Goal: Task Accomplishment & Management: Use online tool/utility

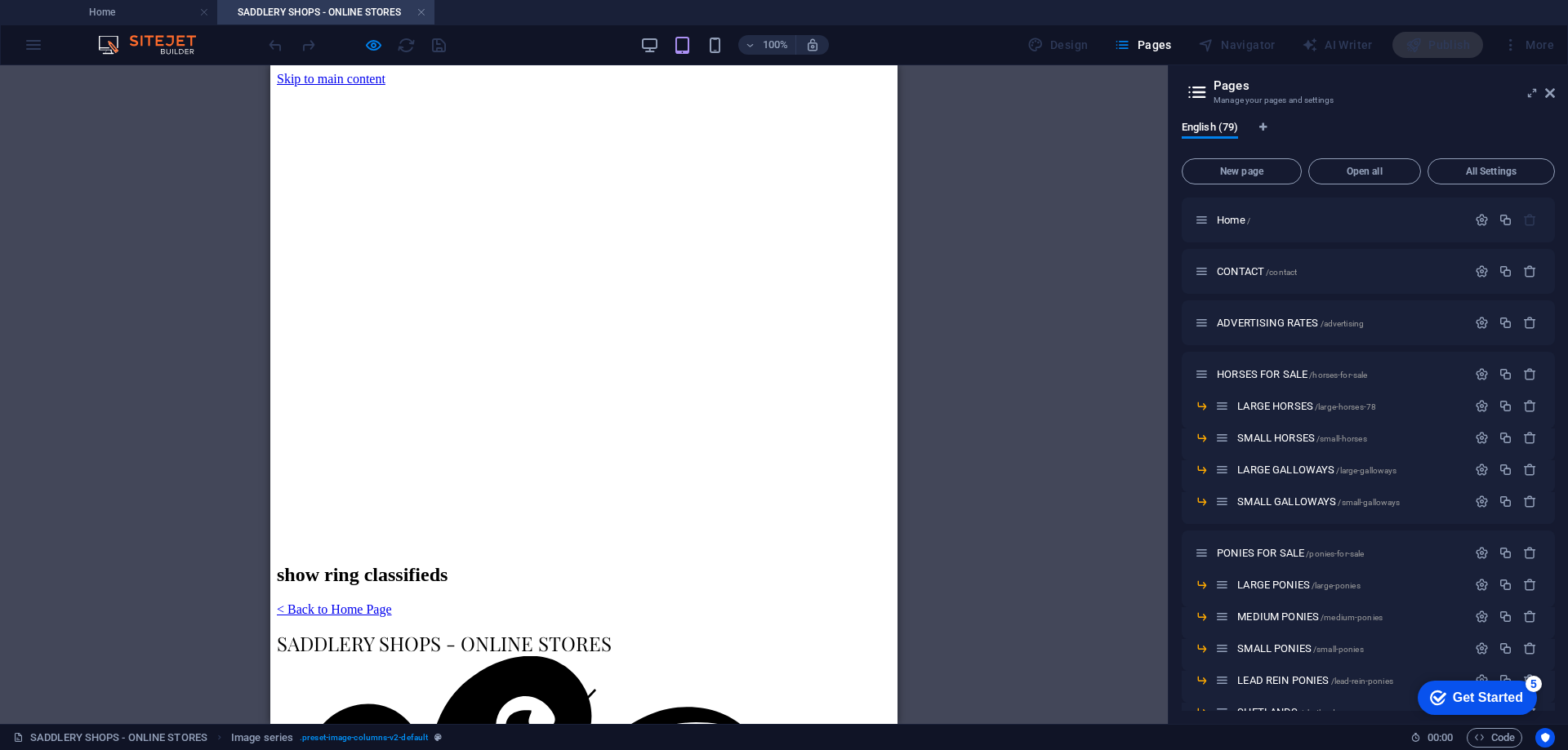
scroll to position [1061, 0]
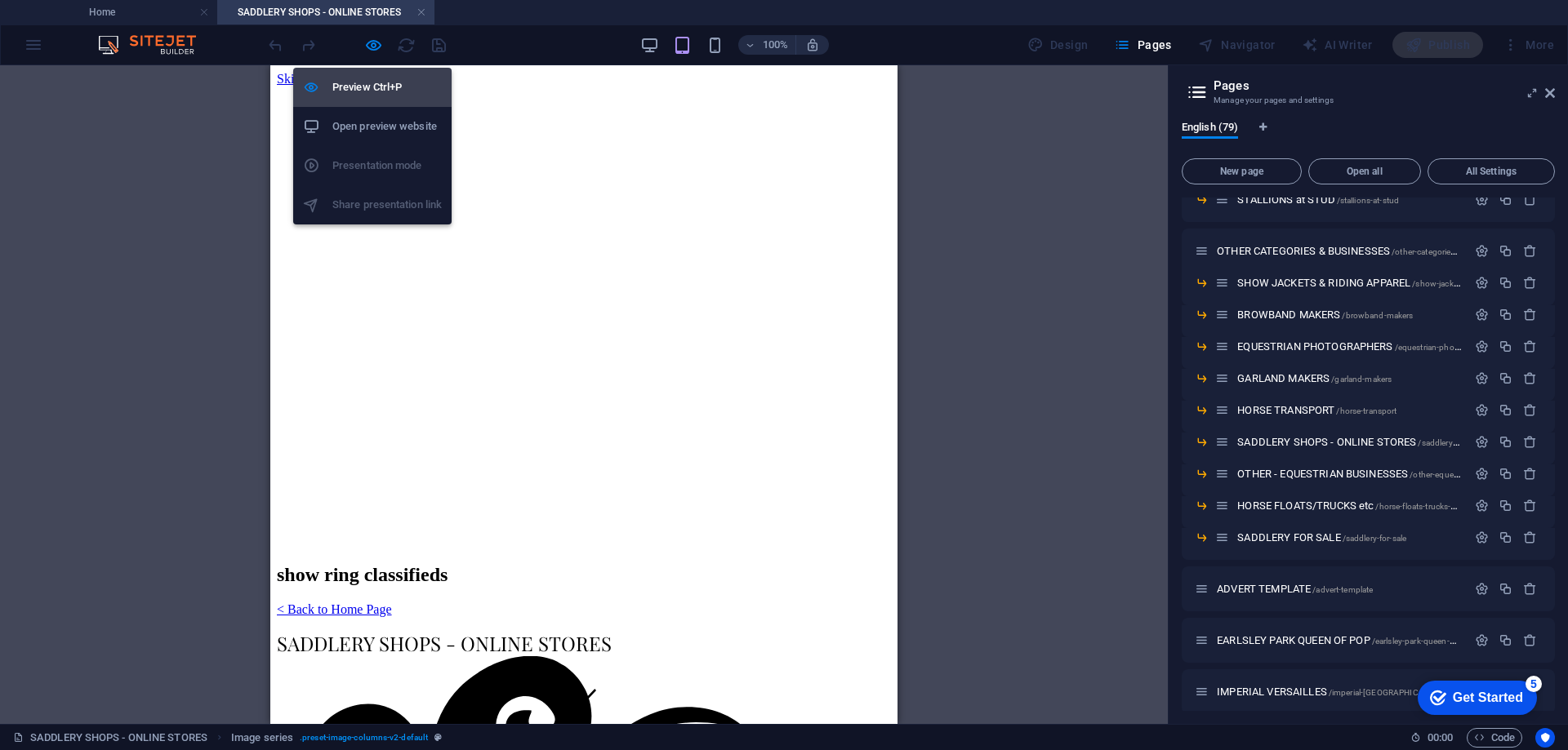
click at [360, 91] on h6 "Preview Ctrl+P" at bounding box center [387, 87] width 110 height 19
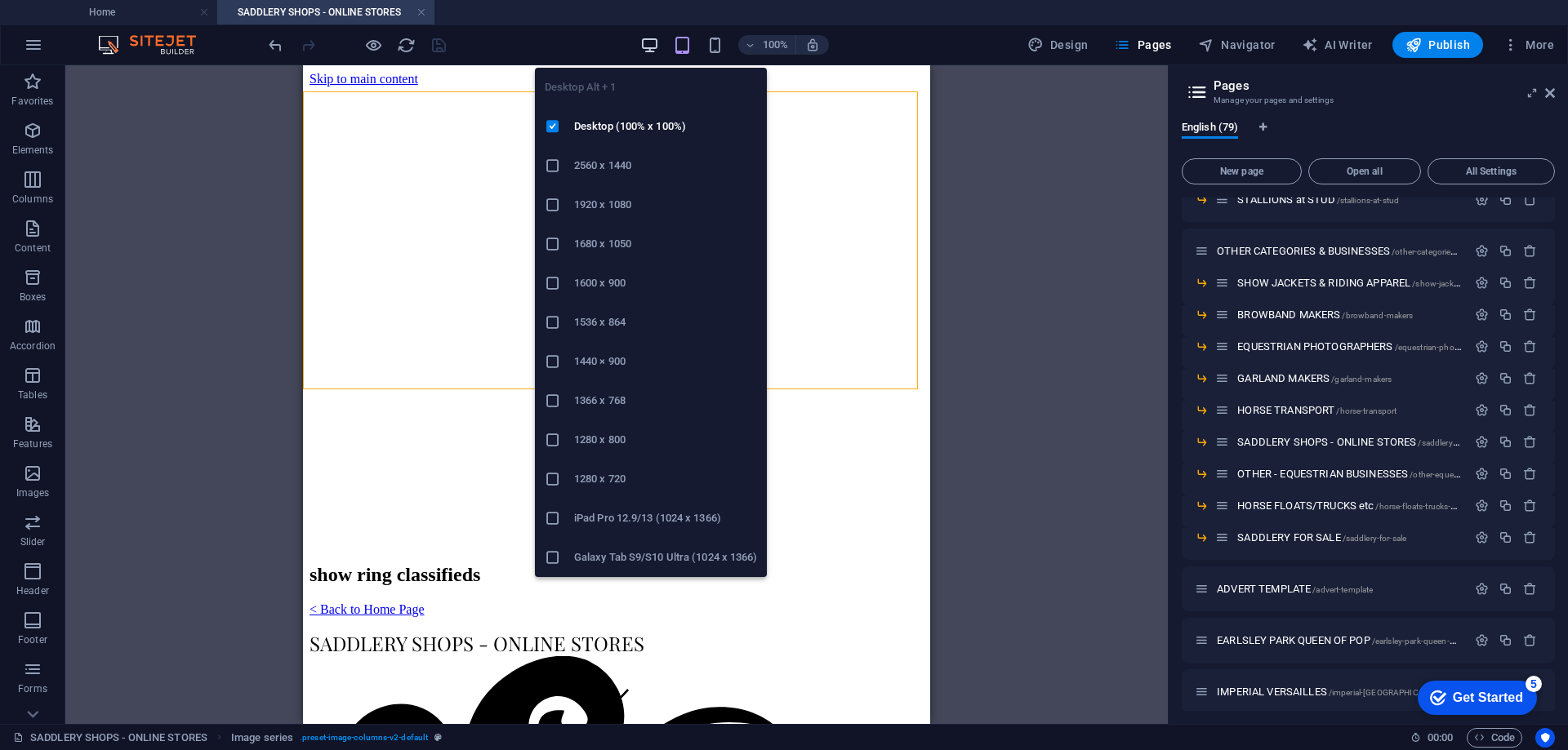
click at [655, 45] on icon "button" at bounding box center [650, 46] width 19 height 19
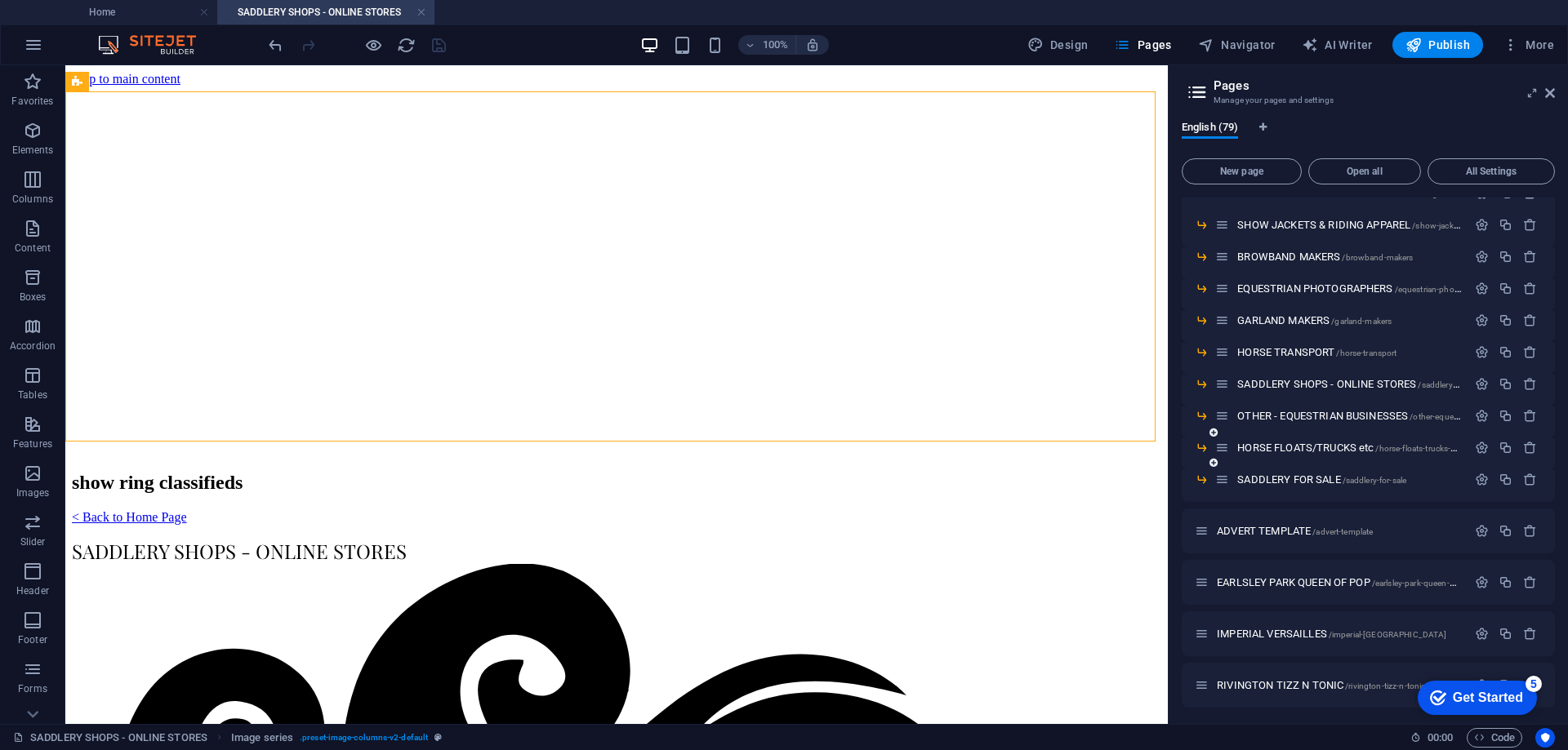
scroll to position [1143, 0]
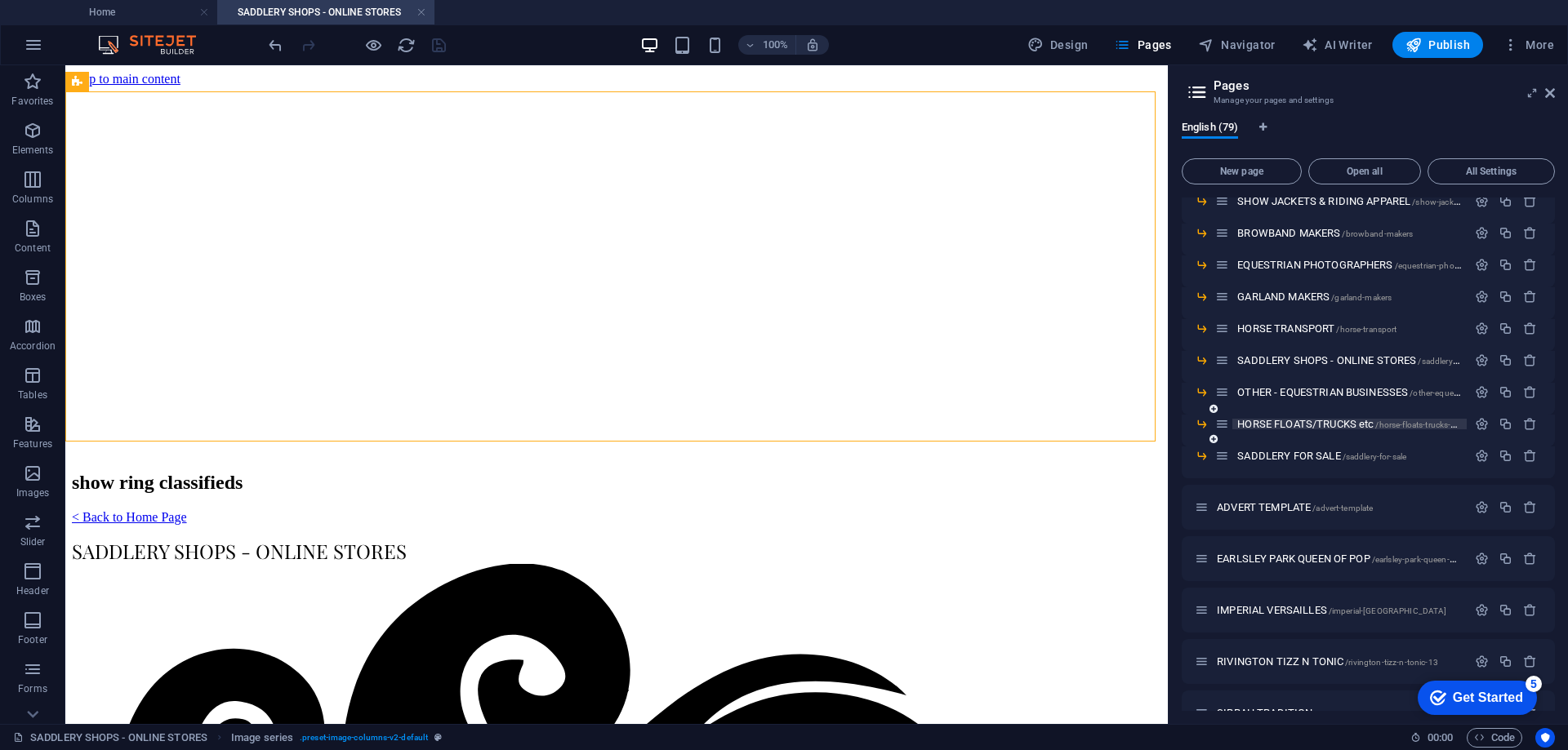
click at [1281, 419] on span "HORSE FLOATS/TRUCKS etc /horse-floats-trucks-etc" at bounding box center [1349, 424] width 224 height 13
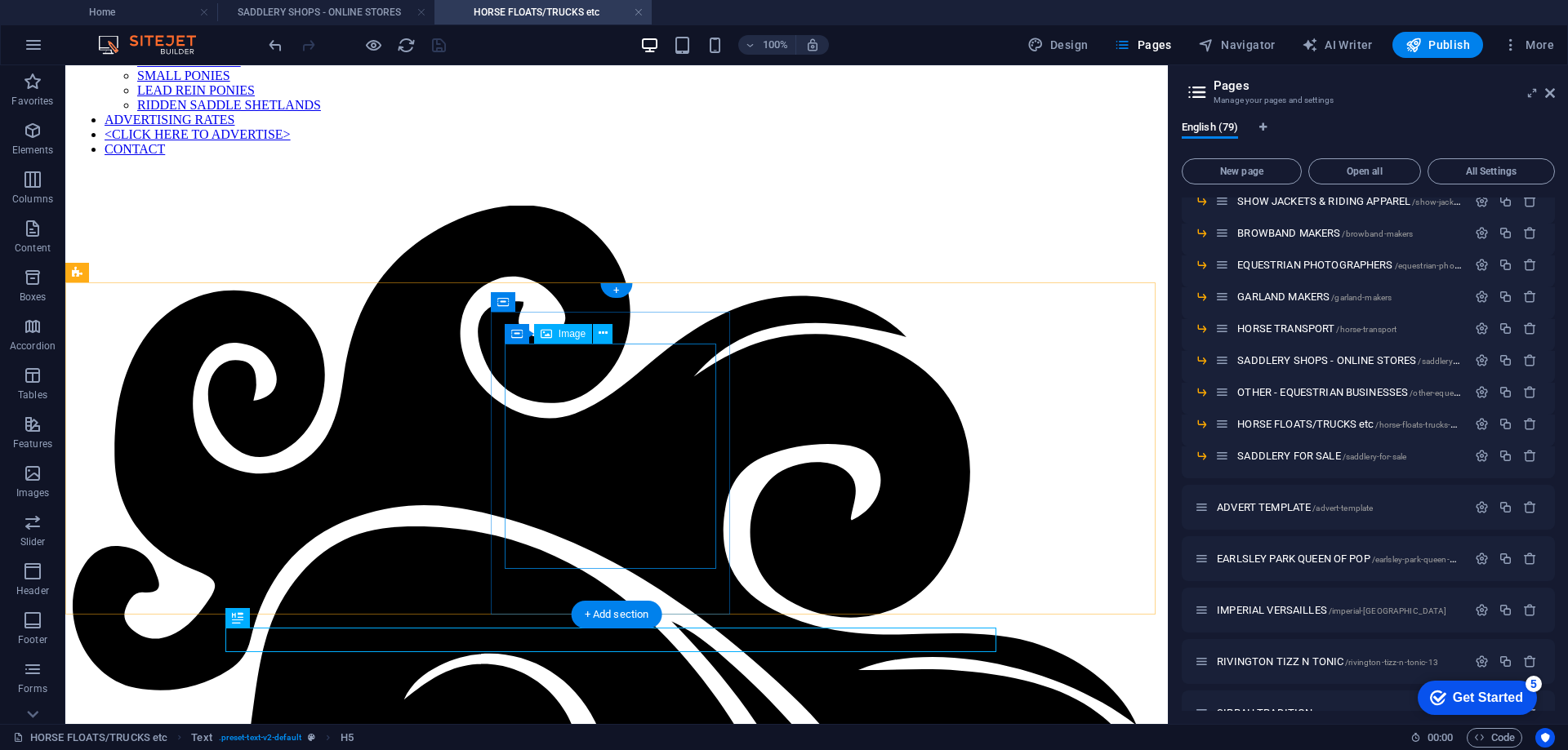
scroll to position [326, 0]
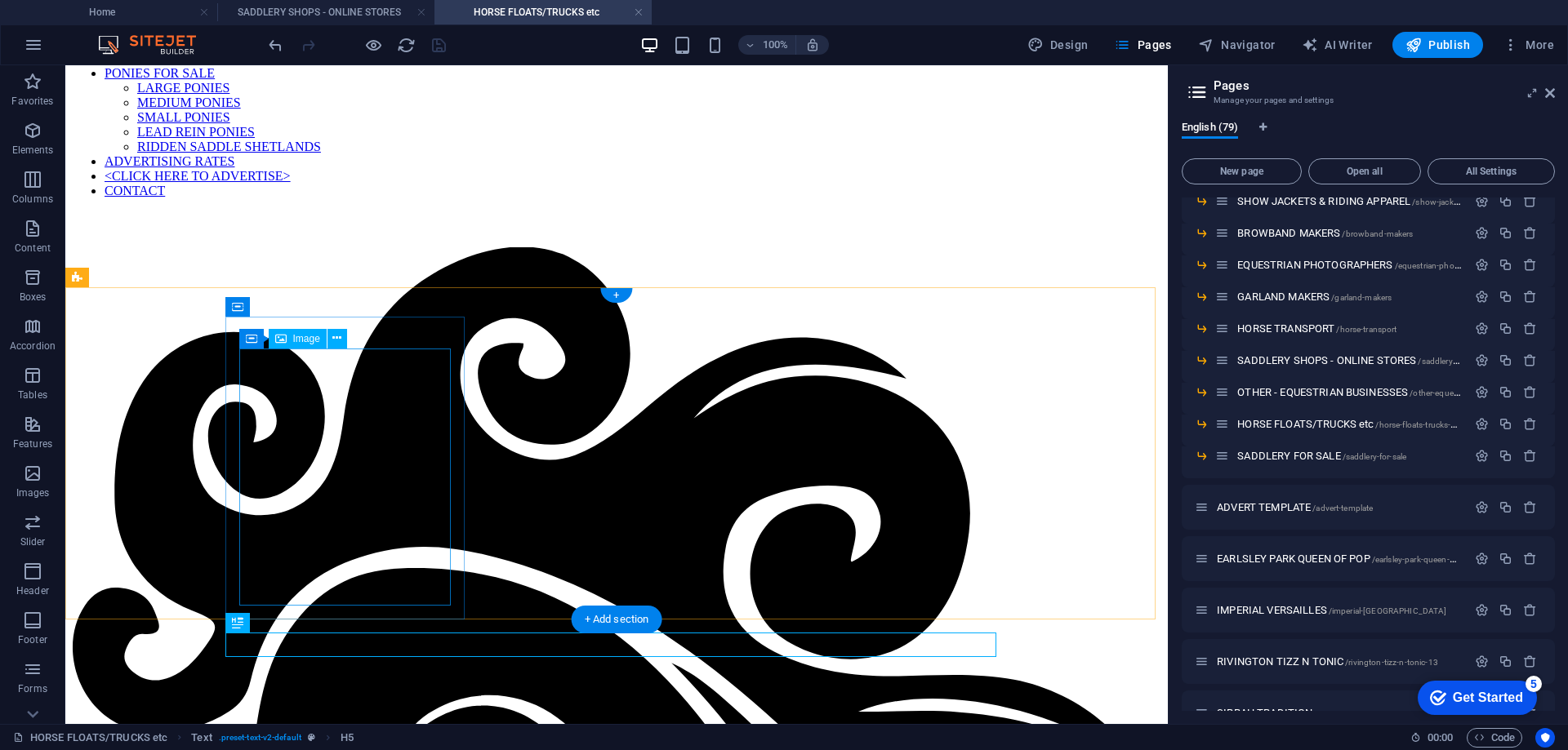
select select "px"
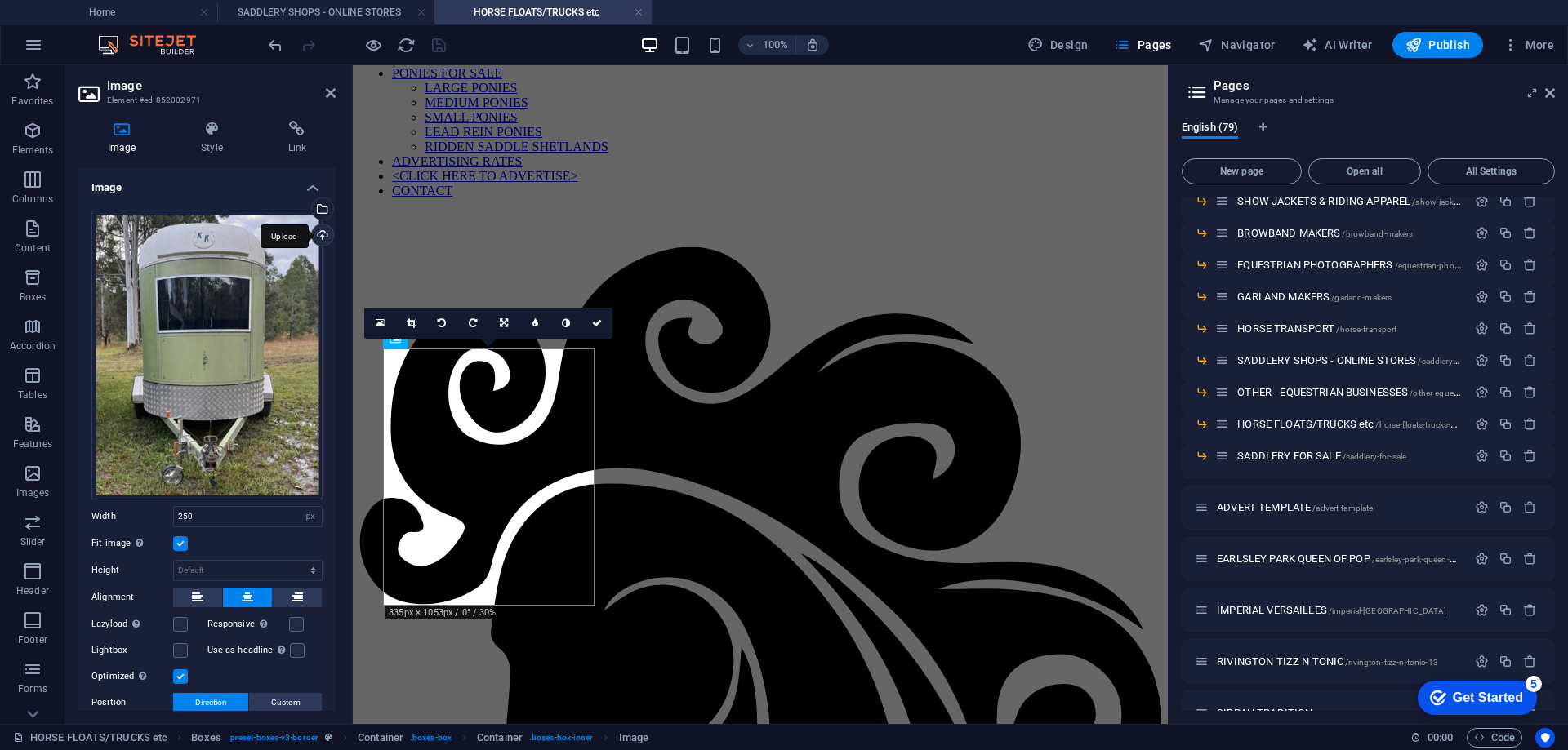
click at [327, 229] on div "Upload" at bounding box center [321, 236] width 24 height 24
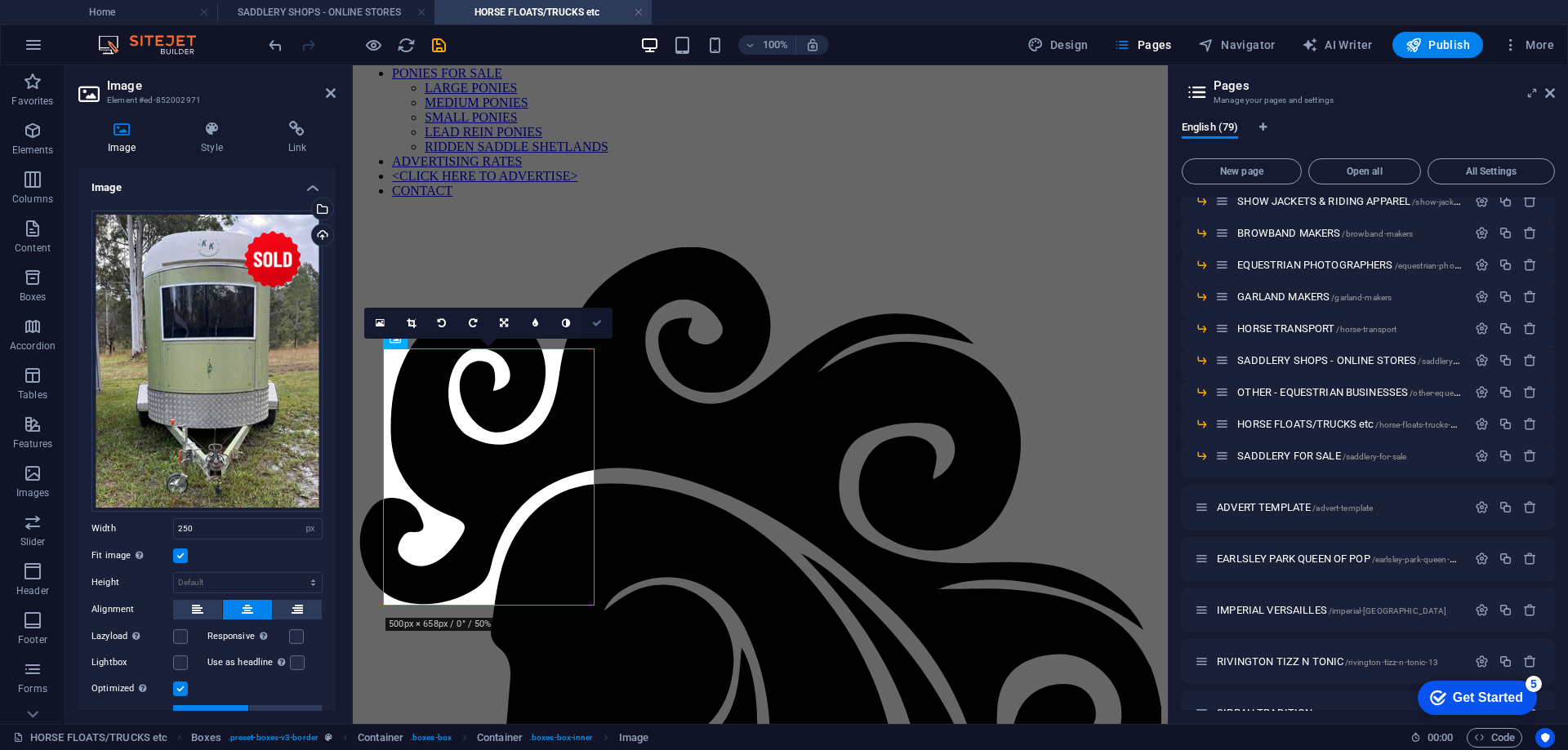
click at [591, 321] on link at bounding box center [597, 323] width 31 height 31
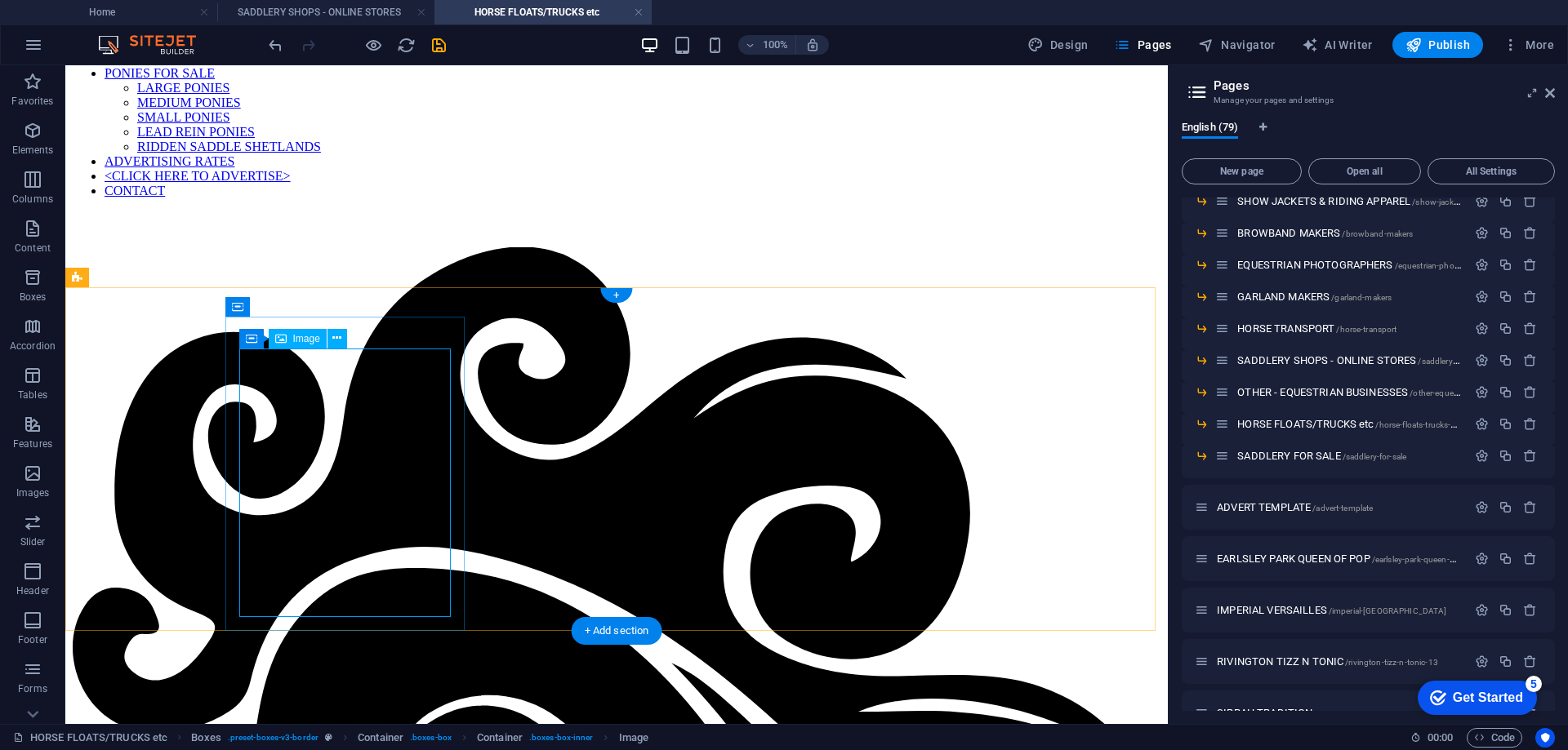
select select "px"
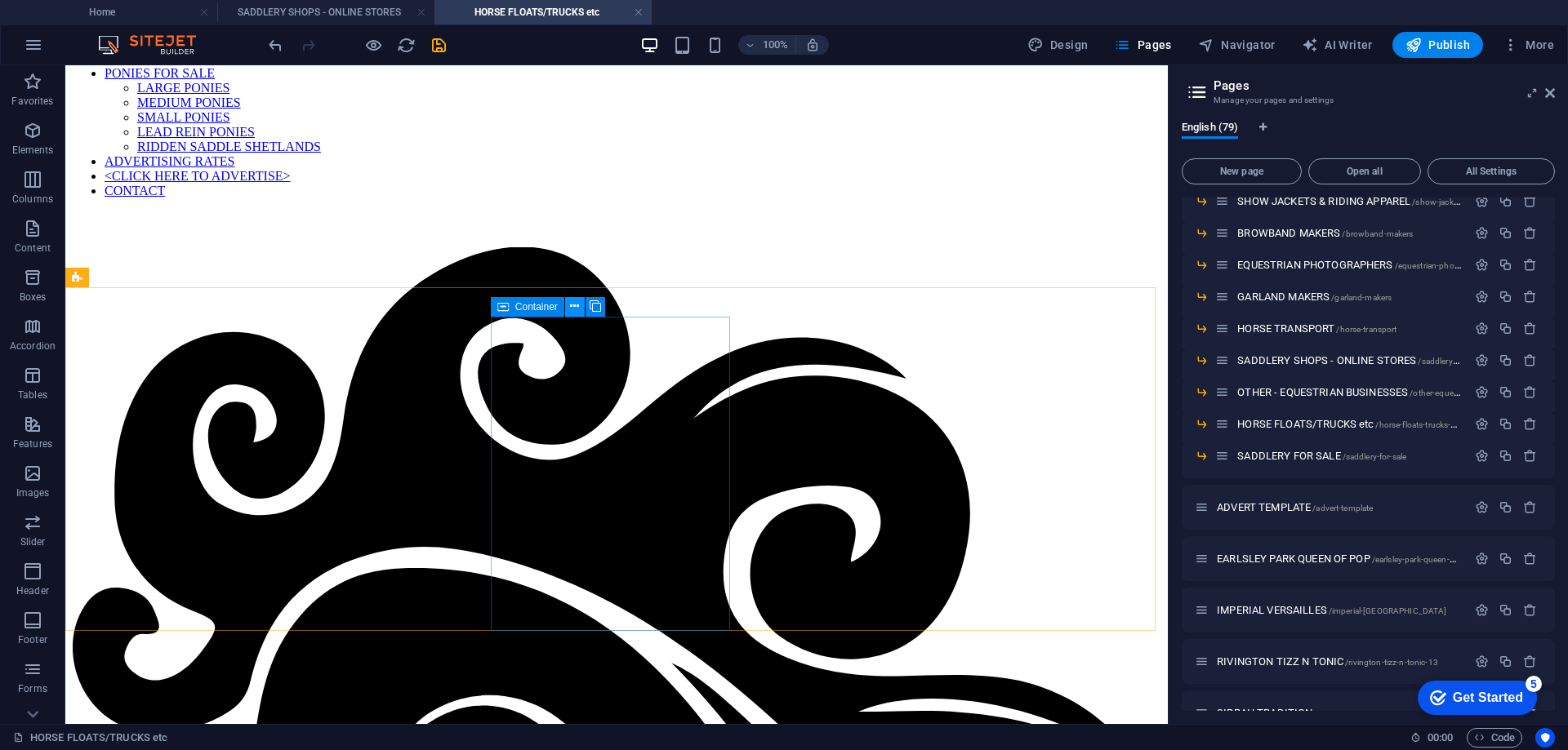
click at [575, 310] on icon at bounding box center [574, 306] width 9 height 17
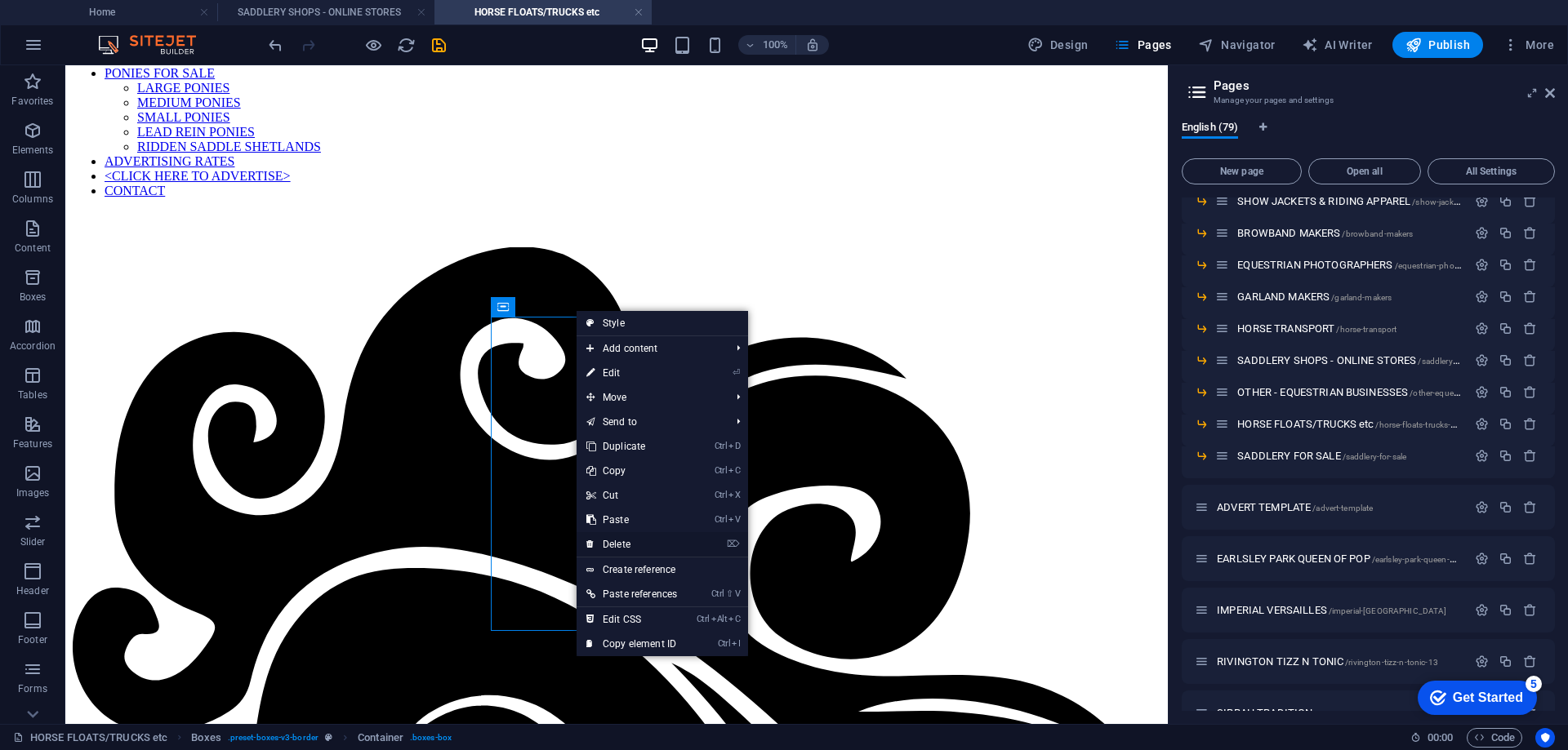
click at [626, 544] on link "⌦ Delete" at bounding box center [631, 544] width 111 height 24
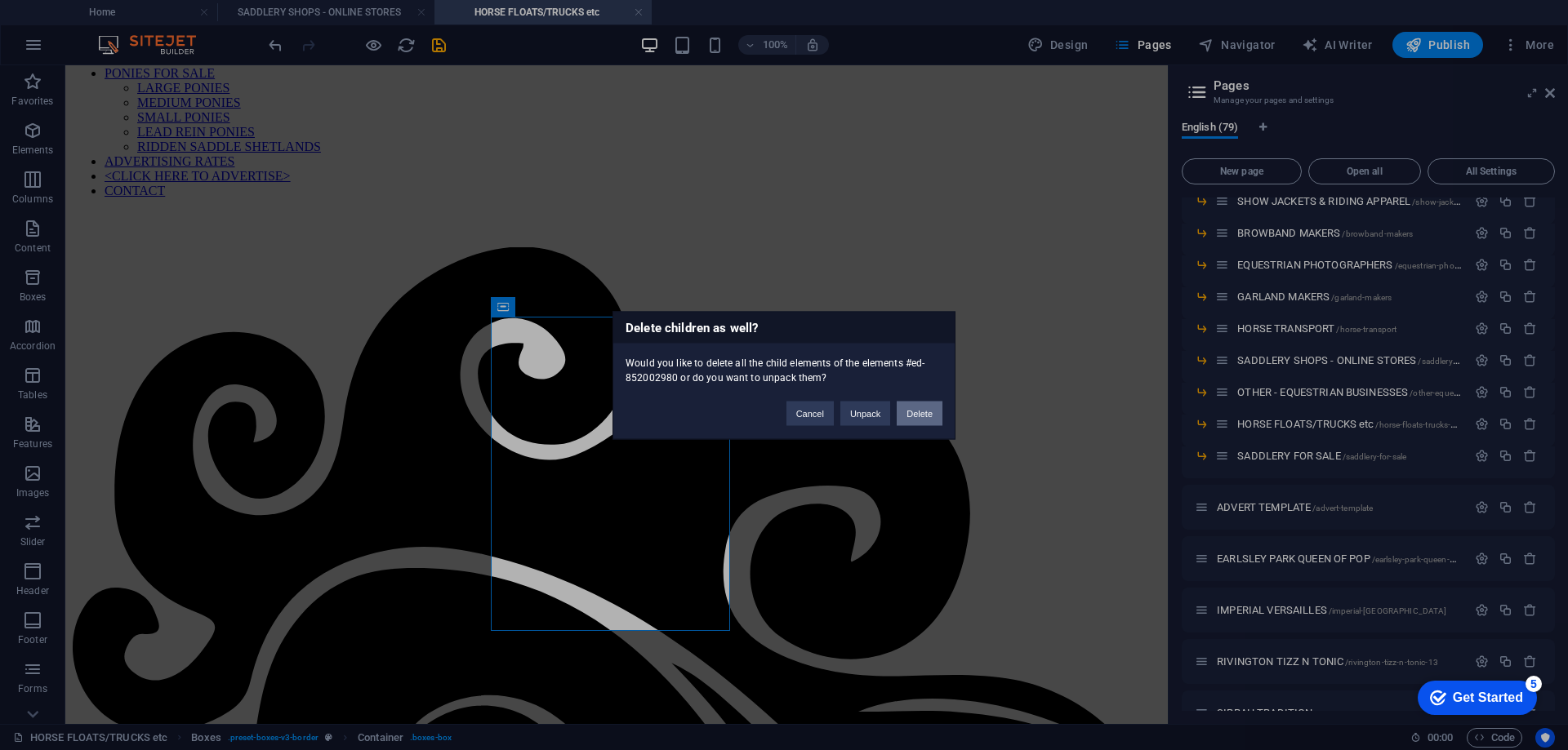
click at [923, 416] on button "Delete" at bounding box center [920, 413] width 46 height 24
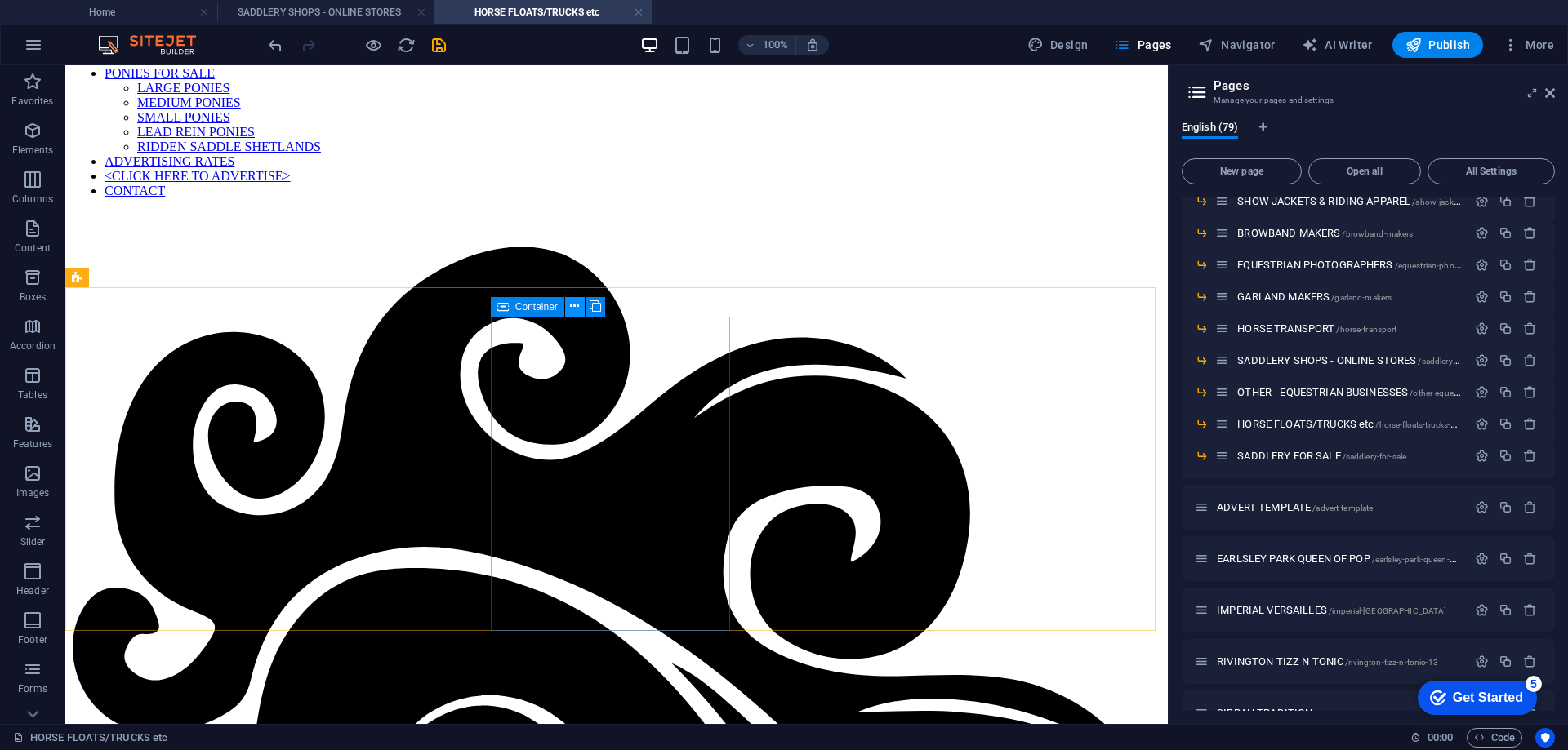
click at [571, 306] on icon at bounding box center [574, 306] width 9 height 17
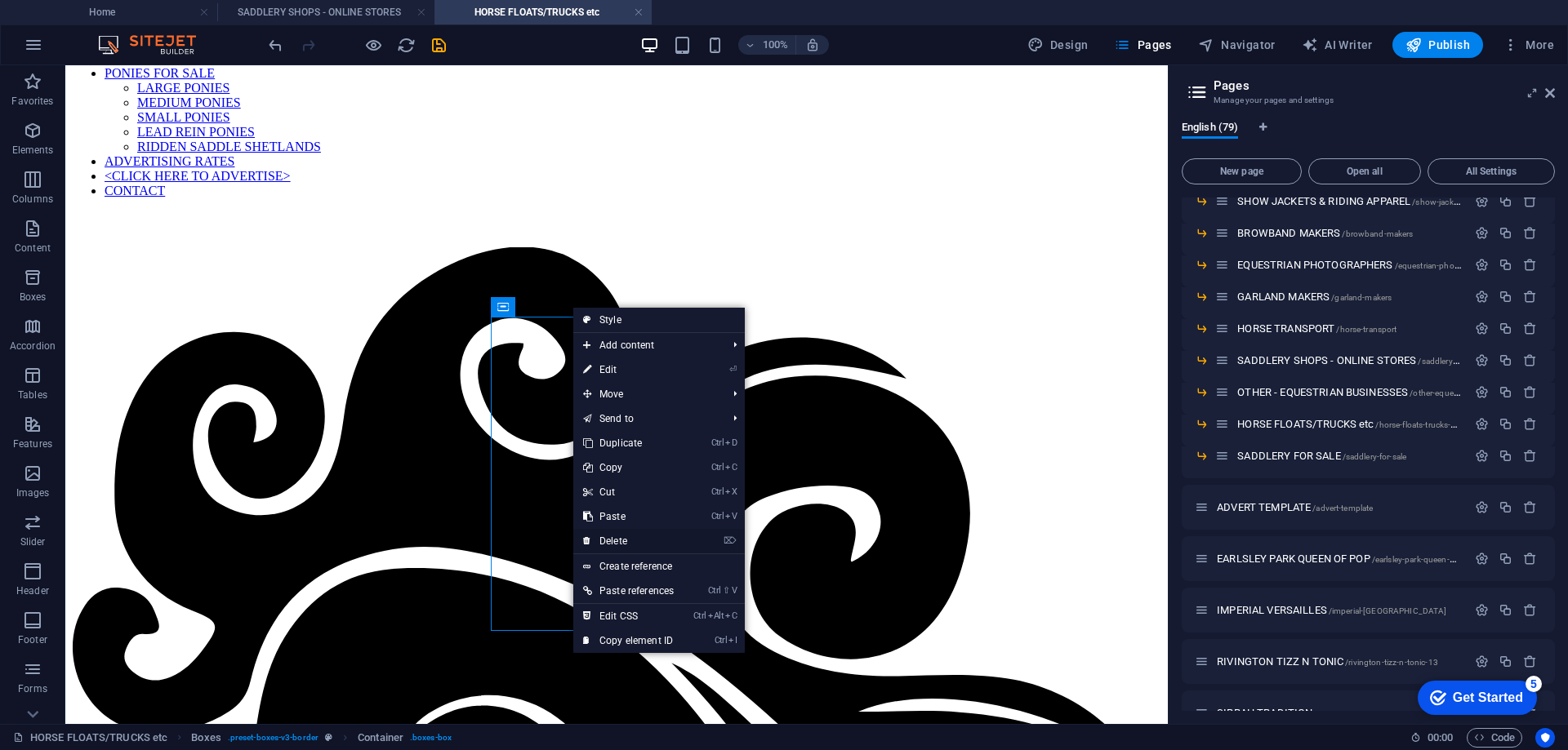
click at [612, 542] on link "⌦ Delete" at bounding box center [628, 541] width 111 height 24
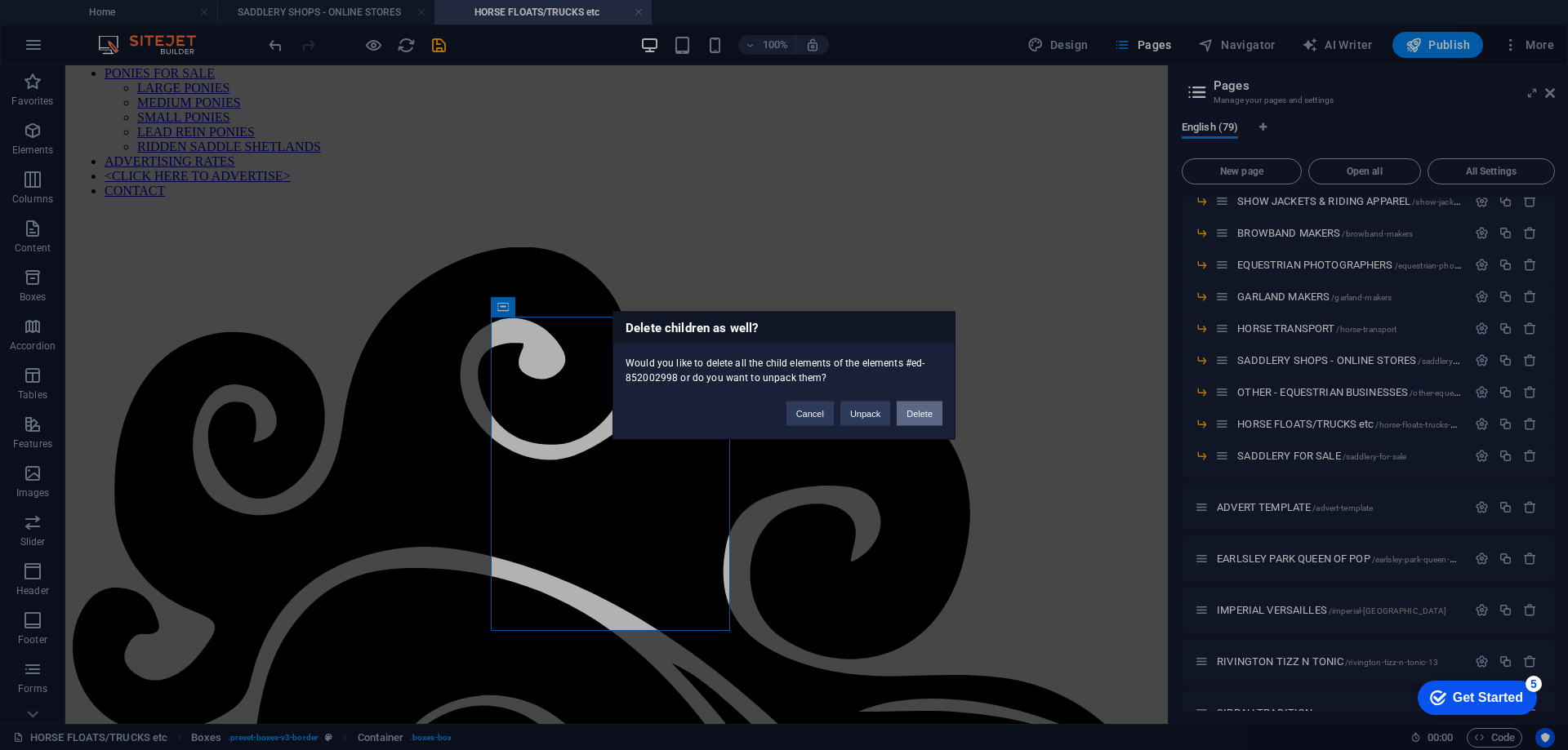
click at [915, 417] on button "Delete" at bounding box center [920, 413] width 46 height 24
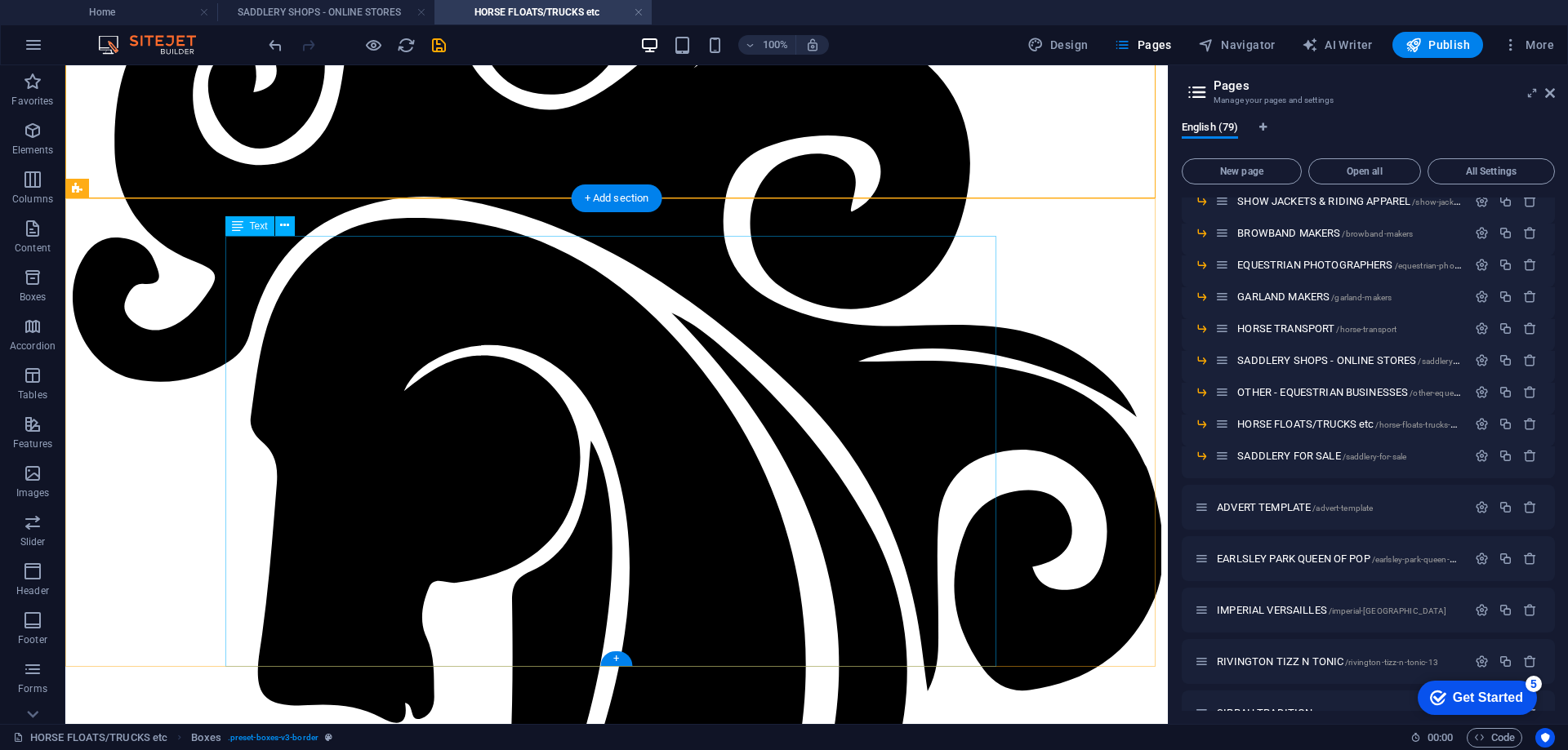
scroll to position [817, 0]
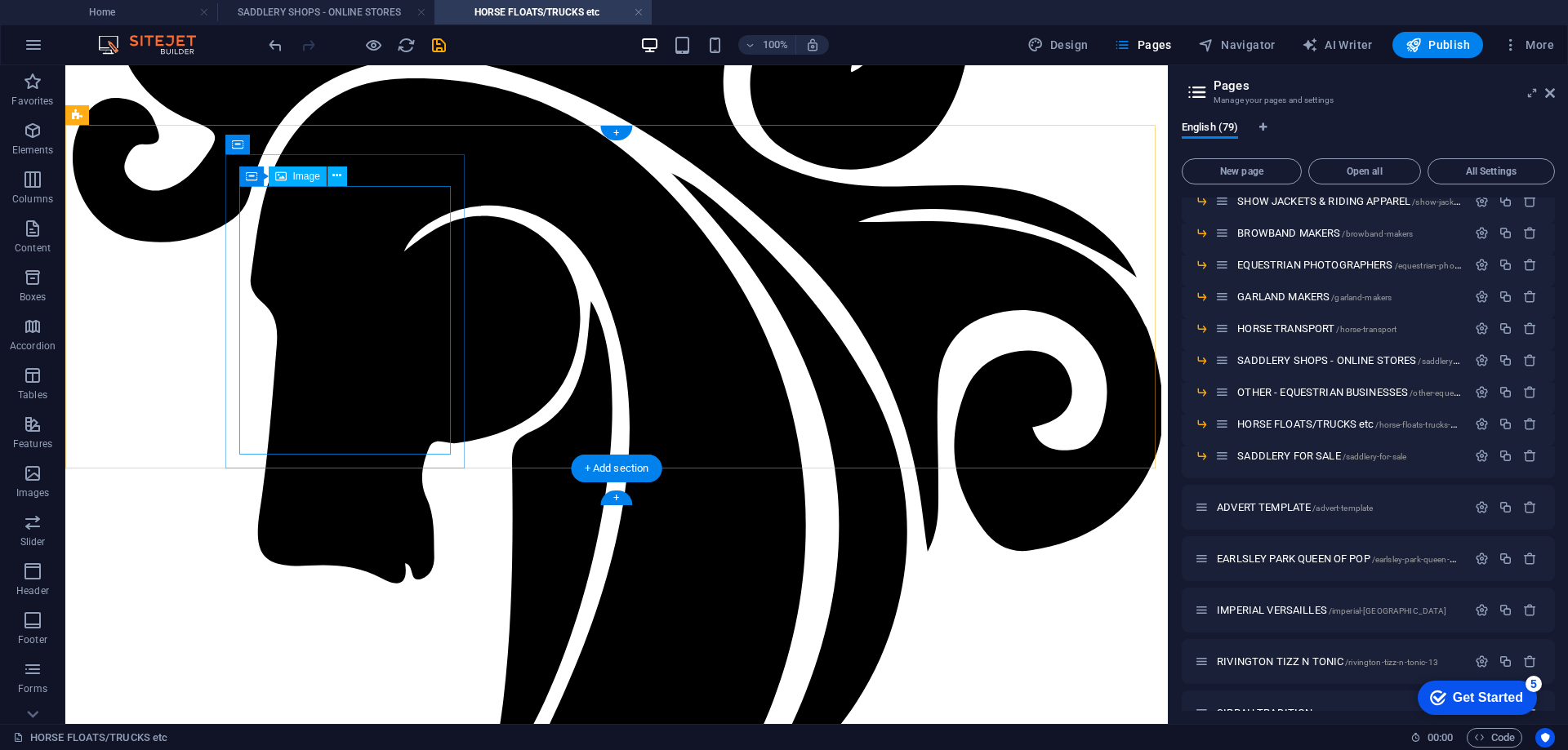
scroll to position [489, 0]
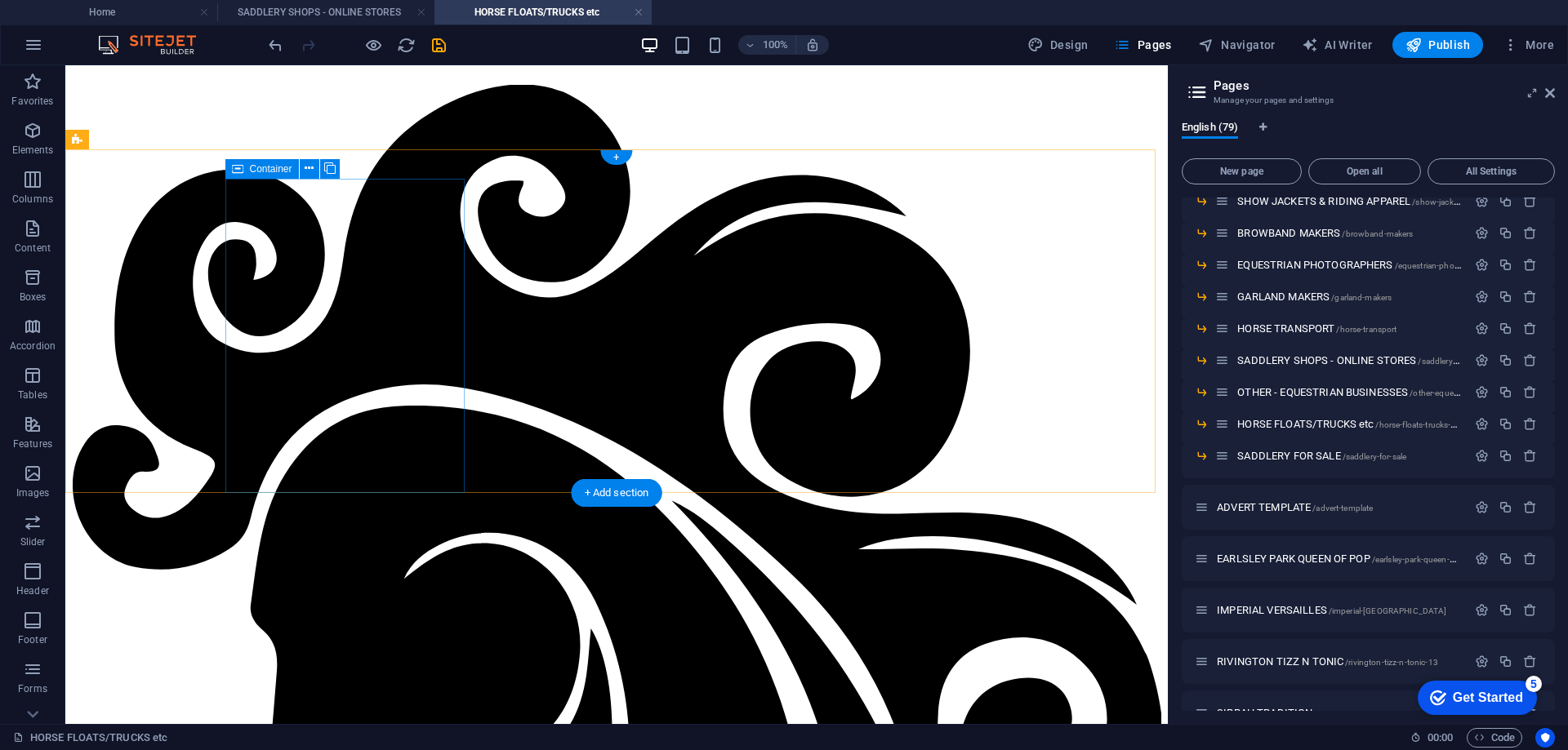
scroll to position [465, 0]
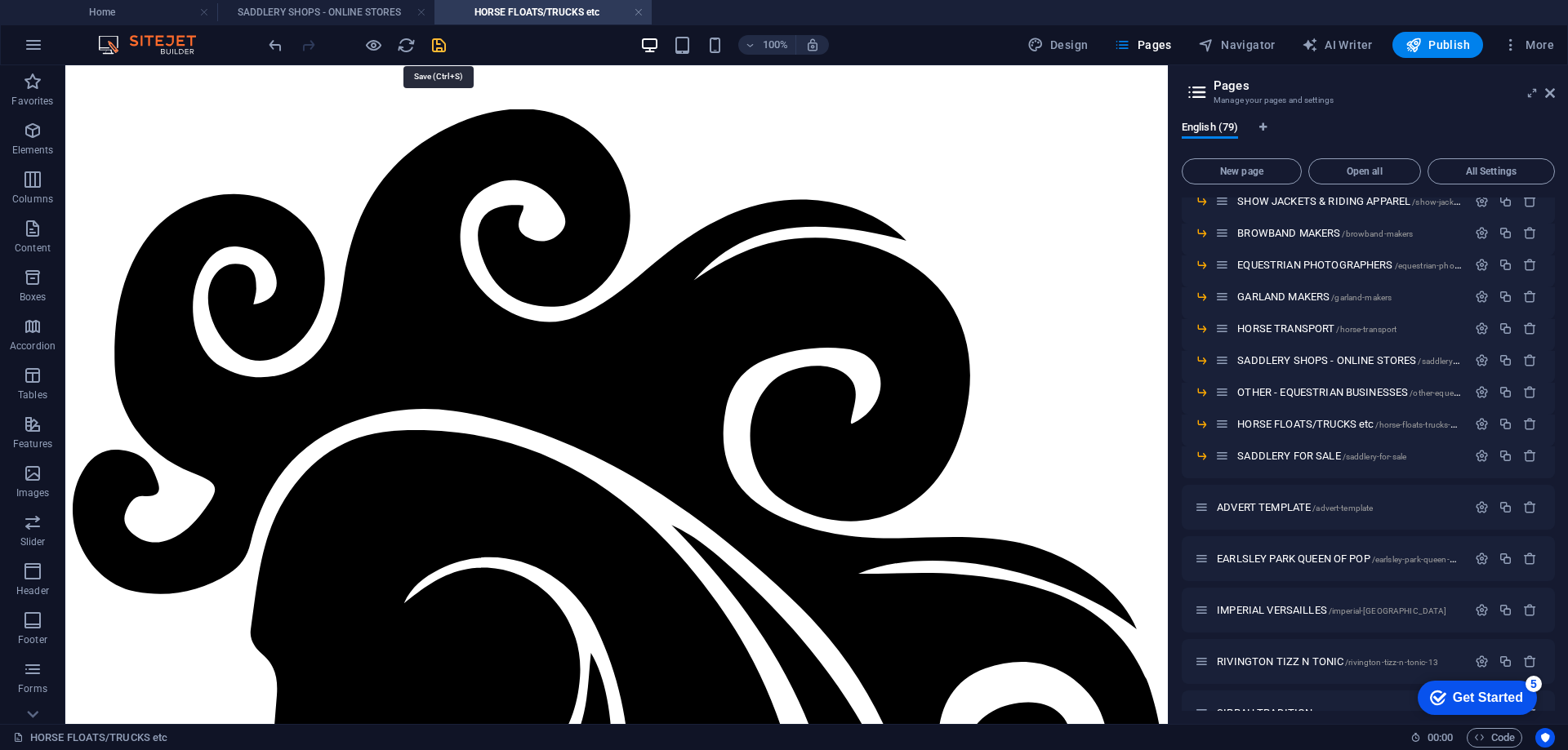
click at [435, 46] on icon "save" at bounding box center [439, 46] width 19 height 19
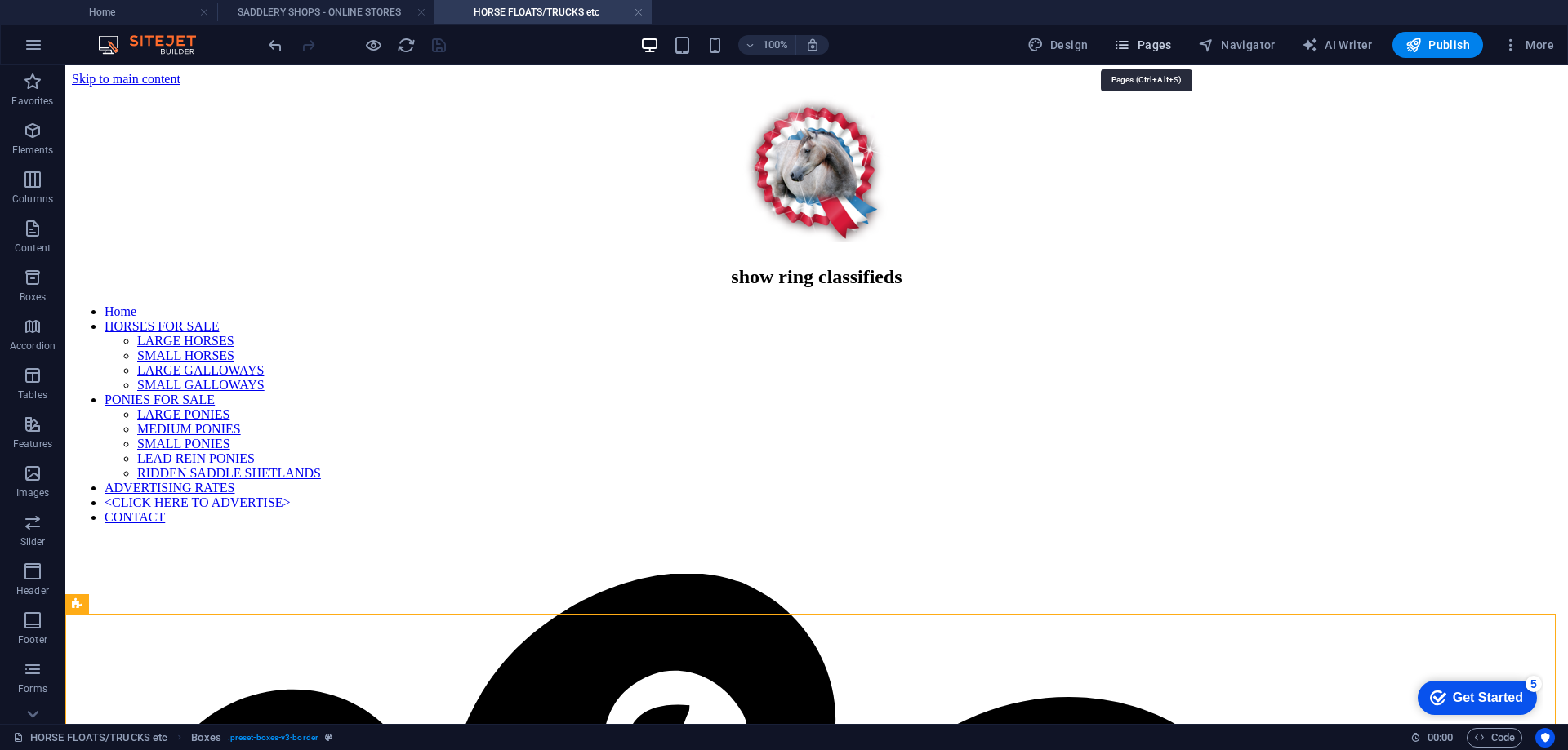
click at [1149, 34] on button "Pages" at bounding box center [1142, 45] width 70 height 26
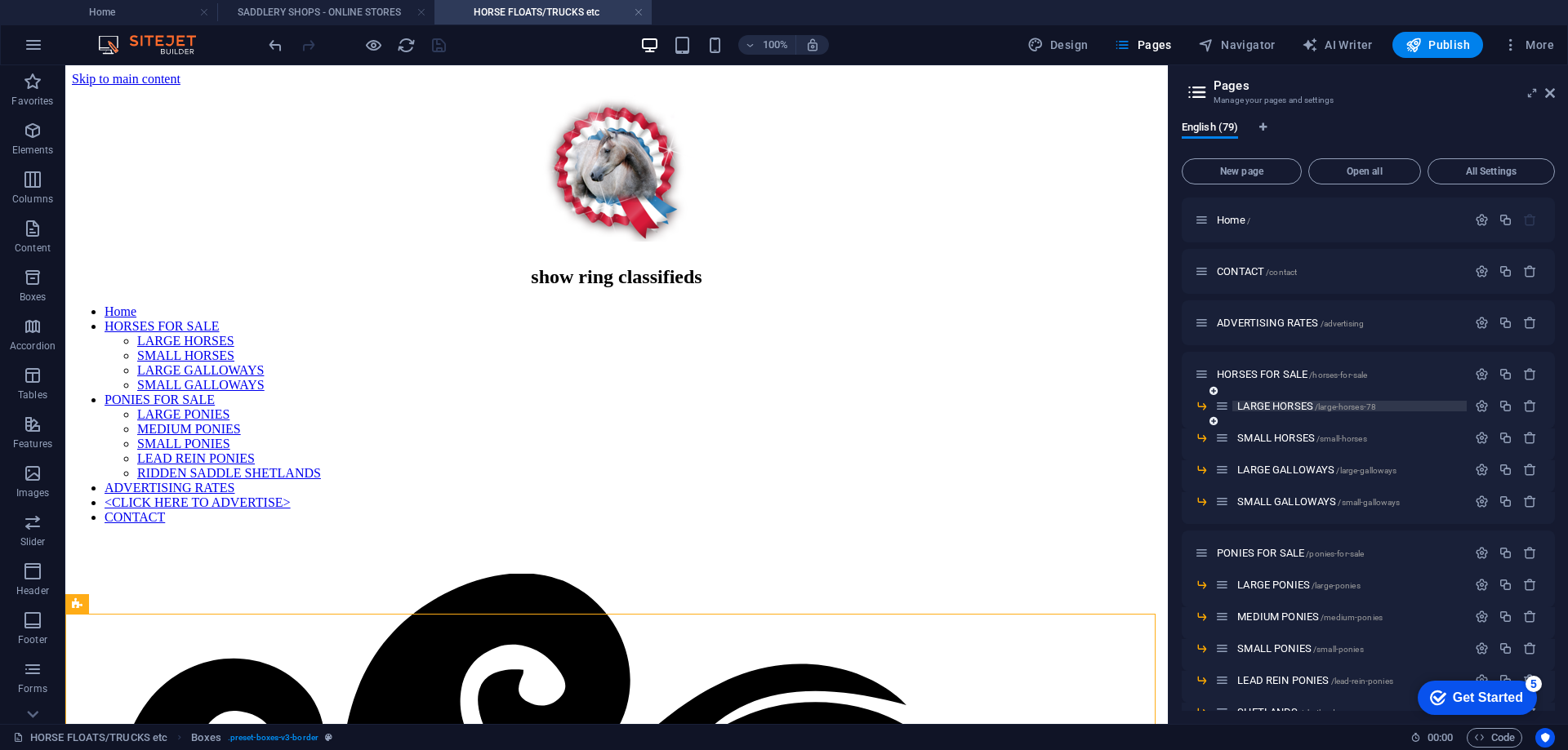
click at [1311, 401] on span "LARGE HORSES /large-horses-78" at bounding box center [1306, 406] width 139 height 13
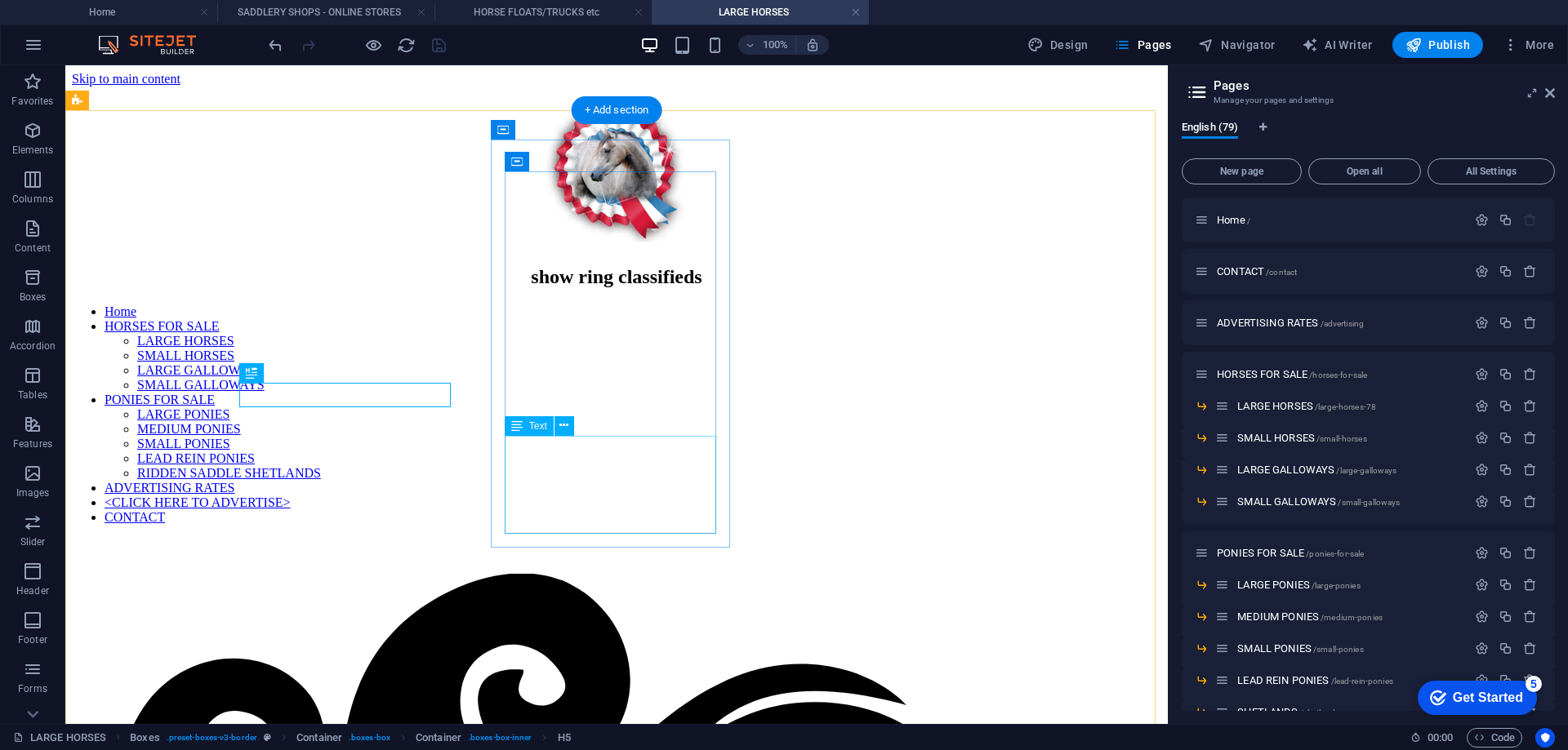
scroll to position [486, 0]
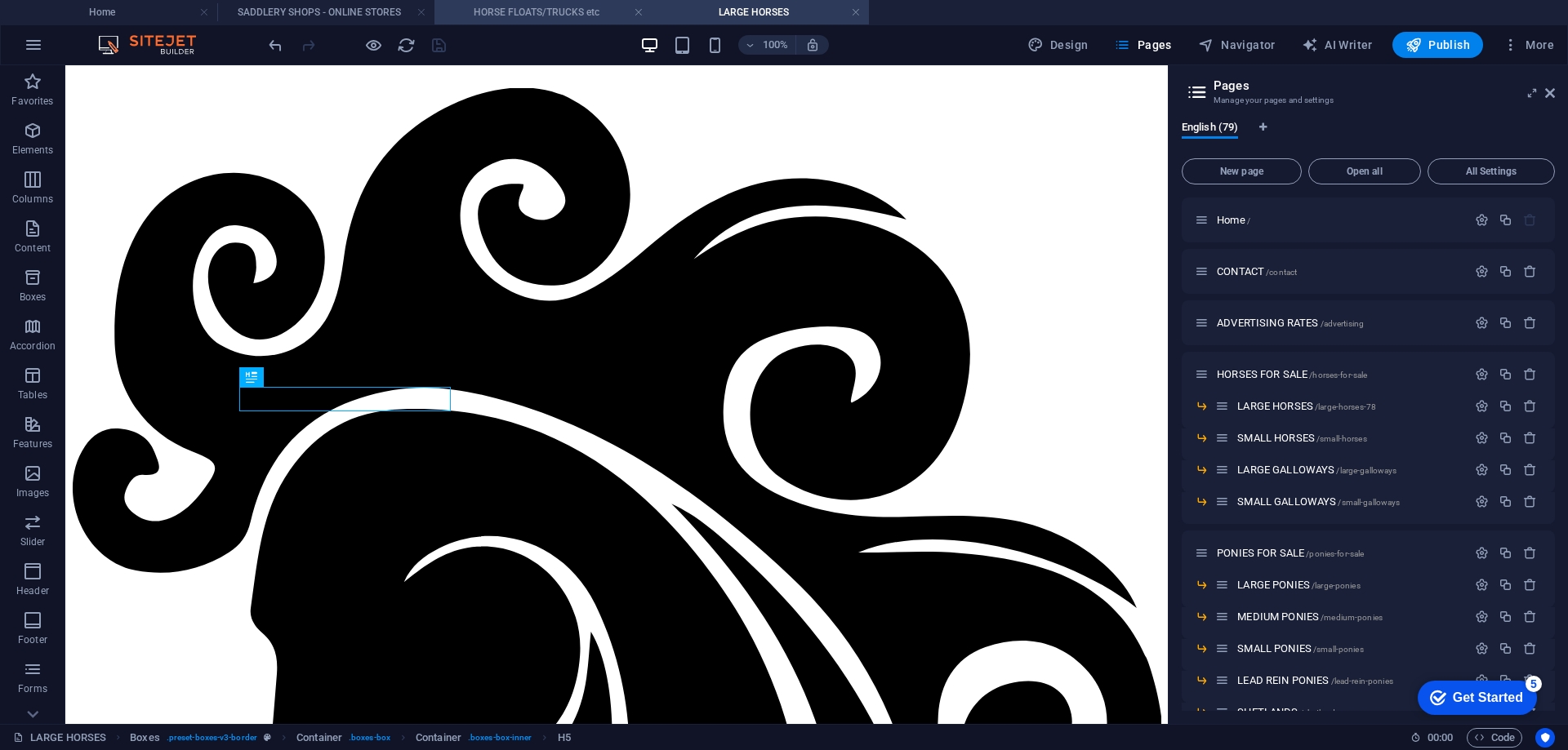
click at [515, 13] on h4 "HORSE FLOATS/TRUCKS etc" at bounding box center [543, 12] width 217 height 18
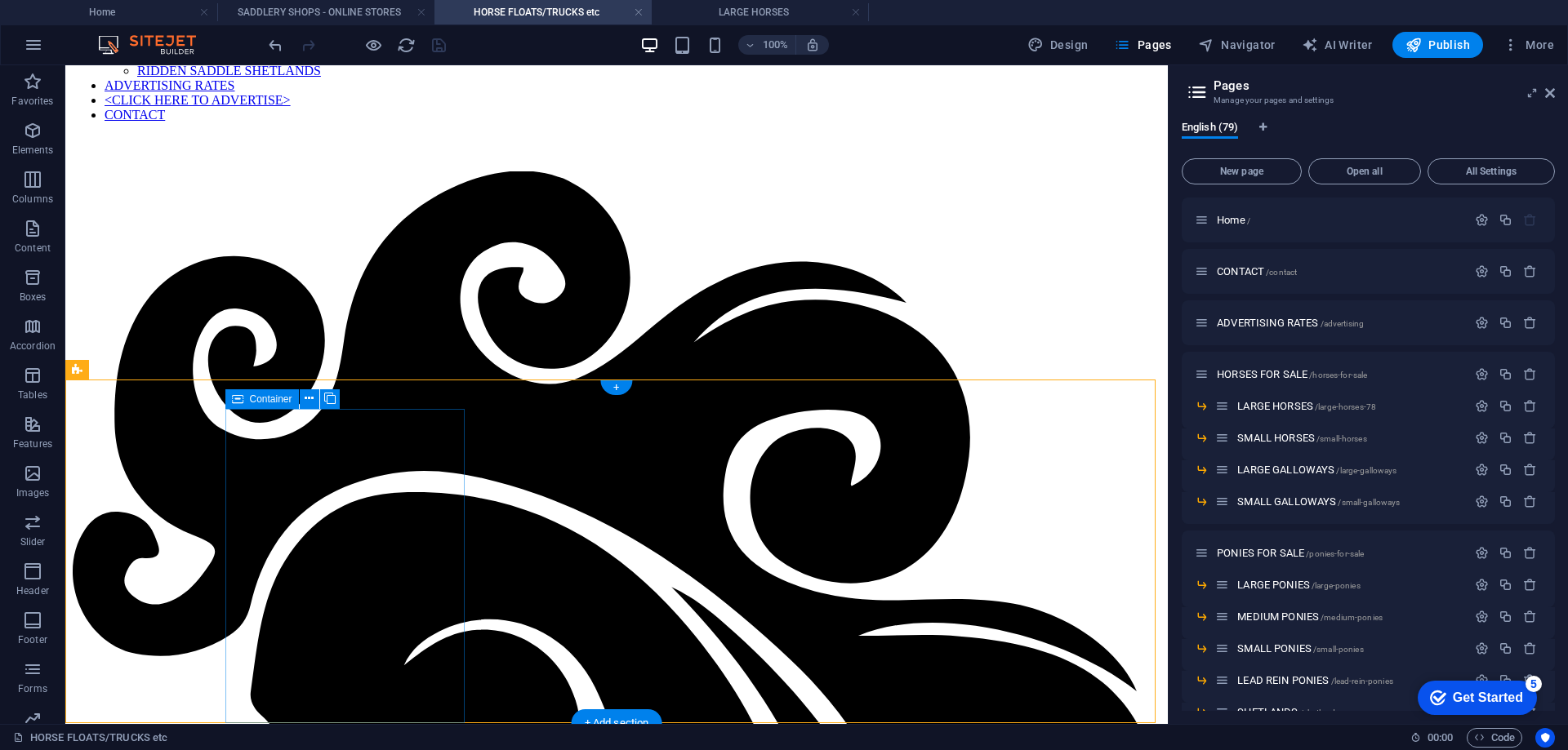
scroll to position [408, 0]
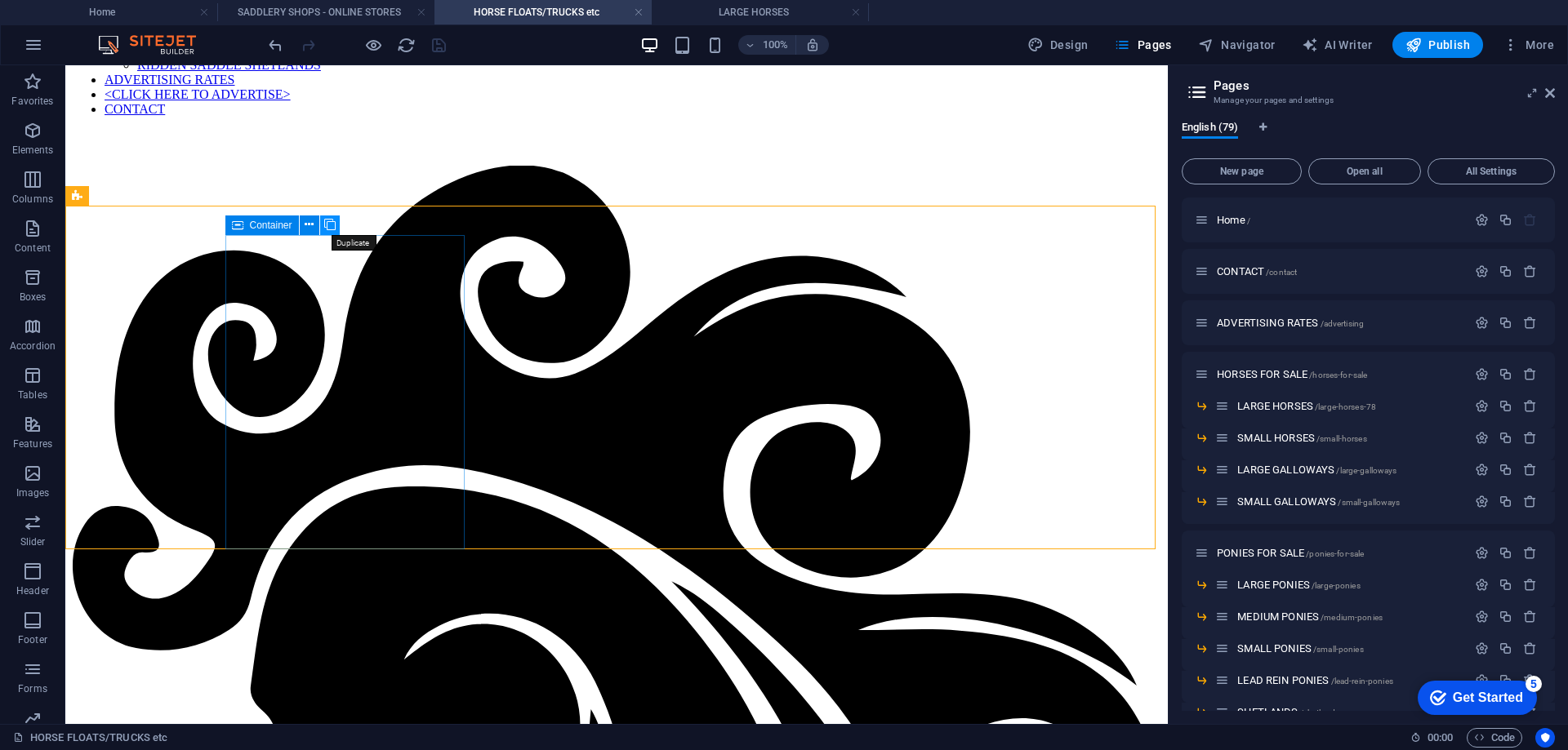
click at [327, 224] on icon at bounding box center [330, 224] width 12 height 17
click at [721, 13] on h4 "LARGE HORSES" at bounding box center [760, 12] width 217 height 18
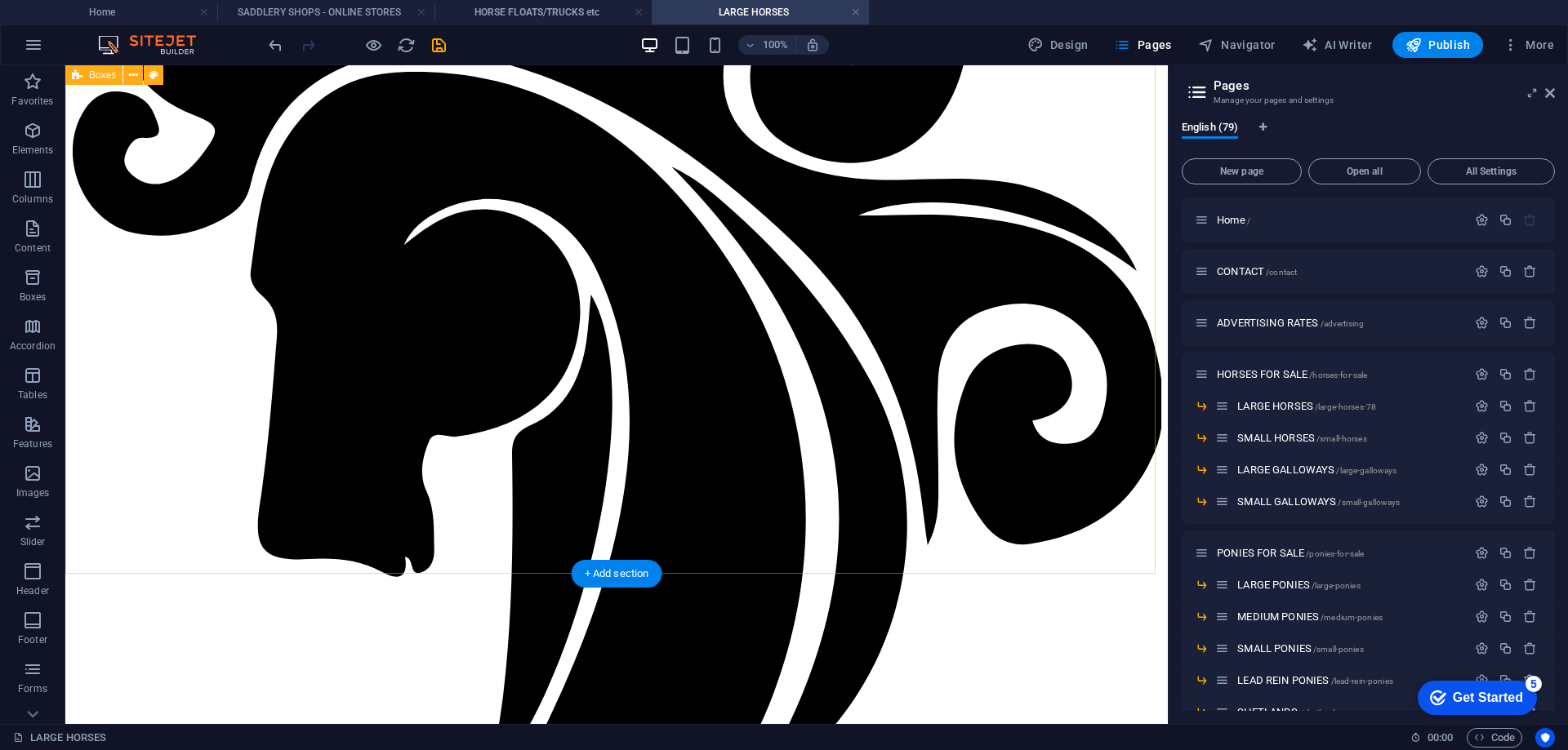
scroll to position [861, 0]
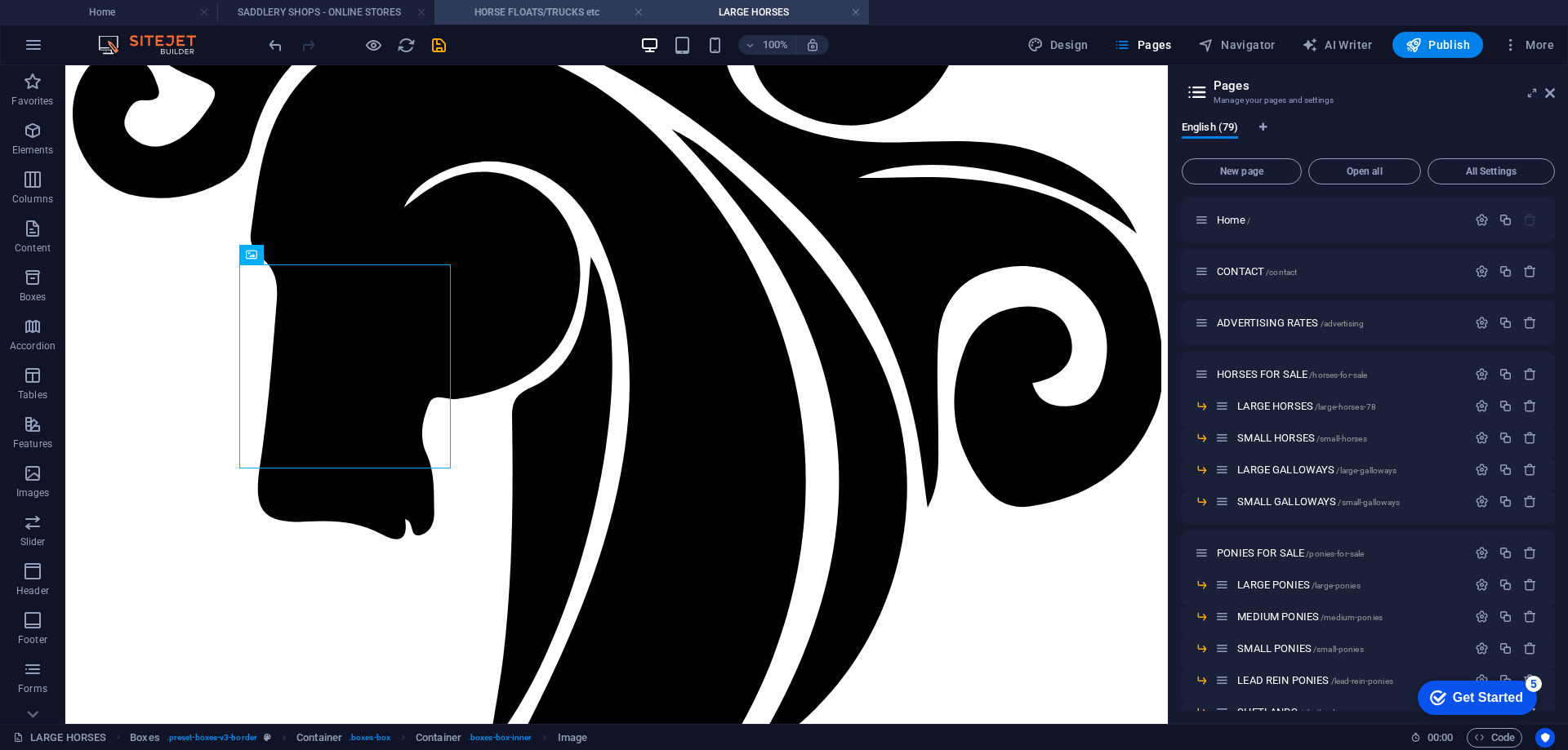
click at [512, 11] on h4 "HORSE FLOATS/TRUCKS etc" at bounding box center [543, 12] width 217 height 18
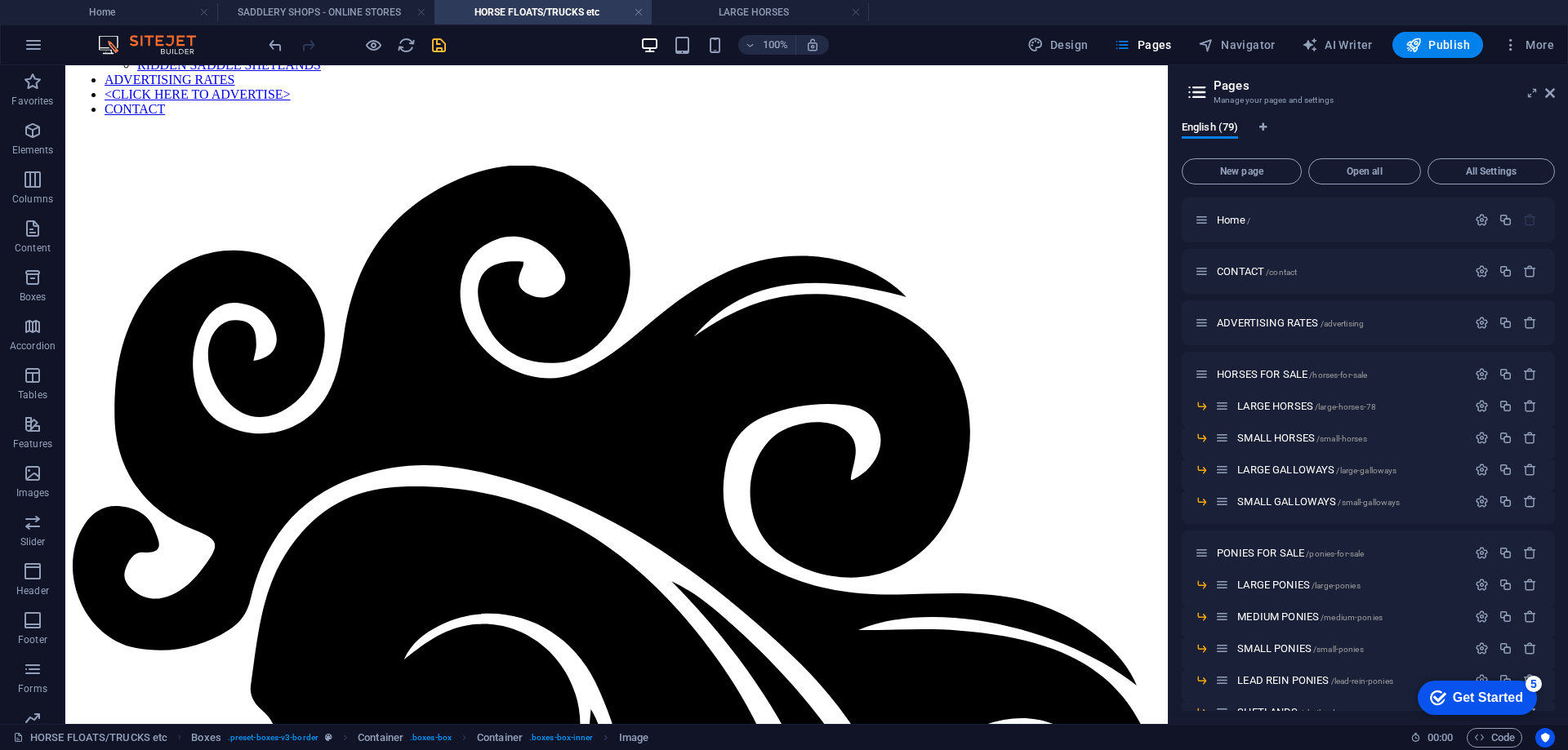
scroll to position [0, 0]
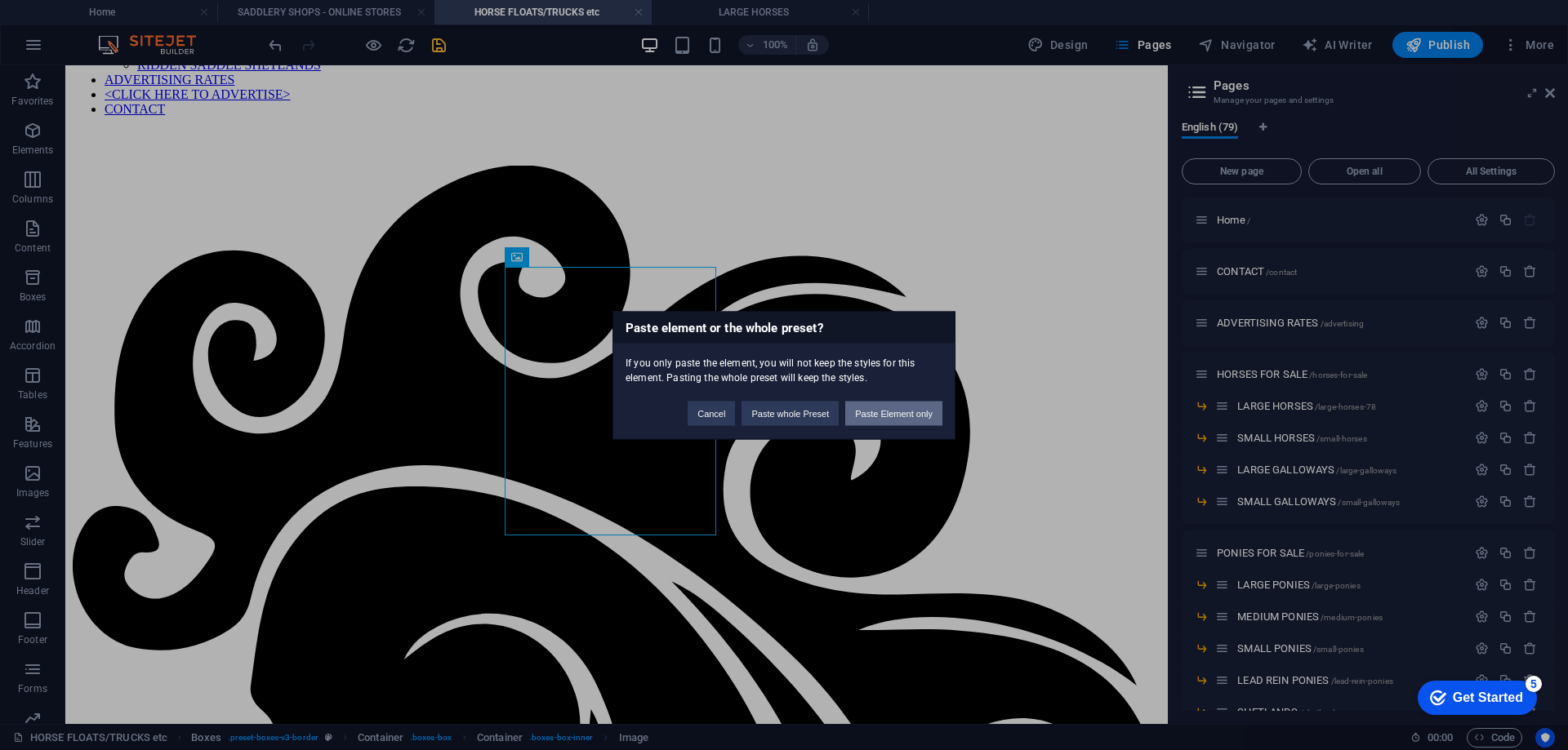
click at [881, 406] on button "Paste Element only" at bounding box center [894, 413] width 97 height 24
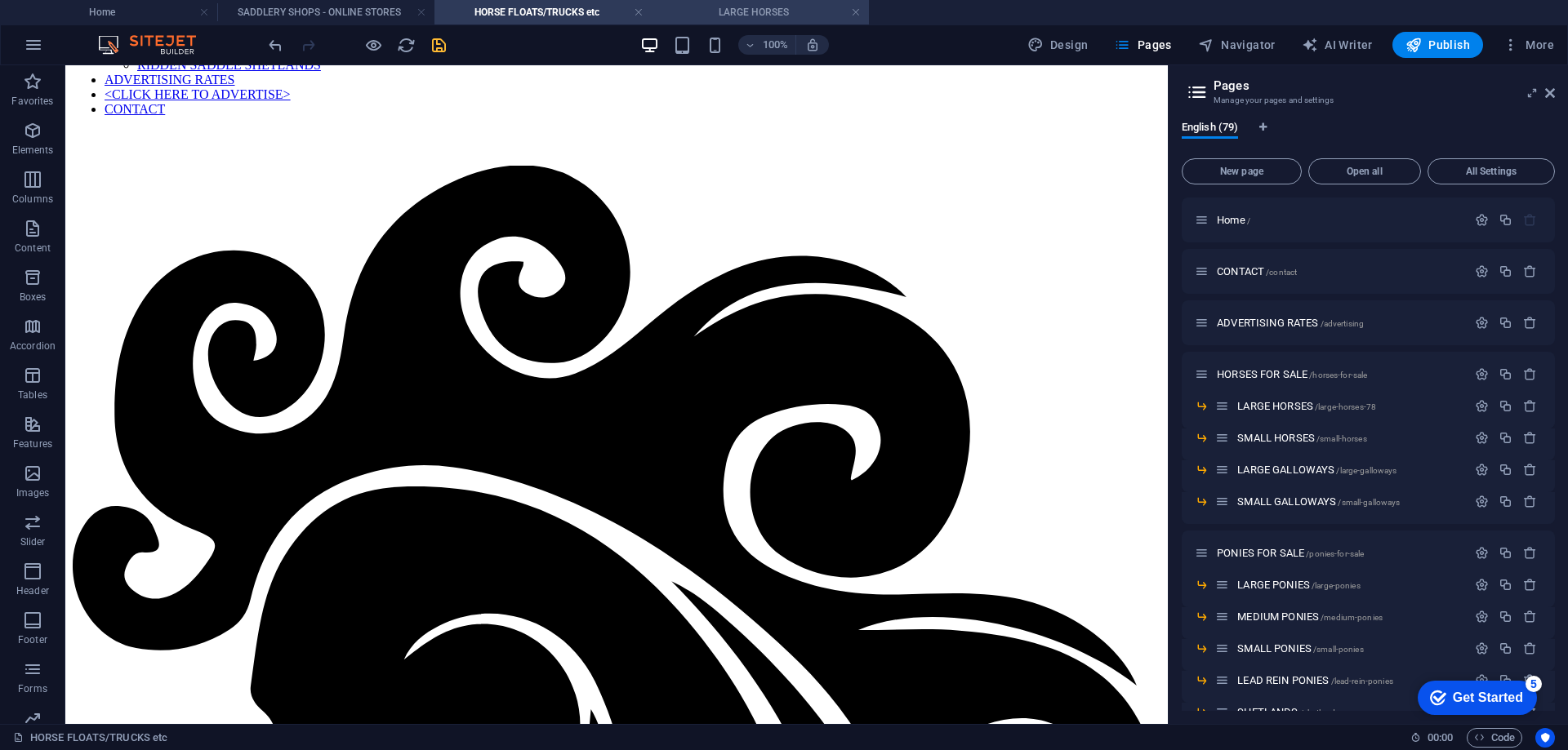
click at [733, 13] on h4 "LARGE HORSES" at bounding box center [760, 12] width 217 height 18
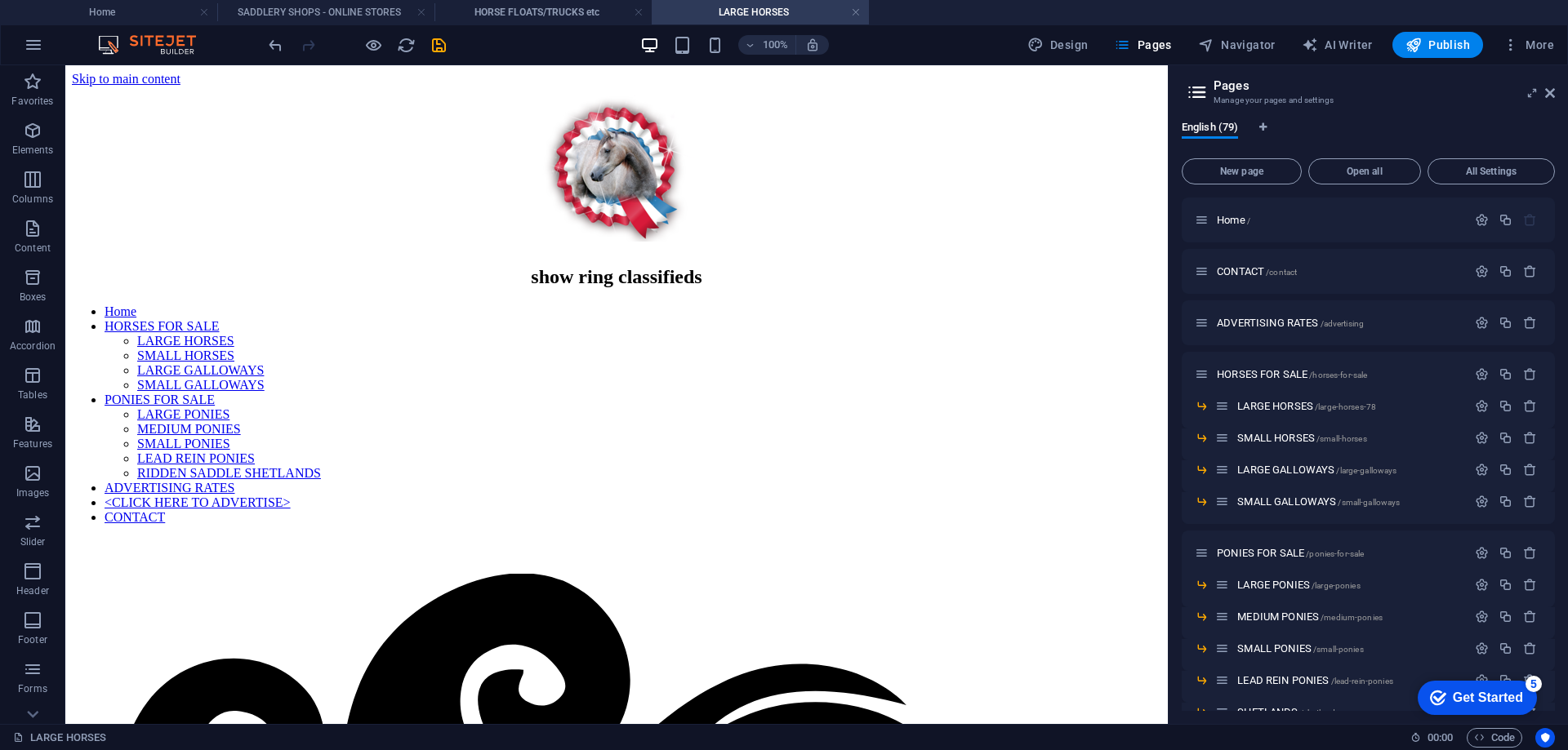
scroll to position [861, 0]
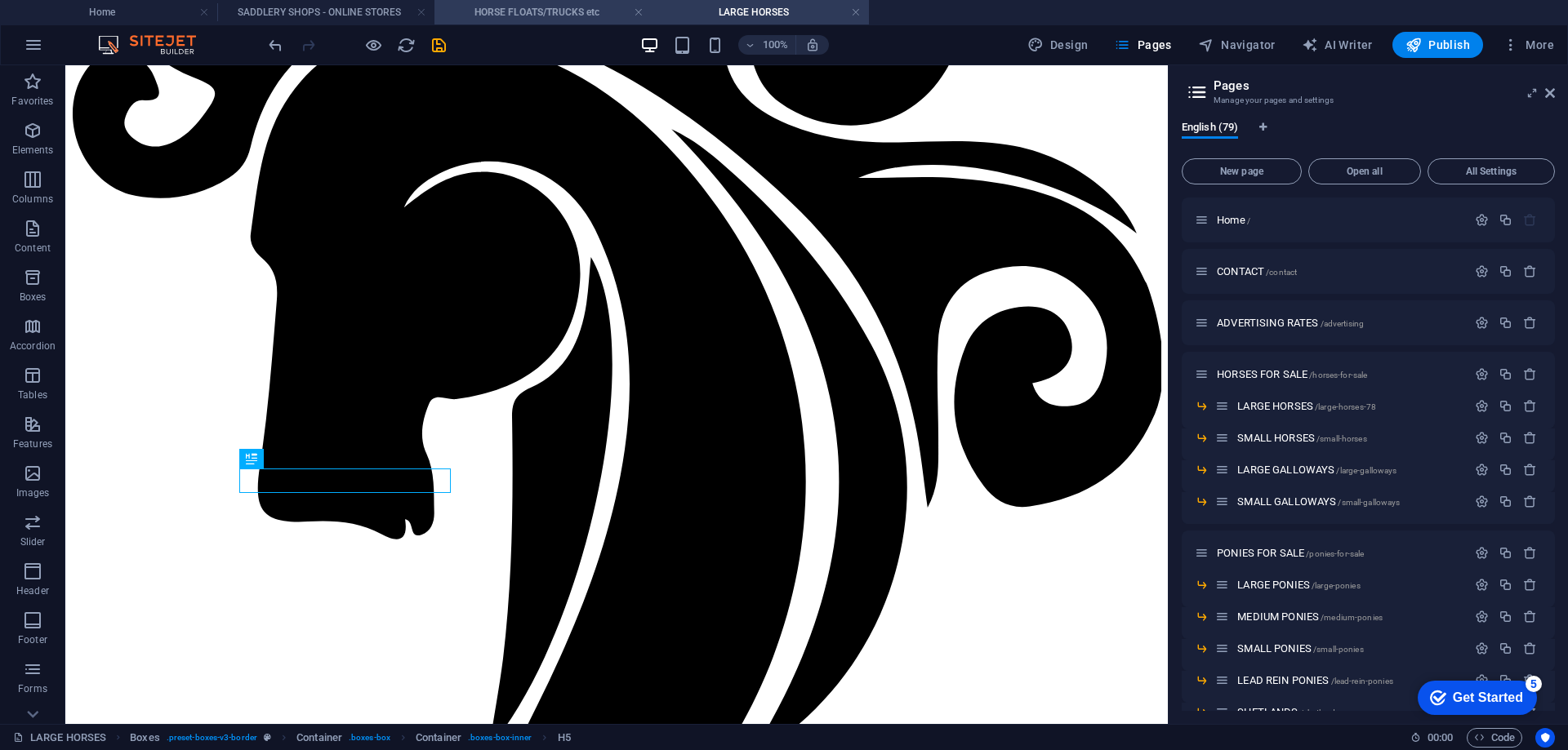
click at [546, 9] on h4 "HORSE FLOATS/TRUCKS etc" at bounding box center [543, 12] width 217 height 18
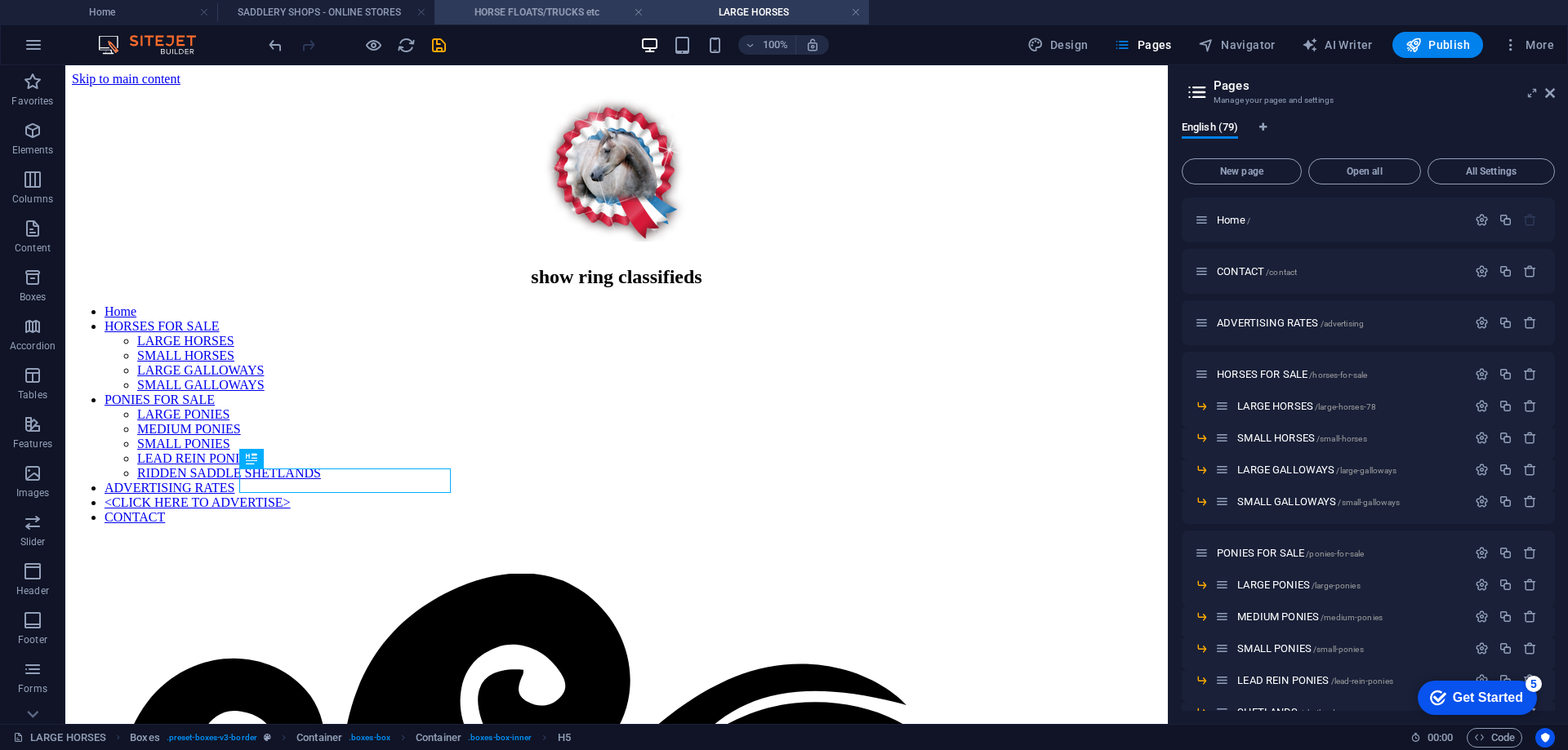
scroll to position [408, 0]
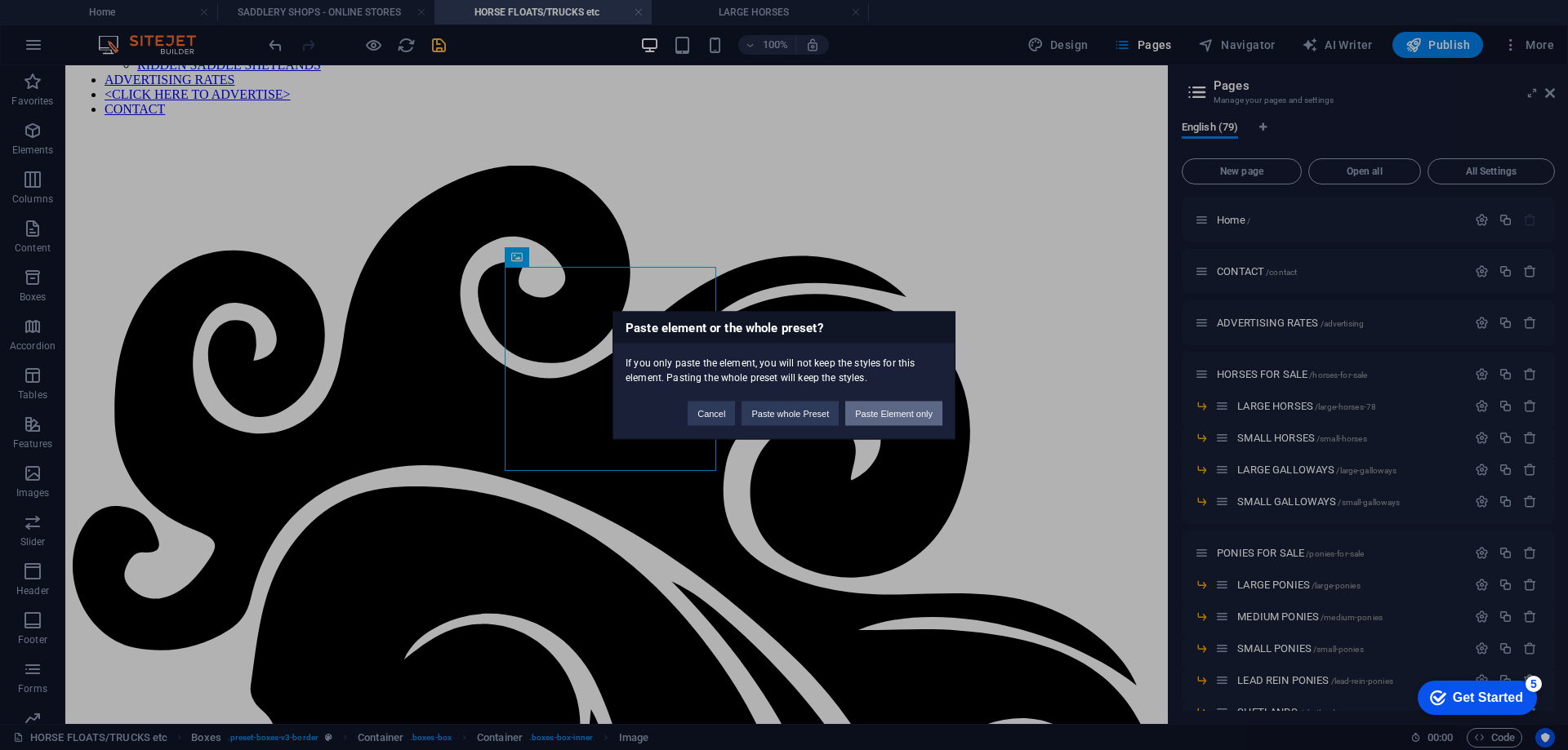
click at [880, 412] on button "Paste Element only" at bounding box center [894, 413] width 97 height 24
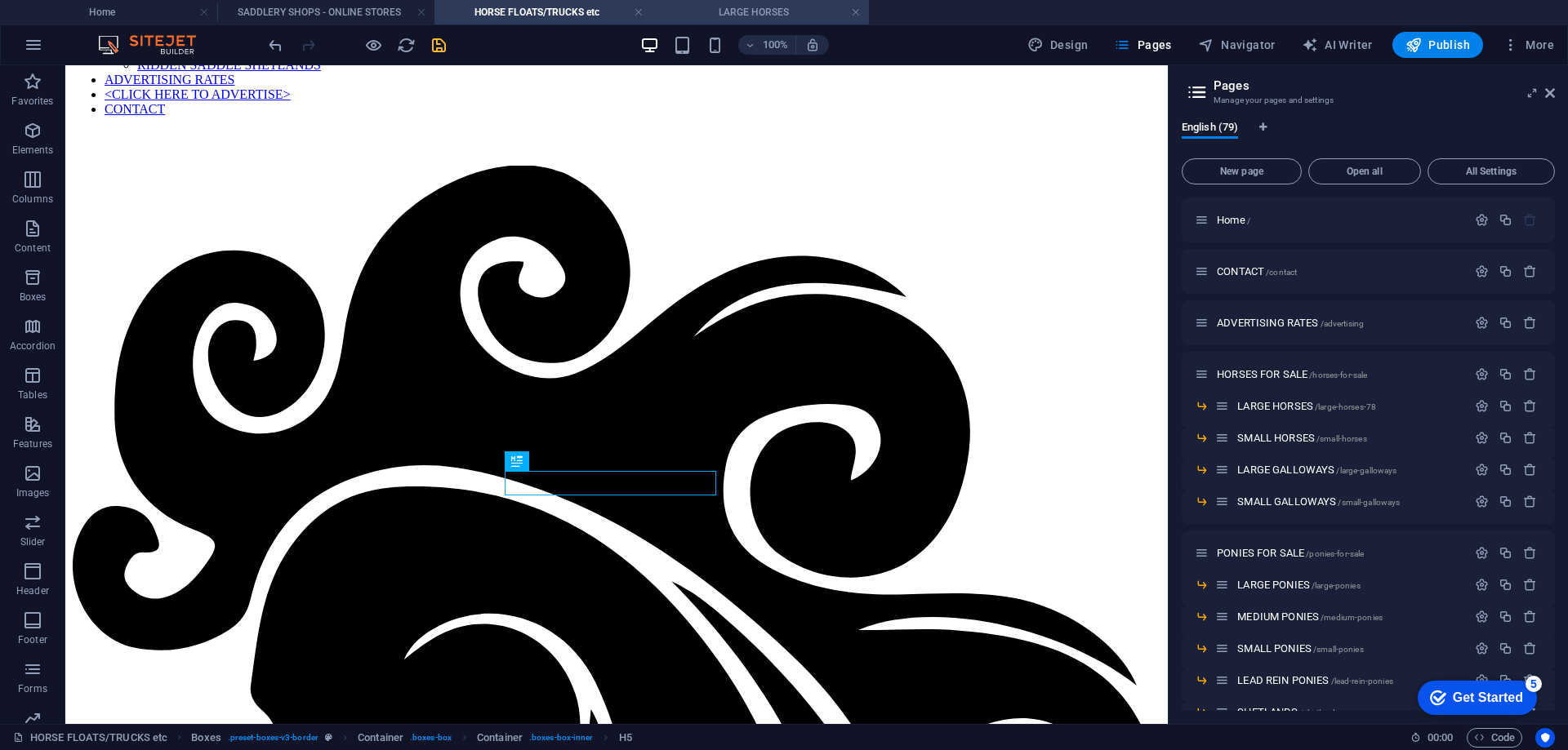
click at [737, 11] on h4 "LARGE HORSES" at bounding box center [760, 12] width 217 height 18
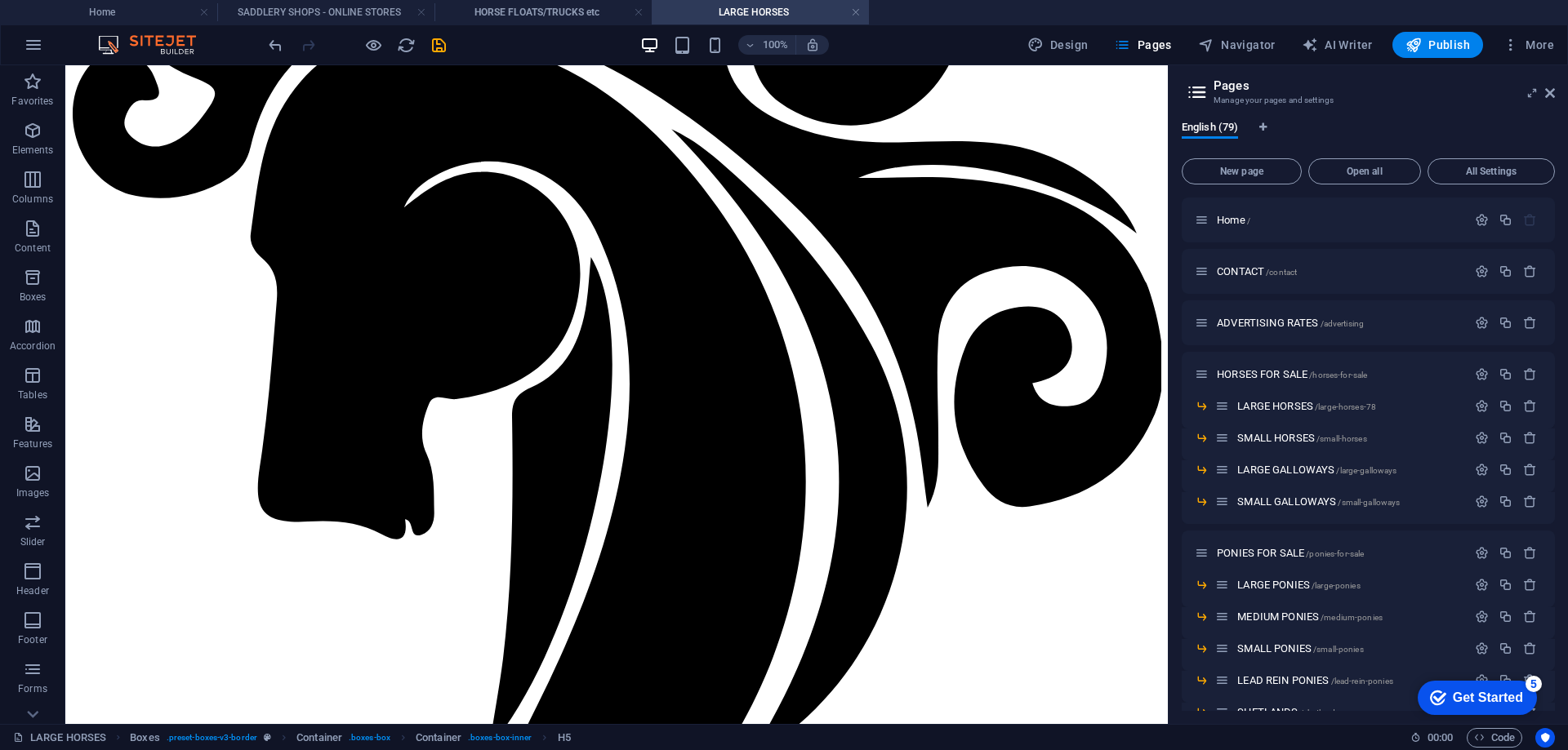
scroll to position [0, 0]
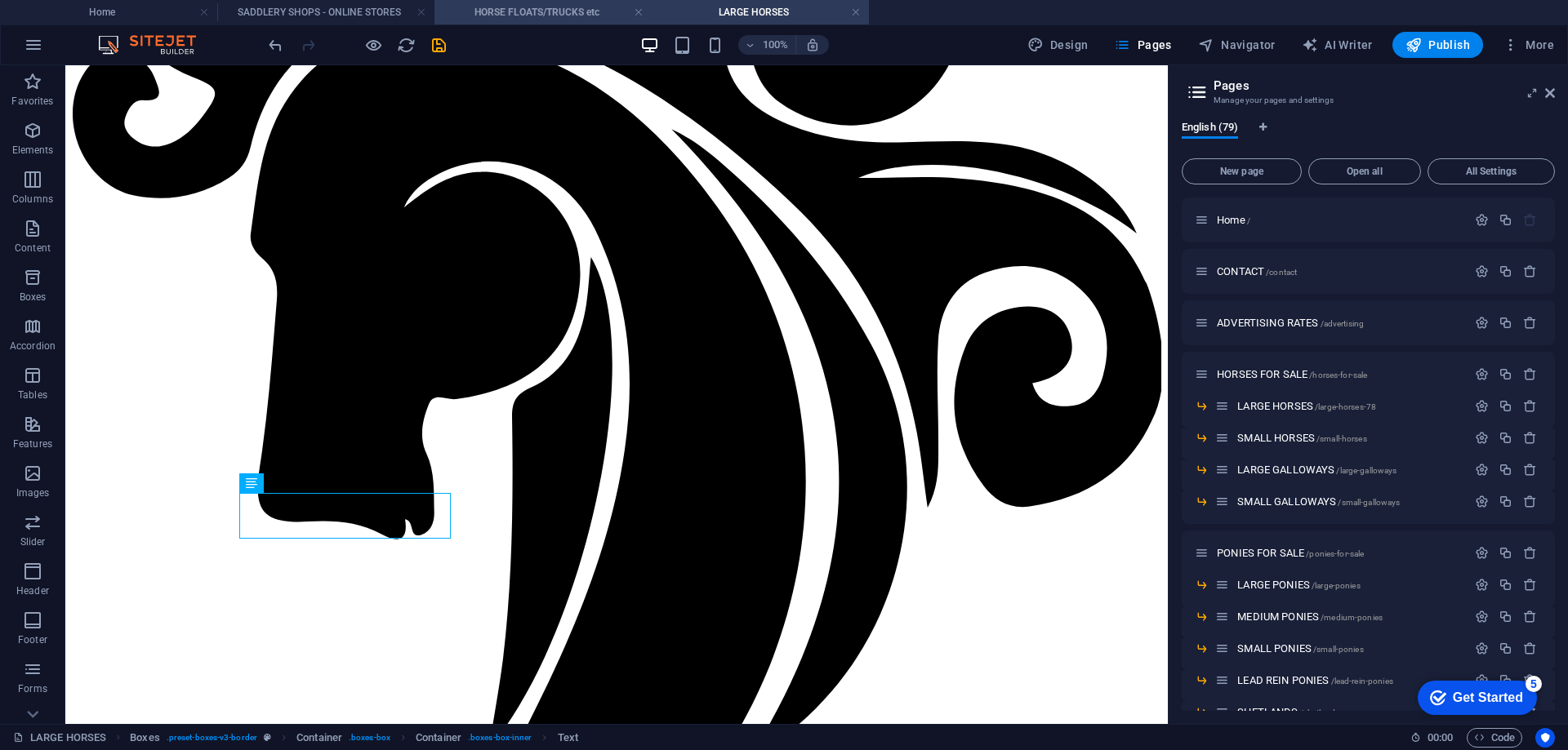
click at [533, 6] on h4 "HORSE FLOATS/TRUCKS etc" at bounding box center [543, 12] width 217 height 18
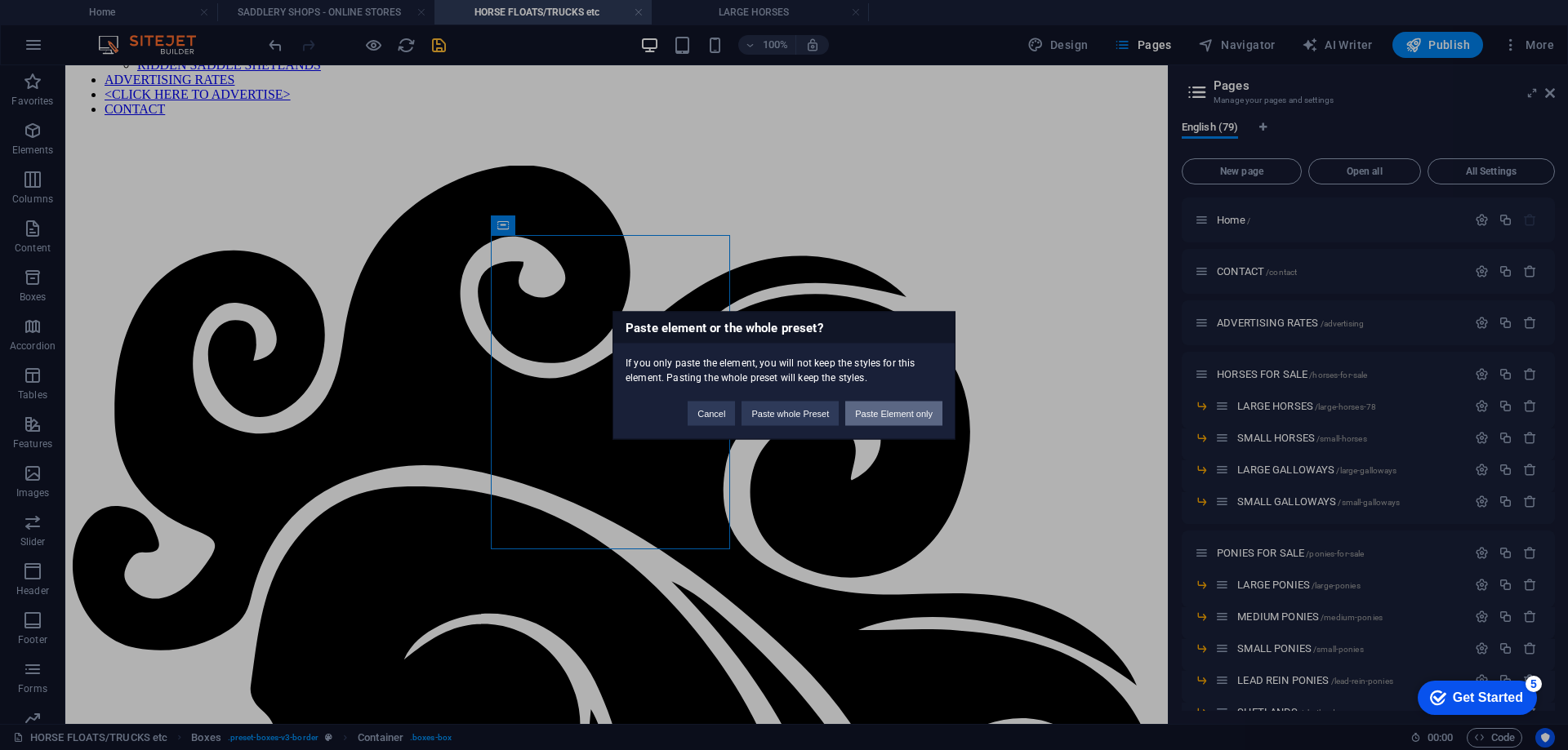
click at [898, 409] on button "Paste Element only" at bounding box center [894, 413] width 97 height 24
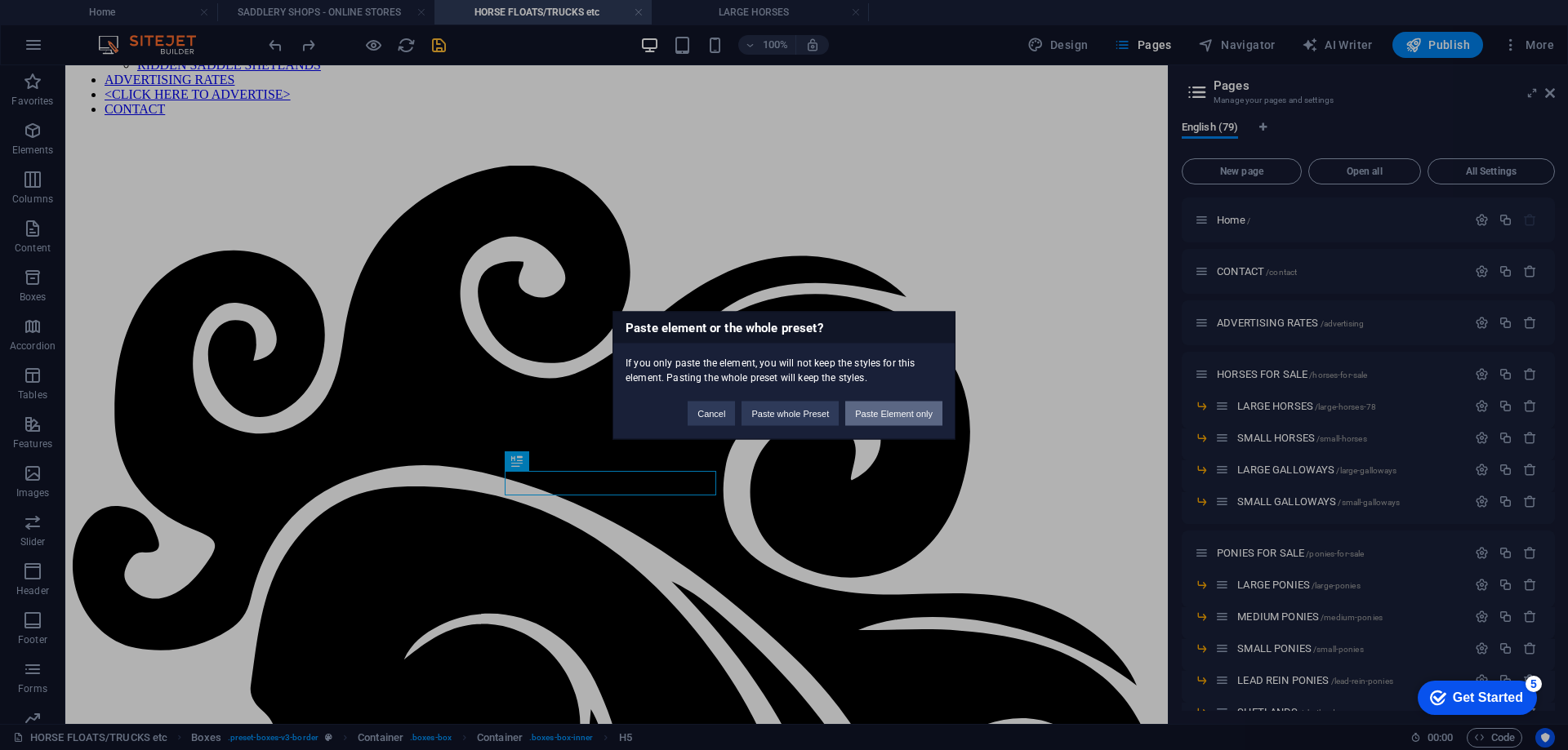
click at [896, 413] on button "Paste Element only" at bounding box center [894, 413] width 97 height 24
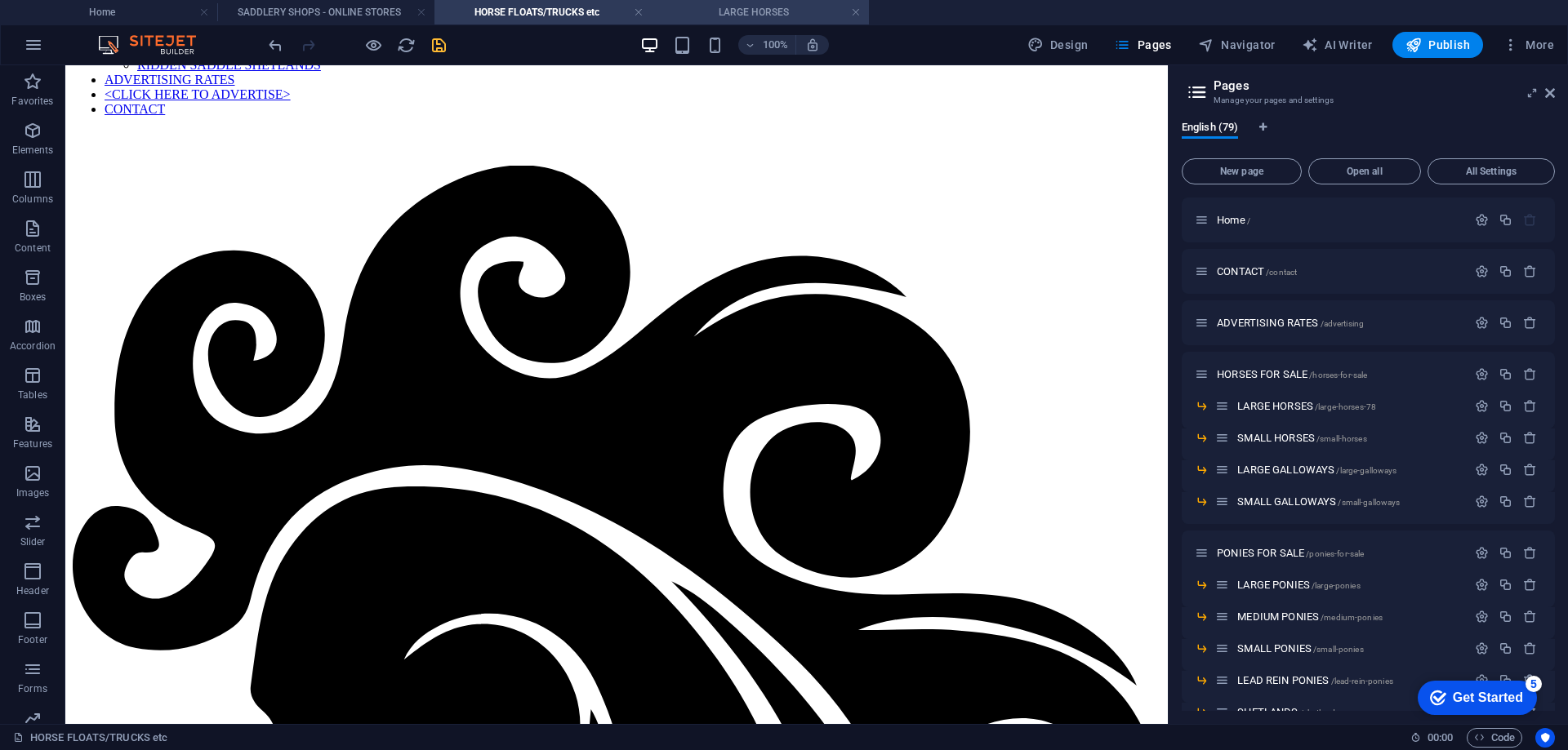
click at [746, 7] on h4 "LARGE HORSES" at bounding box center [760, 12] width 217 height 18
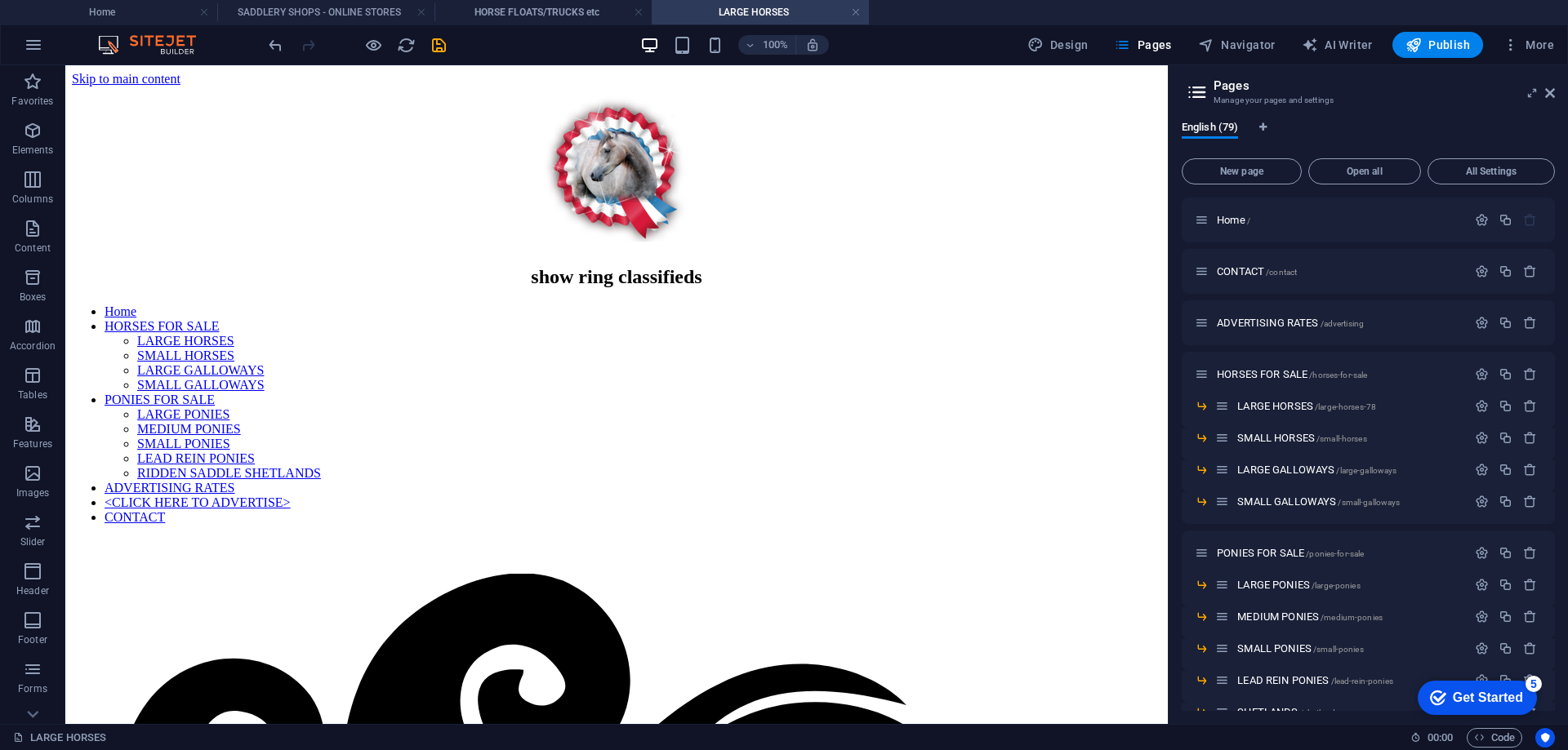
scroll to position [861, 0]
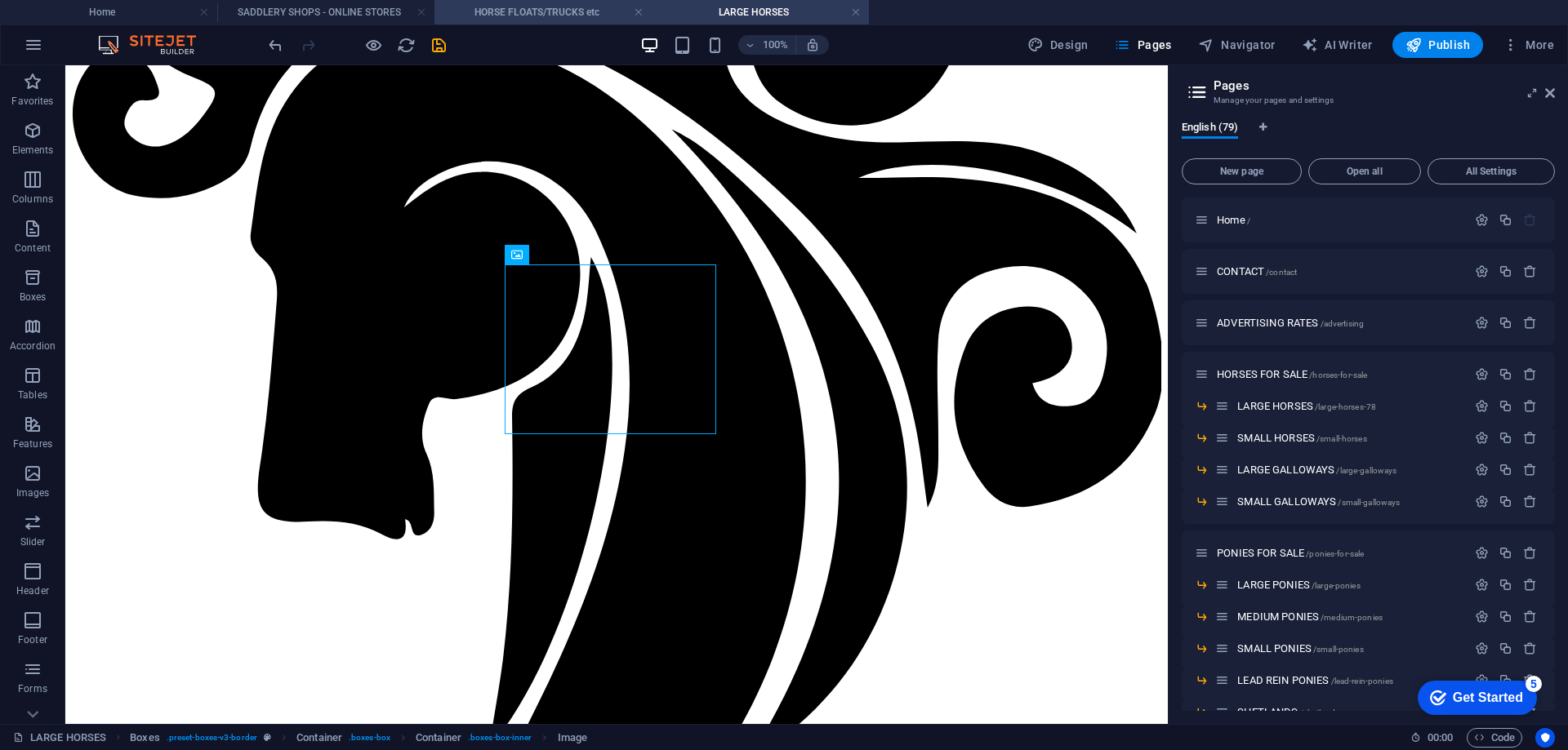
click at [517, 21] on li "HORSE FLOATS/TRUCKS etc" at bounding box center [543, 12] width 217 height 24
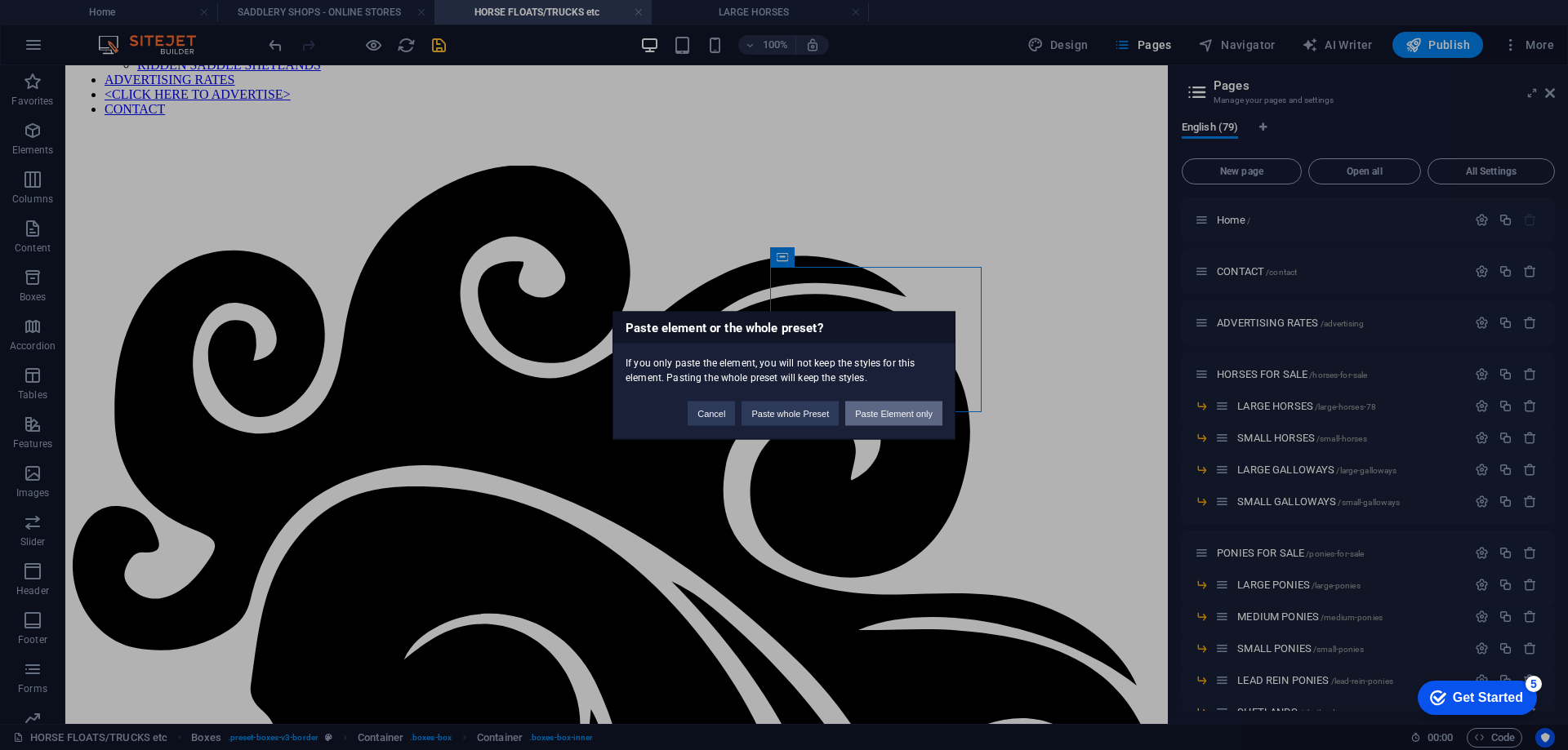
click at [879, 413] on button "Paste Element only" at bounding box center [894, 413] width 97 height 24
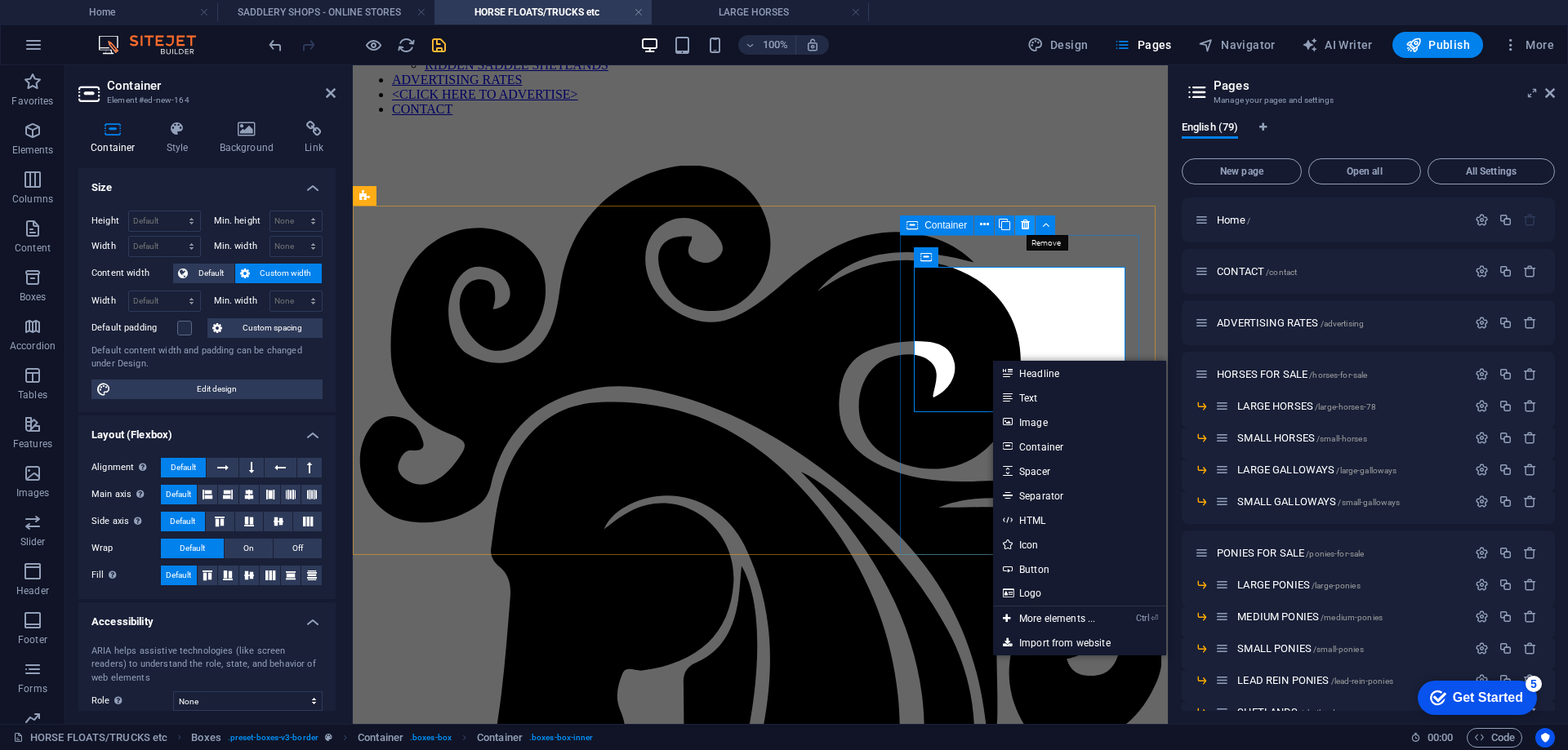
click at [1019, 222] on button at bounding box center [1025, 224] width 19 height 19
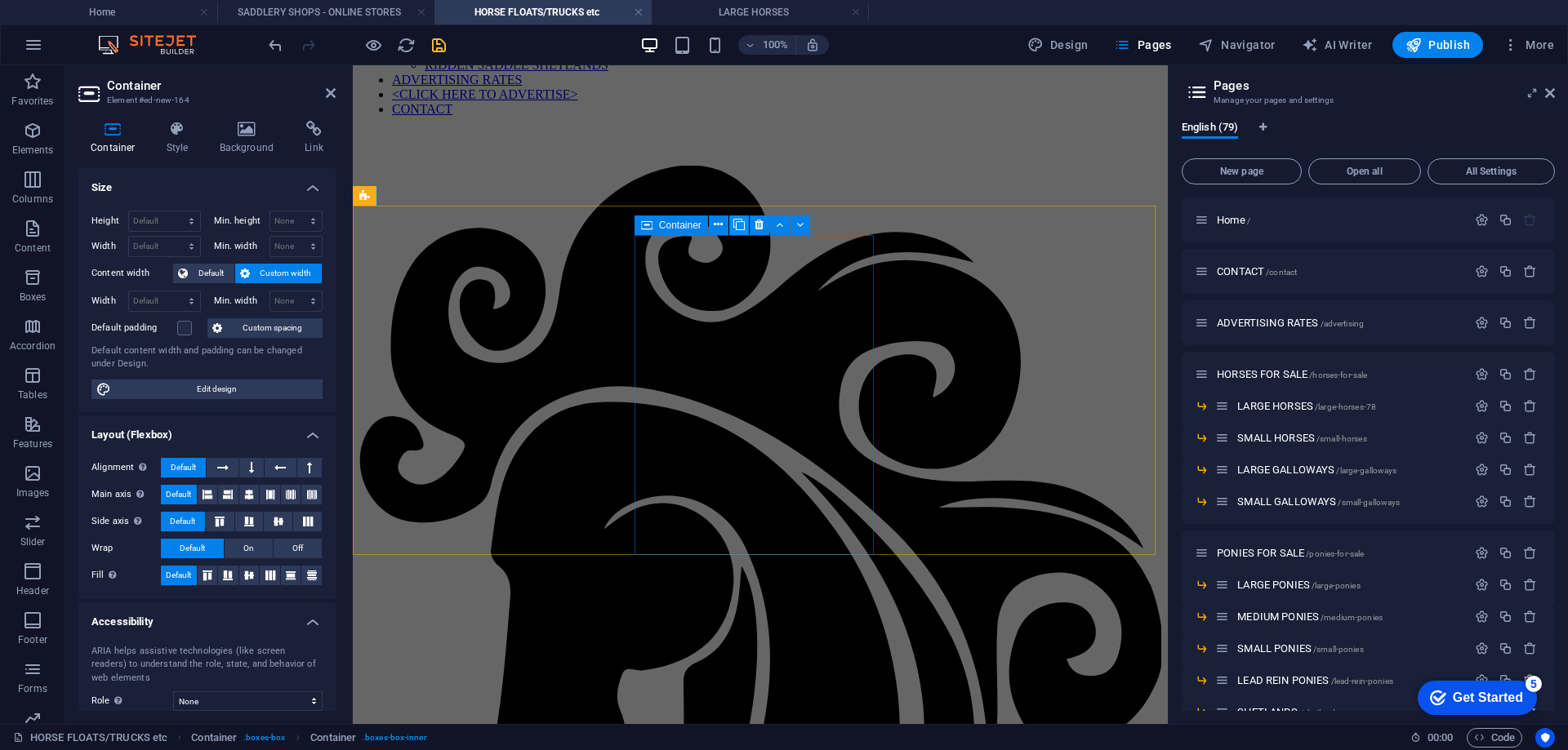
click at [735, 228] on icon at bounding box center [739, 224] width 12 height 17
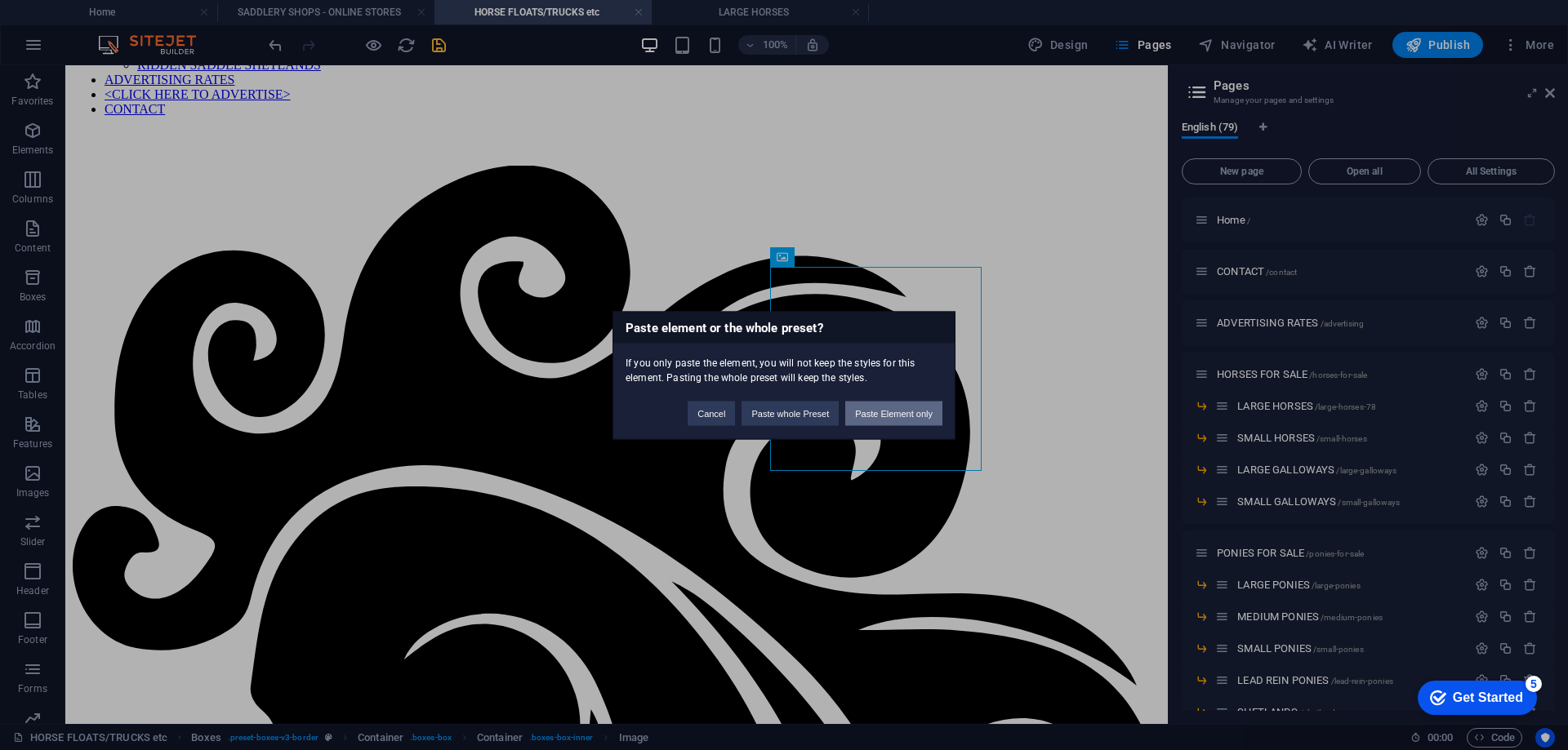
click at [909, 410] on button "Paste Element only" at bounding box center [894, 413] width 97 height 24
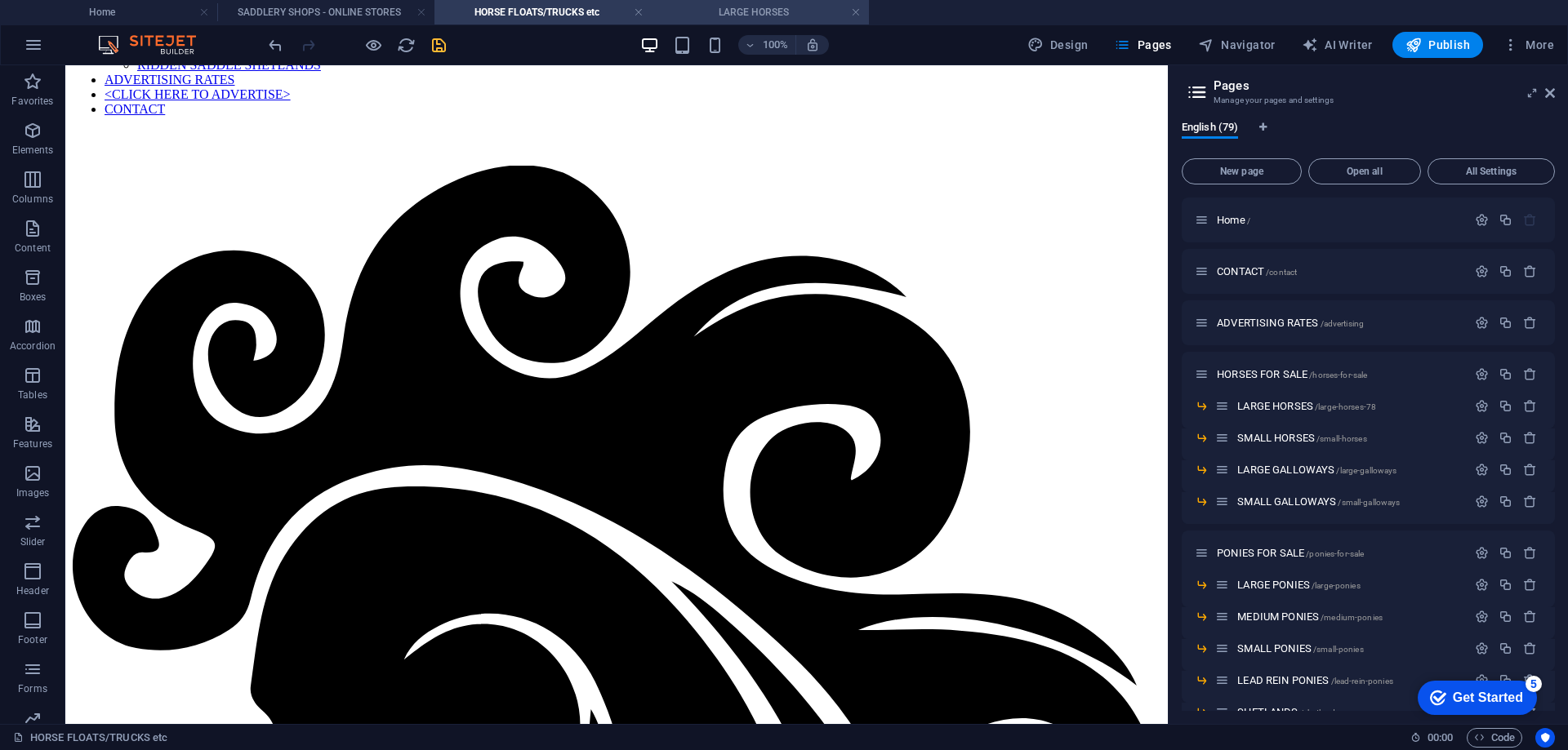
click at [741, 10] on h4 "LARGE HORSES" at bounding box center [760, 12] width 217 height 18
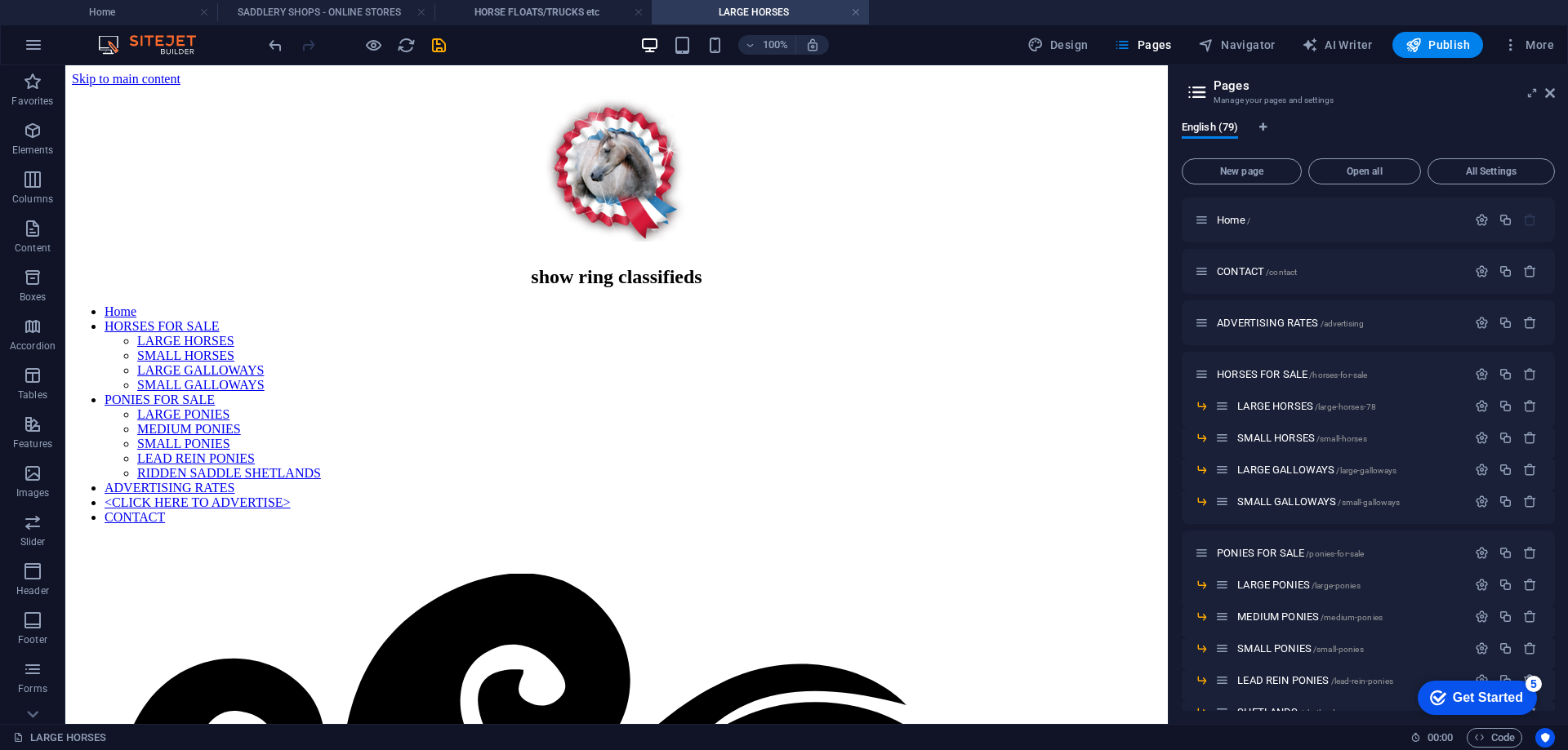
scroll to position [861, 0]
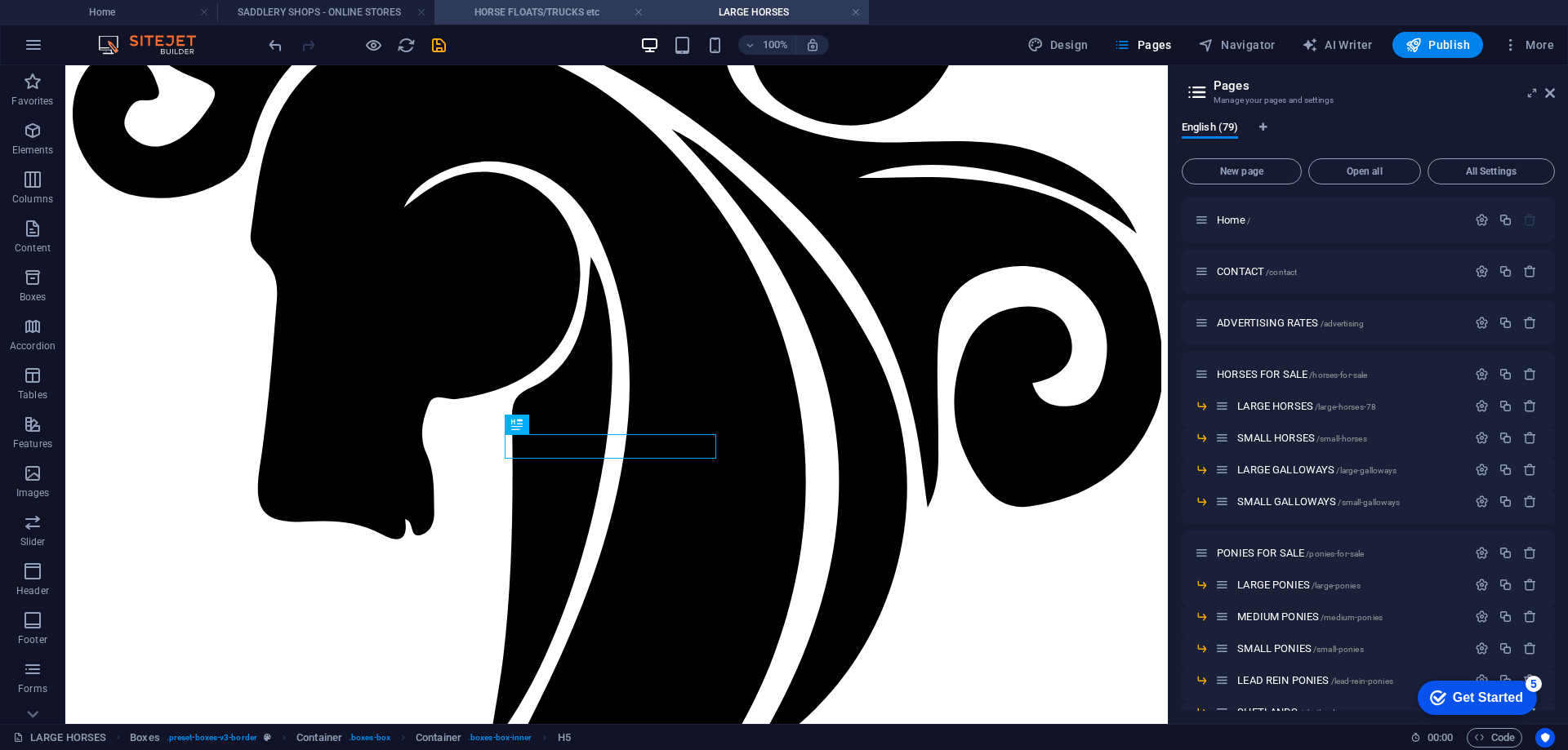
click at [544, 5] on h4 "HORSE FLOATS/TRUCKS etc" at bounding box center [543, 12] width 217 height 18
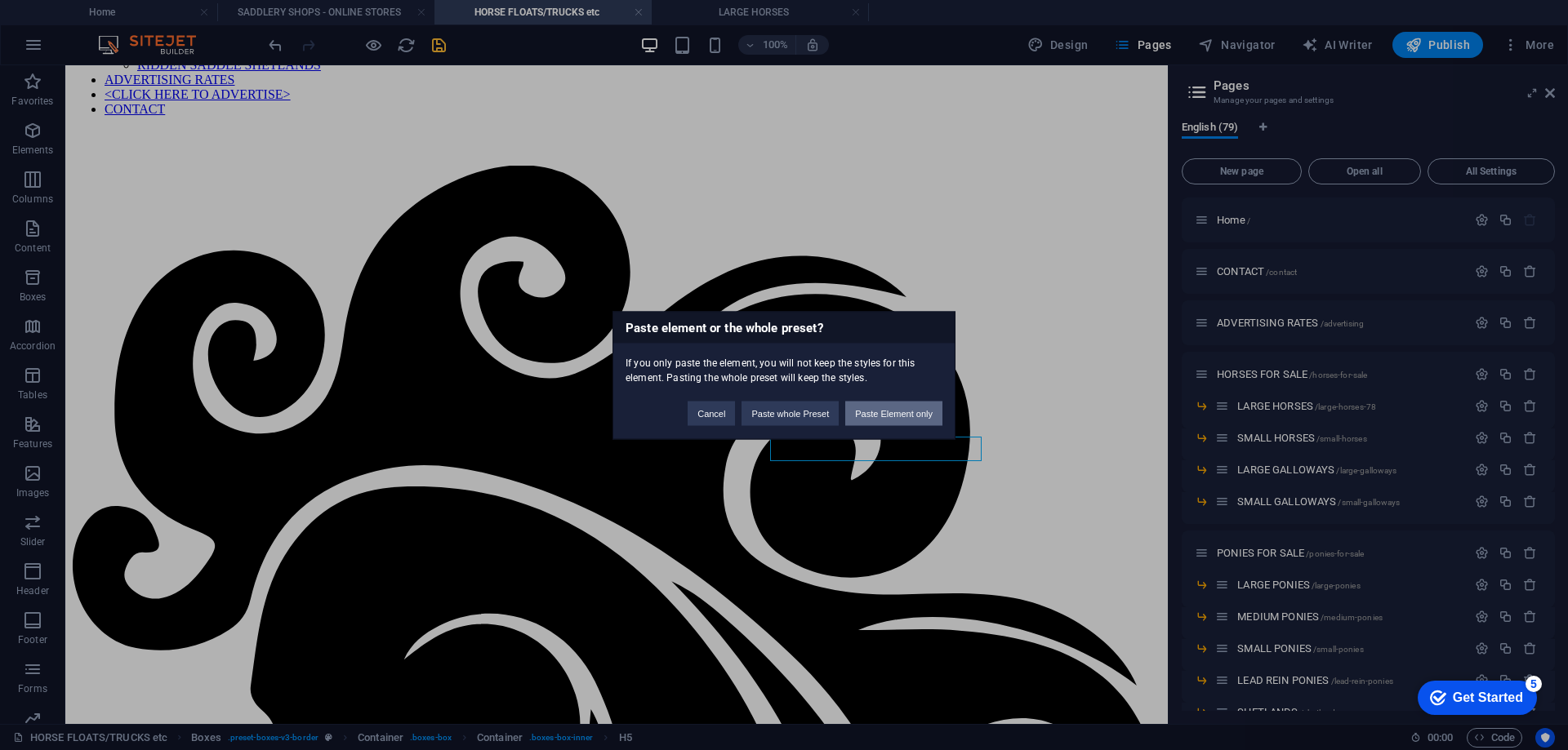
click at [877, 416] on button "Paste Element only" at bounding box center [894, 413] width 97 height 24
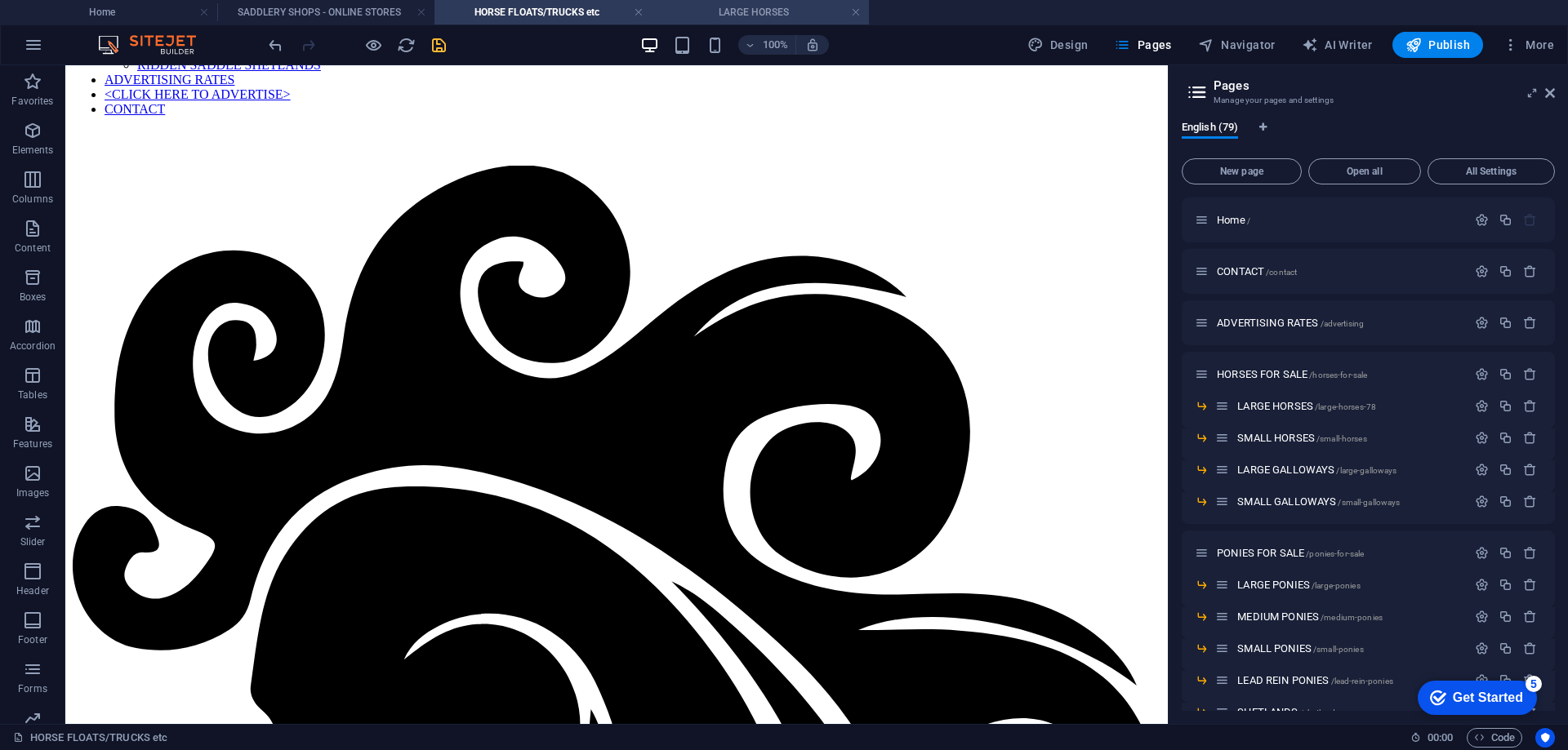
click at [732, 13] on h4 "LARGE HORSES" at bounding box center [760, 12] width 217 height 18
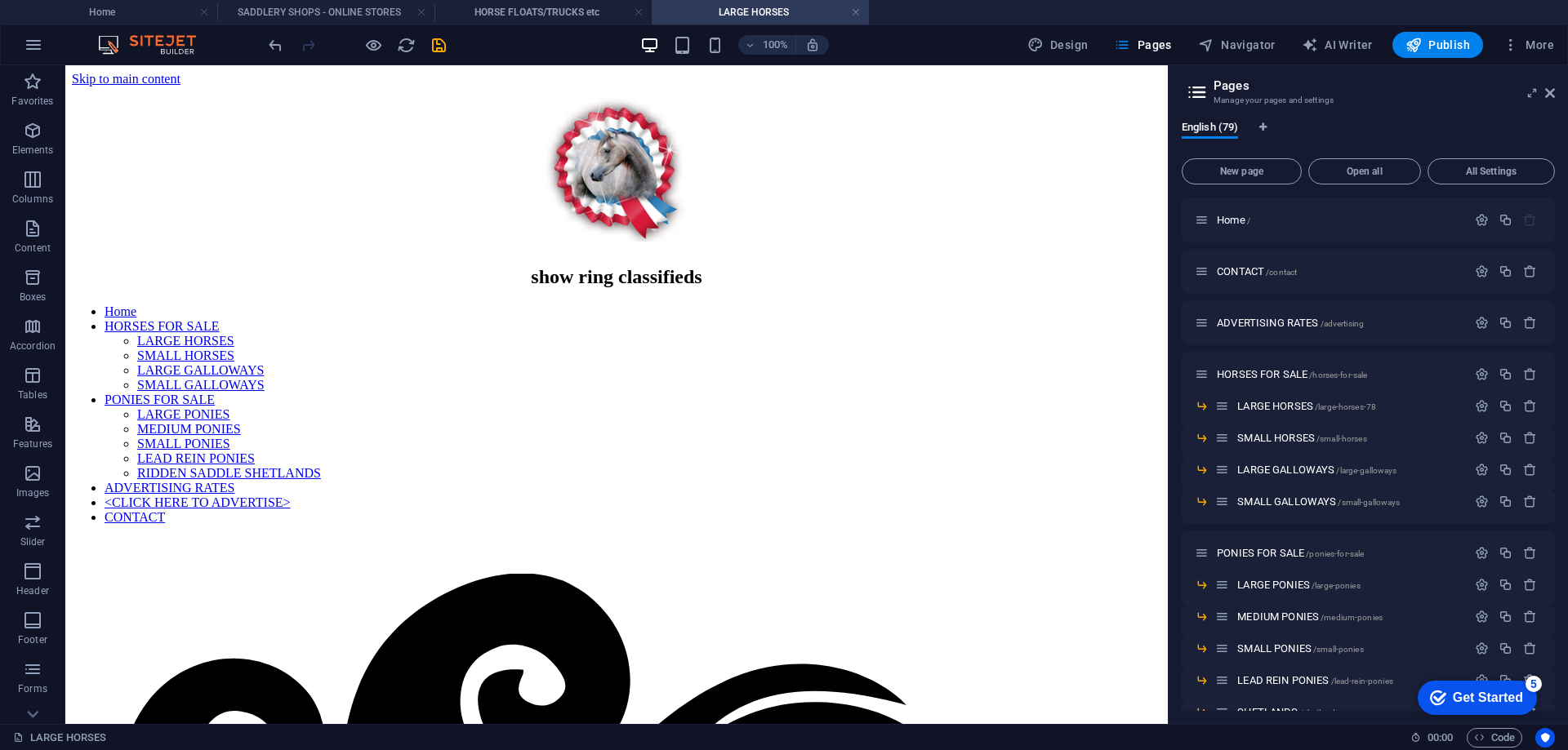
scroll to position [861, 0]
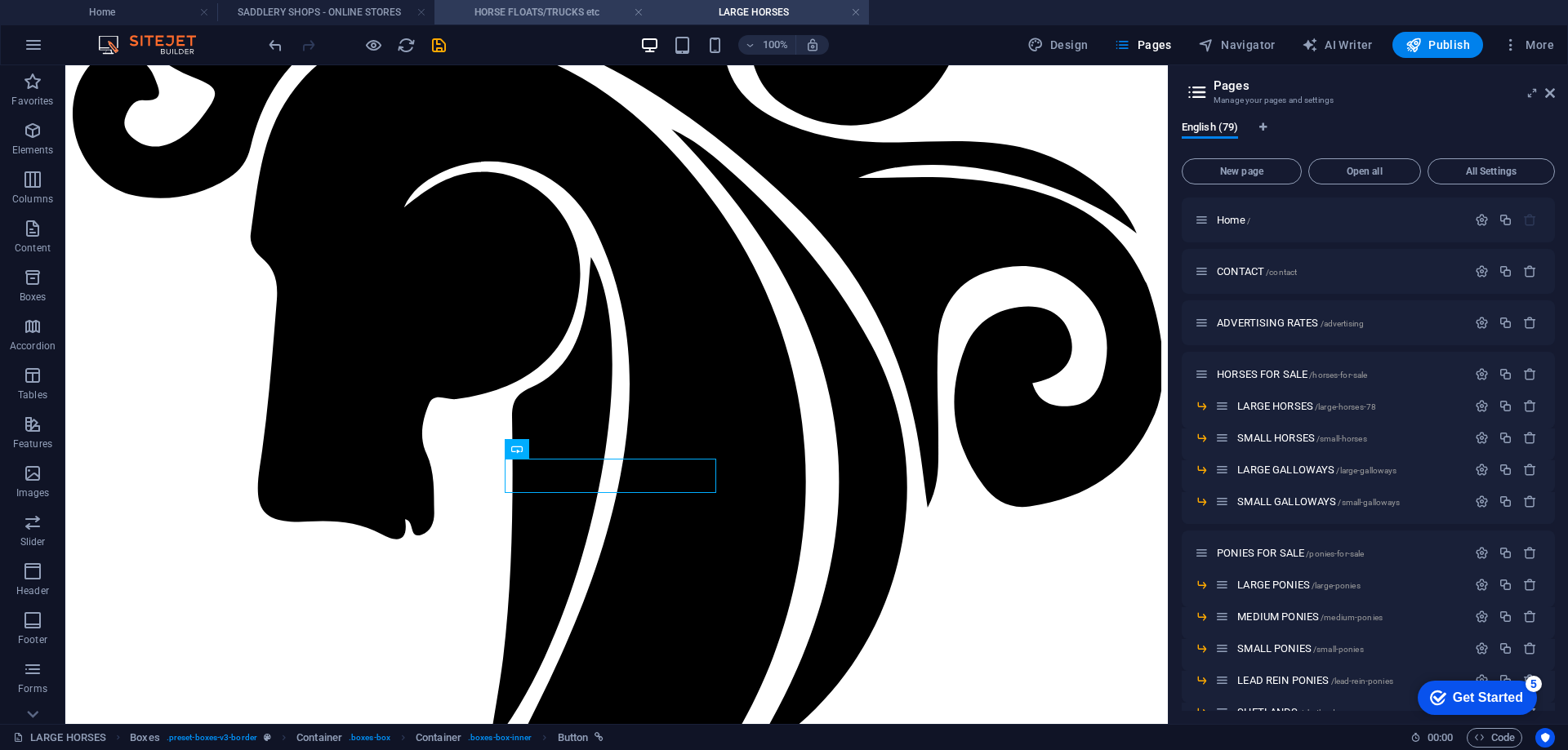
click at [544, 6] on h4 "HORSE FLOATS/TRUCKS etc" at bounding box center [543, 12] width 217 height 18
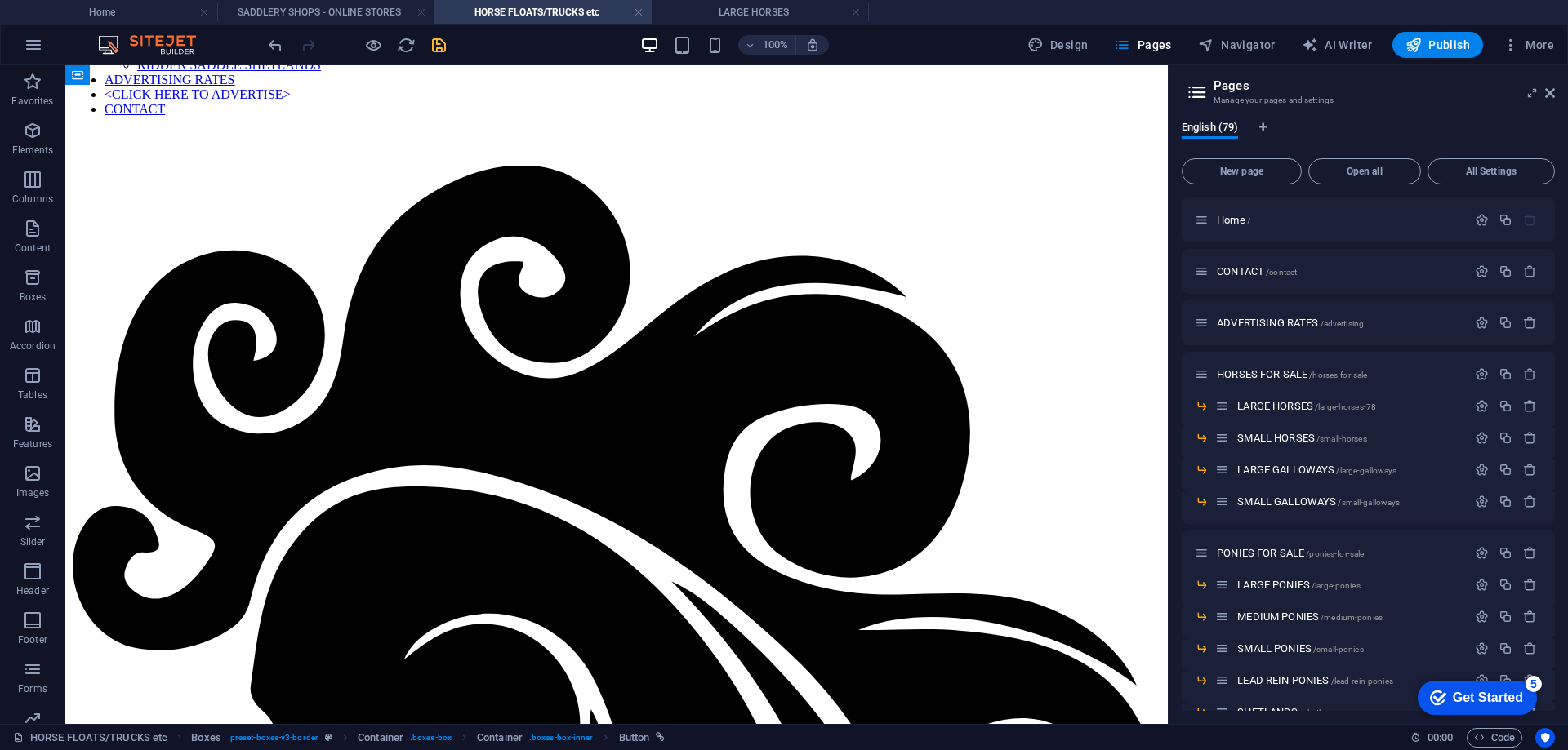
scroll to position [0, 0]
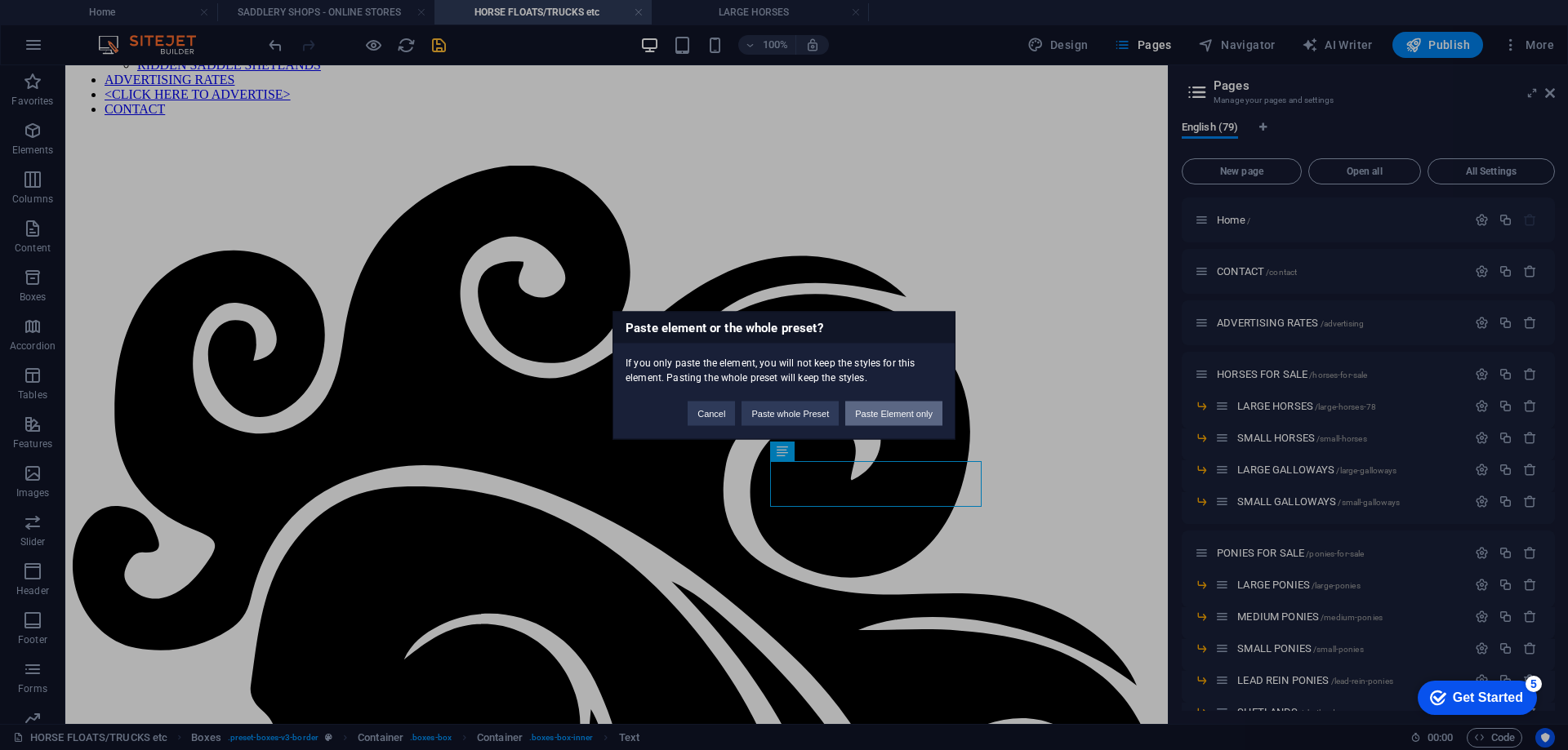
click at [887, 413] on button "Paste Element only" at bounding box center [894, 413] width 97 height 24
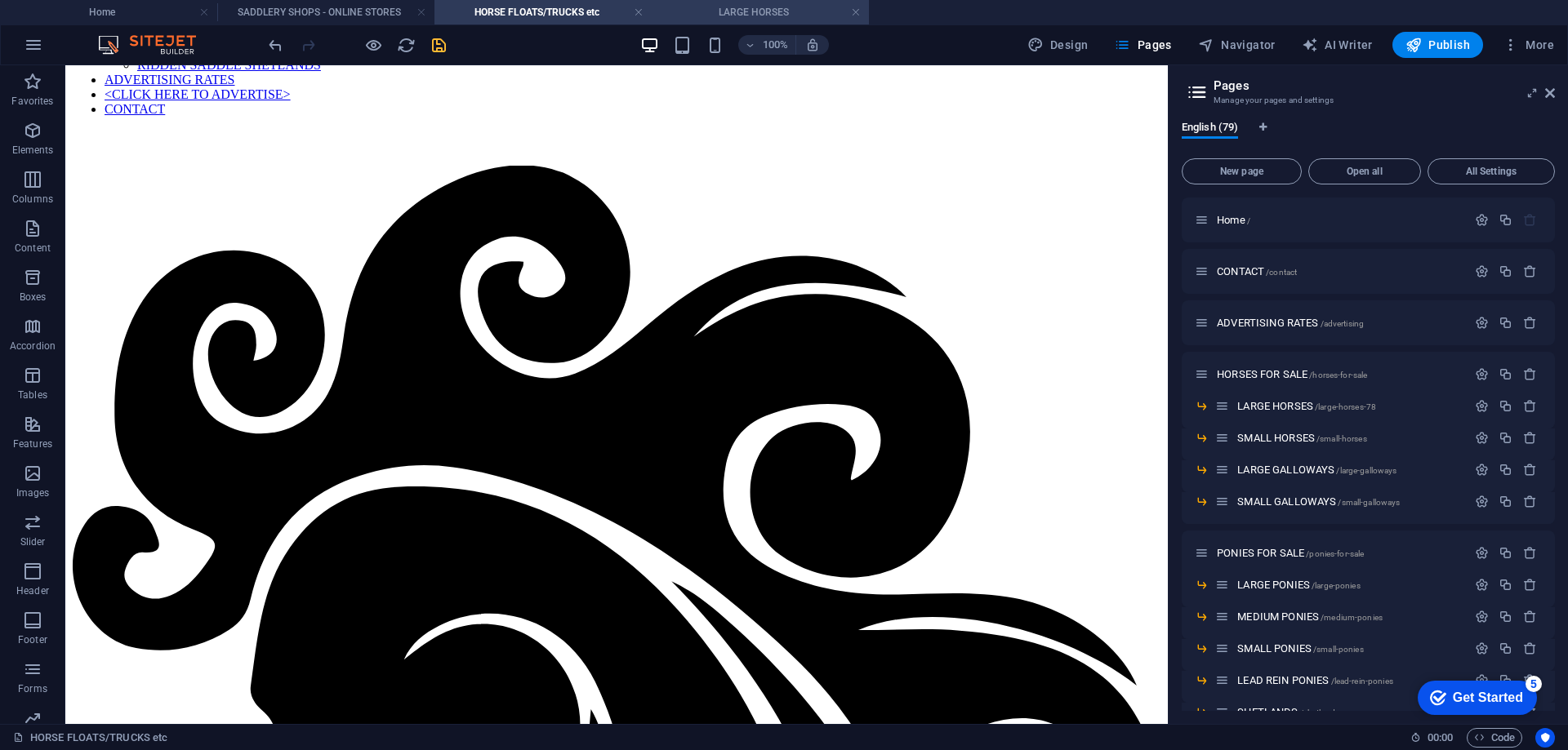
click at [757, 11] on h4 "LARGE HORSES" at bounding box center [760, 12] width 217 height 18
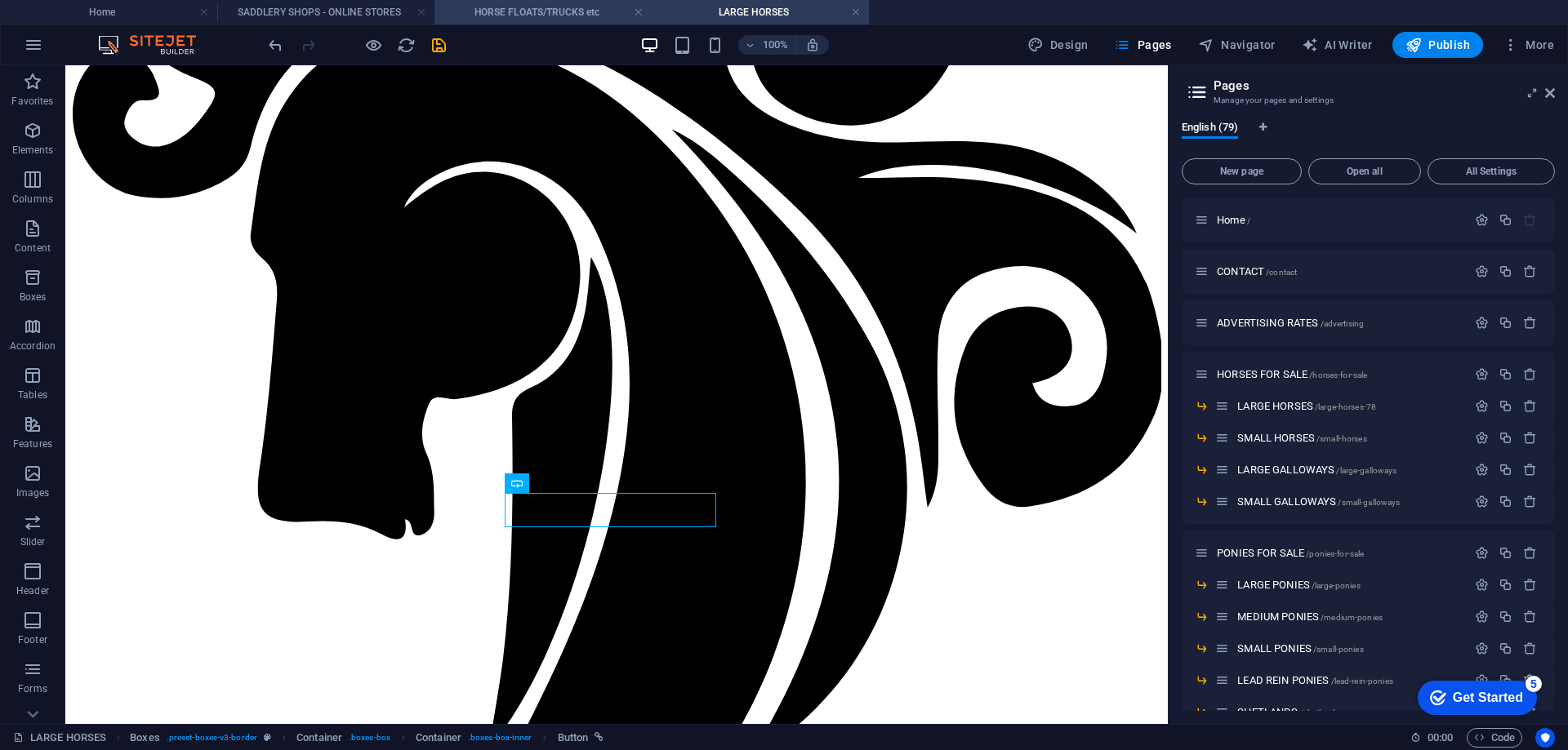
click at [538, 10] on h4 "HORSE FLOATS/TRUCKS etc" at bounding box center [543, 12] width 217 height 18
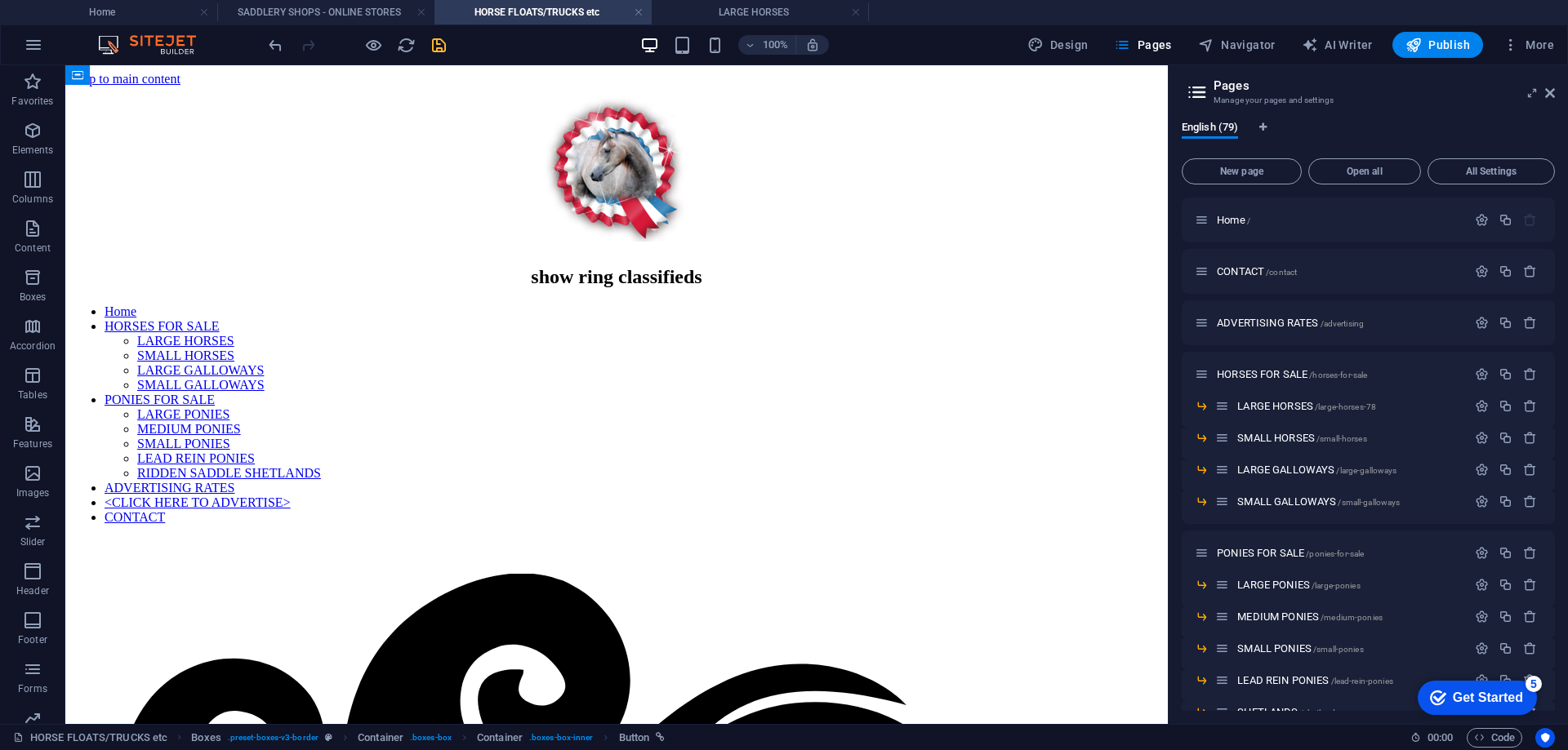
scroll to position [408, 0]
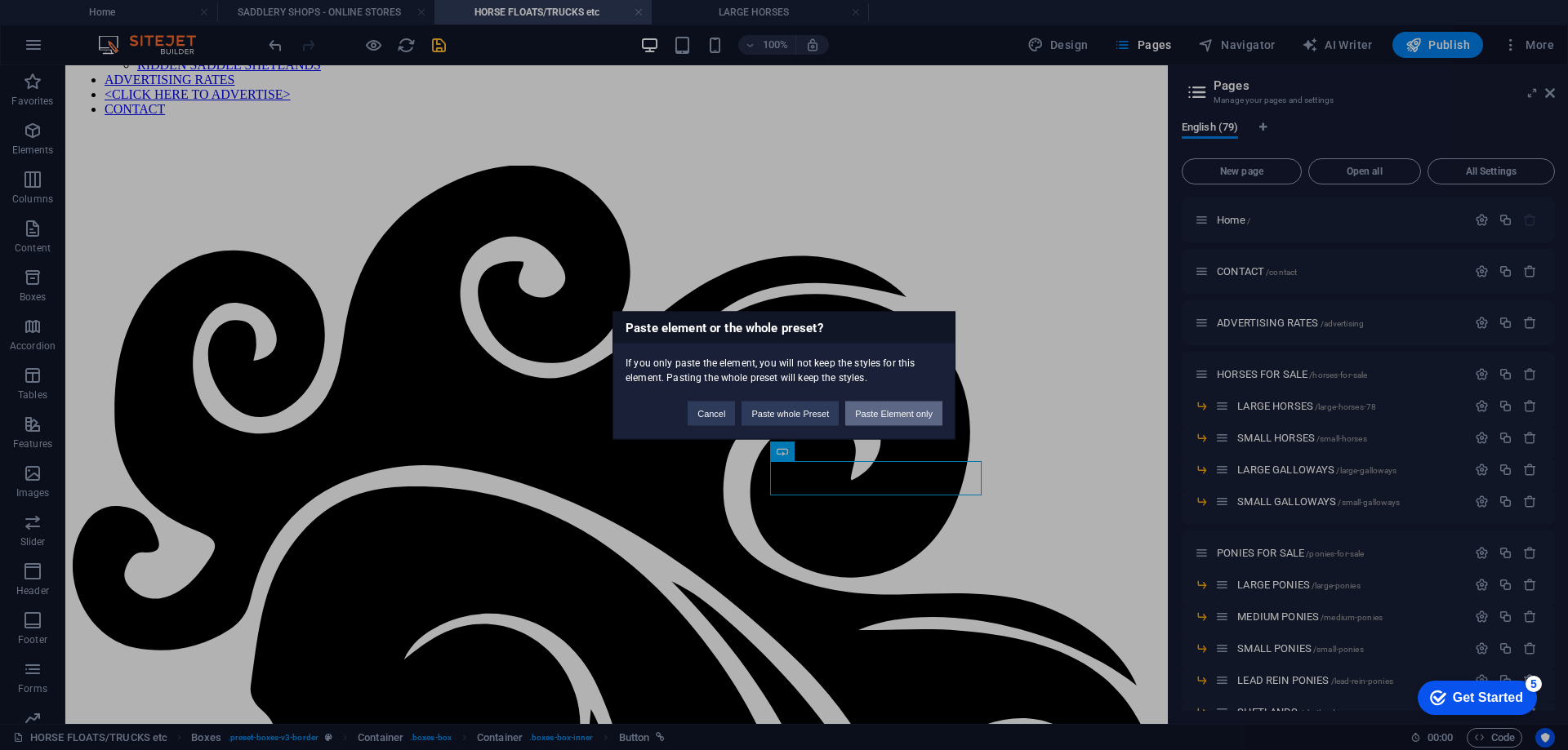
click at [882, 412] on button "Paste Element only" at bounding box center [894, 413] width 97 height 24
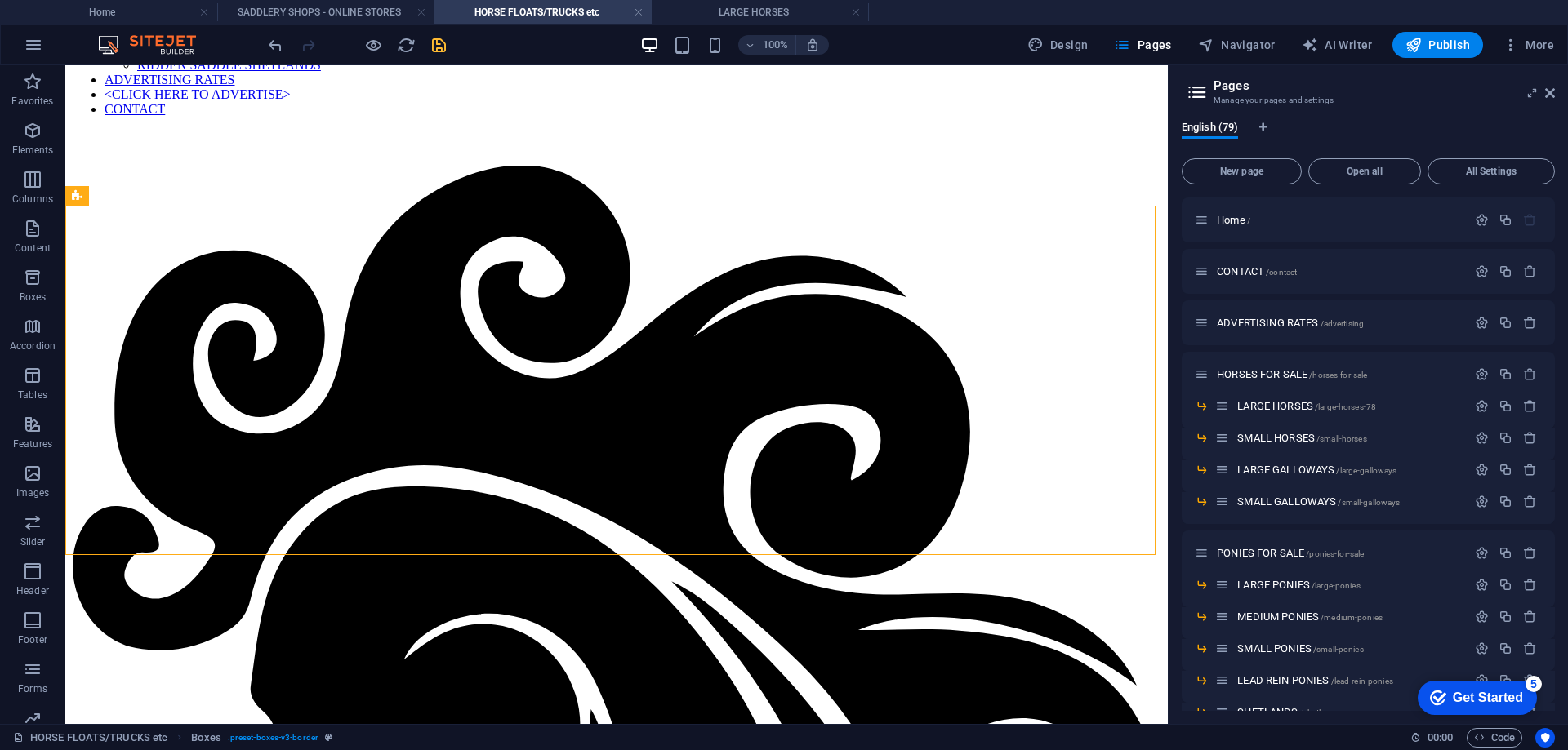
click at [442, 40] on icon "save" at bounding box center [439, 46] width 19 height 19
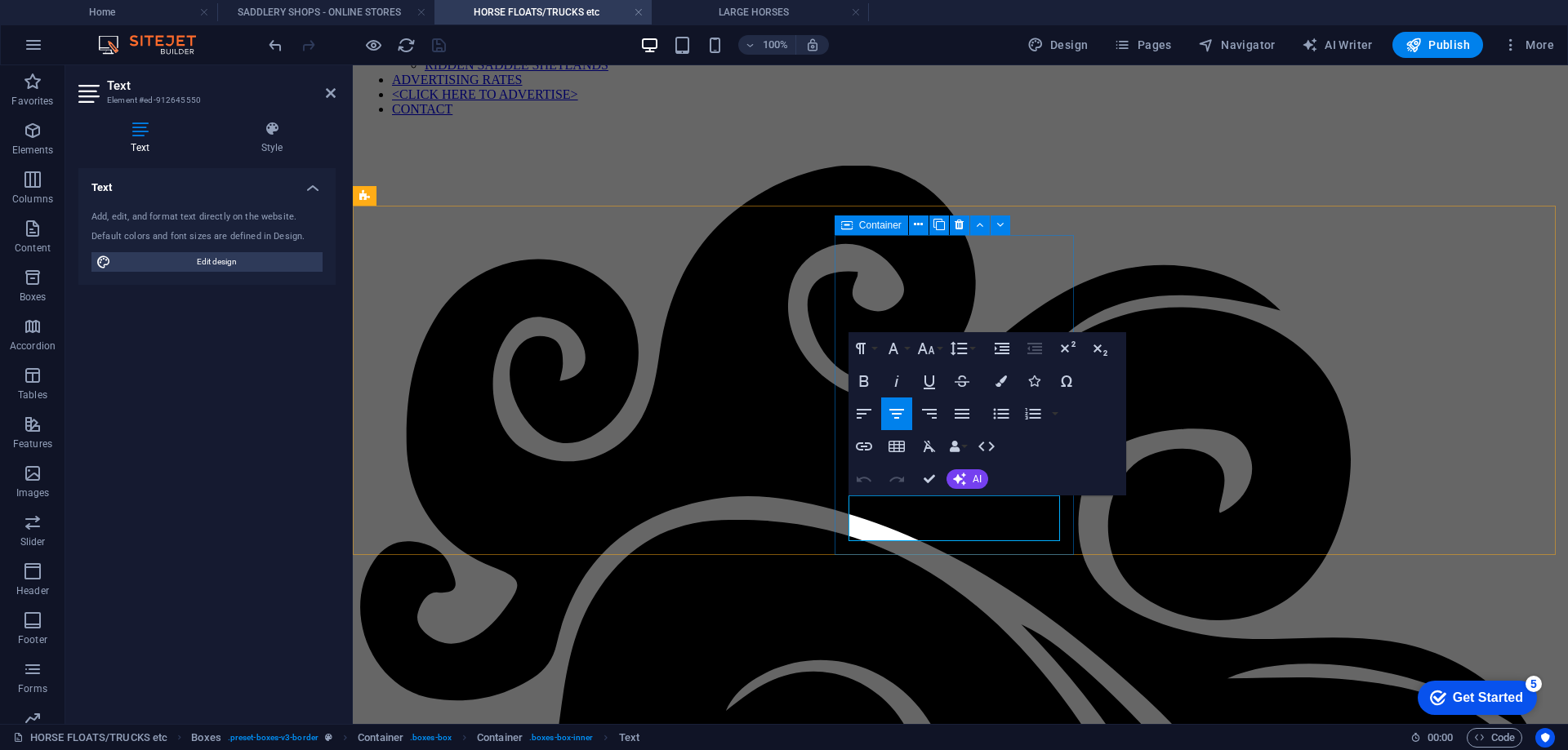
drag, startPoint x: 858, startPoint y: 530, endPoint x: 1061, endPoint y: 533, distance: 203.0
click at [862, 445] on icon "button" at bounding box center [863, 446] width 19 height 19
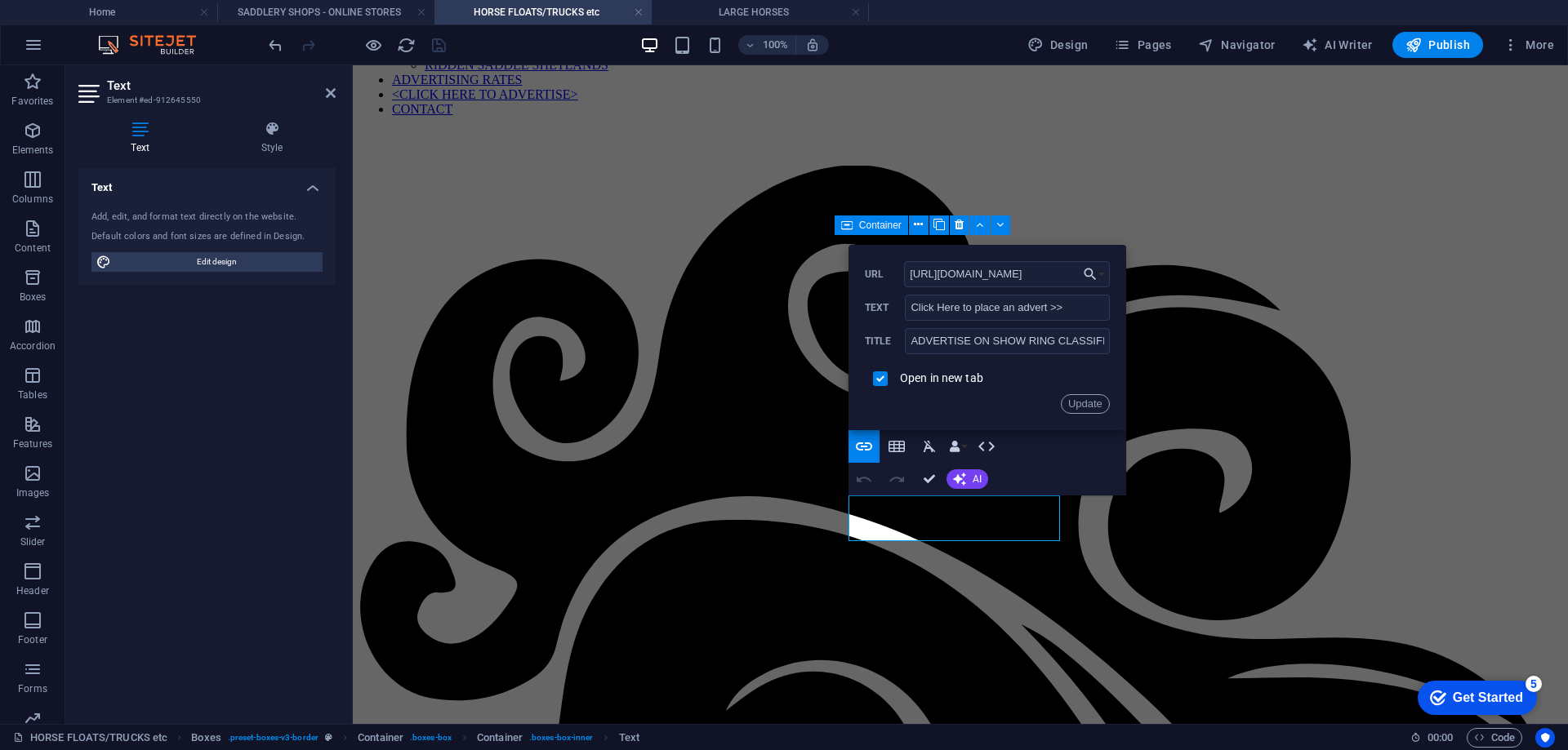
scroll to position [0, 0]
drag, startPoint x: 1429, startPoint y: 338, endPoint x: 795, endPoint y: 260, distance: 638.8
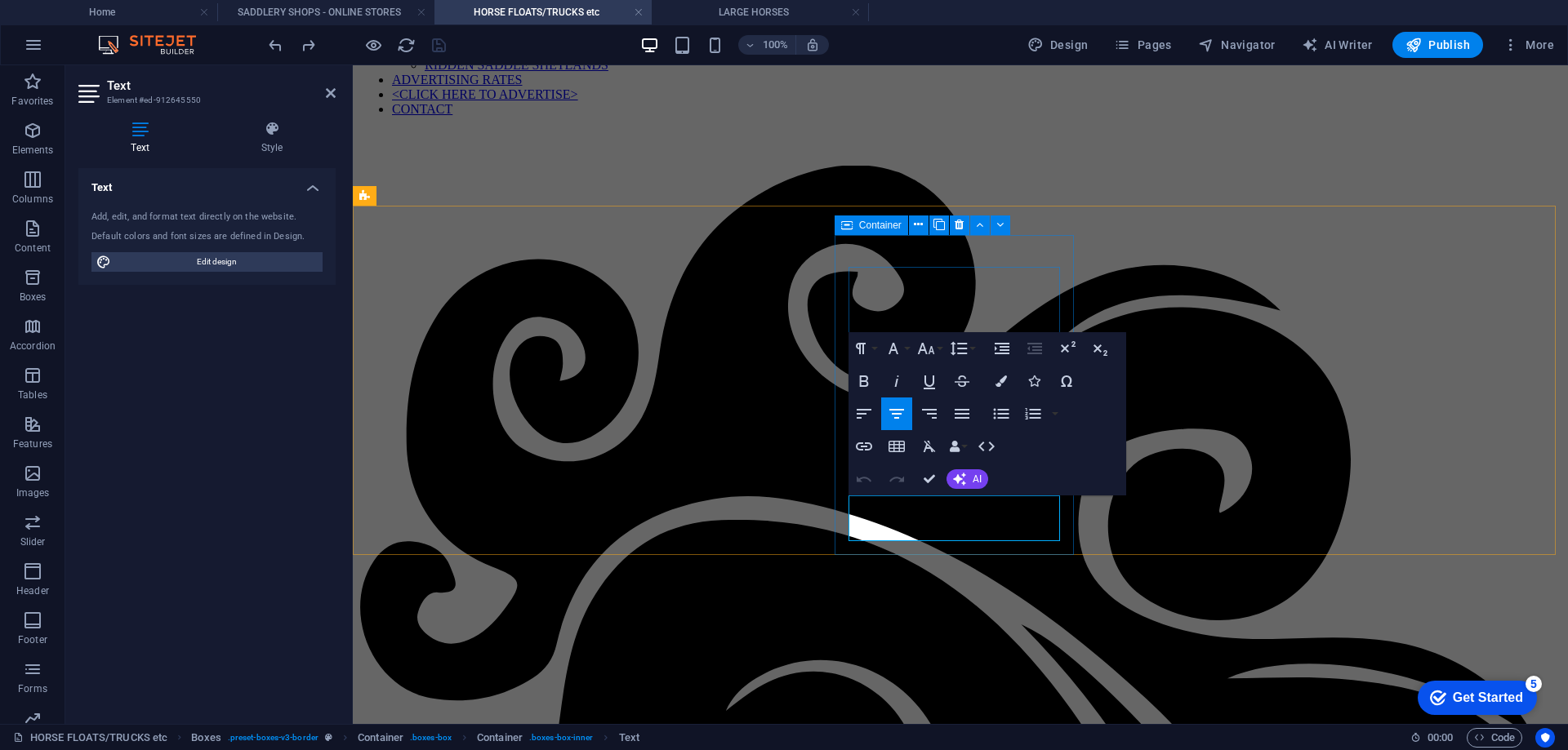
drag, startPoint x: 865, startPoint y: 528, endPoint x: 1046, endPoint y: 535, distance: 181.1
click at [861, 451] on icon "button" at bounding box center [863, 446] width 19 height 19
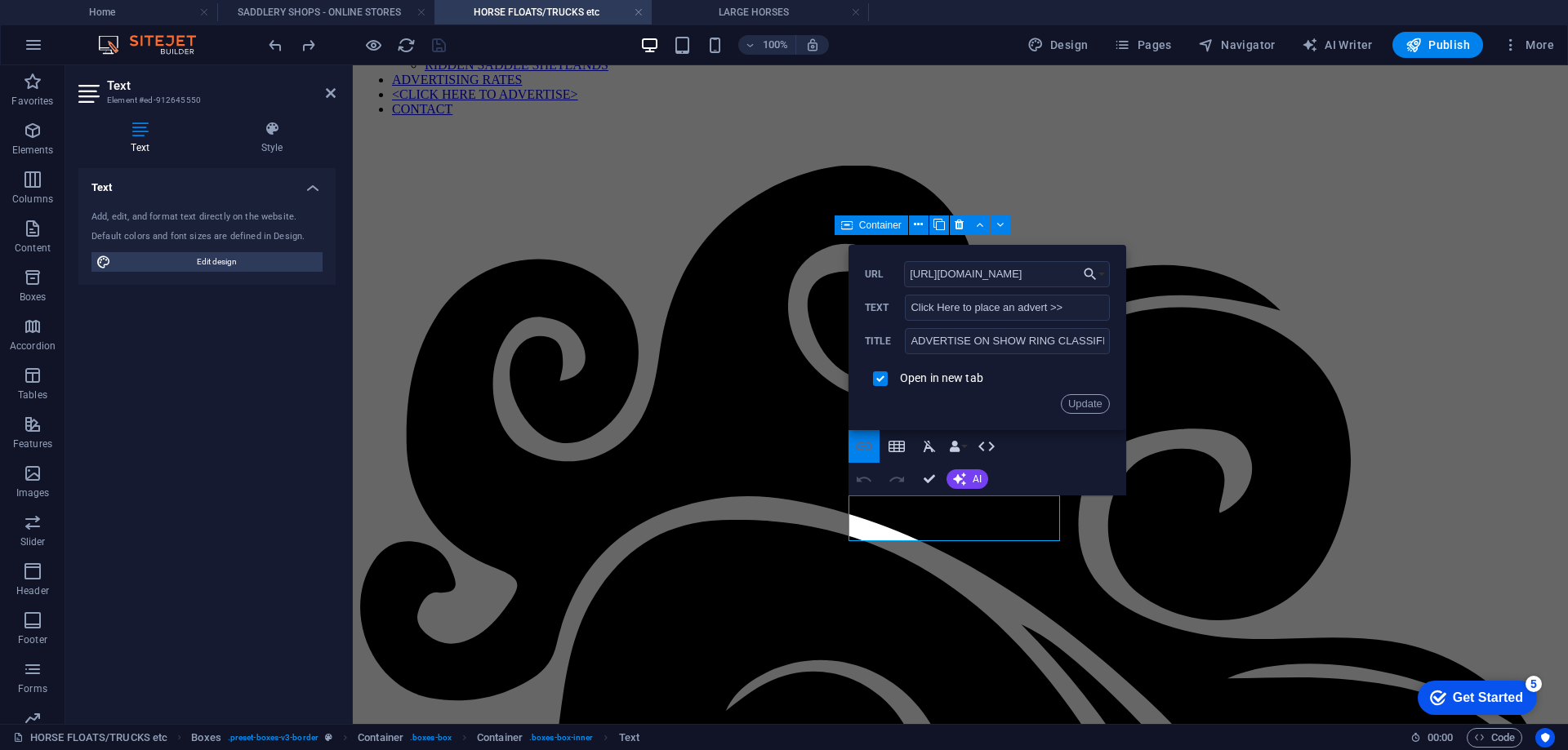
scroll to position [0, 128]
click at [1040, 276] on input "[URL][DOMAIN_NAME]" at bounding box center [1007, 274] width 206 height 26
click at [984, 268] on input "httw31brB" at bounding box center [1007, 274] width 206 height 26
type input "h"
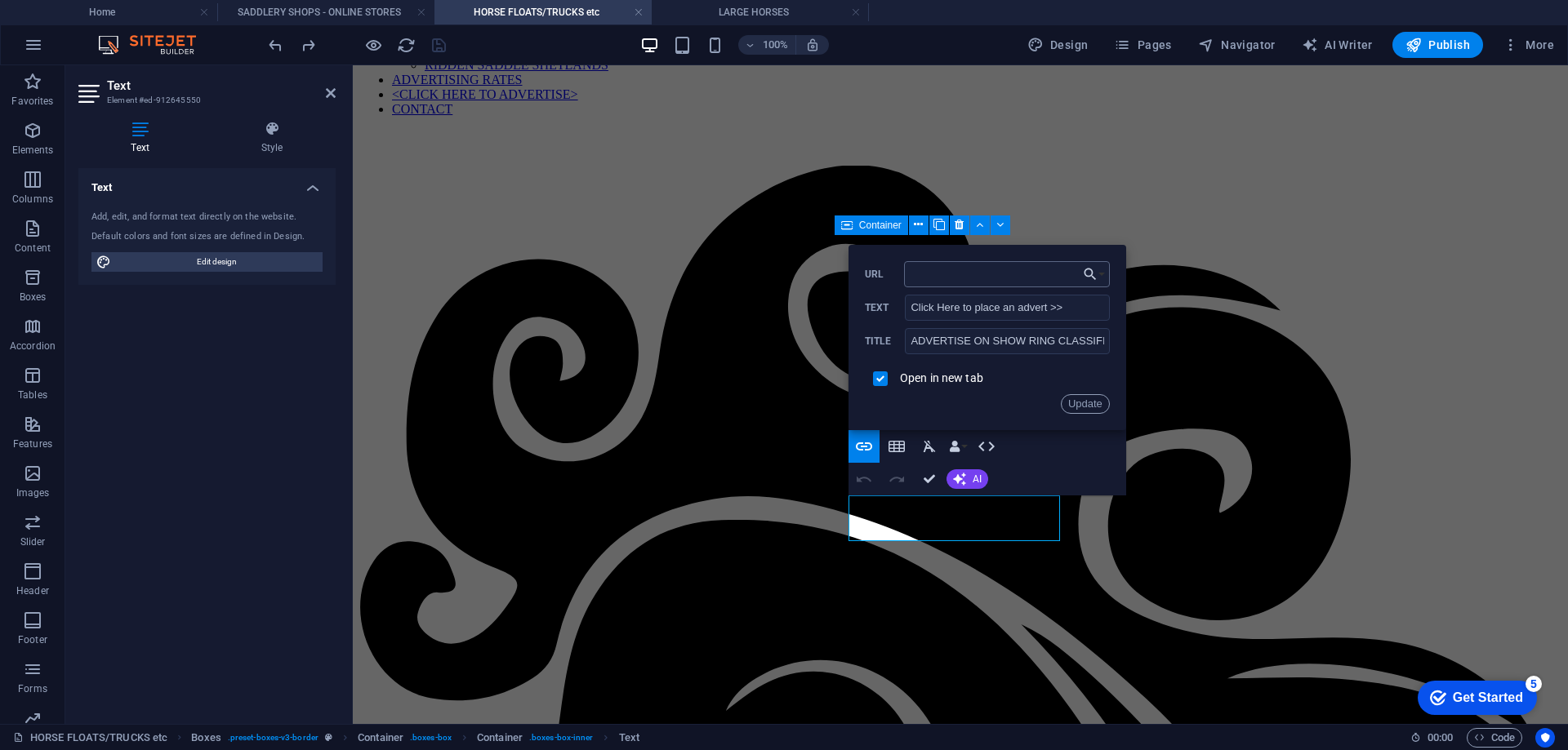
type input "[URL][DOMAIN_NAME]"
click at [1083, 401] on button "Update" at bounding box center [1085, 403] width 49 height 19
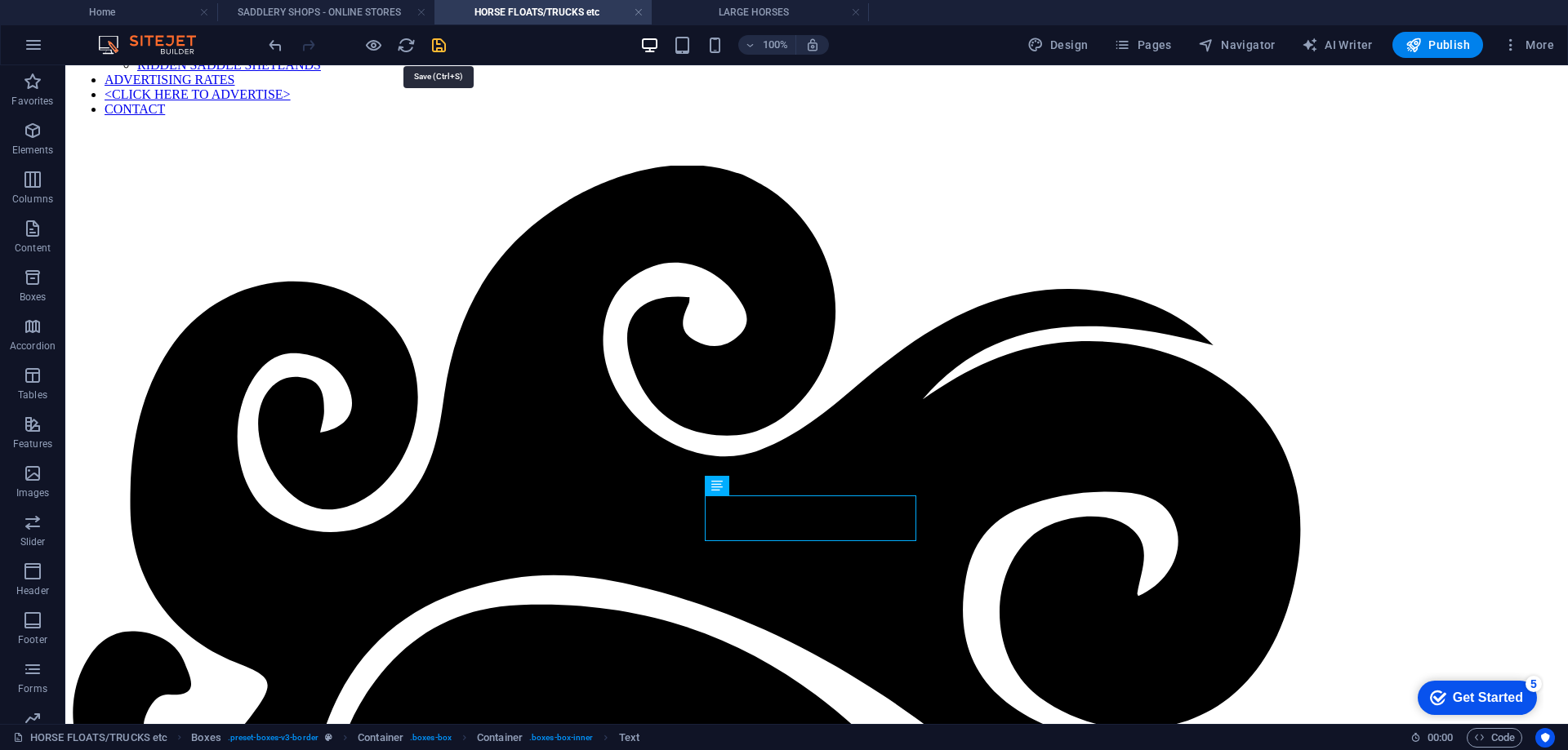
click at [443, 46] on icon "save" at bounding box center [439, 46] width 19 height 19
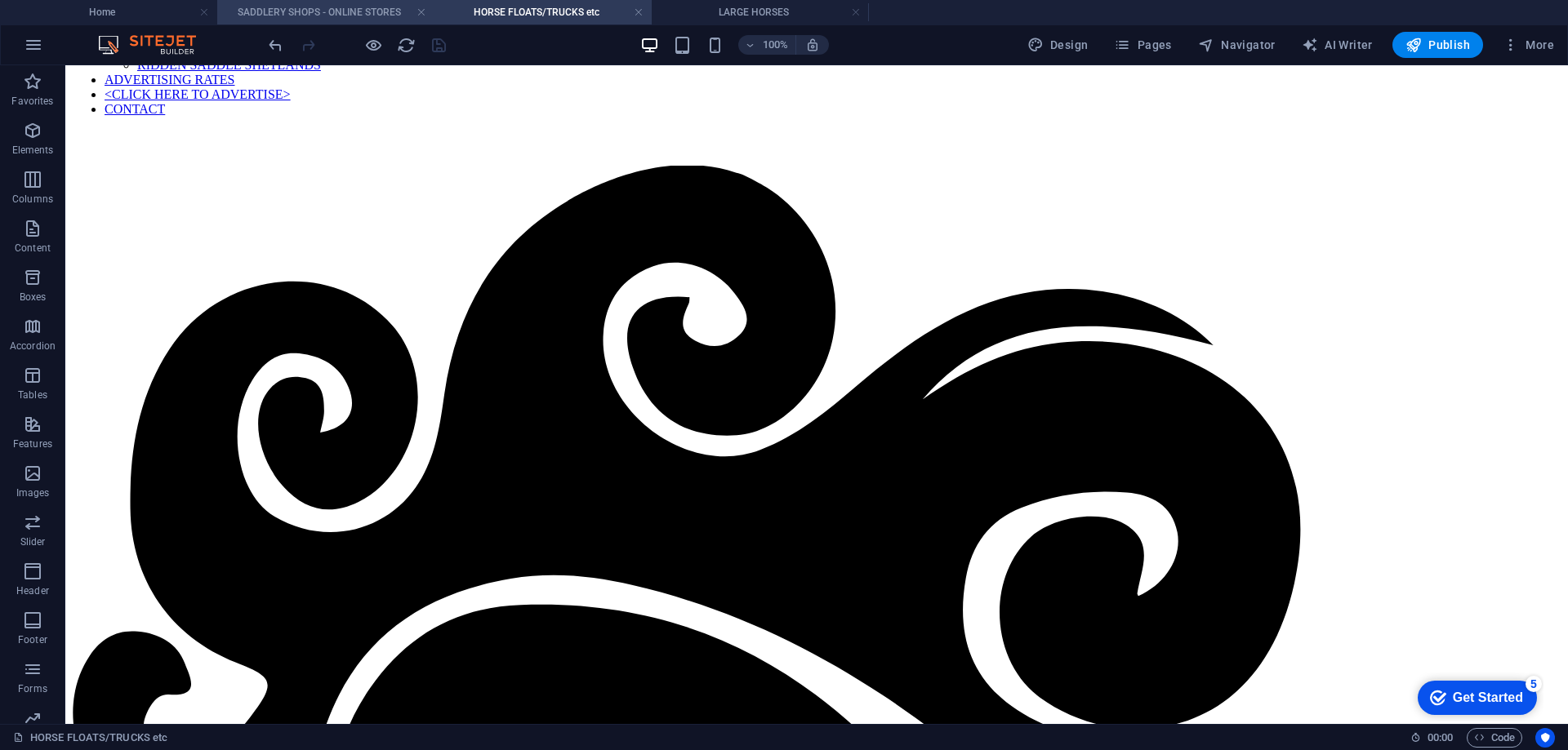
click at [342, 9] on h4 "SADDLERY SHOPS - ONLINE STORES" at bounding box center [325, 12] width 217 height 18
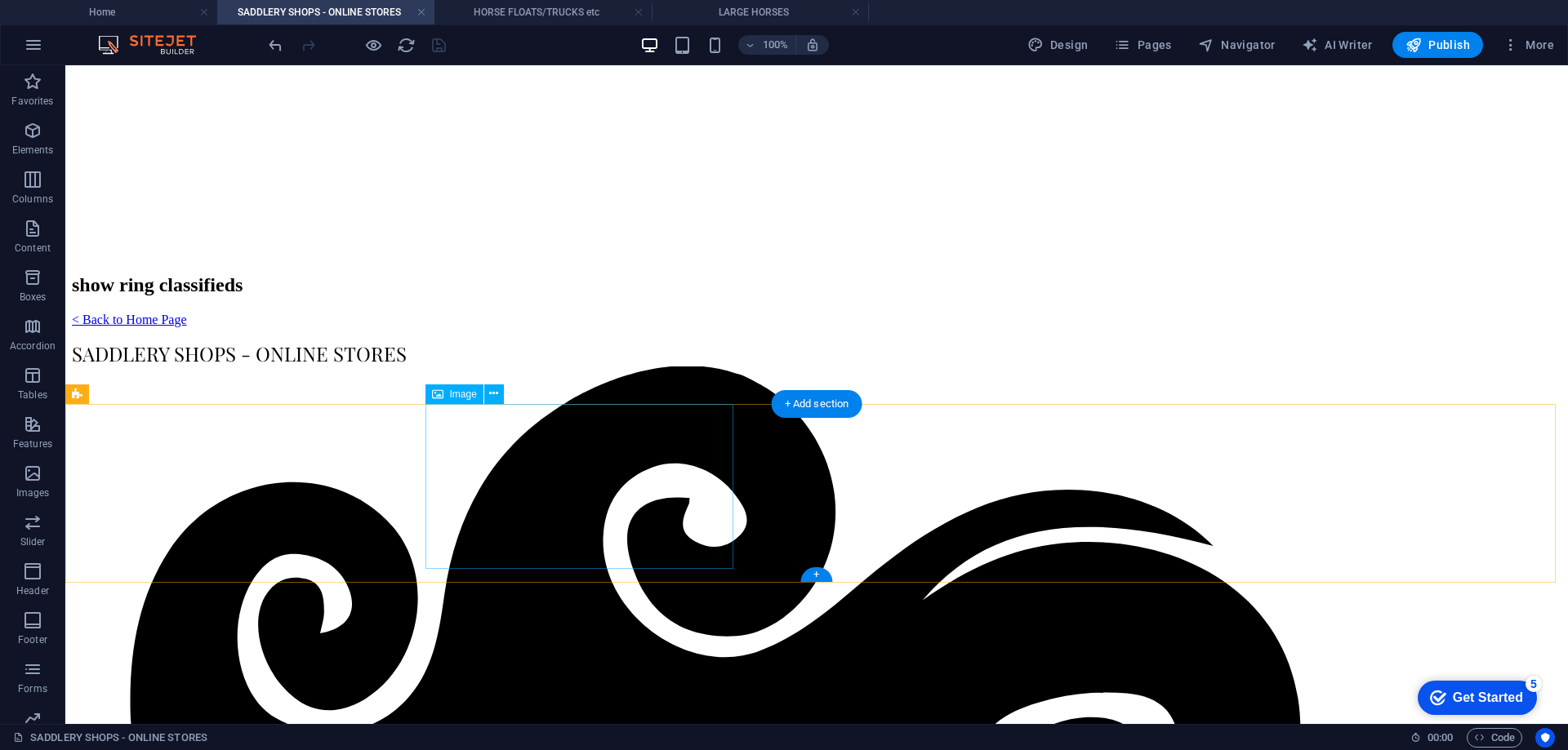
scroll to position [245, 0]
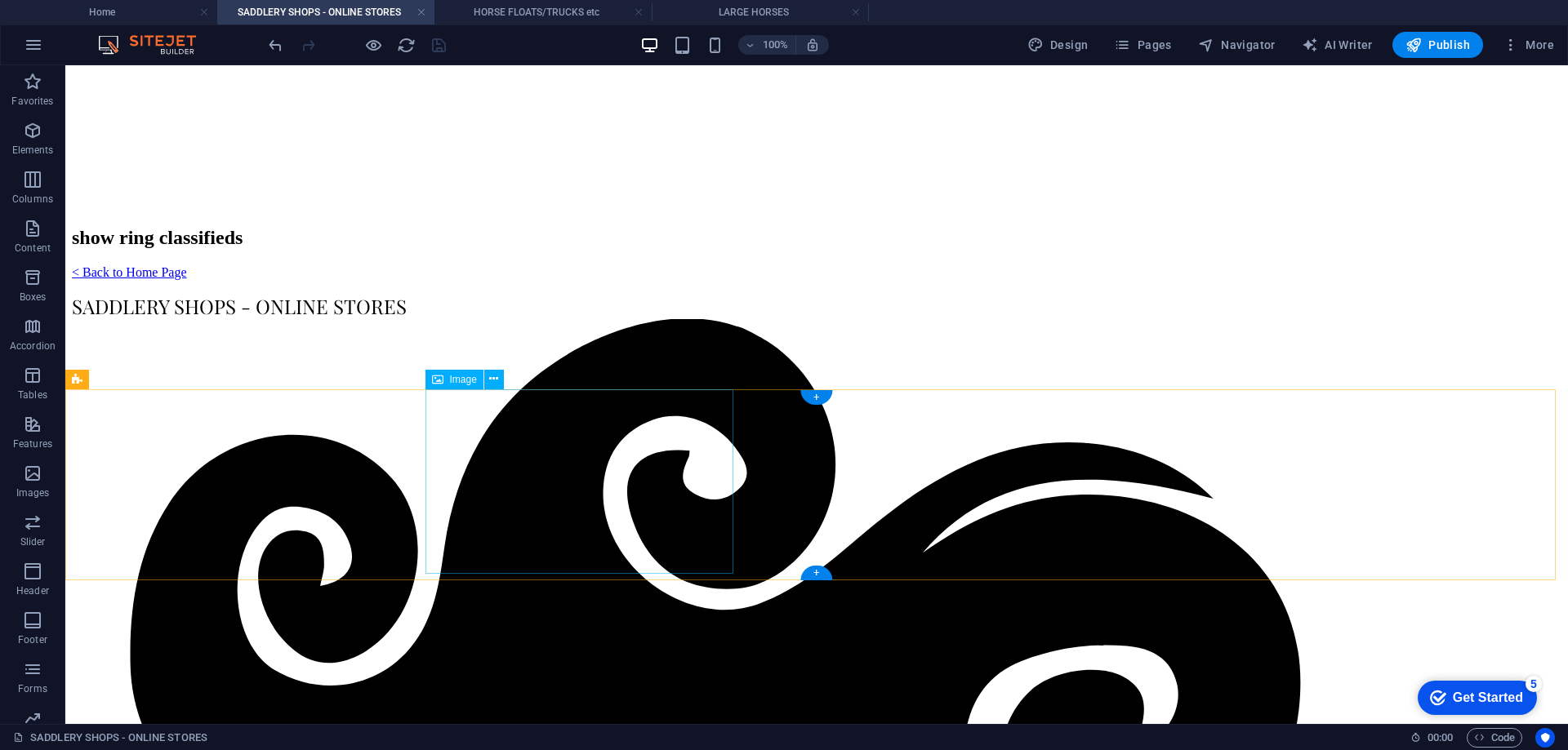
select select "%"
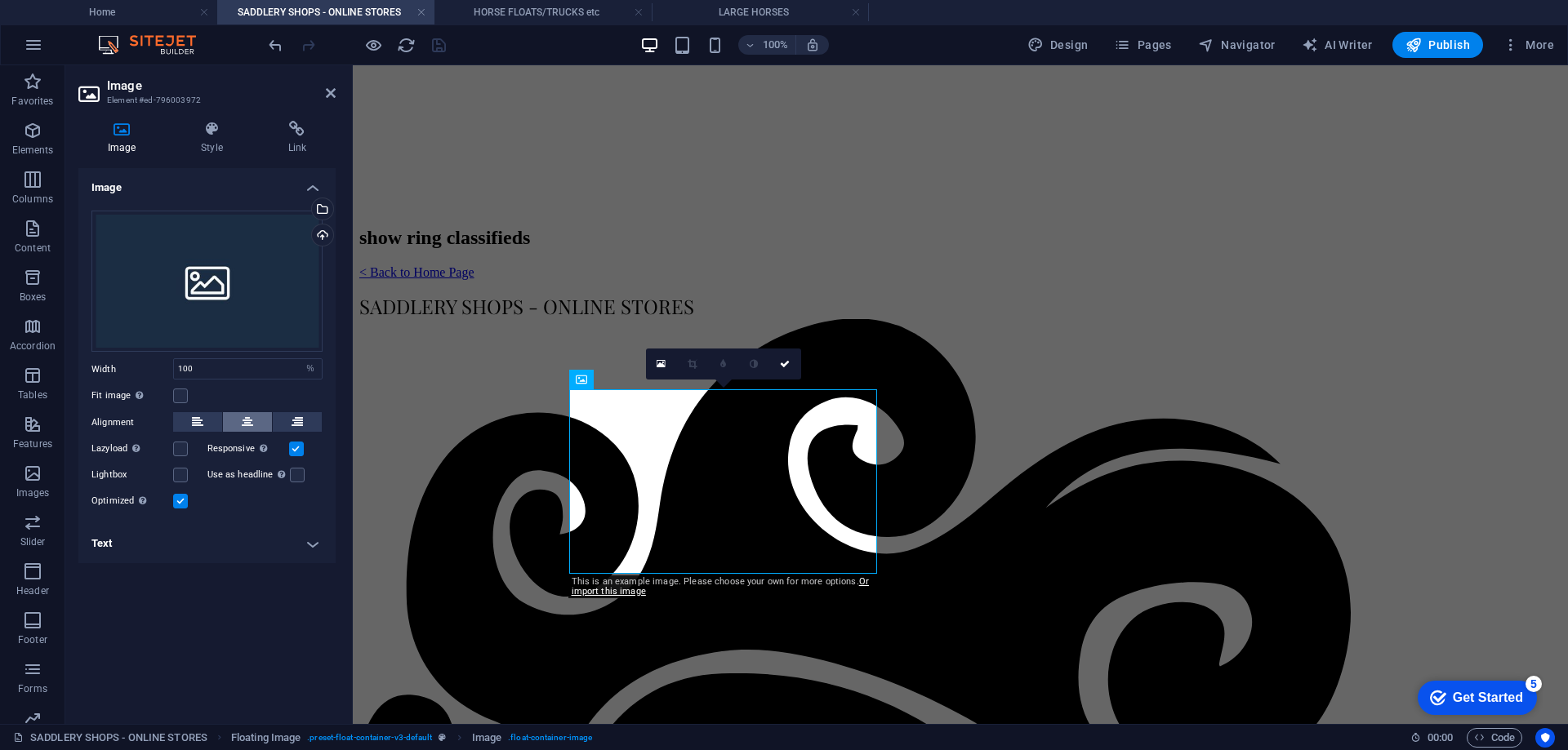
click at [240, 413] on button at bounding box center [247, 422] width 49 height 19
click at [178, 397] on label at bounding box center [180, 396] width 14 height 14
click at [0, 0] on input "Fit image Automatically fit image to a fixed width and height" at bounding box center [0, 0] width 0 height 0
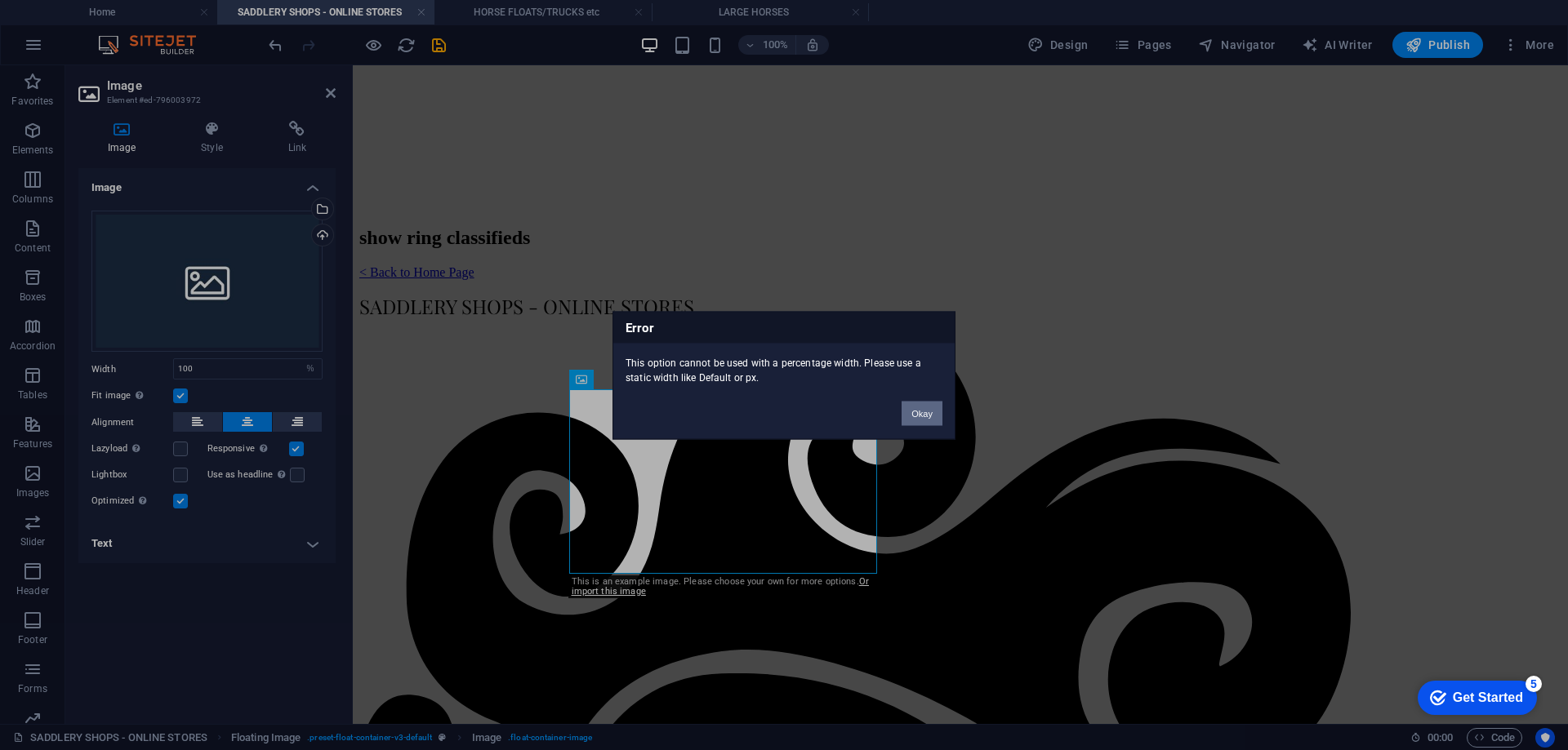
click at [924, 415] on button "Okay" at bounding box center [922, 413] width 41 height 24
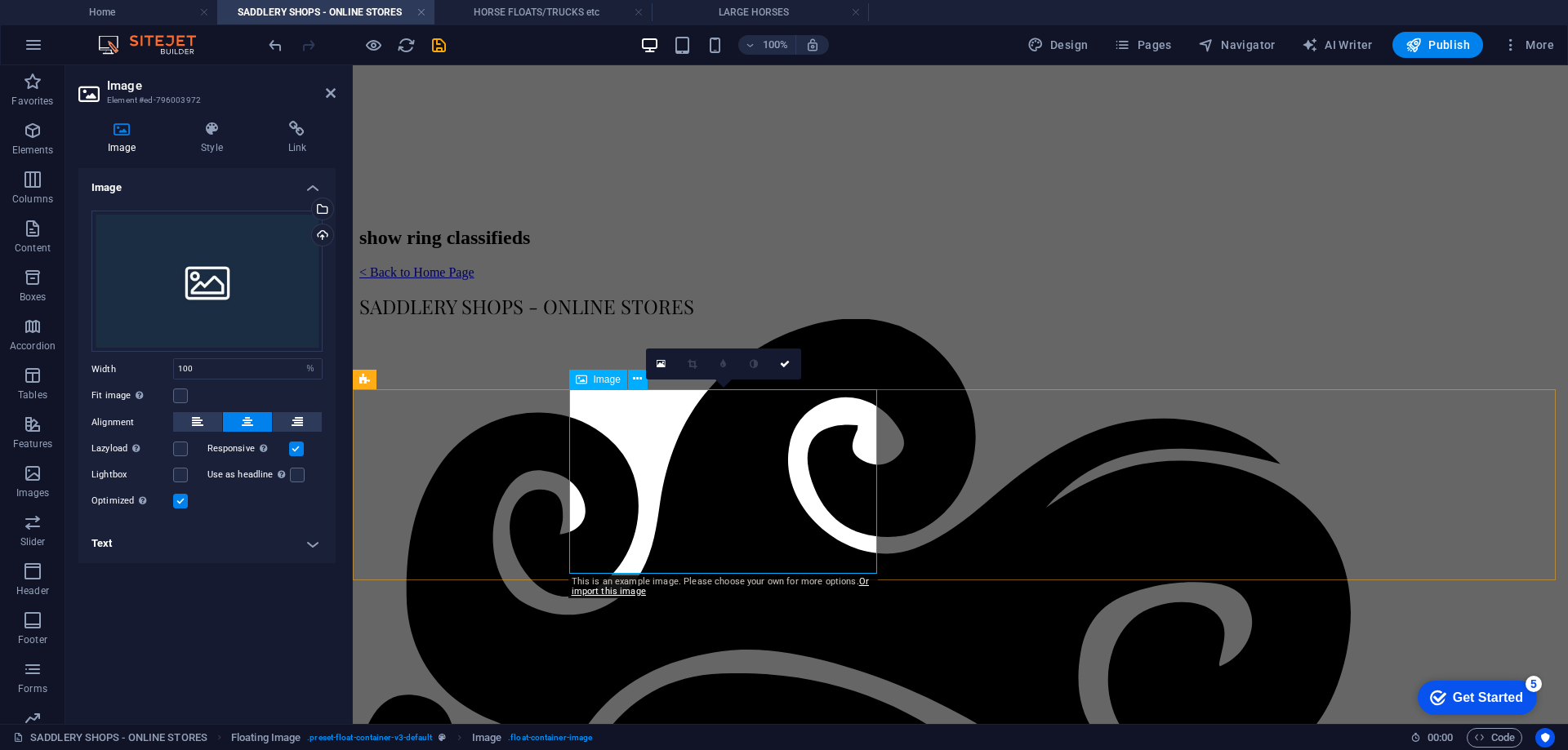
click at [318, 230] on div "Upload" at bounding box center [321, 236] width 24 height 24
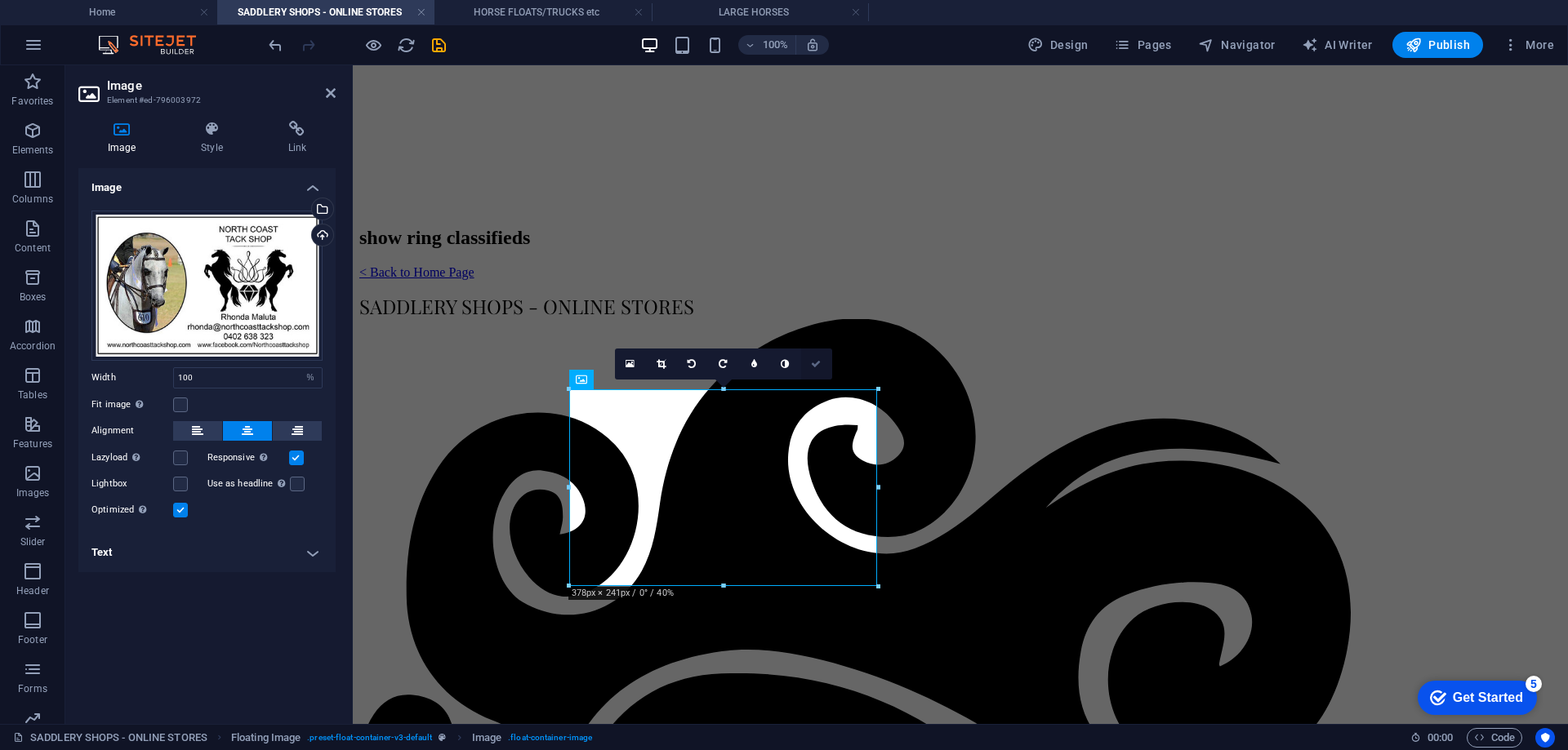
click at [816, 364] on icon at bounding box center [816, 364] width 10 height 10
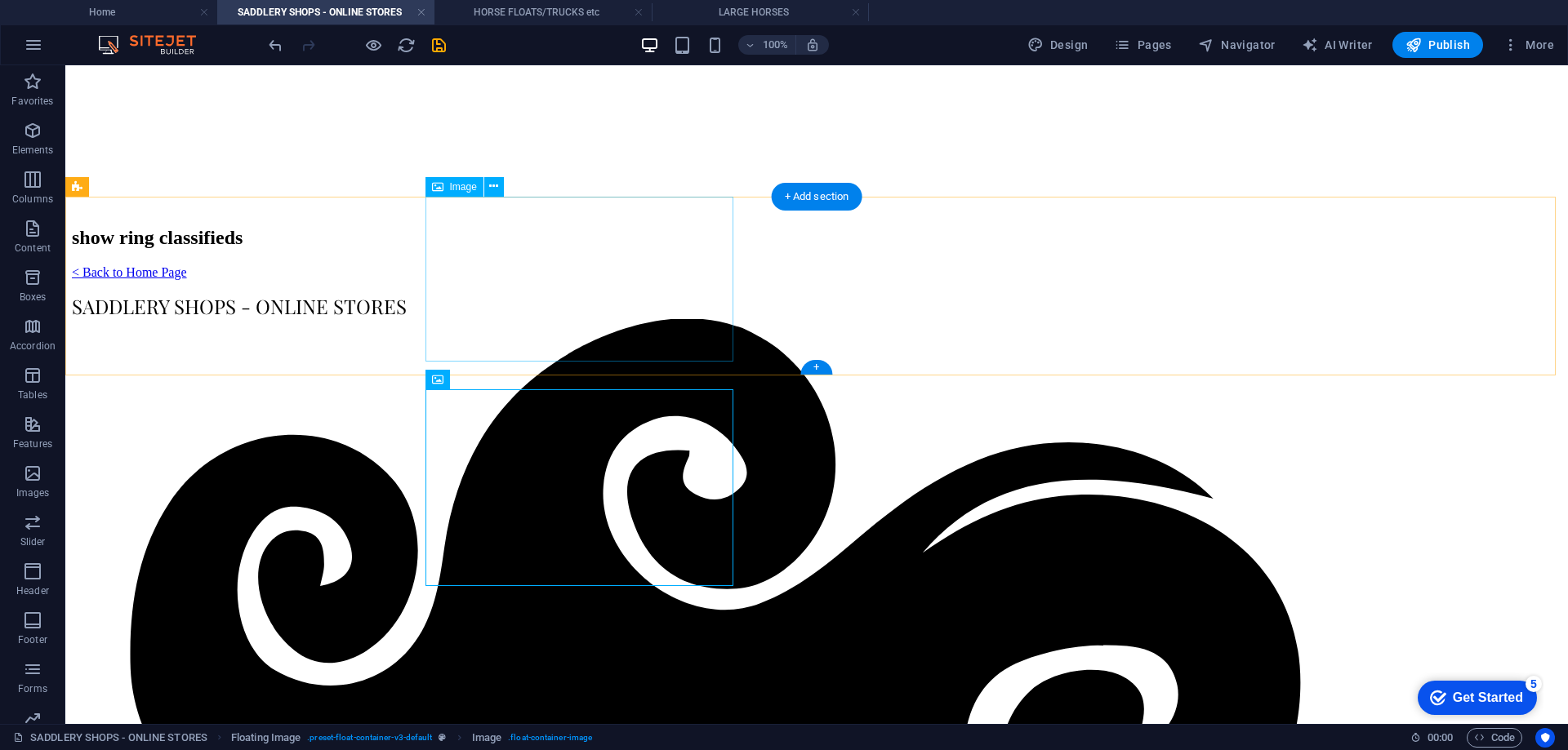
select select "px"
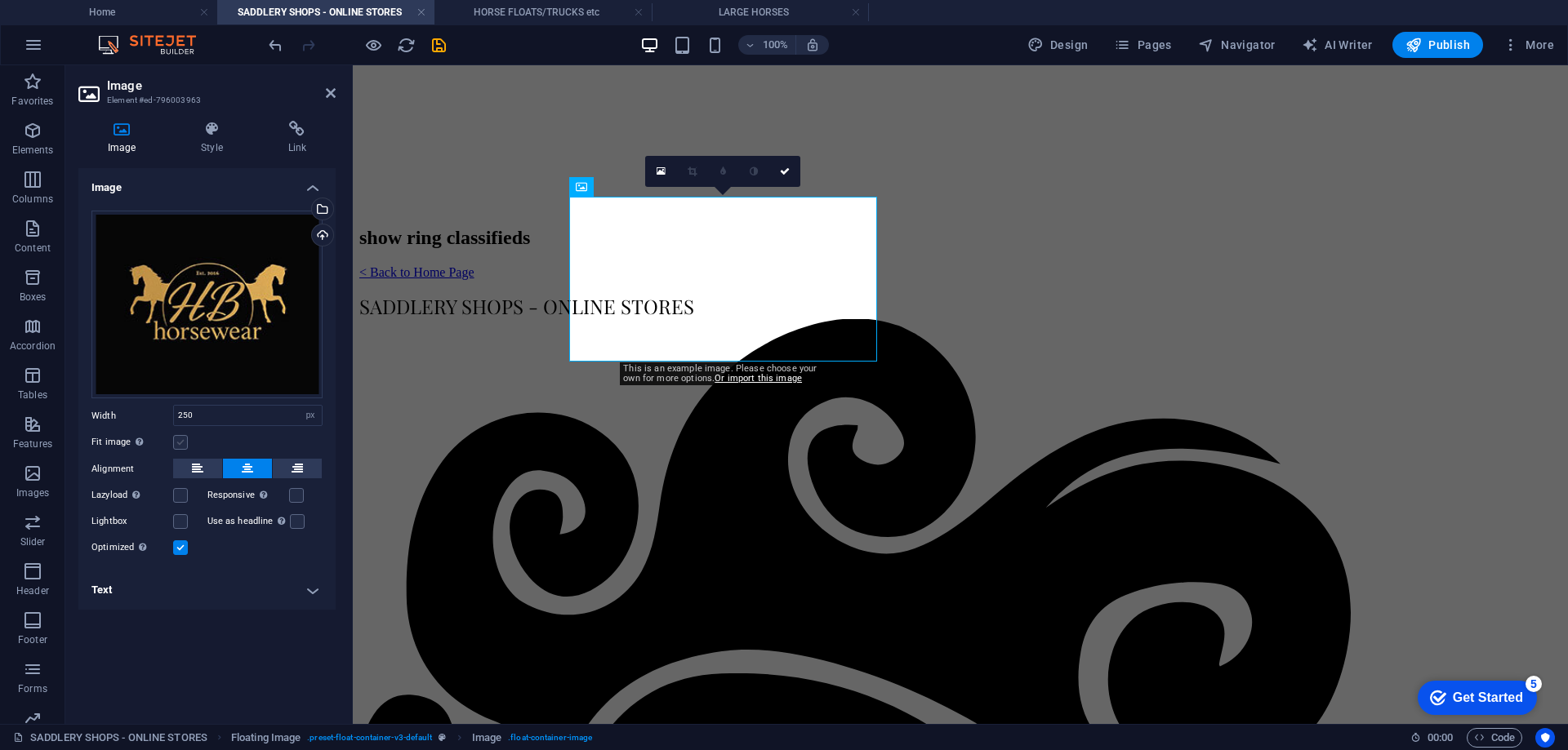
click at [183, 443] on label at bounding box center [180, 442] width 14 height 14
click at [0, 0] on input "Fit image Automatically fit image to a fixed width and height" at bounding box center [0, 0] width 0 height 0
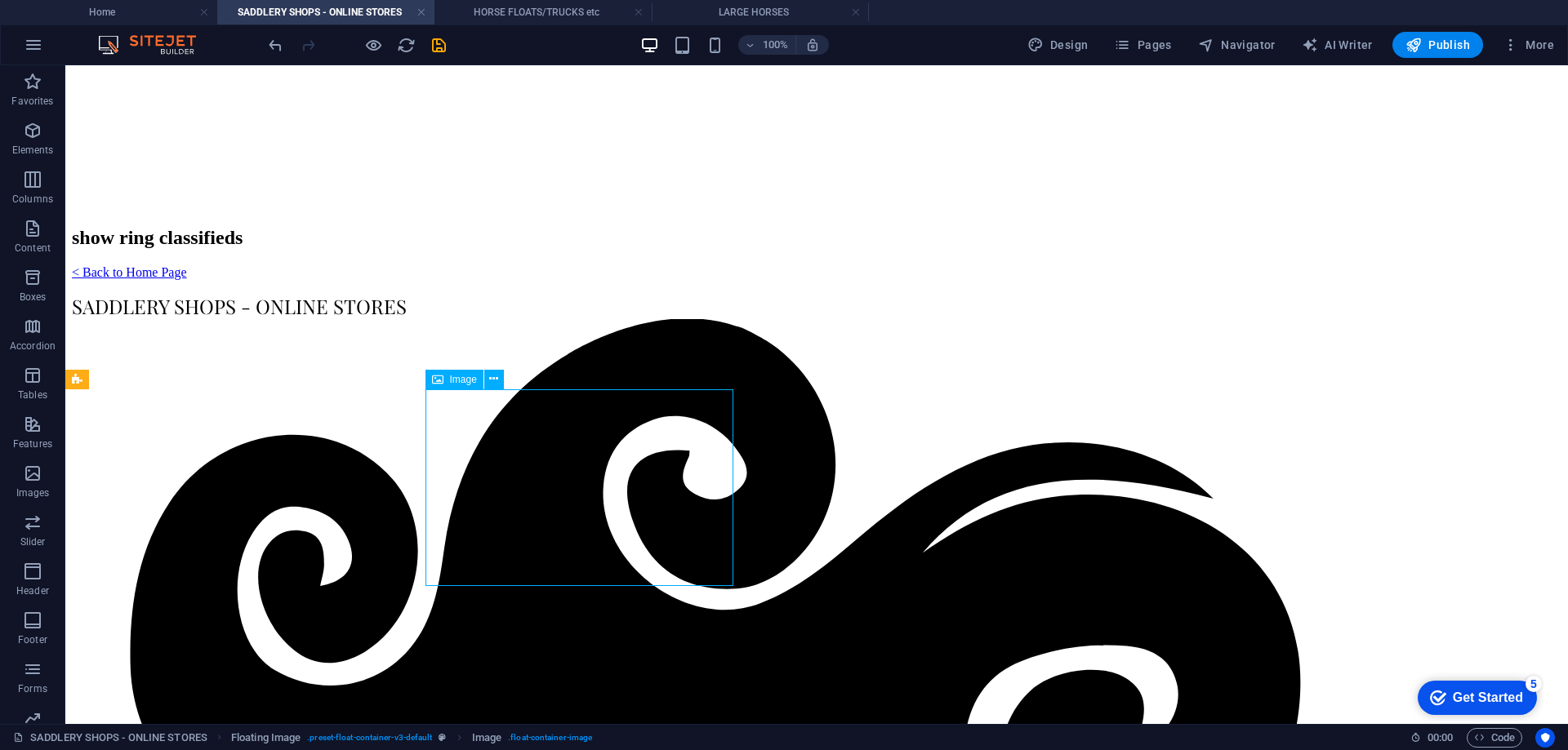
select select "%"
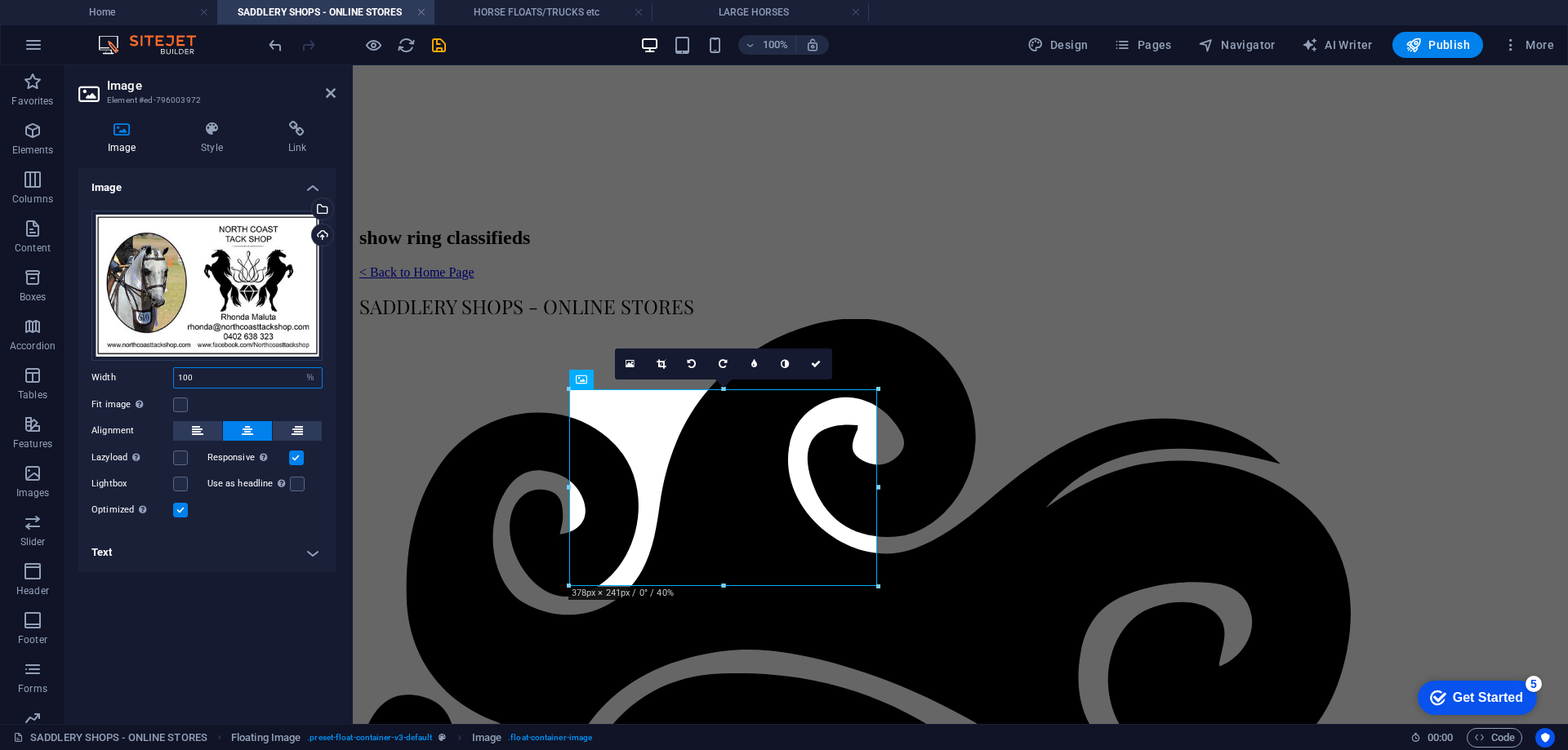
drag, startPoint x: 197, startPoint y: 380, endPoint x: 165, endPoint y: 376, distance: 32.2
click at [165, 376] on div "Width 100 Default auto px rem % em vh vw" at bounding box center [207, 377] width 231 height 21
type input "100"
click at [182, 404] on label at bounding box center [180, 404] width 14 height 14
click at [0, 0] on input "Fit image Automatically fit image to a fixed width and height" at bounding box center [0, 0] width 0 height 0
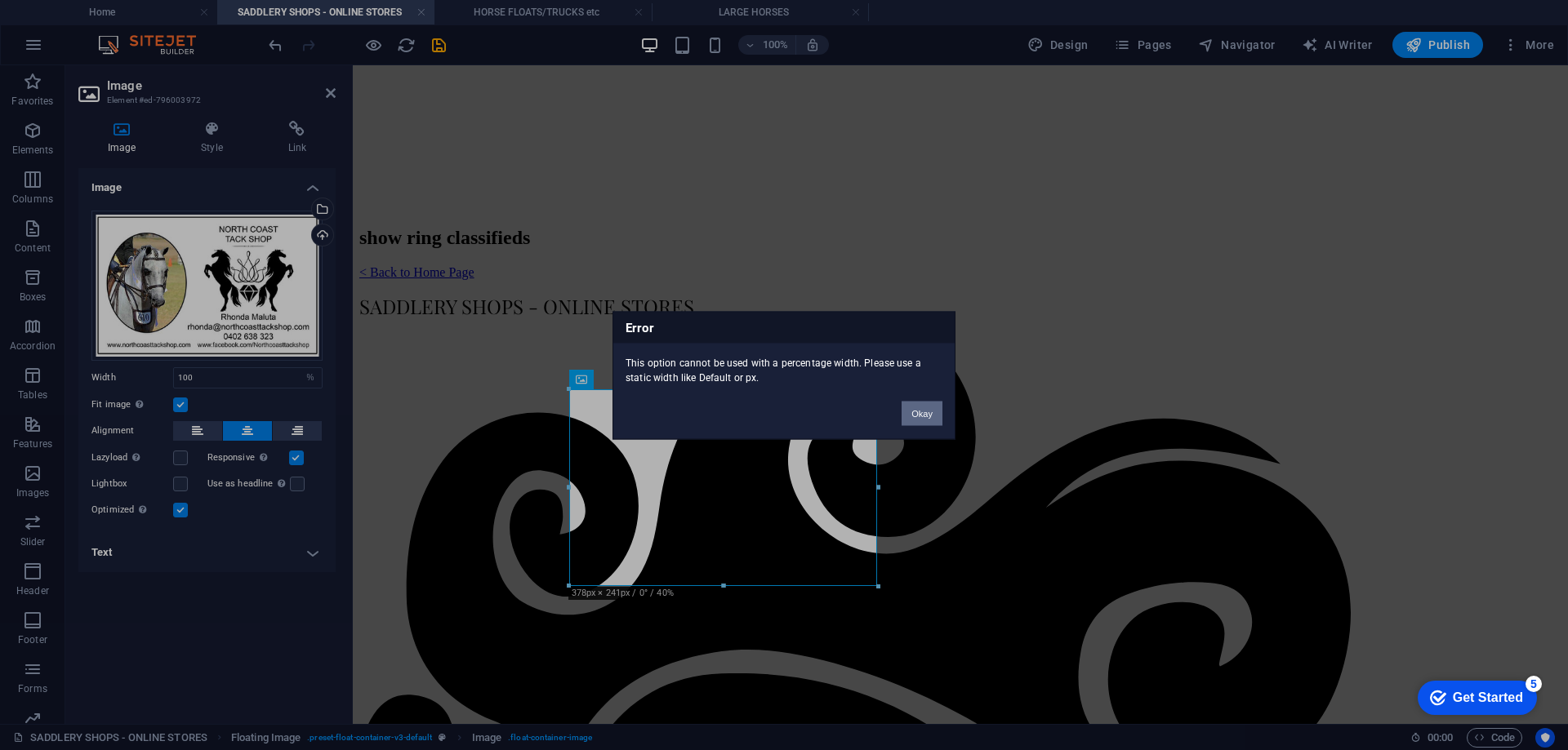
click at [922, 412] on button "Okay" at bounding box center [922, 413] width 41 height 24
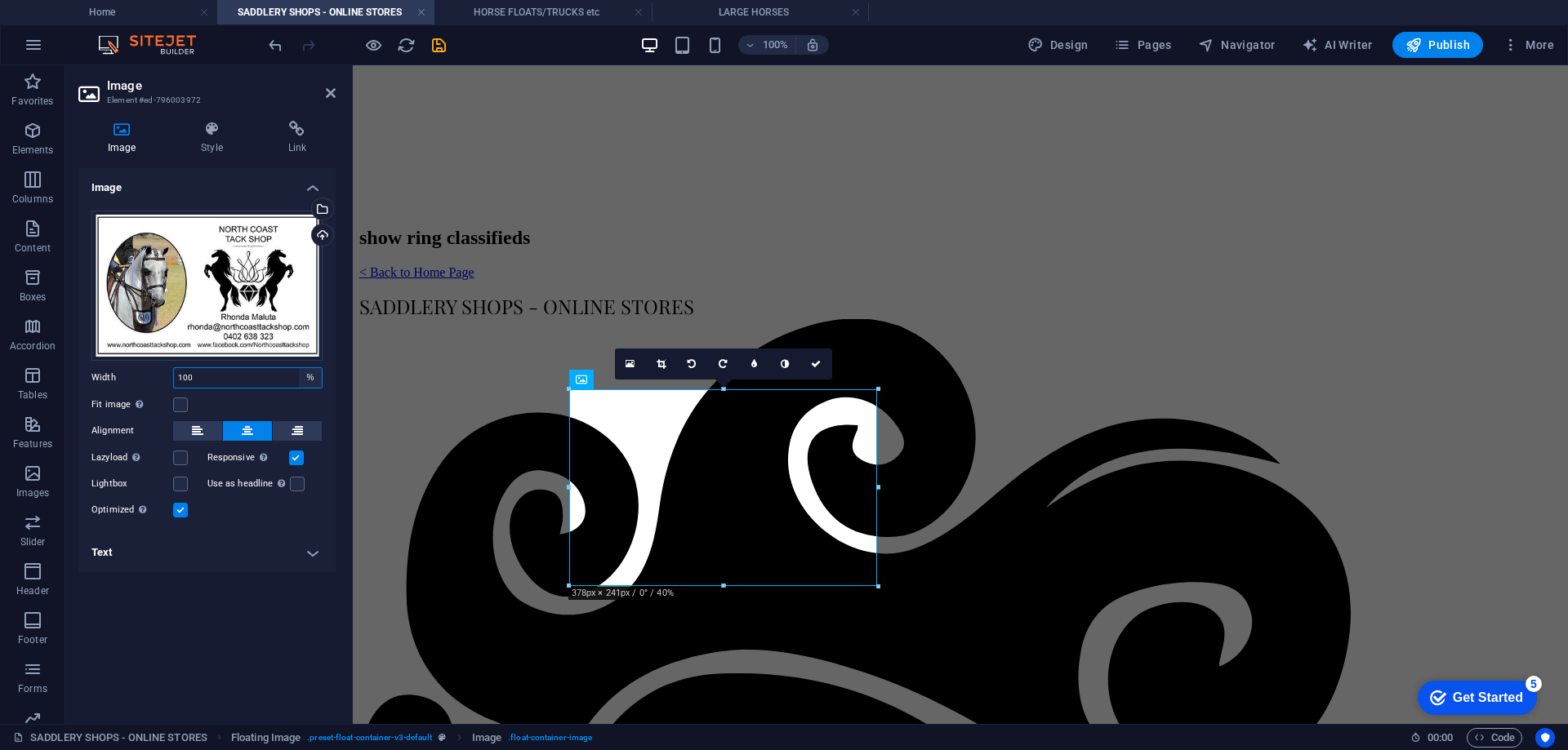
click at [300, 378] on select "Default auto px rem % em vh vw" at bounding box center [310, 377] width 23 height 19
click at [328, 439] on div "Drag files here, click to choose files or select files from Files or our free s…" at bounding box center [207, 365] width 257 height 336
click at [305, 375] on select "Default auto px rem % em vh vw" at bounding box center [310, 377] width 23 height 19
select select "px"
click at [299, 368] on select "Default auto px rem % em vh vw" at bounding box center [310, 377] width 23 height 19
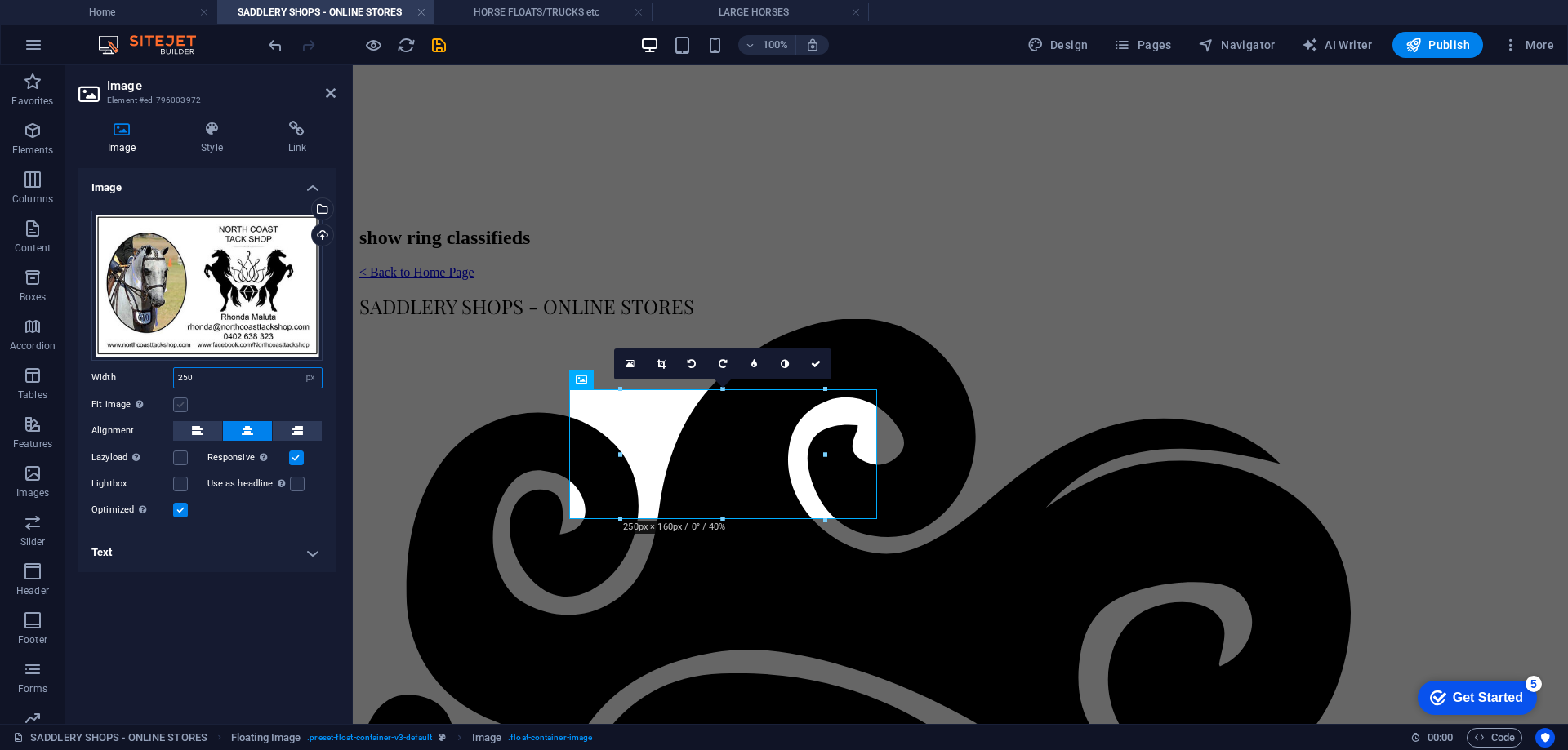
type input "250"
click at [183, 408] on label at bounding box center [180, 404] width 14 height 14
click at [0, 0] on input "Fit image Automatically fit image to a fixed width and height" at bounding box center [0, 0] width 0 height 0
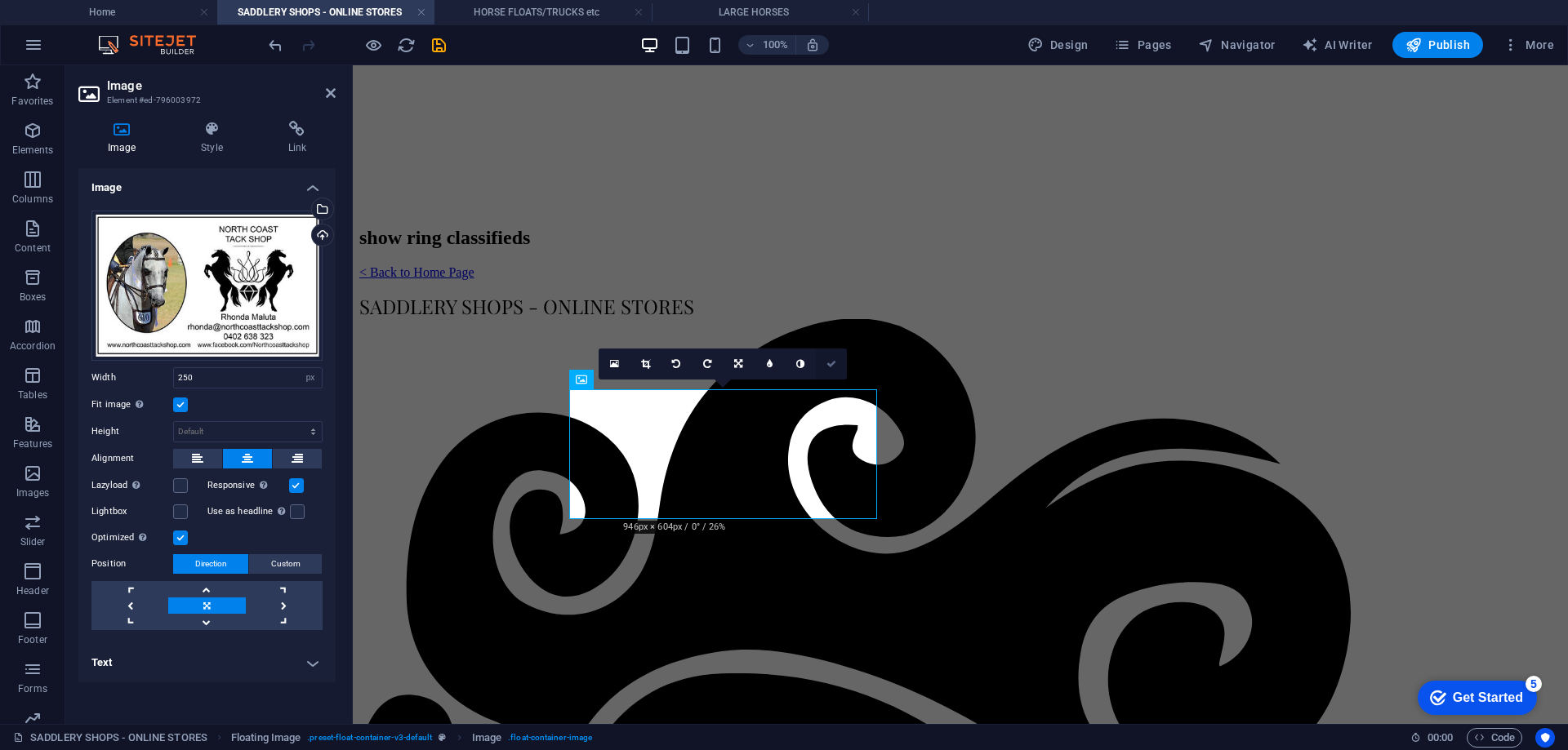
click at [830, 364] on icon at bounding box center [831, 364] width 10 height 10
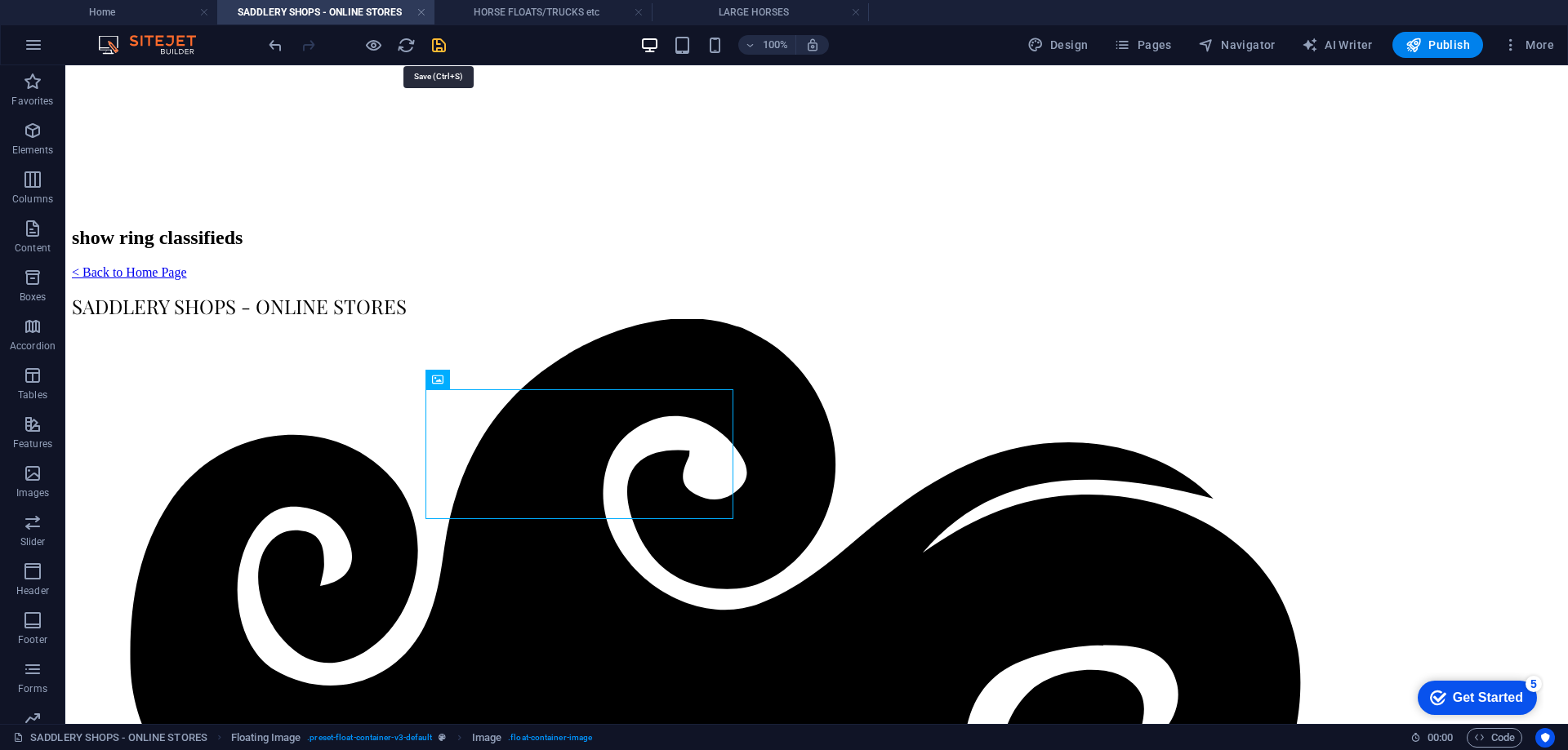
click at [437, 38] on icon "save" at bounding box center [439, 46] width 19 height 19
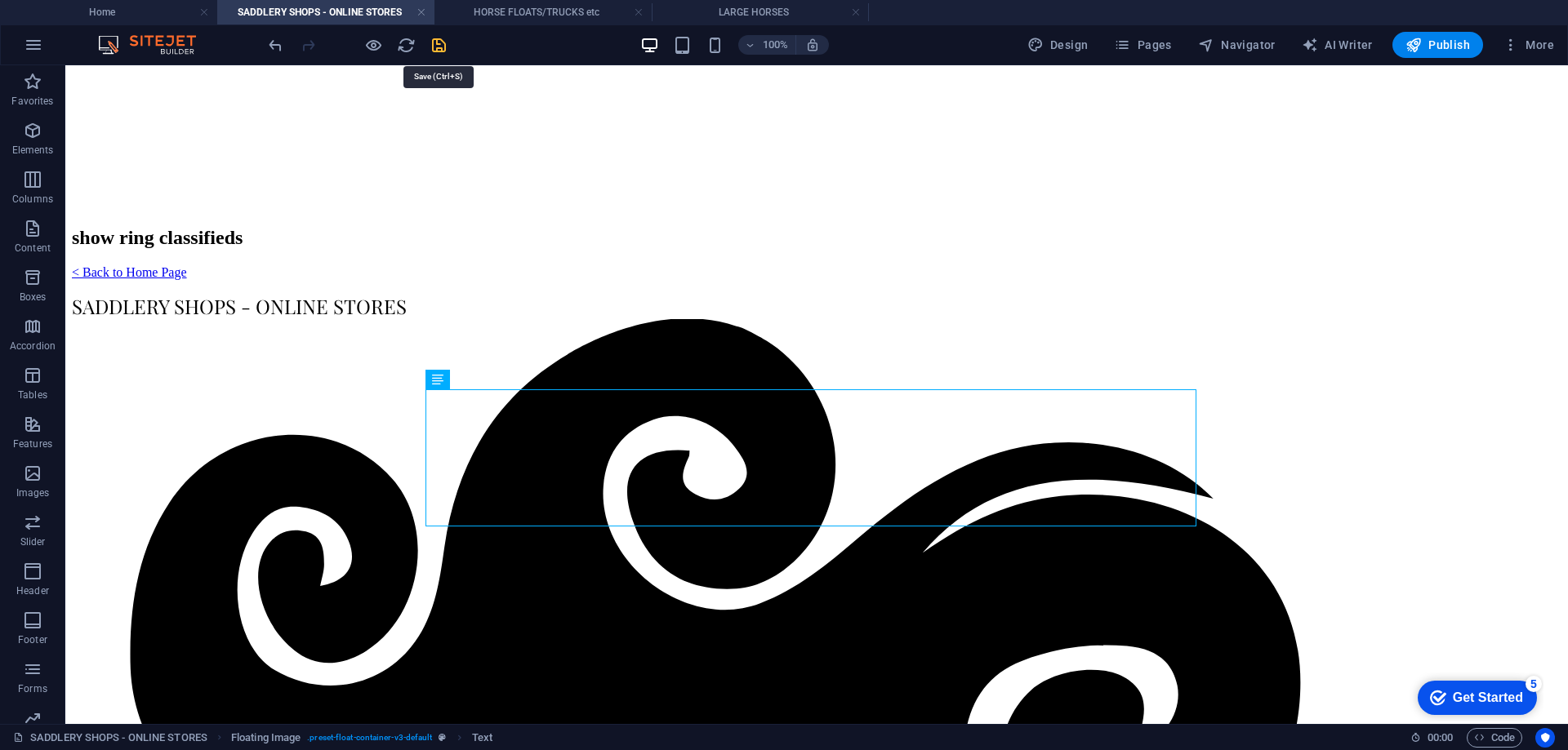
click at [434, 40] on icon "save" at bounding box center [439, 46] width 19 height 19
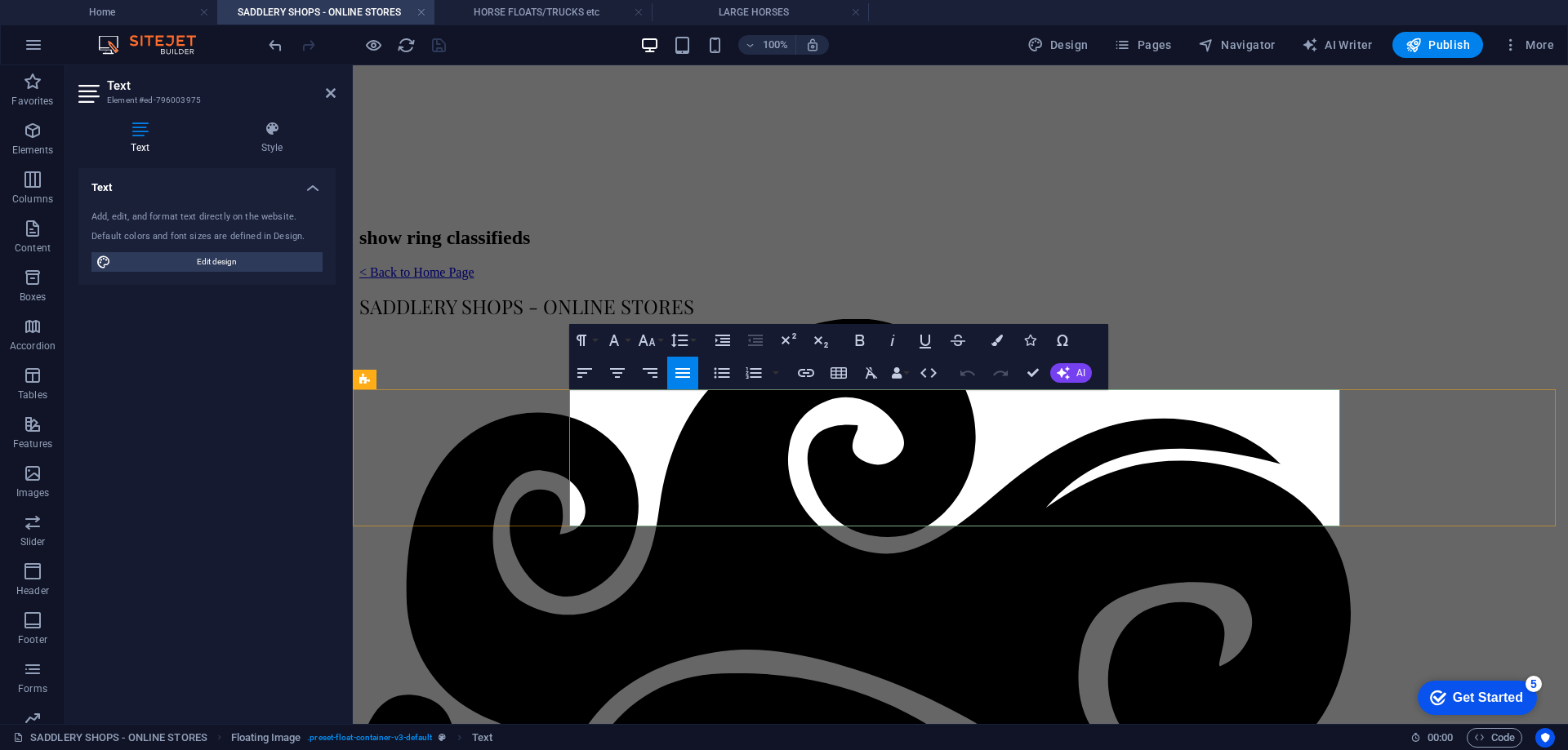
drag, startPoint x: 896, startPoint y: 403, endPoint x: 1001, endPoint y: 402, distance: 105.0
drag, startPoint x: 895, startPoint y: 403, endPoint x: 1057, endPoint y: 403, distance: 162.0
click at [997, 335] on icon "button" at bounding box center [998, 341] width 12 height 12
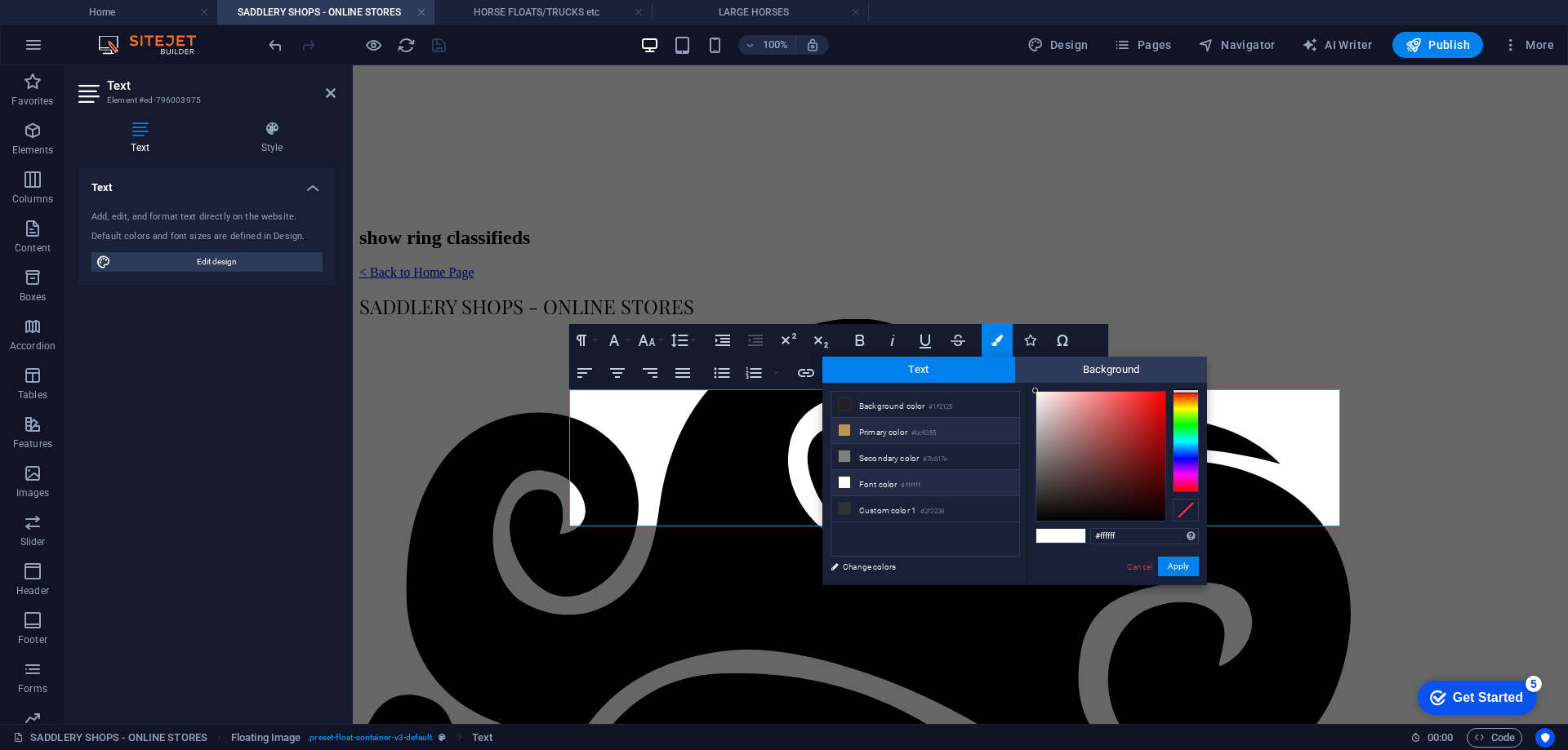
click at [889, 430] on li "Primary color #bc9355" at bounding box center [925, 430] width 188 height 26
type input "#bc9355"
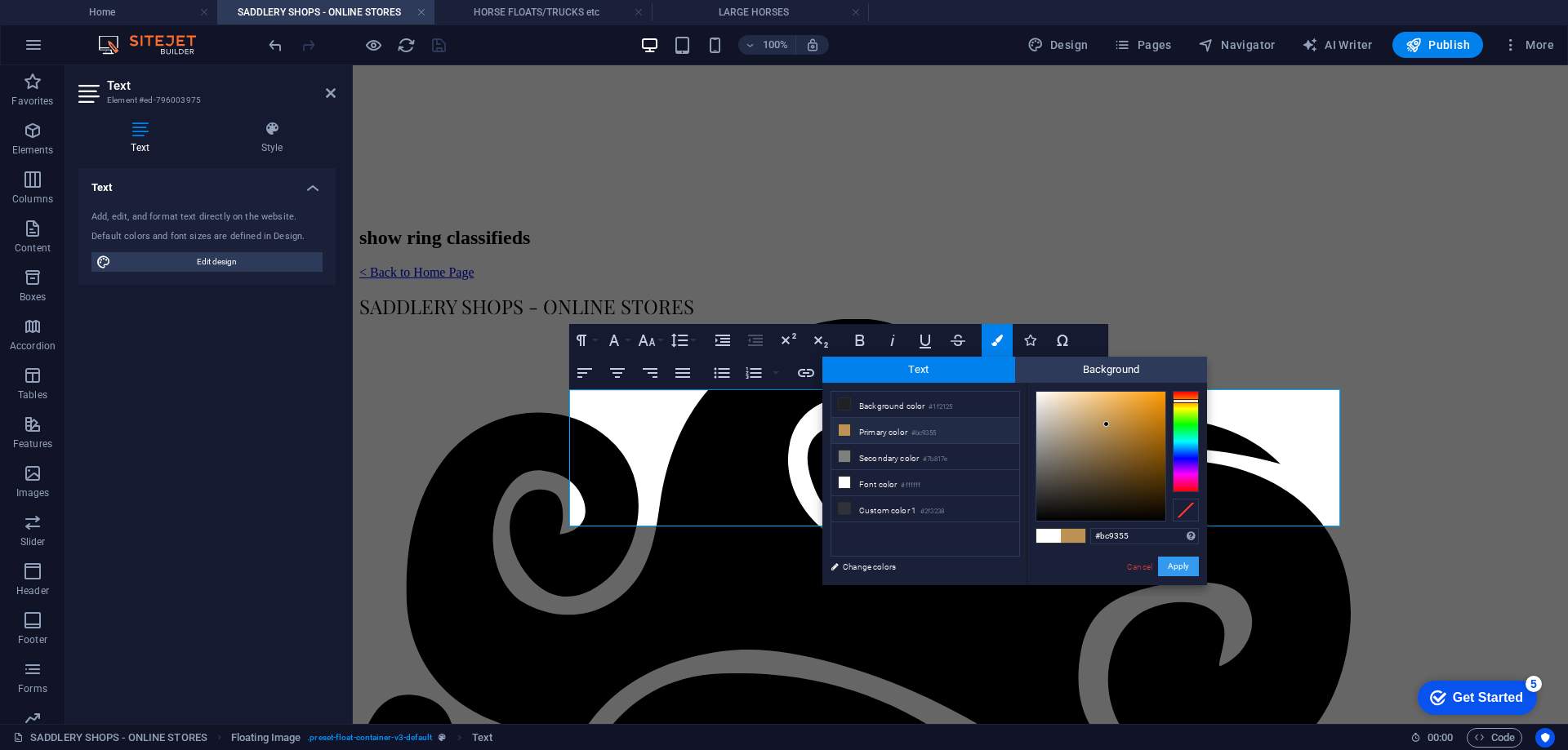
click at [1174, 571] on button "Apply" at bounding box center [1178, 566] width 41 height 19
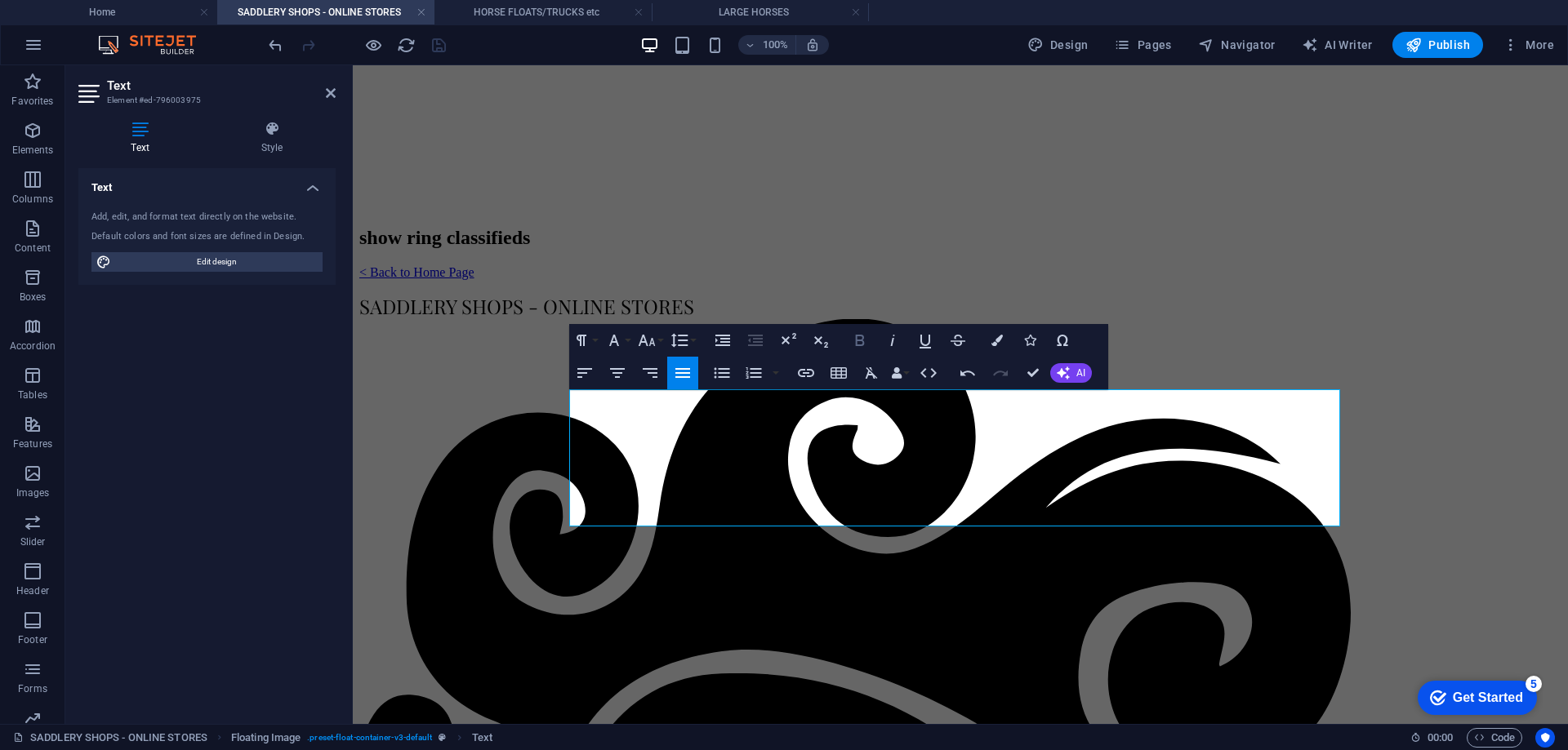
click at [857, 337] on icon "button" at bounding box center [859, 340] width 19 height 19
drag, startPoint x: 904, startPoint y: 418, endPoint x: 915, endPoint y: 418, distance: 11.0
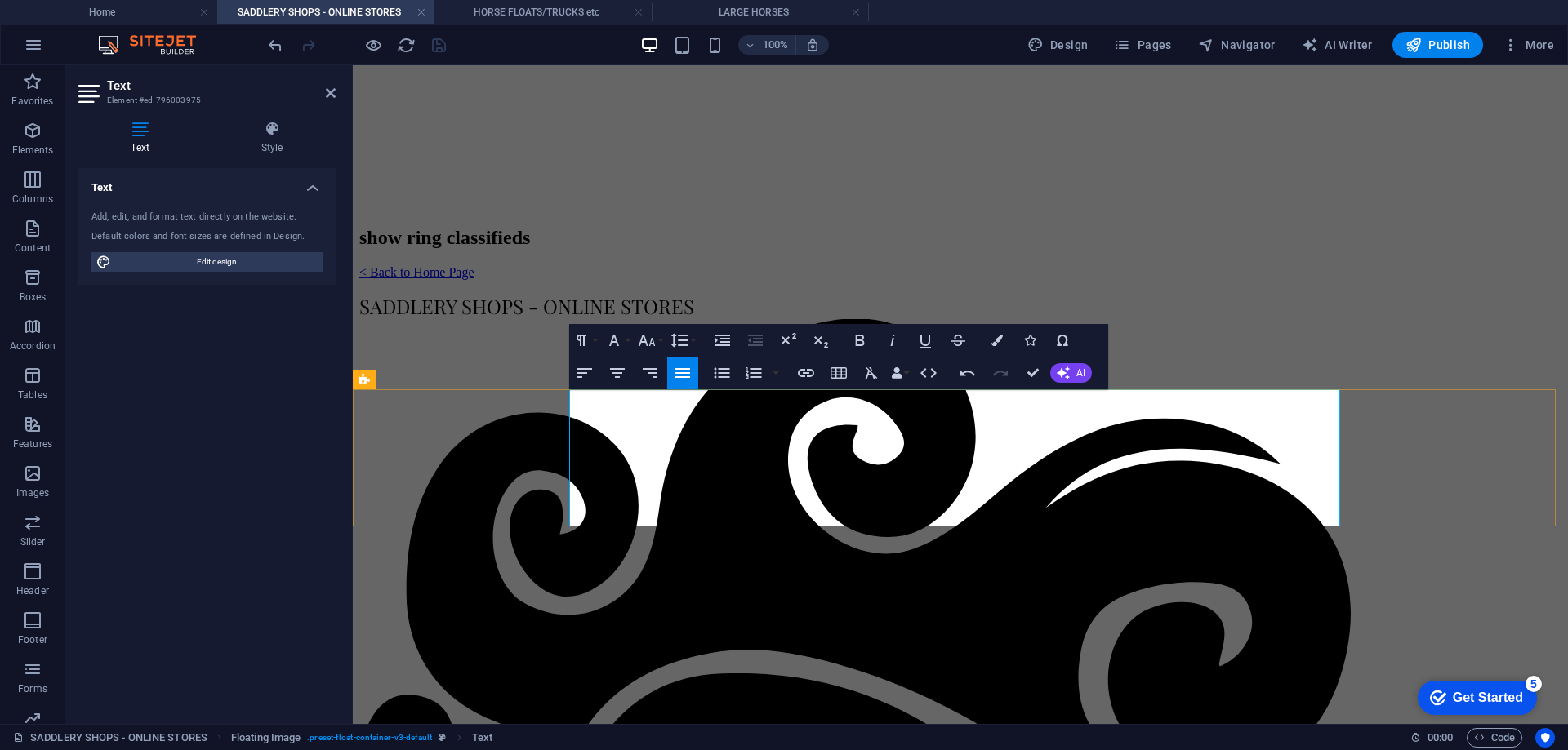
click at [899, 378] on icon "button" at bounding box center [897, 373] width 12 height 12
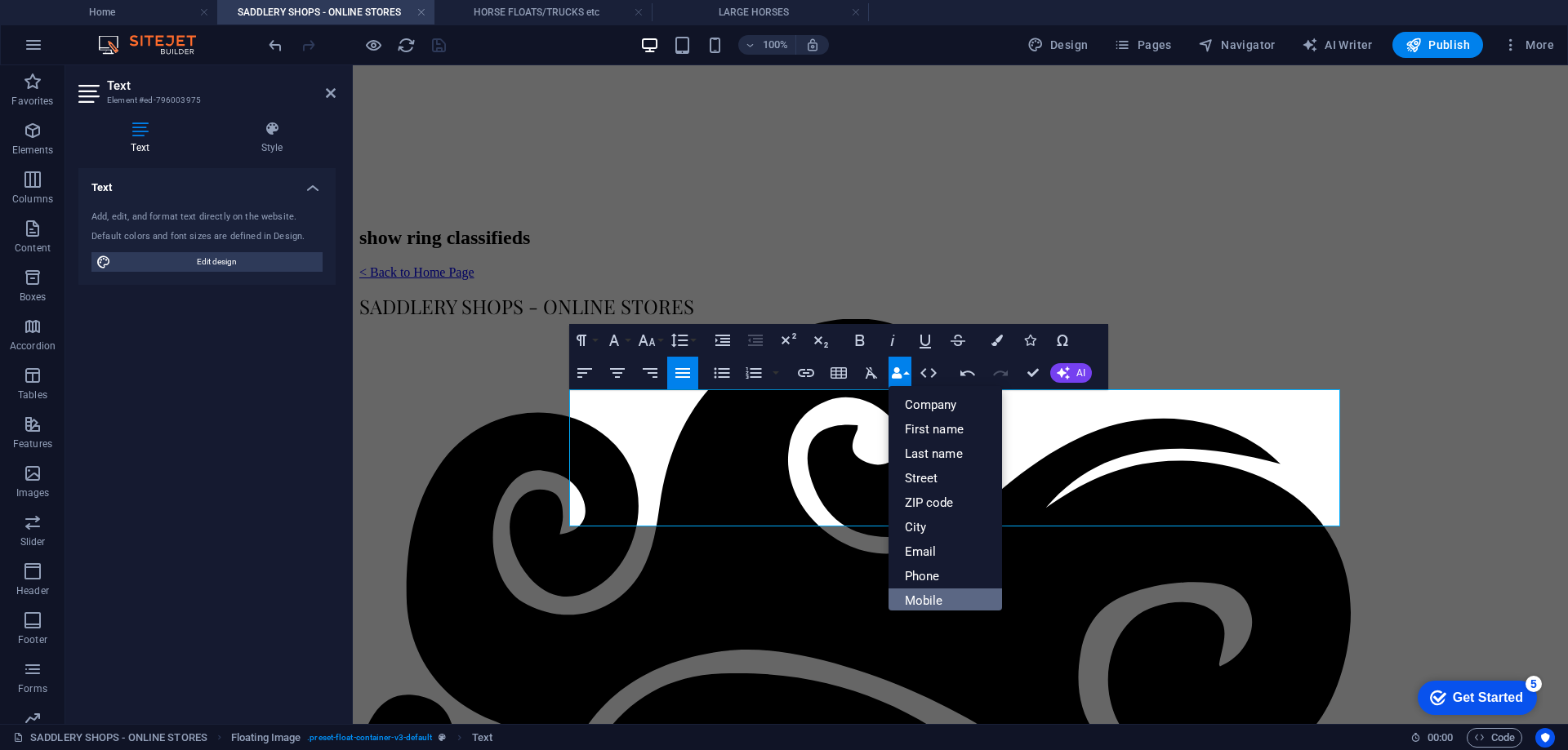
click at [906, 601] on link "Mobile" at bounding box center [945, 601] width 114 height 24
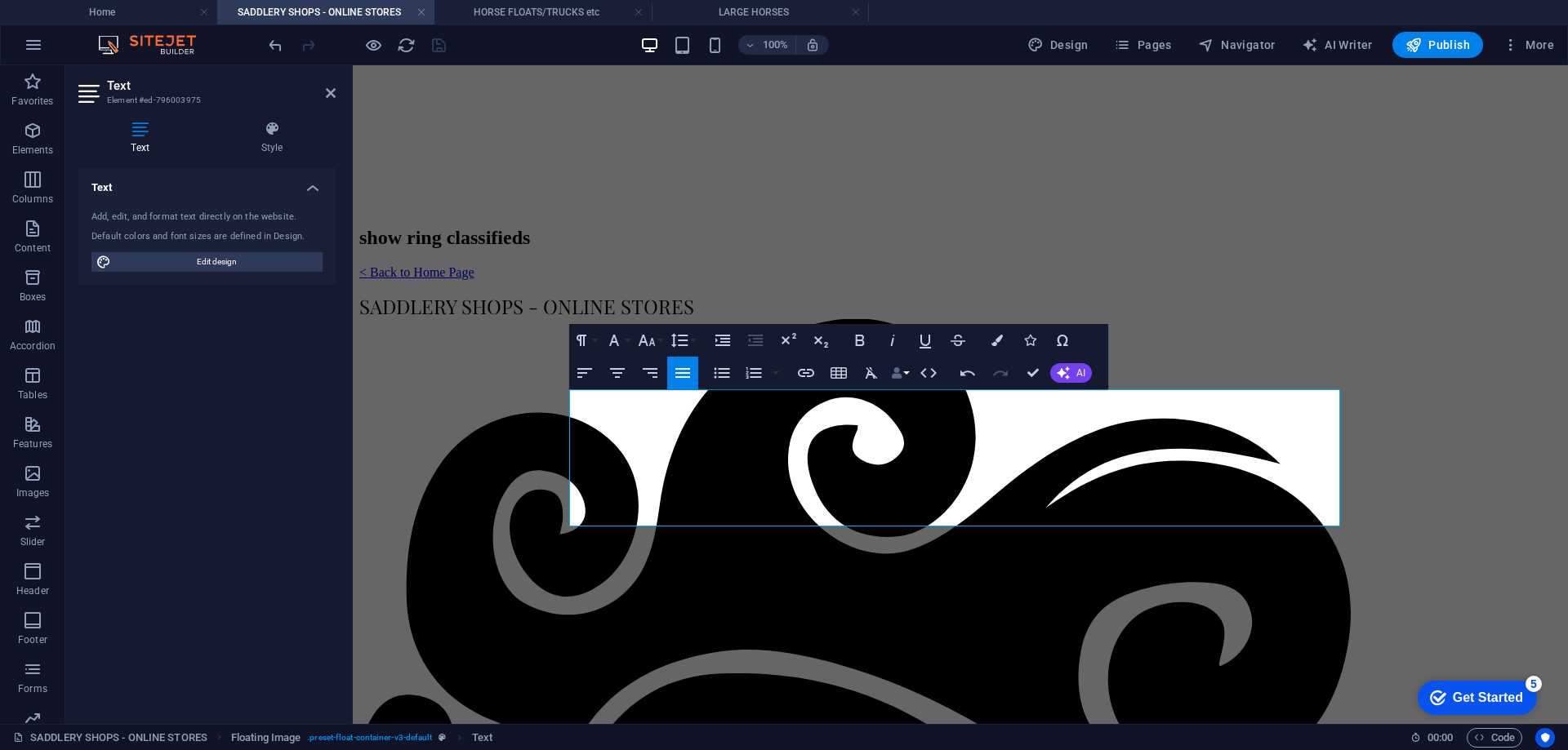
click at [900, 367] on icon "button" at bounding box center [897, 373] width 12 height 12
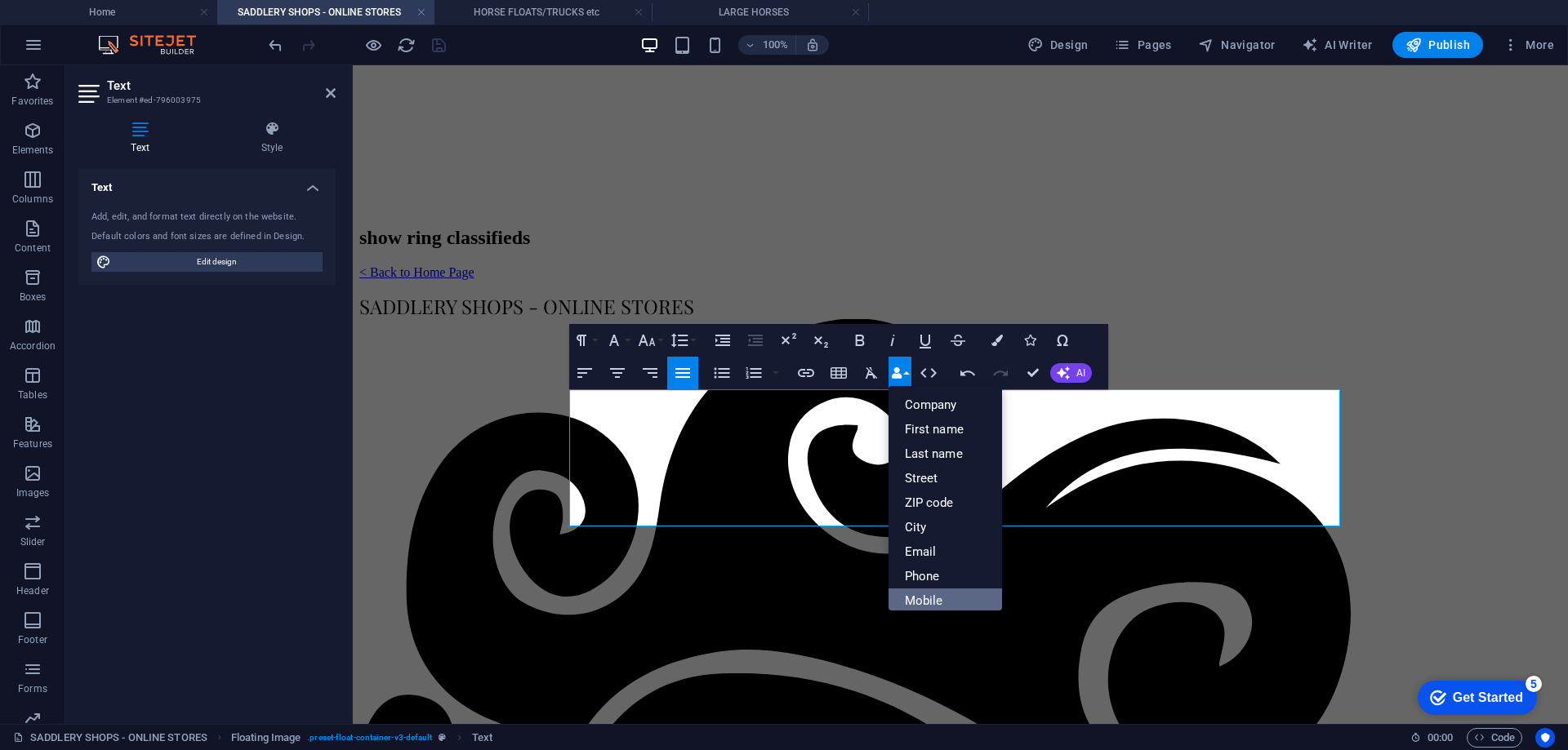
click at [923, 594] on link "Mobile" at bounding box center [945, 601] width 114 height 24
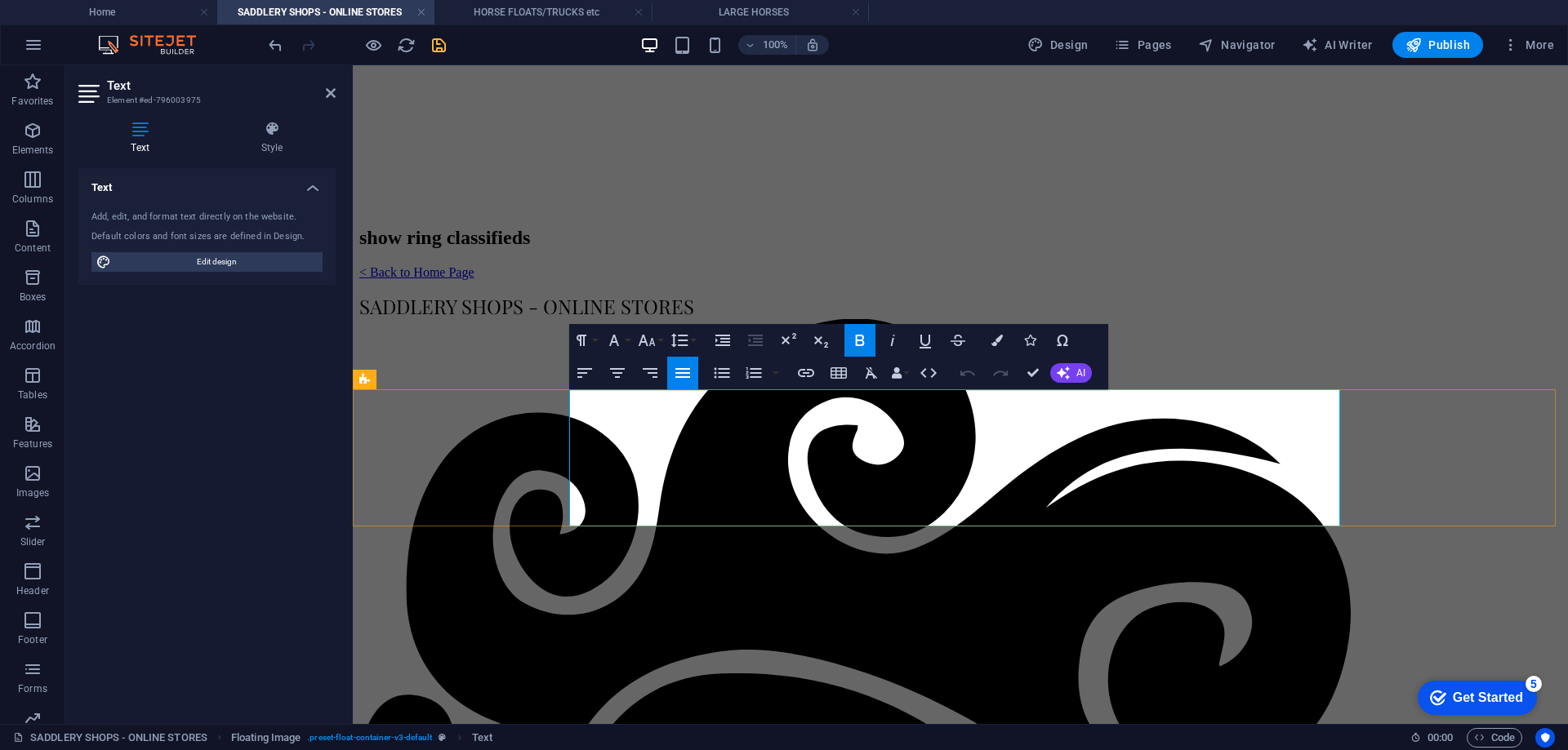
drag, startPoint x: 894, startPoint y: 418, endPoint x: 991, endPoint y: 493, distance: 122.6
click at [655, 344] on icon "button" at bounding box center [646, 340] width 19 height 19
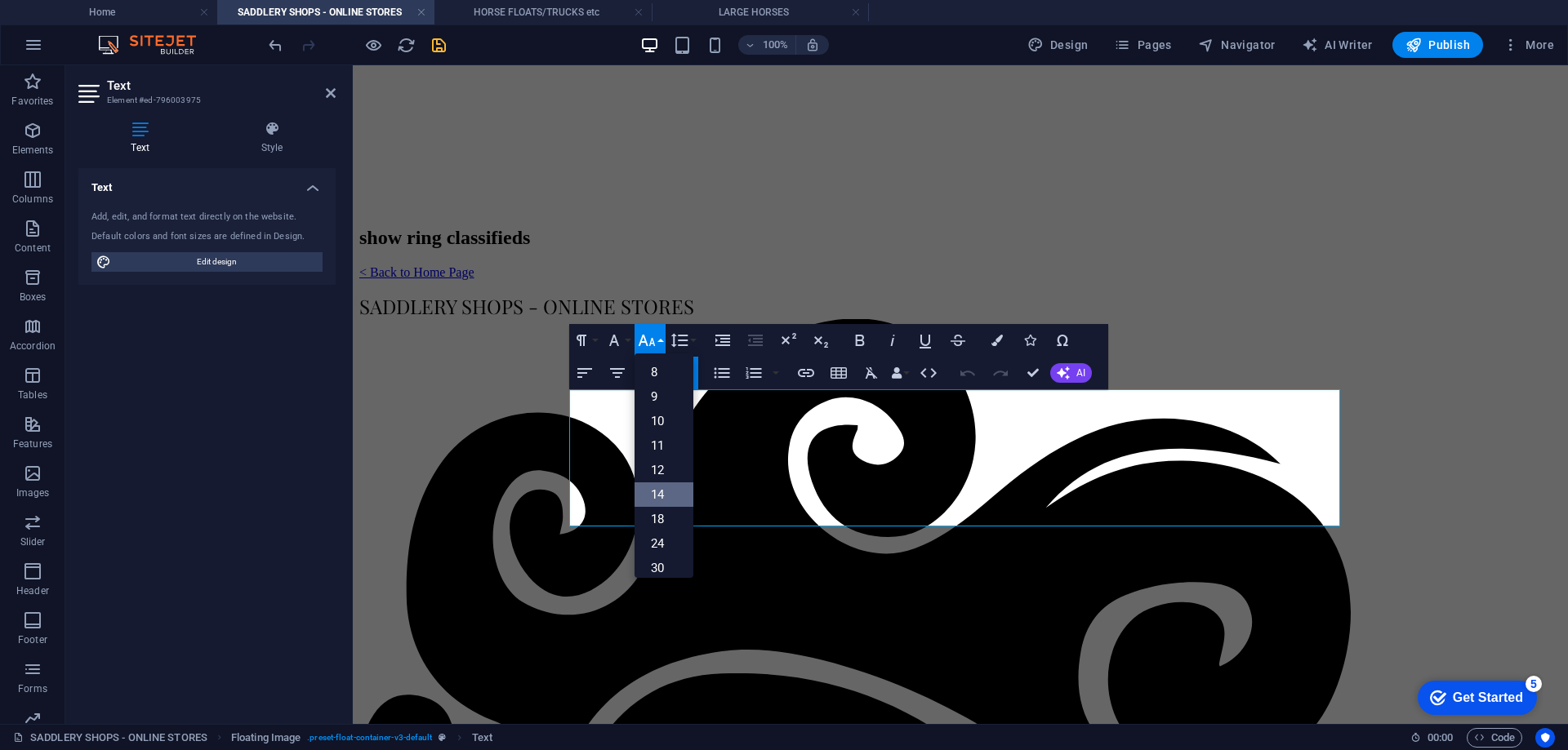
click at [660, 493] on link "14" at bounding box center [664, 494] width 59 height 24
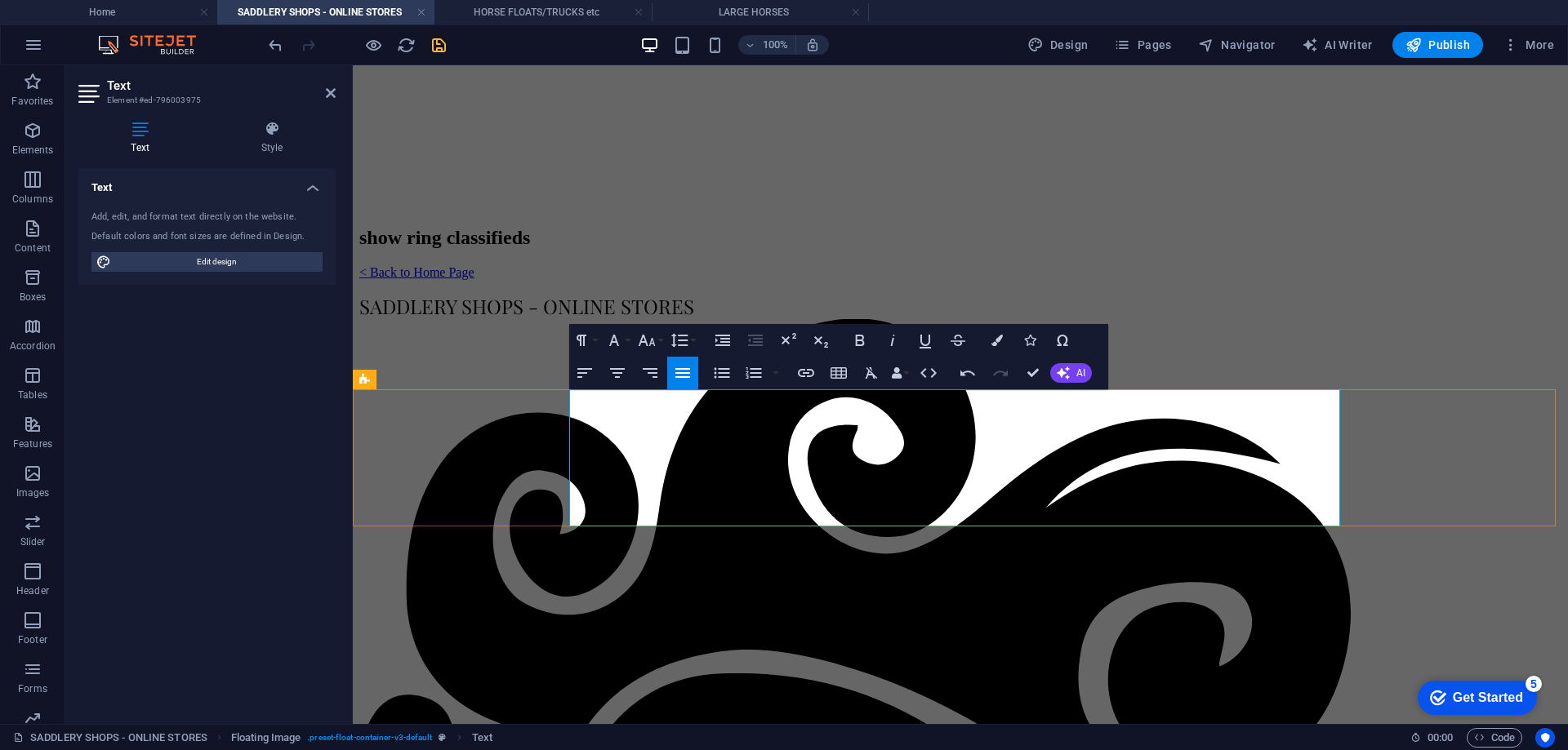
drag, startPoint x: 903, startPoint y: 440, endPoint x: 933, endPoint y: 440, distance: 30.0
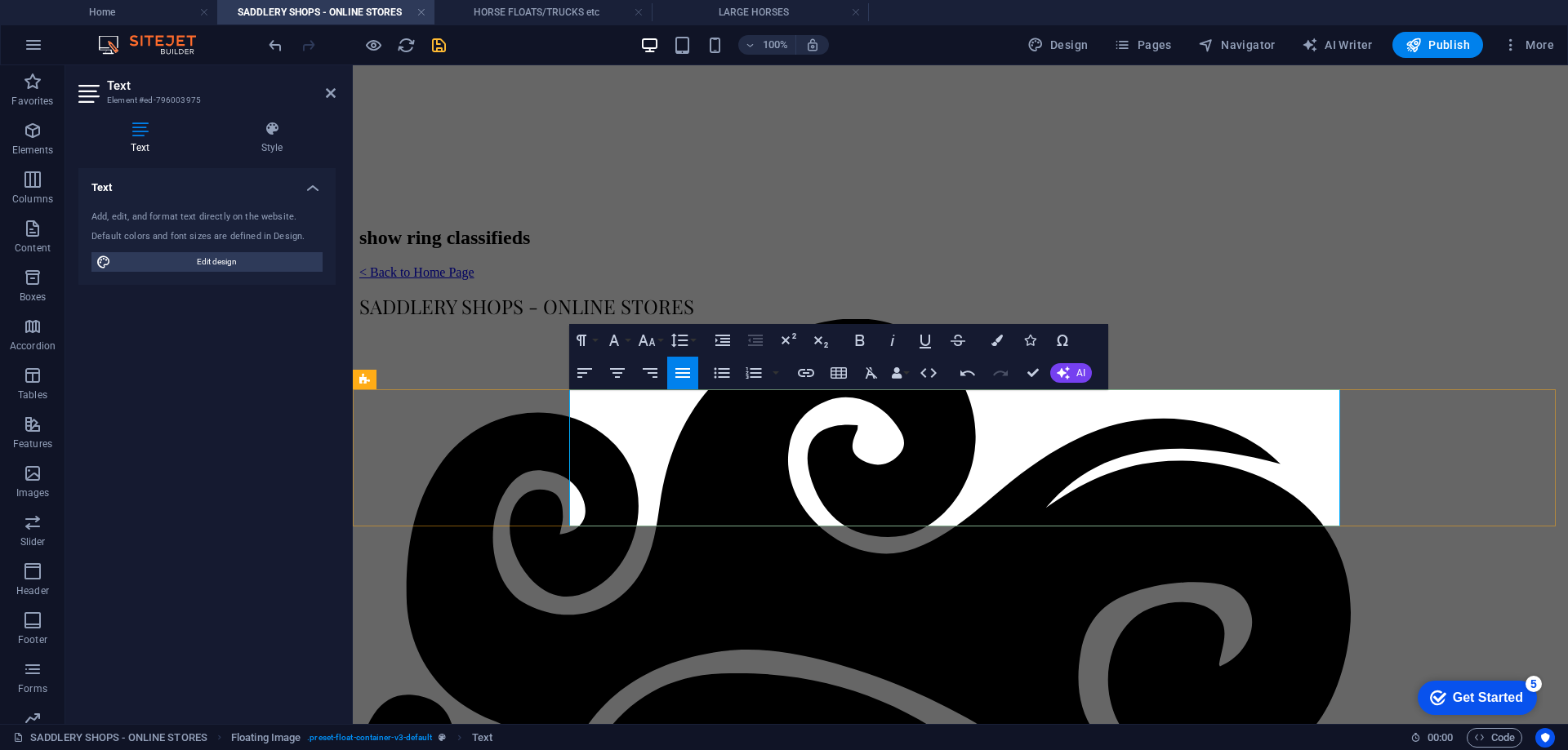
drag, startPoint x: 935, startPoint y: 435, endPoint x: 1137, endPoint y: 434, distance: 202.0
click at [807, 370] on icon "button" at bounding box center [805, 373] width 16 height 8
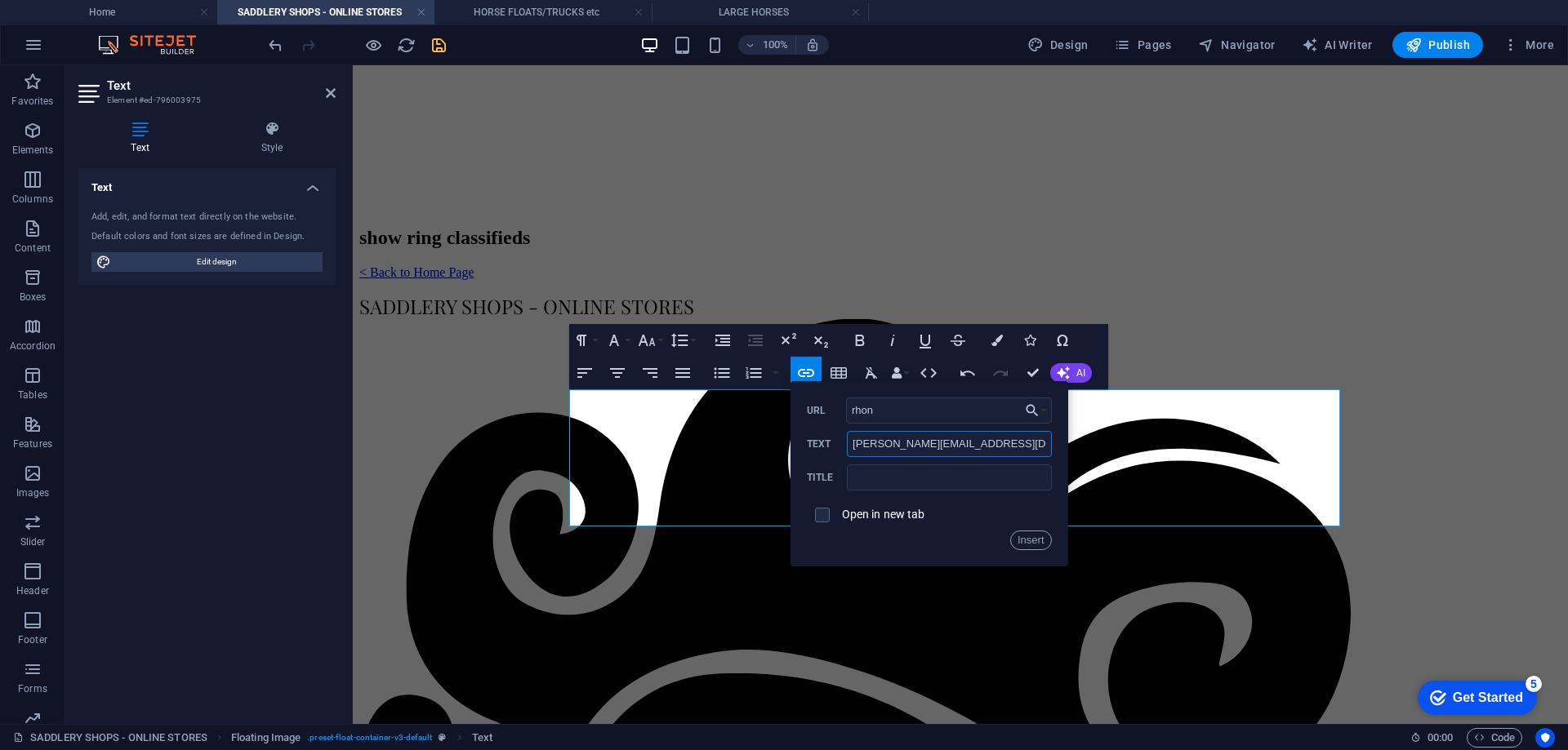
drag, startPoint x: 852, startPoint y: 445, endPoint x: 1014, endPoint y: 443, distance: 162.0
click at [1014, 443] on input "[PERSON_NAME][EMAIL_ADDRESS][DOMAIN_NAME]" at bounding box center [949, 444] width 204 height 26
drag, startPoint x: 884, startPoint y: 413, endPoint x: 841, endPoint y: 417, distance: 43.2
click at [841, 417] on div "rhon URL" at bounding box center [929, 411] width 245 height 27
paste input "[EMAIL_ADDRESS][DOMAIN_NAME]"
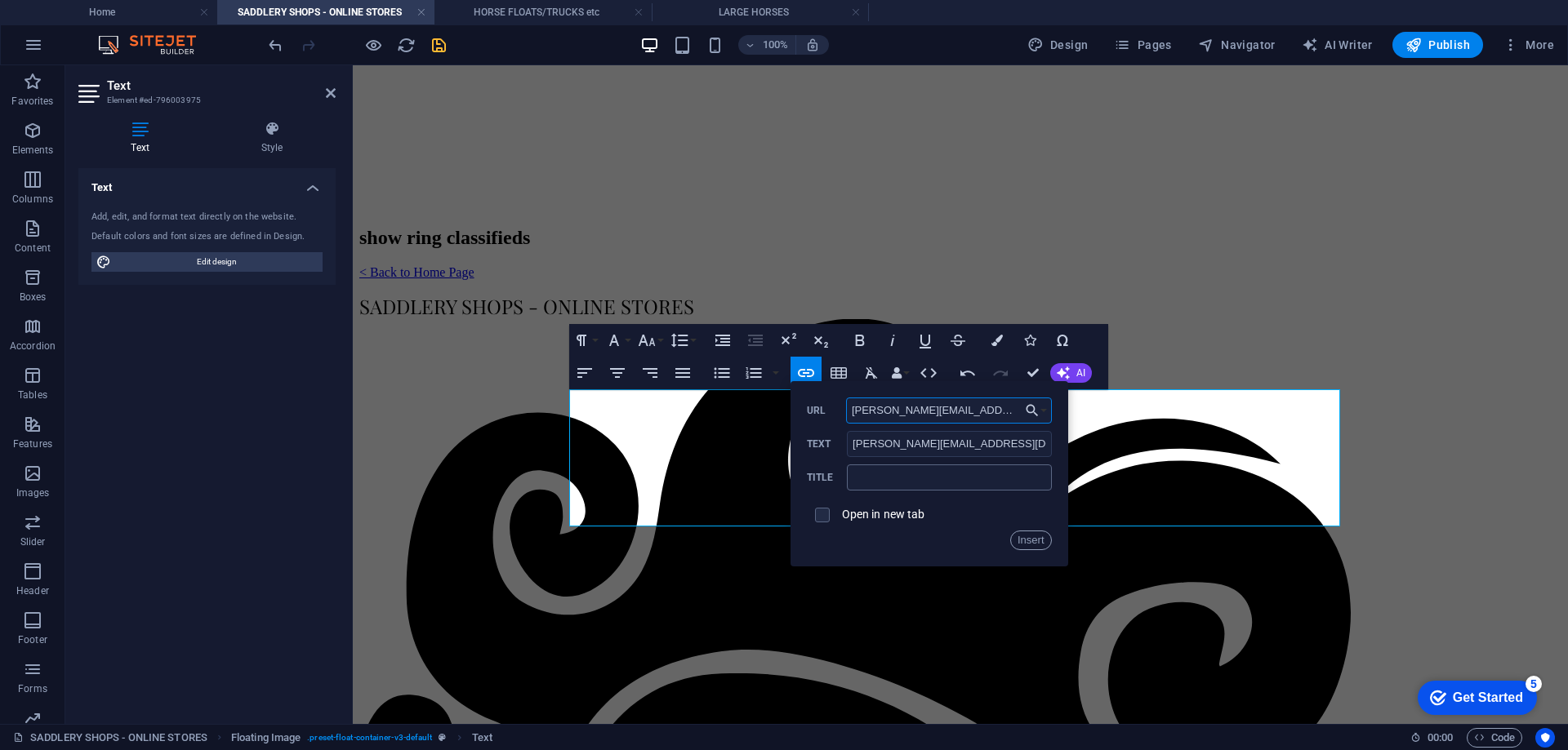
type input "[PERSON_NAME][EMAIL_ADDRESS][DOMAIN_NAME]"
click at [870, 481] on input "text" at bounding box center [949, 478] width 204 height 26
type input "EMAIL"
click at [818, 517] on input "checkbox" at bounding box center [819, 512] width 14 height 14
checkbox input "true"
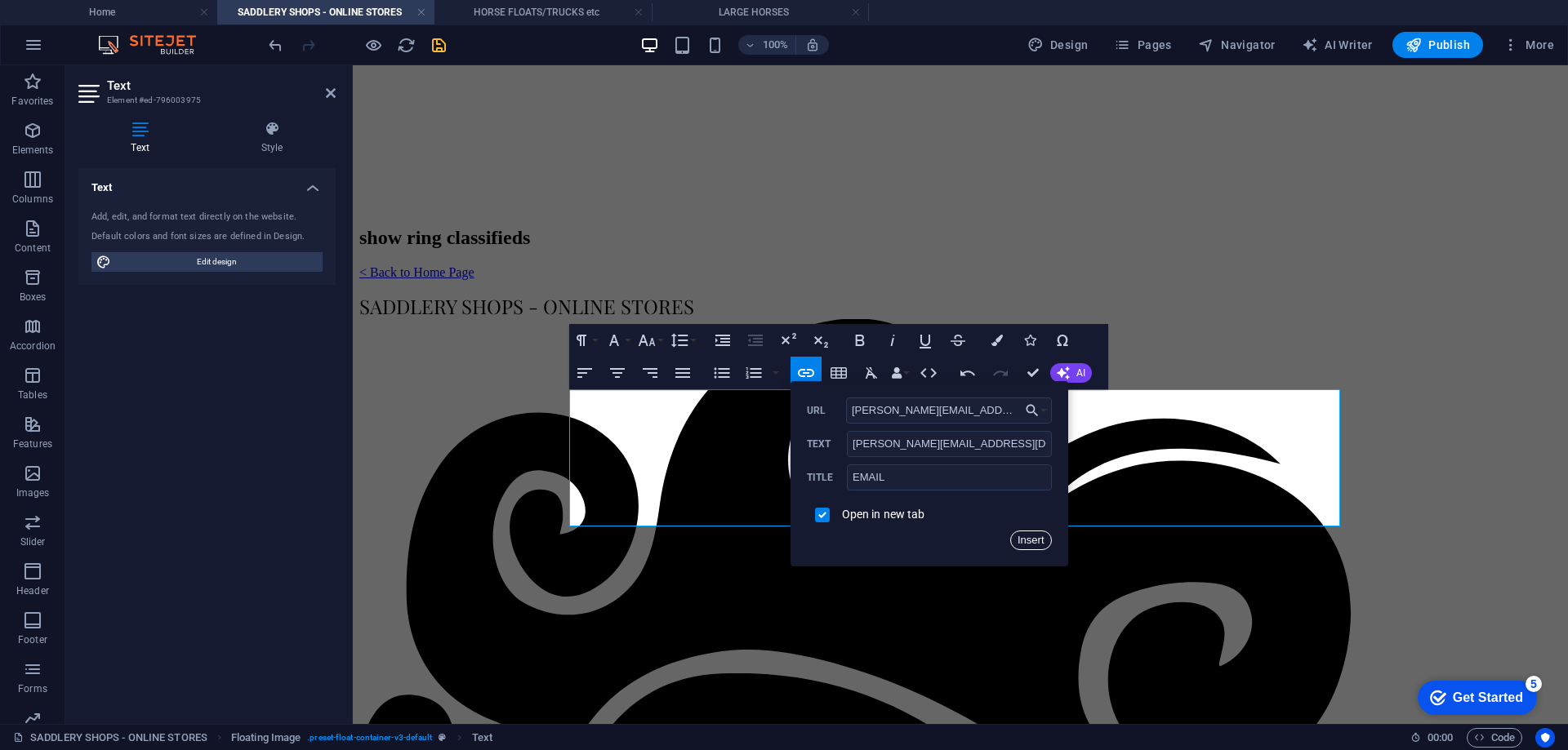
click at [1028, 538] on button "Insert" at bounding box center [1030, 540] width 41 height 19
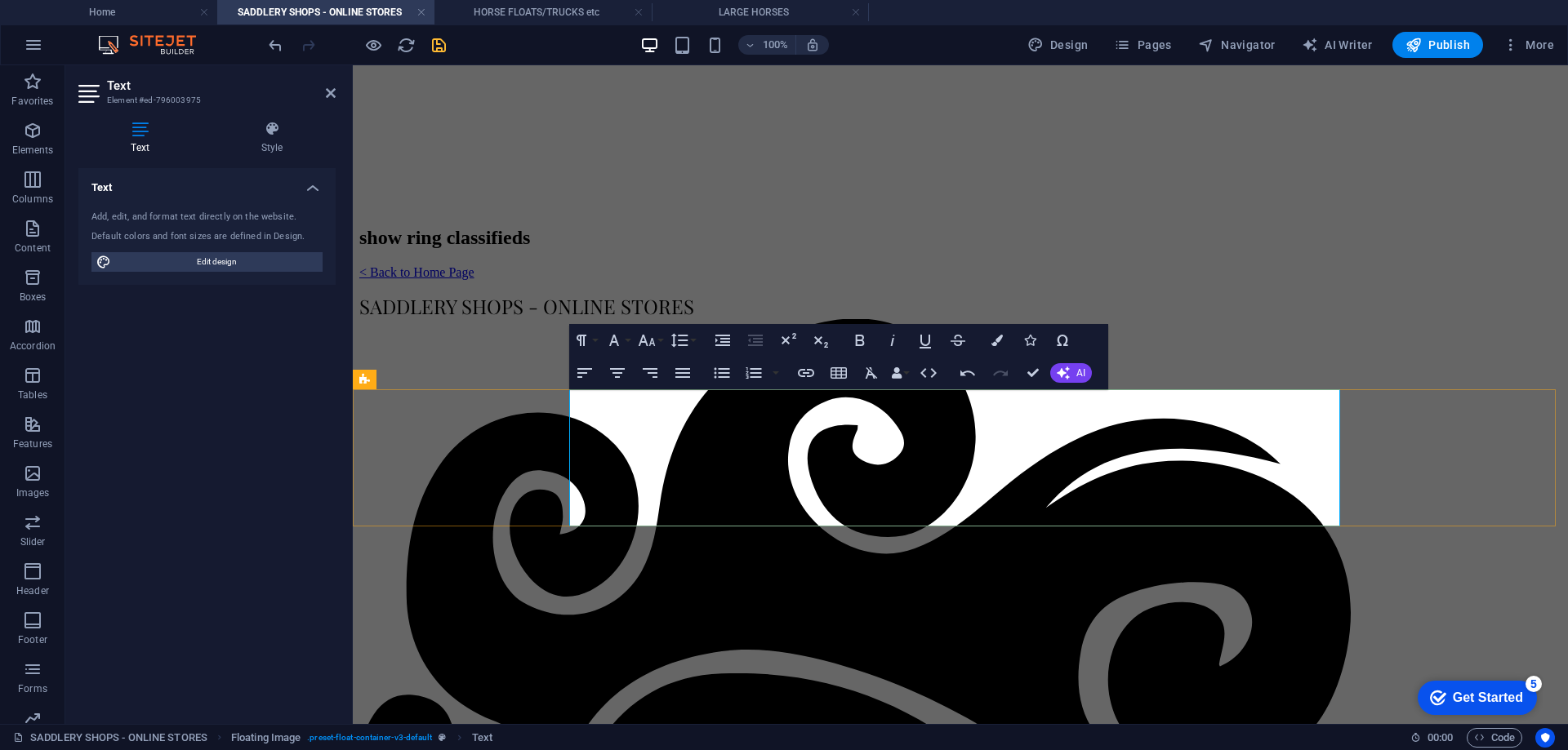
click at [1028, 332] on button "Icons" at bounding box center [1030, 340] width 31 height 33
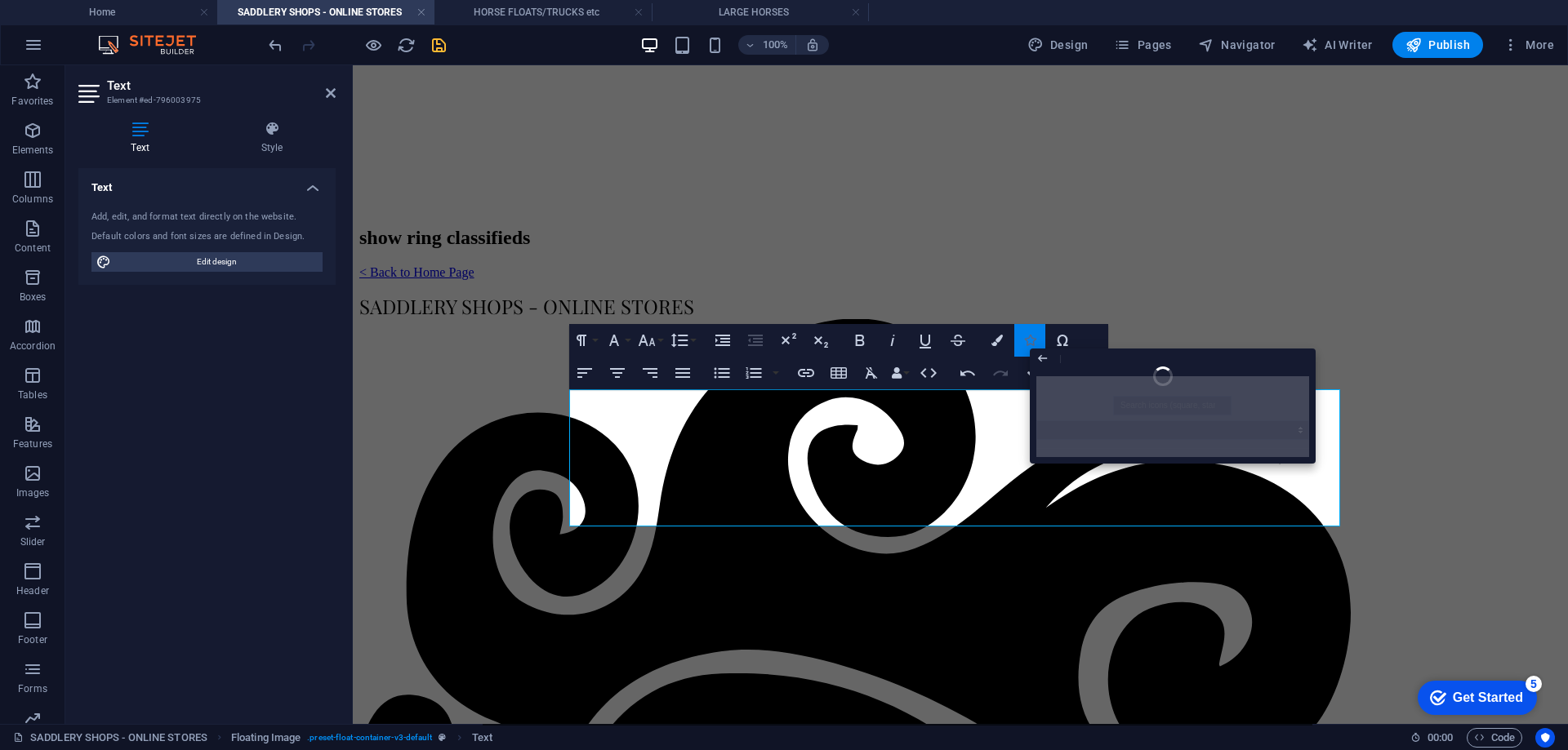
click at [1034, 340] on icon "button" at bounding box center [1030, 341] width 12 height 12
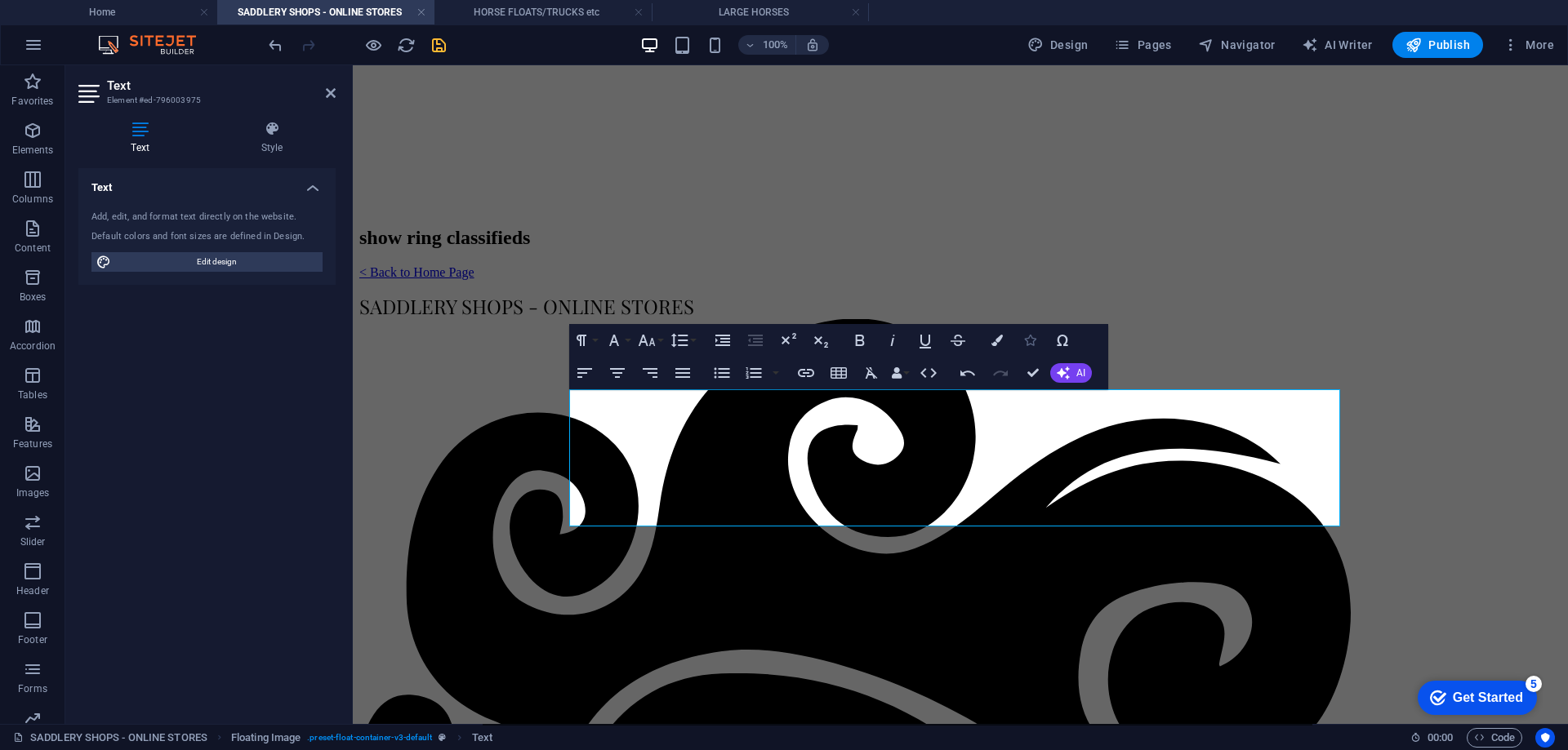
click at [1034, 340] on icon "button" at bounding box center [1030, 341] width 12 height 12
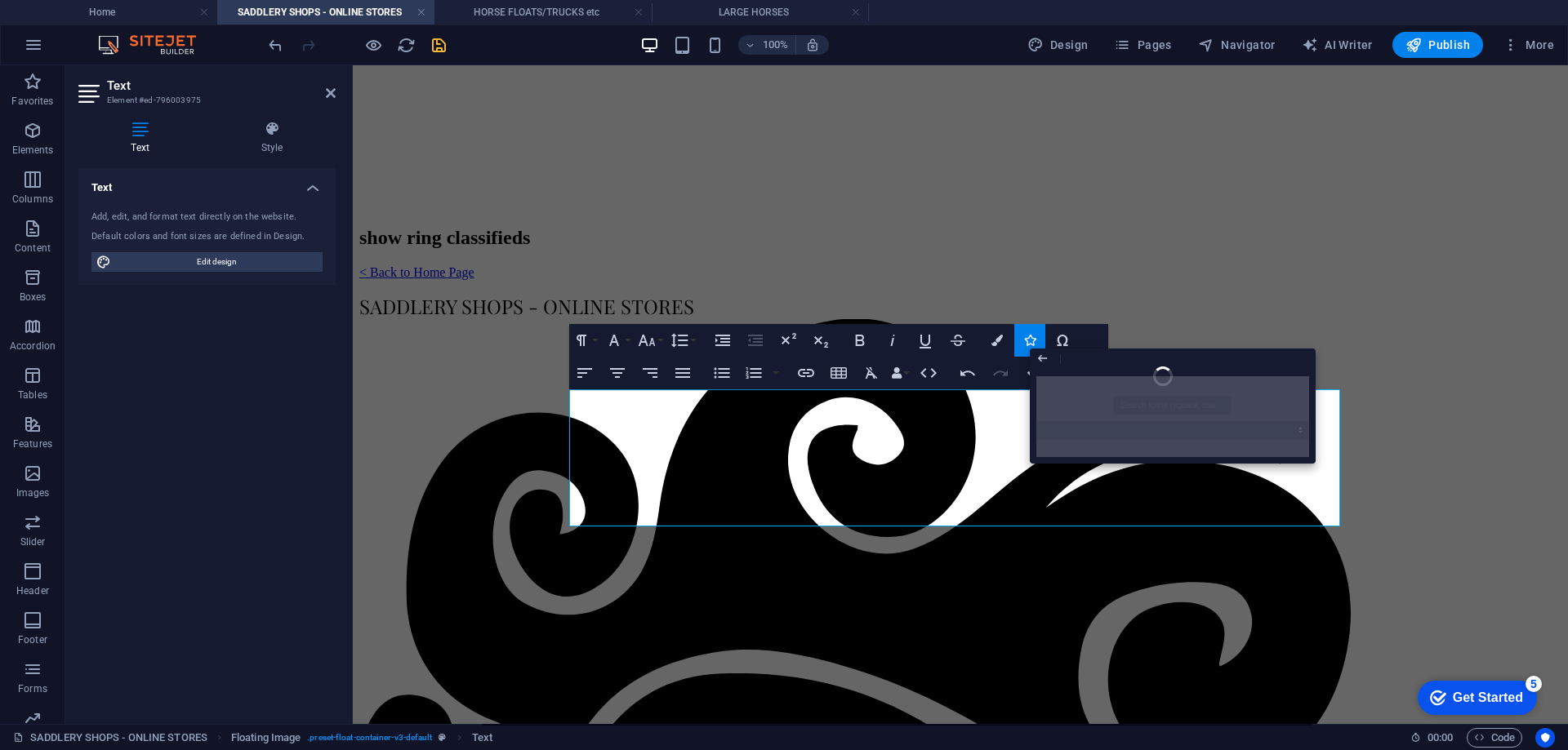
click at [1160, 399] on div at bounding box center [1172, 416] width 286 height 94
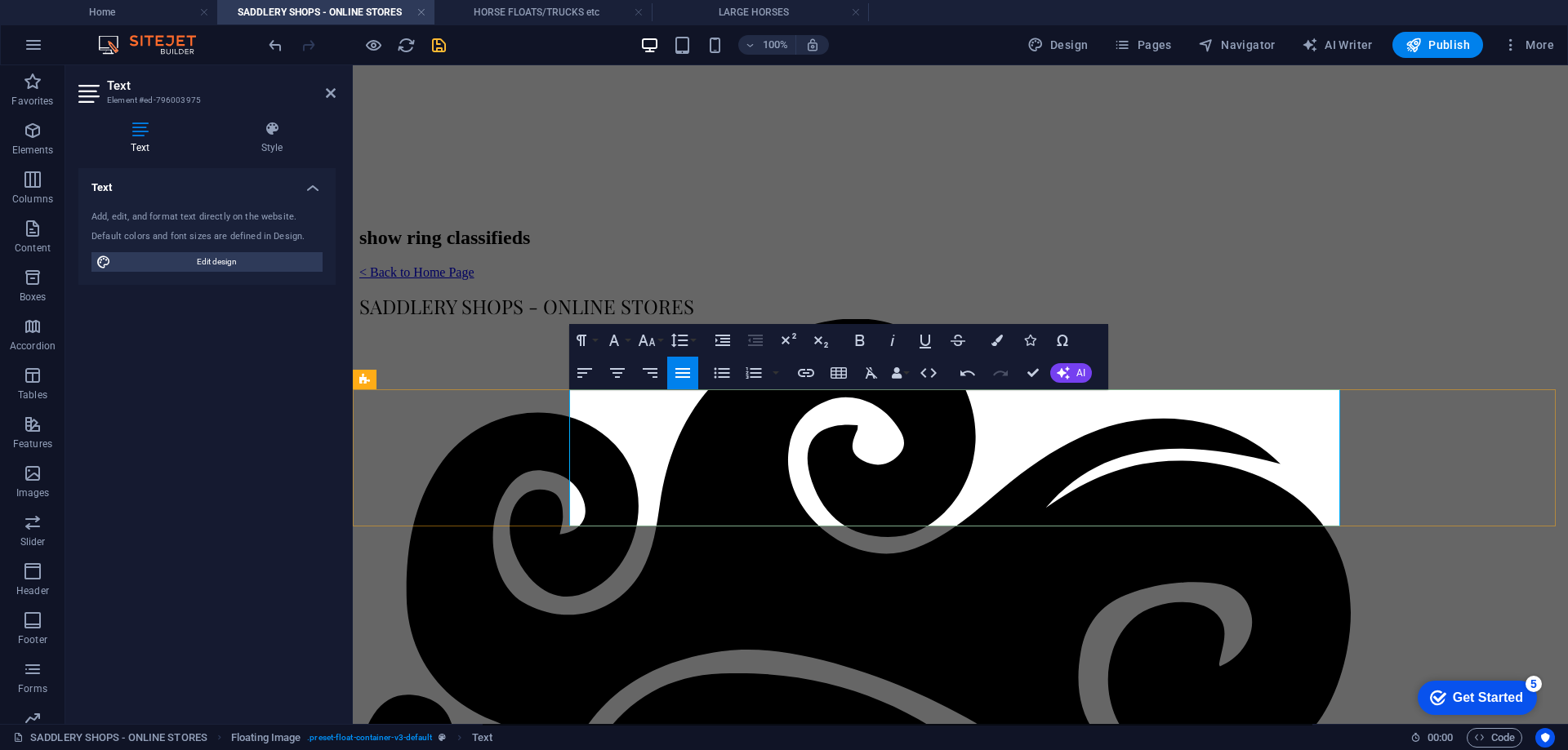
drag, startPoint x: 899, startPoint y: 497, endPoint x: 981, endPoint y: 490, distance: 82.3
drag, startPoint x: 906, startPoint y: 478, endPoint x: 948, endPoint y: 471, distance: 42.6
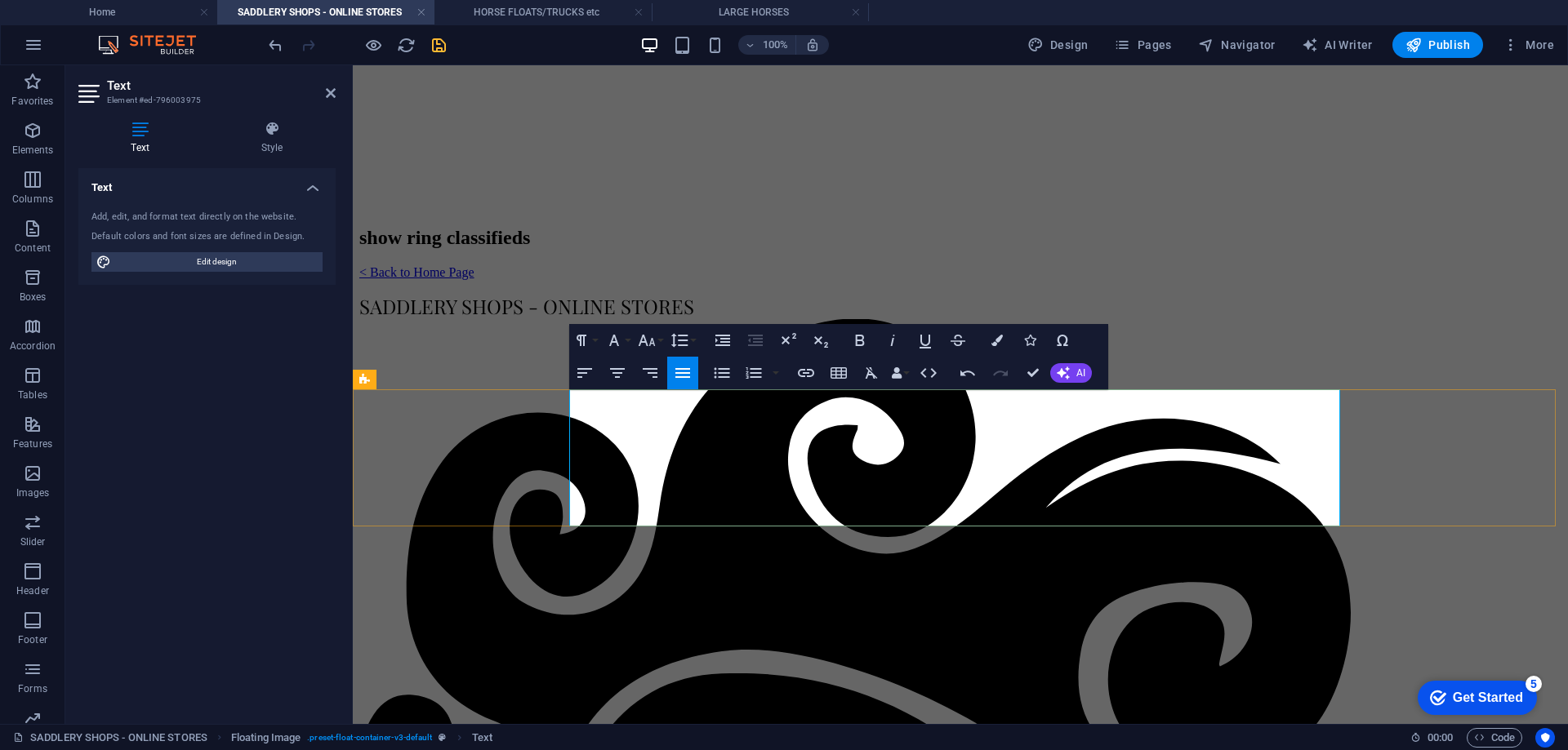
drag, startPoint x: 901, startPoint y: 499, endPoint x: 960, endPoint y: 491, distance: 59.5
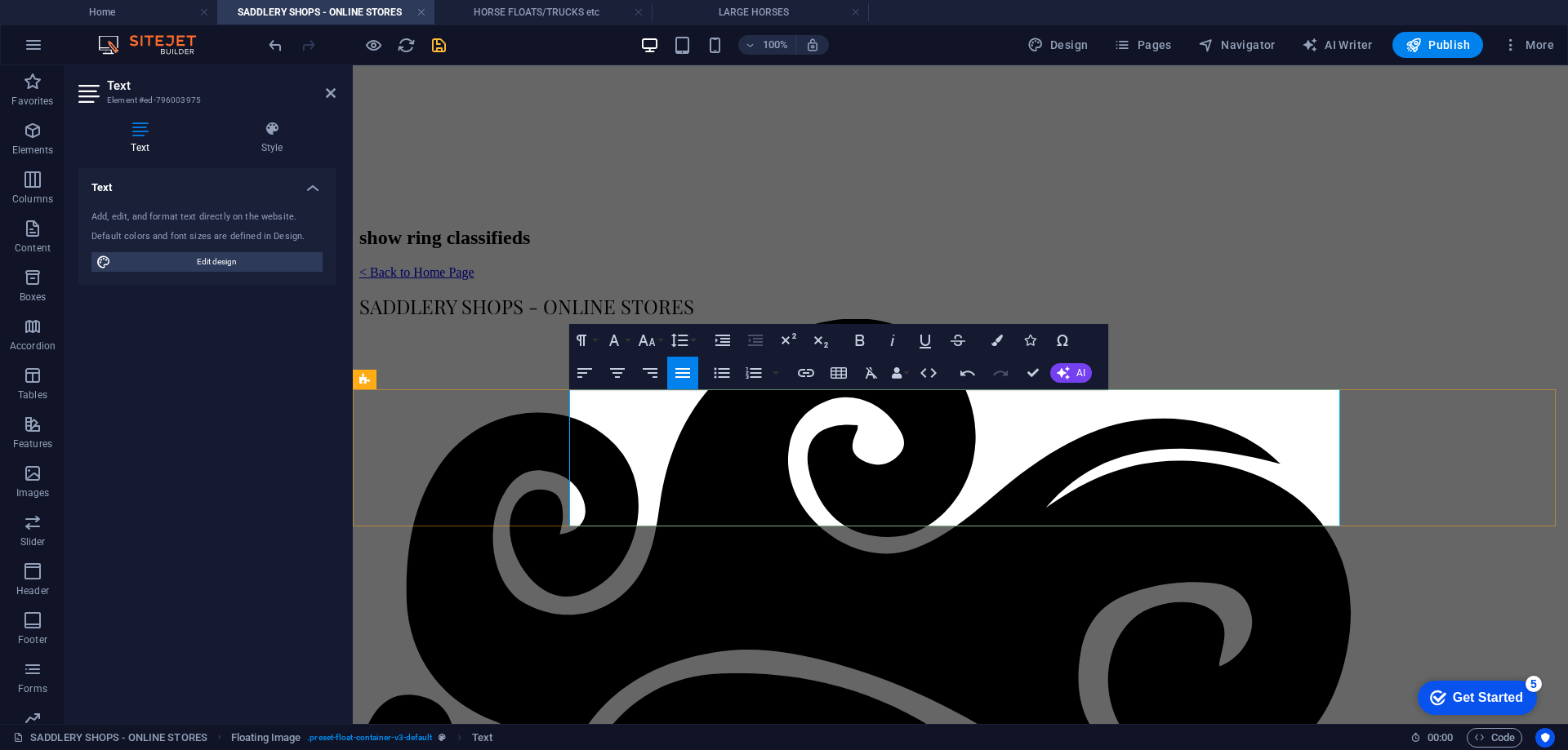
drag, startPoint x: 961, startPoint y: 501, endPoint x: 1197, endPoint y: 494, distance: 236.1
type input "[DOMAIN_NAME][URL]"
checkbox input "false"
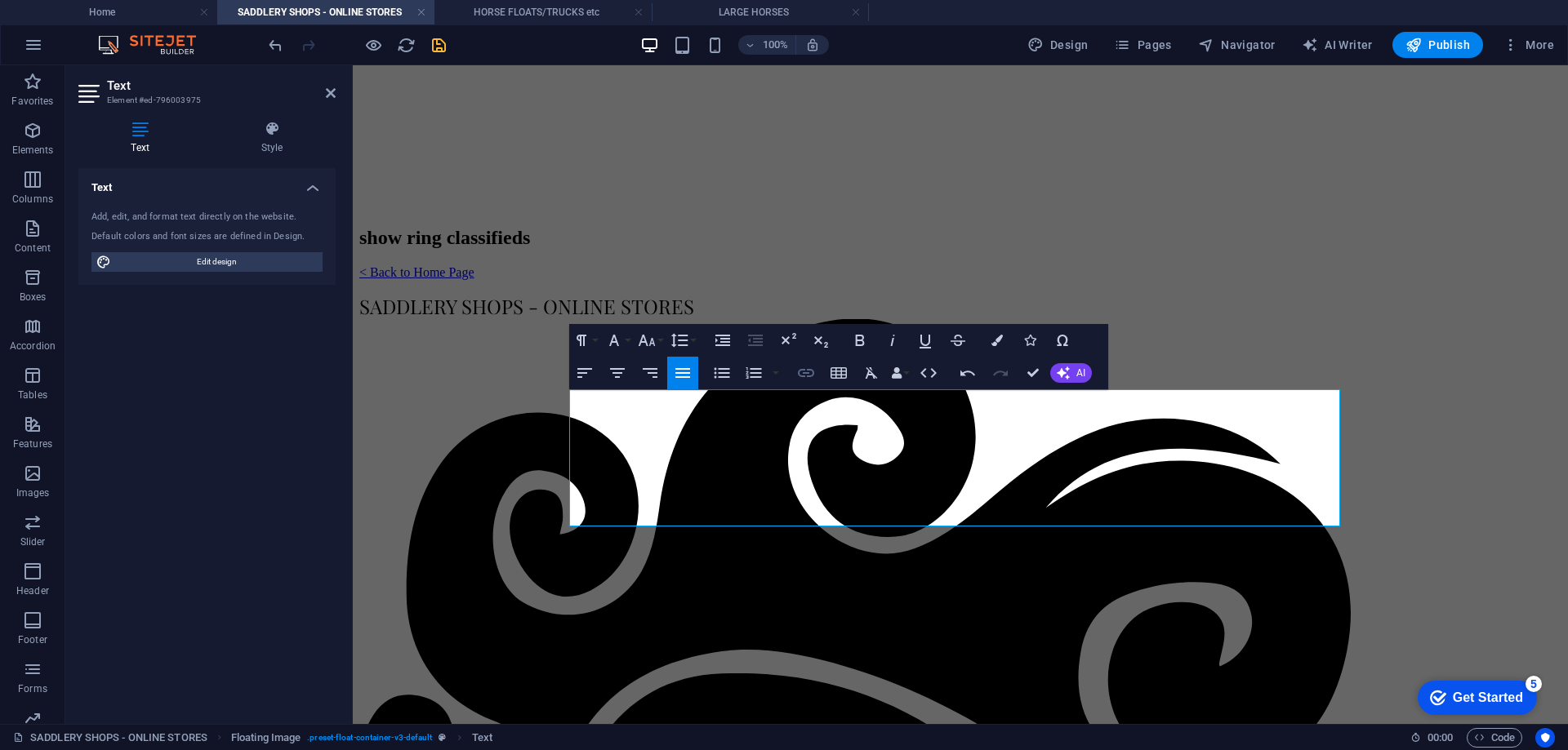
click at [807, 377] on icon "button" at bounding box center [806, 373] width 19 height 19
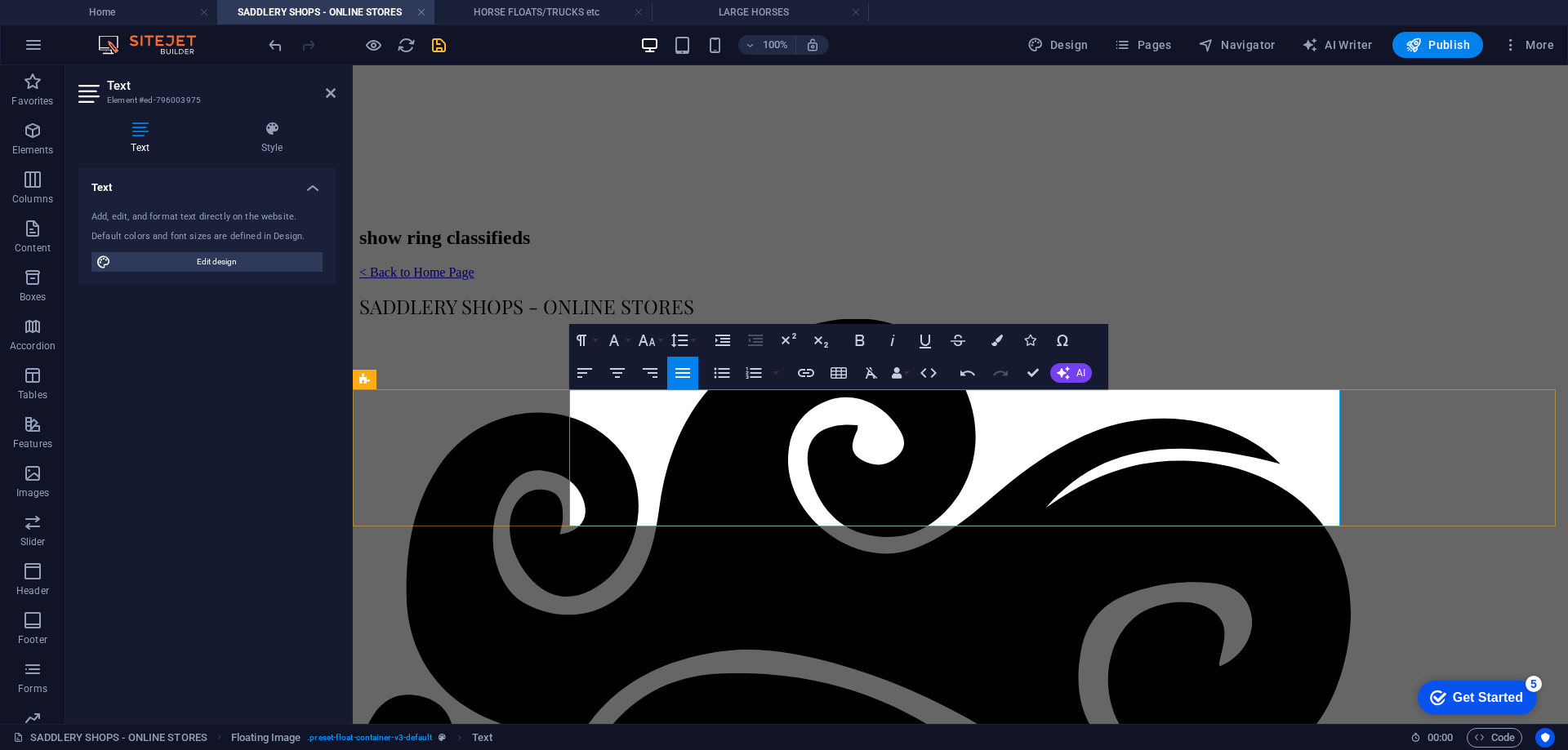
drag, startPoint x: 952, startPoint y: 475, endPoint x: 1127, endPoint y: 475, distance: 175.0
copy p "[DOMAIN_NAME]"
type input "[DOMAIN_NAME]"
click at [807, 376] on icon "button" at bounding box center [805, 373] width 16 height 8
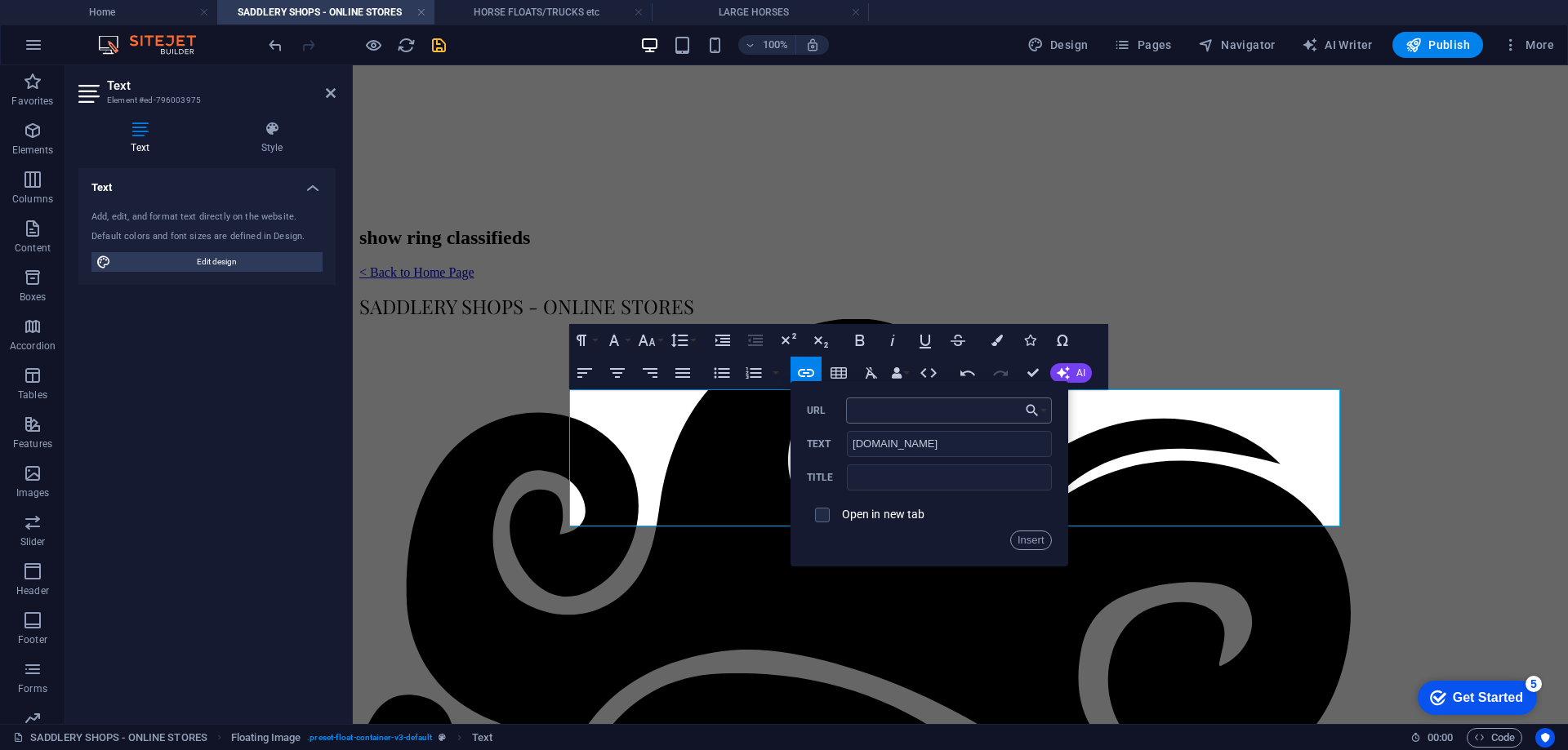
click at [873, 407] on input "URL" at bounding box center [949, 410] width 206 height 26
type input "[DOMAIN_NAME]"
click at [857, 480] on input "text" at bounding box center [949, 478] width 204 height 26
type input "NORTH COAST TACK SHOP"
click at [821, 520] on span at bounding box center [822, 515] width 14 height 14
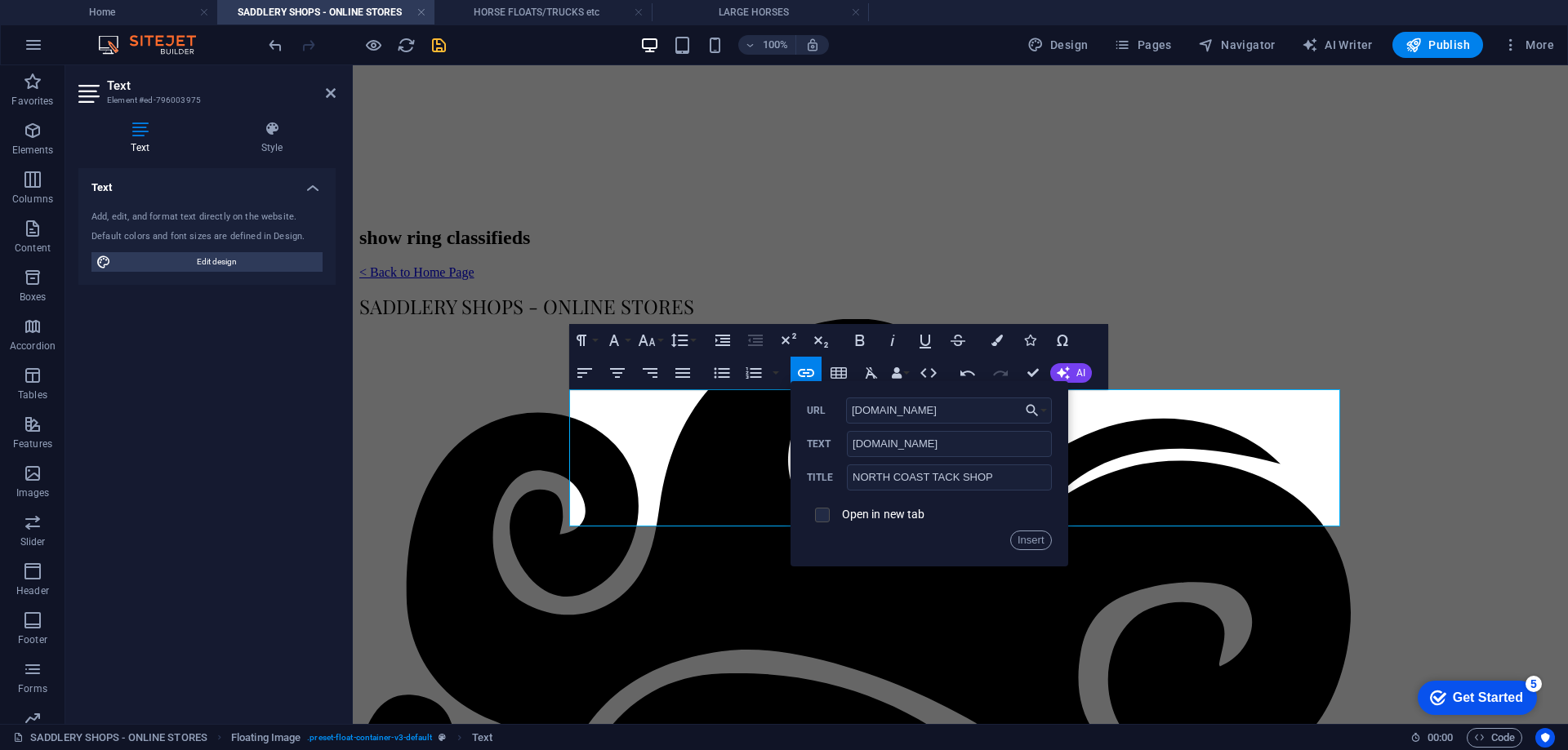
click at [823, 517] on input "checkbox" at bounding box center [819, 512] width 14 height 14
checkbox input "true"
click at [1031, 540] on button "Insert" at bounding box center [1030, 540] width 41 height 19
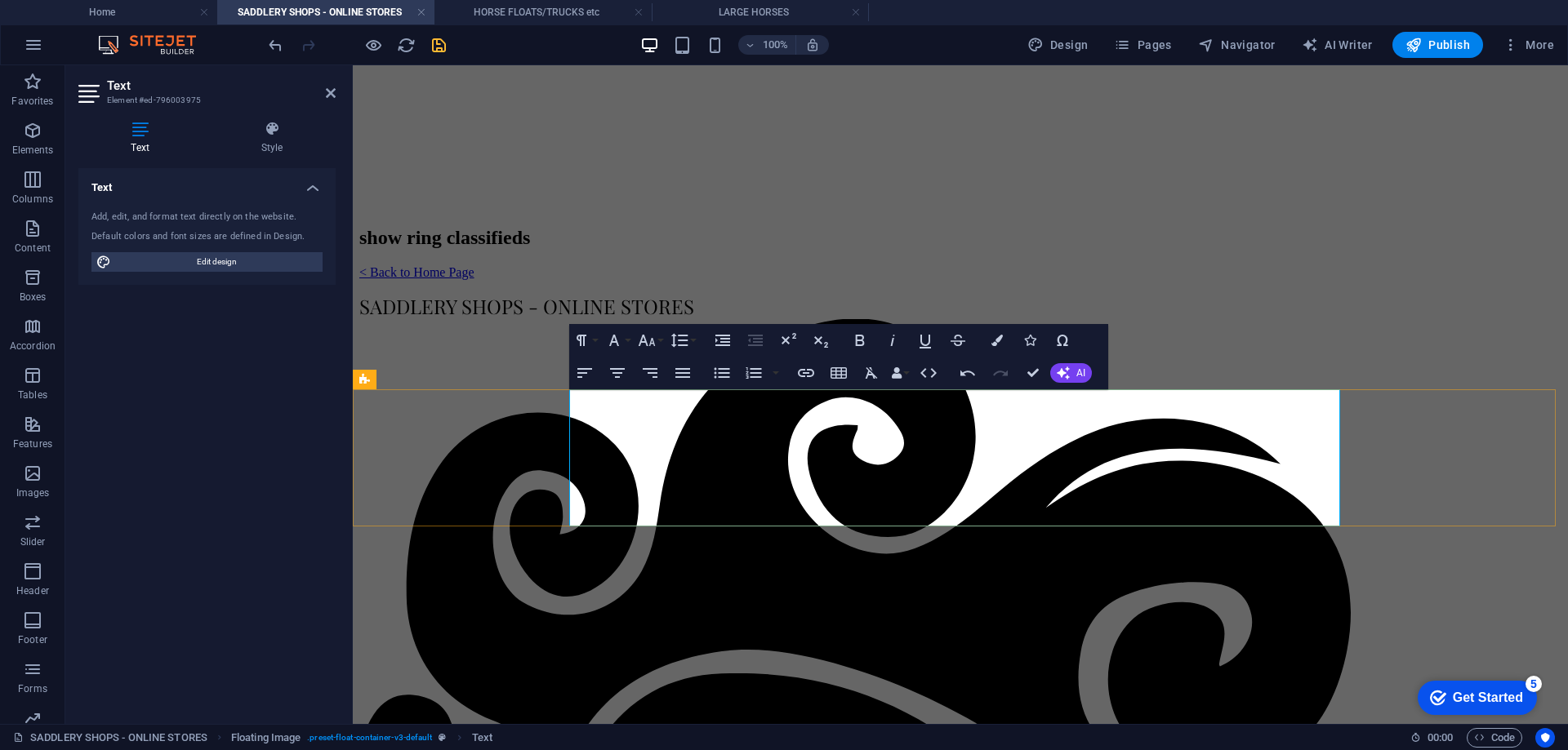
drag, startPoint x: 960, startPoint y: 501, endPoint x: 1194, endPoint y: 494, distance: 234.1
type input "[DOMAIN_NAME][URL]"
checkbox input "false"
click at [810, 369] on icon "button" at bounding box center [805, 373] width 16 height 8
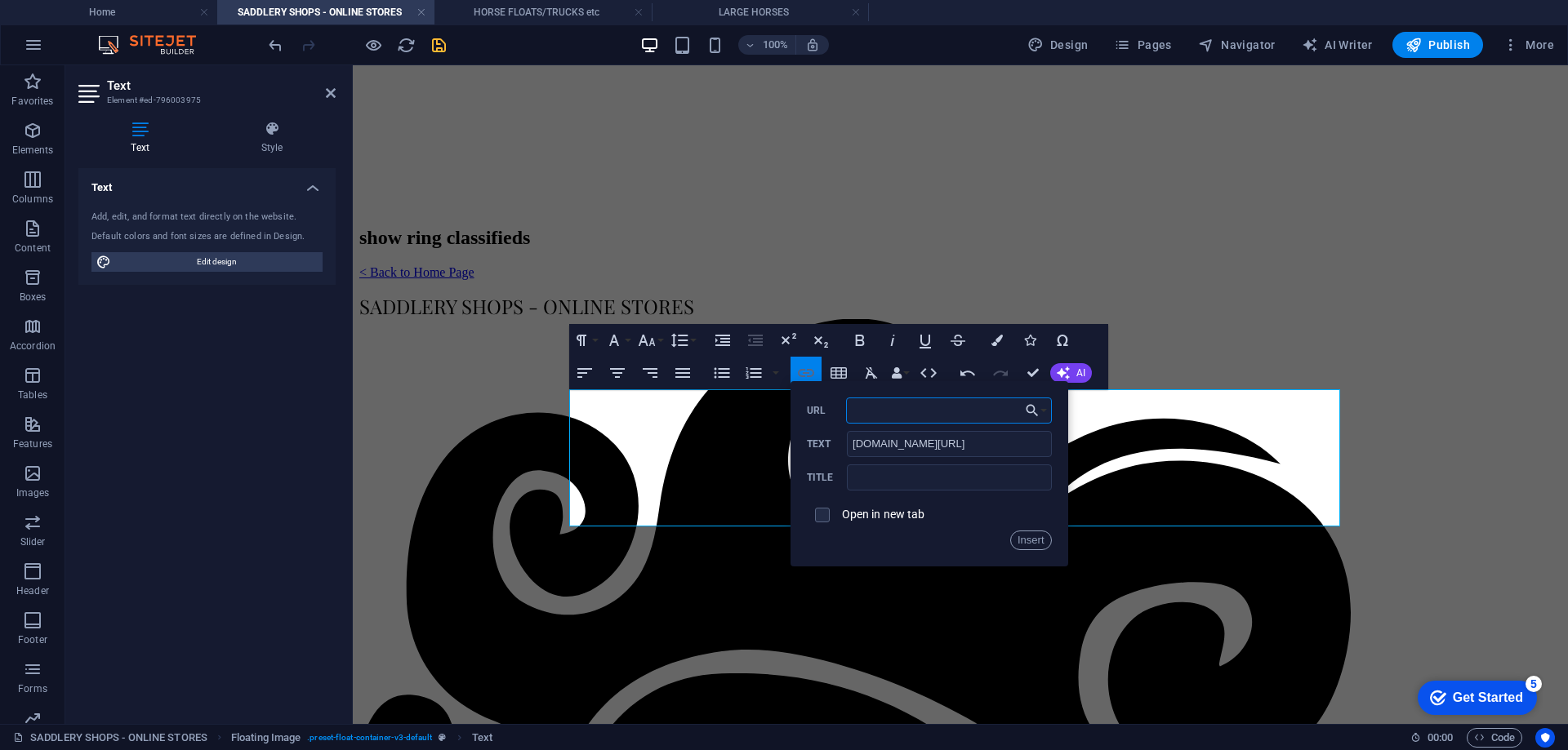
paste input "[DOMAIN_NAME]"
type input "w"
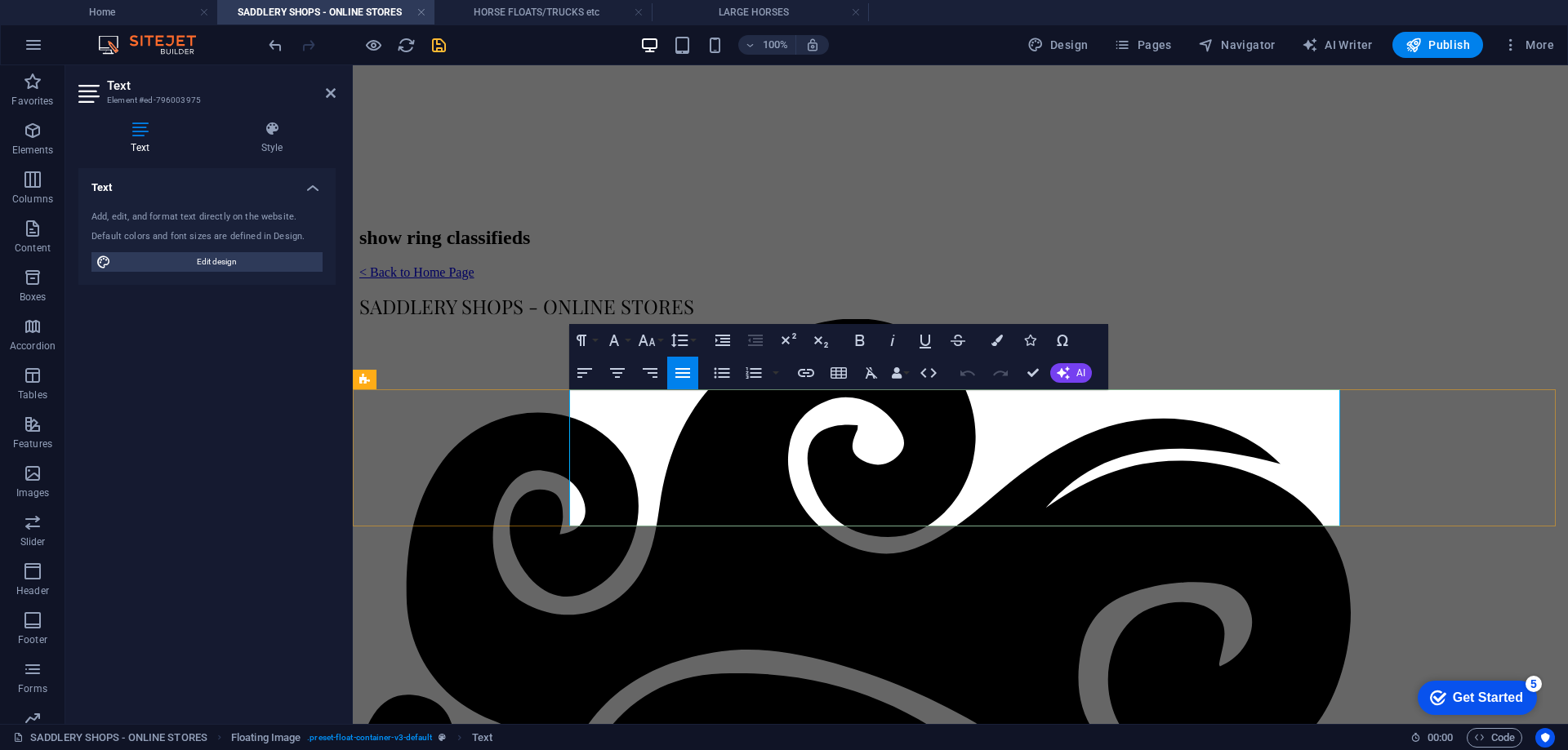
drag, startPoint x: 961, startPoint y: 497, endPoint x: 1195, endPoint y: 497, distance: 234.0
copy p "[DOMAIN_NAME][URL]"
click at [798, 370] on icon "button" at bounding box center [806, 373] width 19 height 19
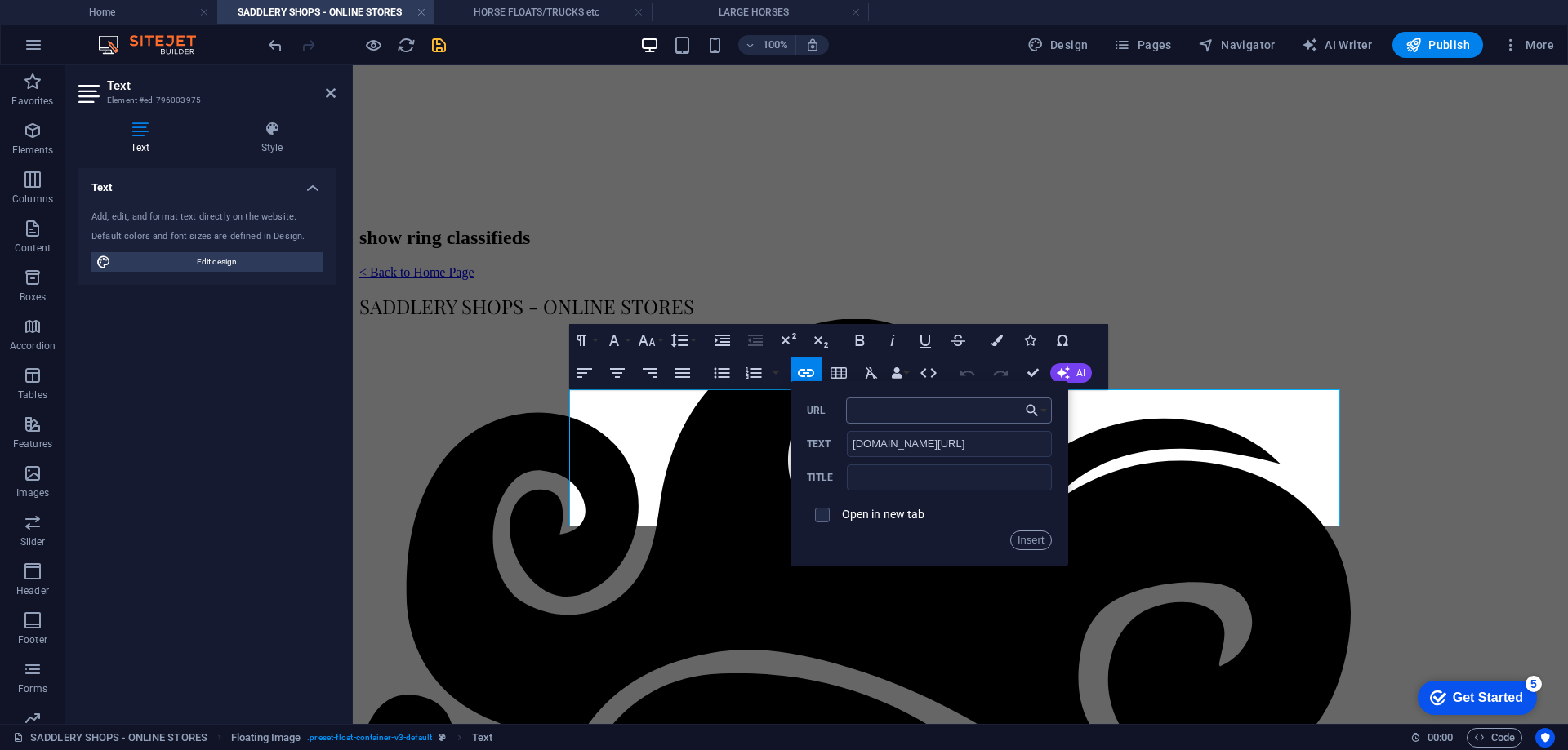
click at [879, 411] on input "URL" at bounding box center [949, 410] width 206 height 26
type input "[DOMAIN_NAME][URL]"
click at [879, 485] on input "text" at bounding box center [949, 478] width 204 height 26
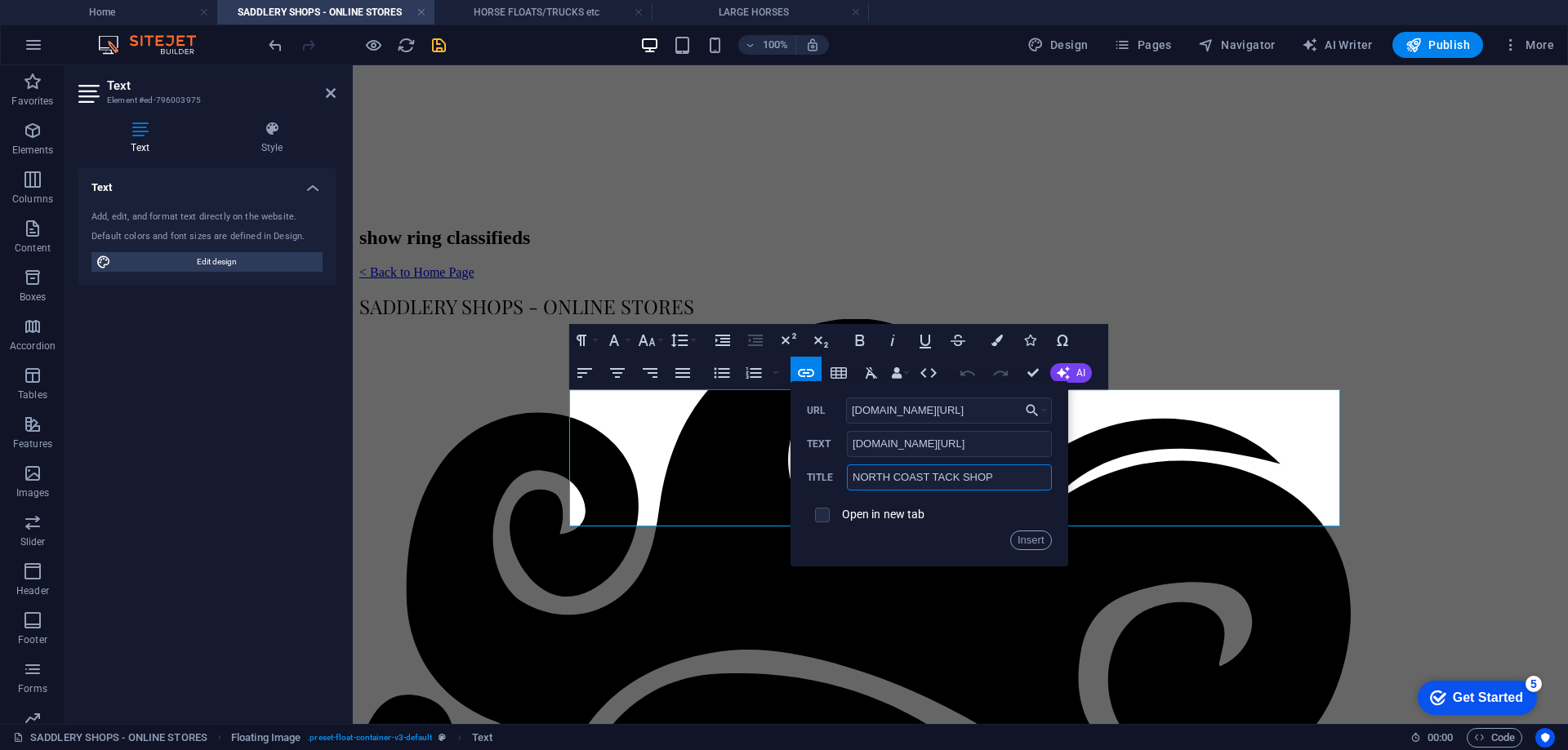
type input "NORTH COAST TACK SHOP"
click at [820, 515] on input "checkbox" at bounding box center [819, 512] width 14 height 14
checkbox input "true"
click at [1032, 537] on button "Insert" at bounding box center [1030, 540] width 41 height 19
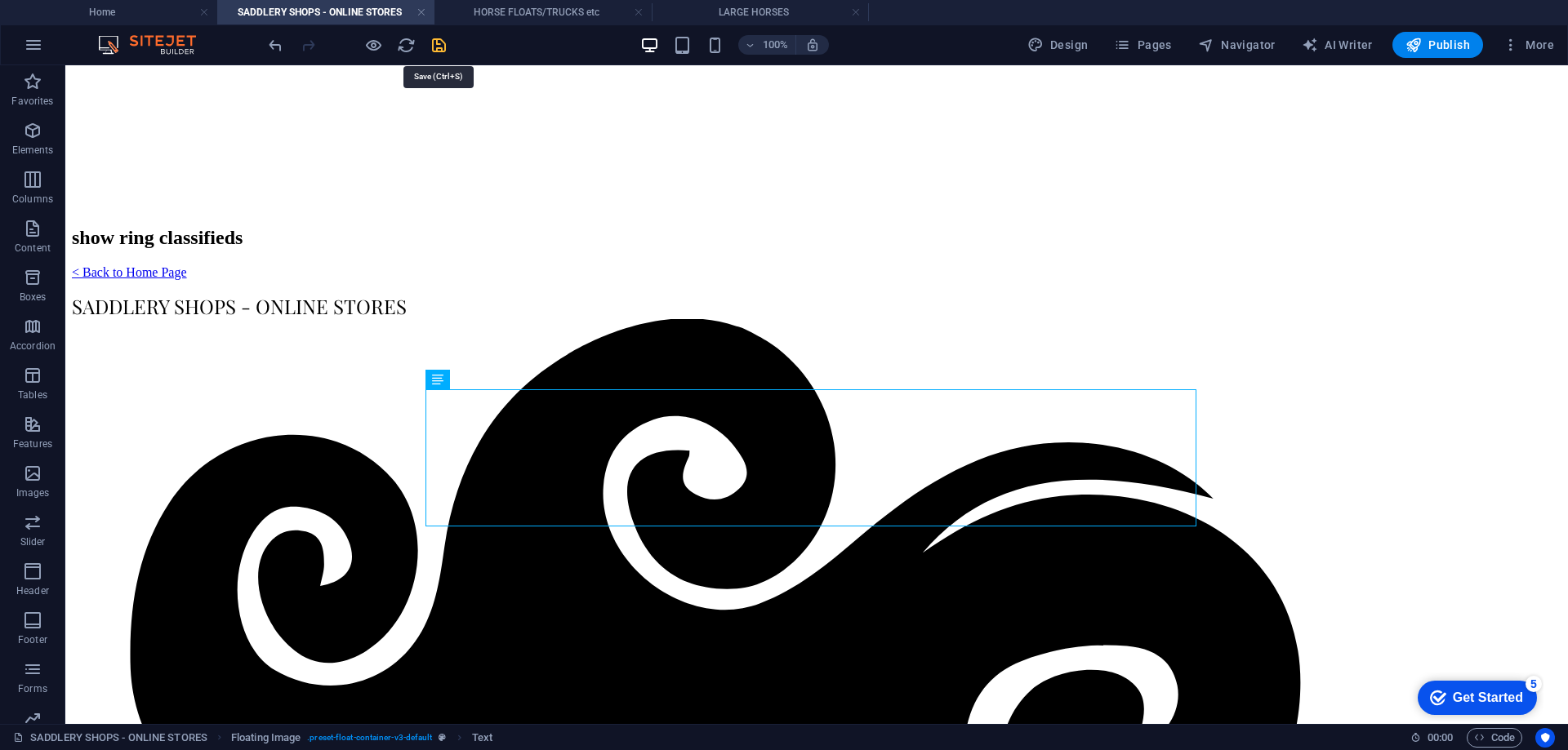
click at [435, 52] on icon "save" at bounding box center [439, 46] width 19 height 19
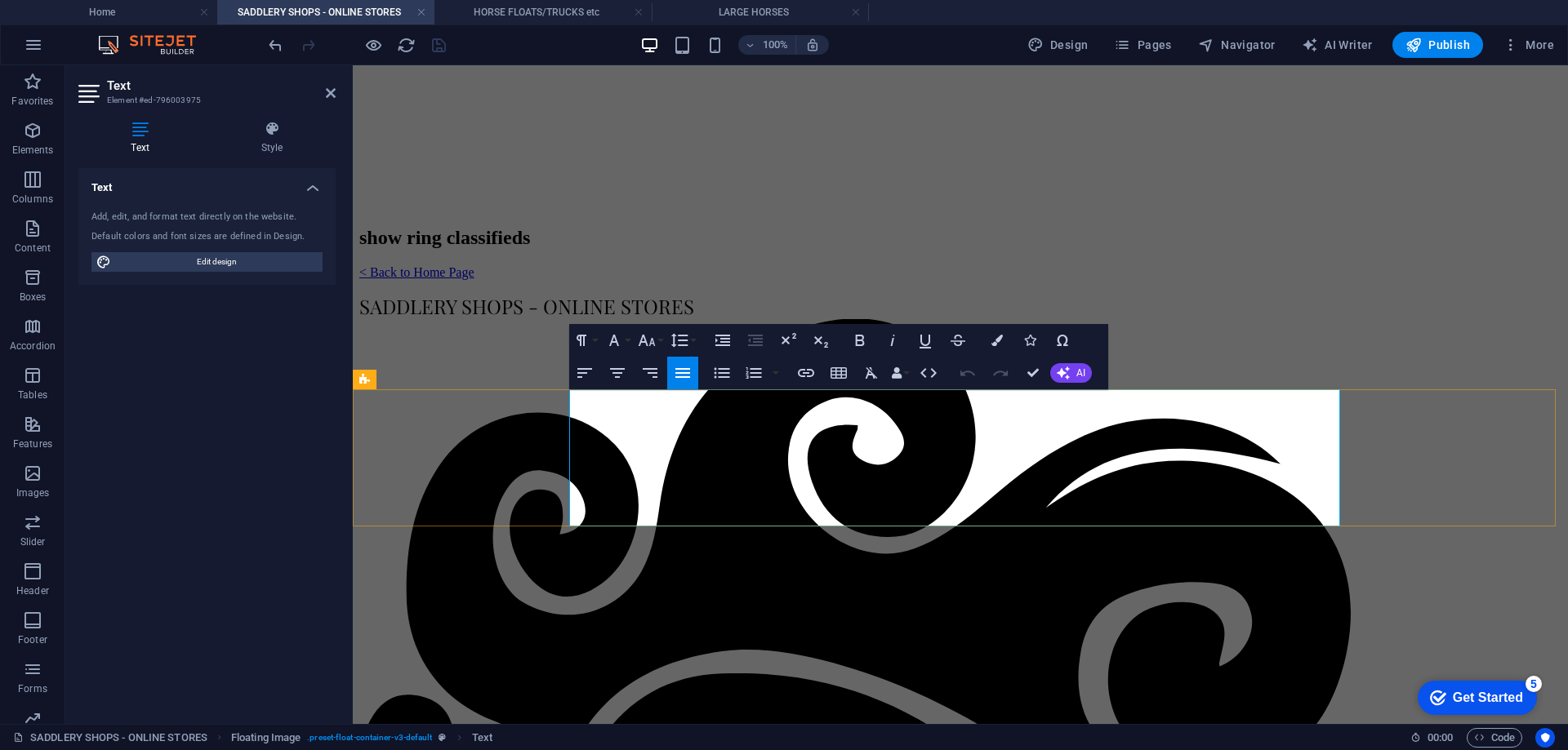
click at [1027, 337] on icon "button" at bounding box center [1030, 341] width 12 height 12
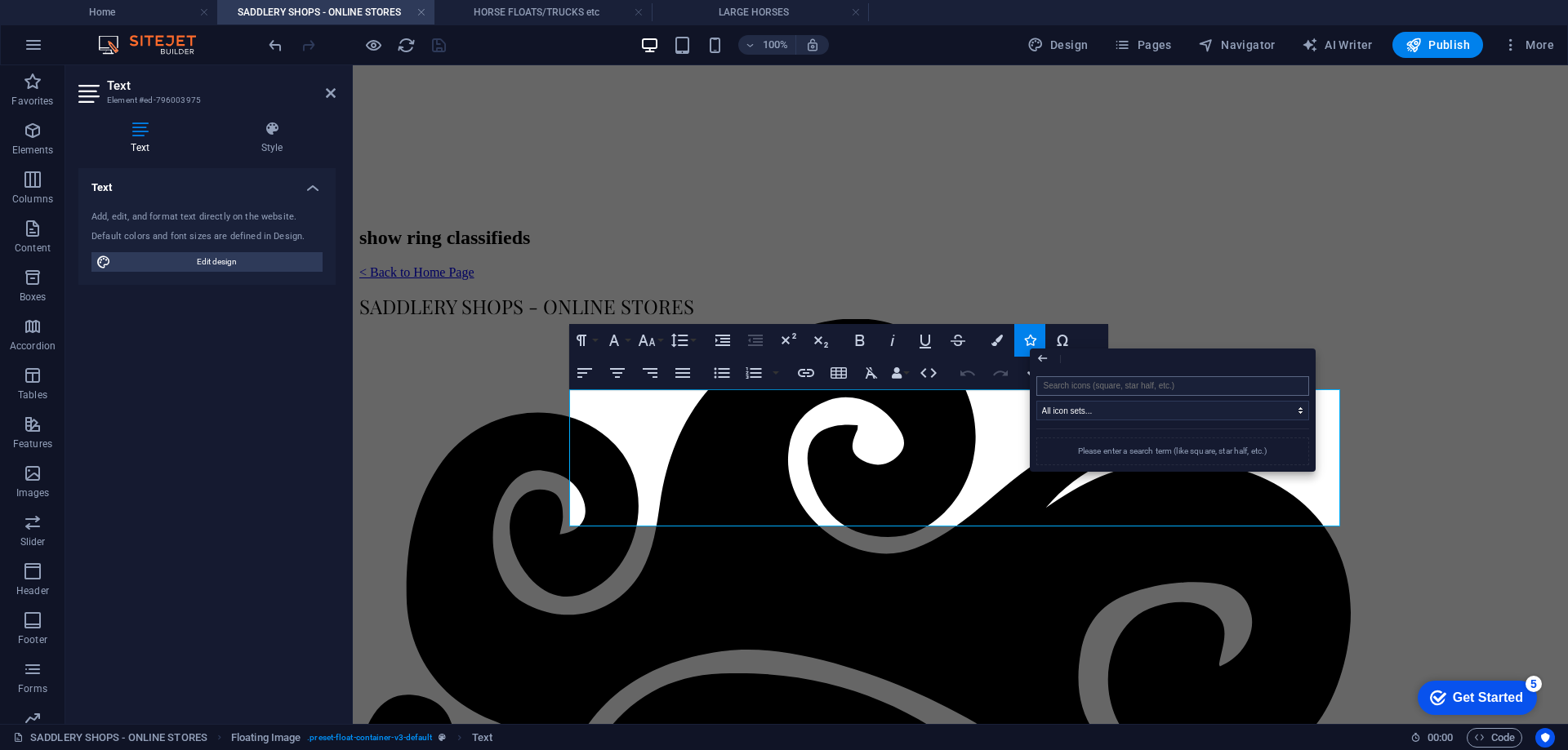
click at [1051, 391] on input "search" at bounding box center [1172, 386] width 273 height 19
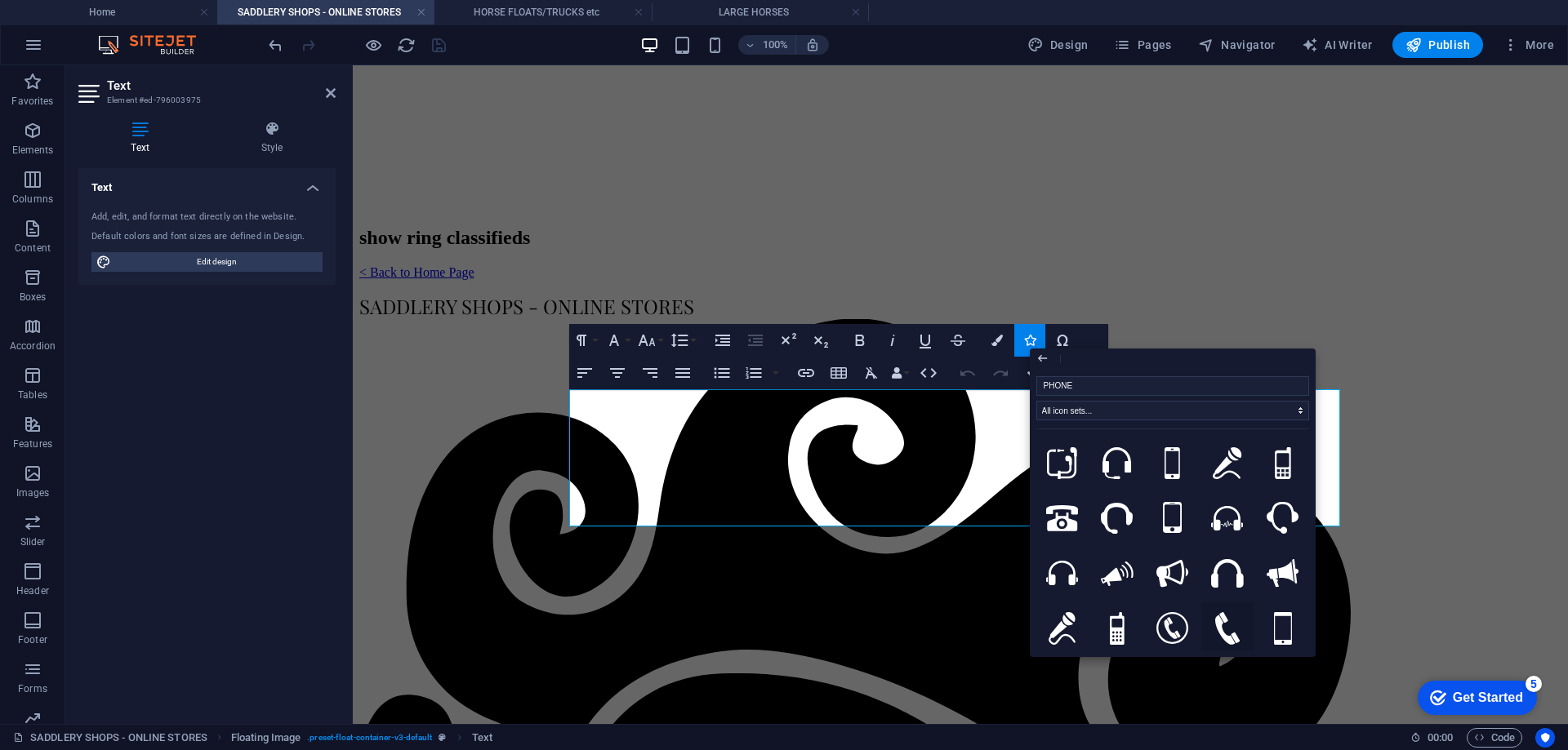
click at [1225, 623] on icon at bounding box center [1227, 629] width 24 height 33
type input "PHONE"
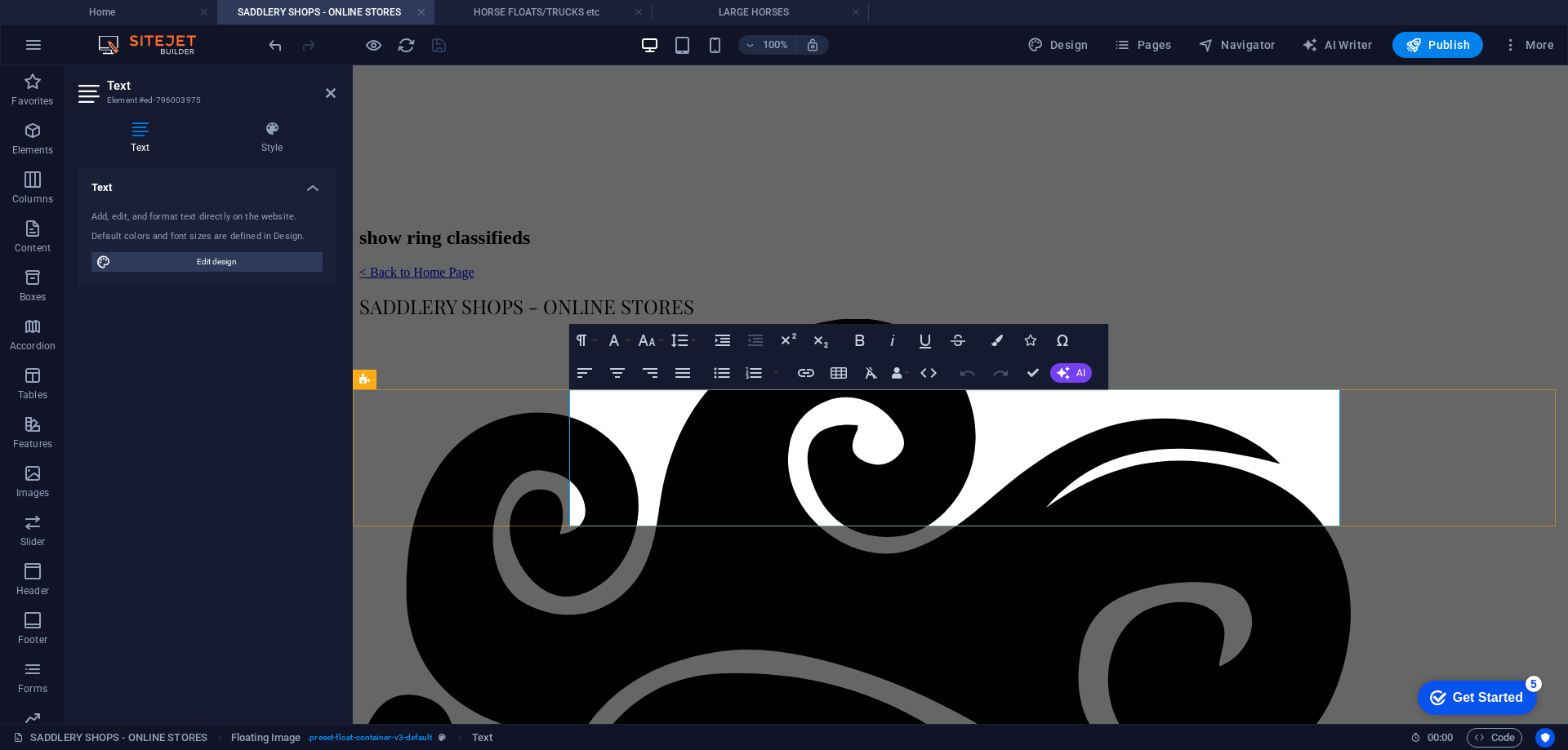
click at [1030, 343] on icon "button" at bounding box center [1030, 341] width 12 height 12
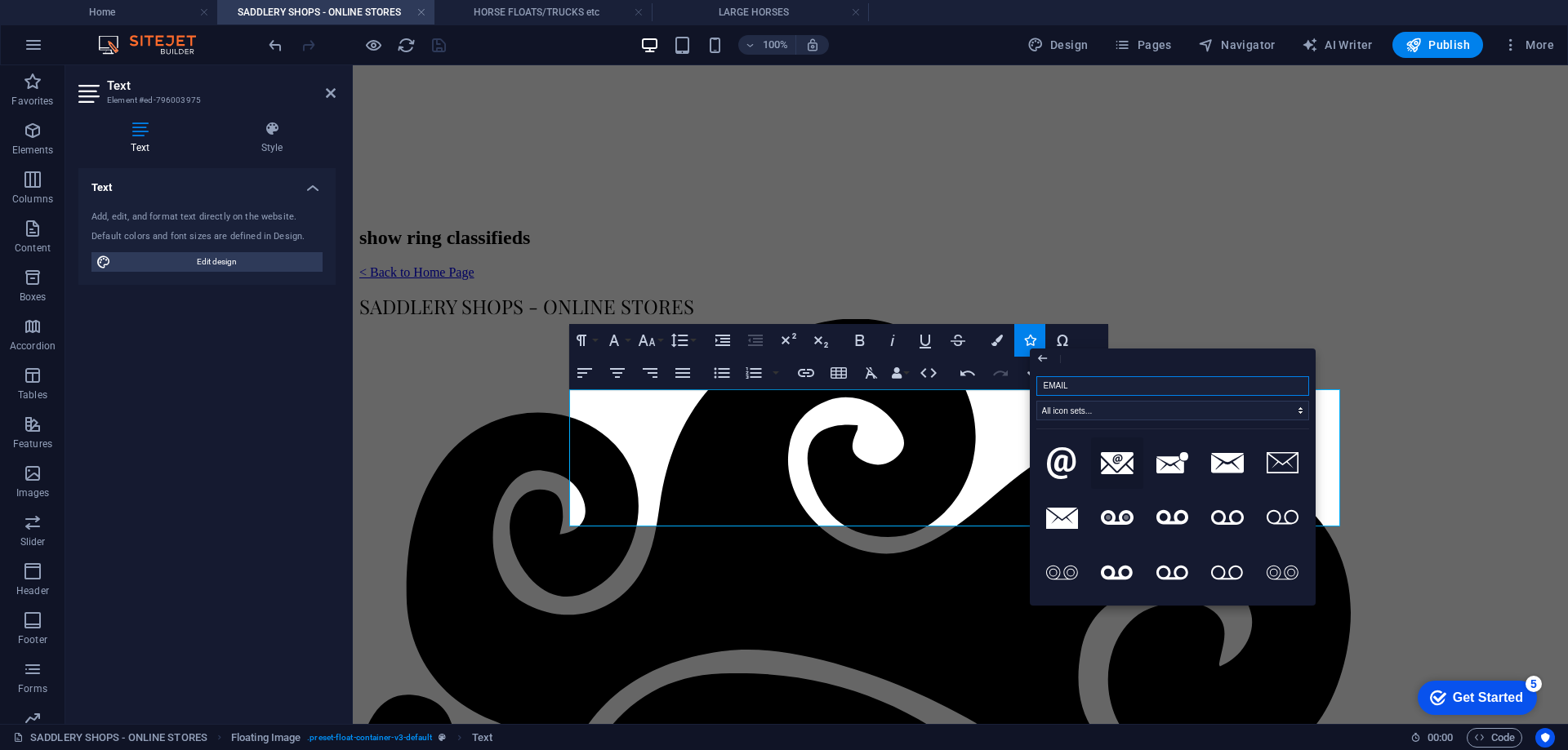
click at [1115, 467] on icon at bounding box center [1117, 463] width 33 height 22
type input "EMAIL"
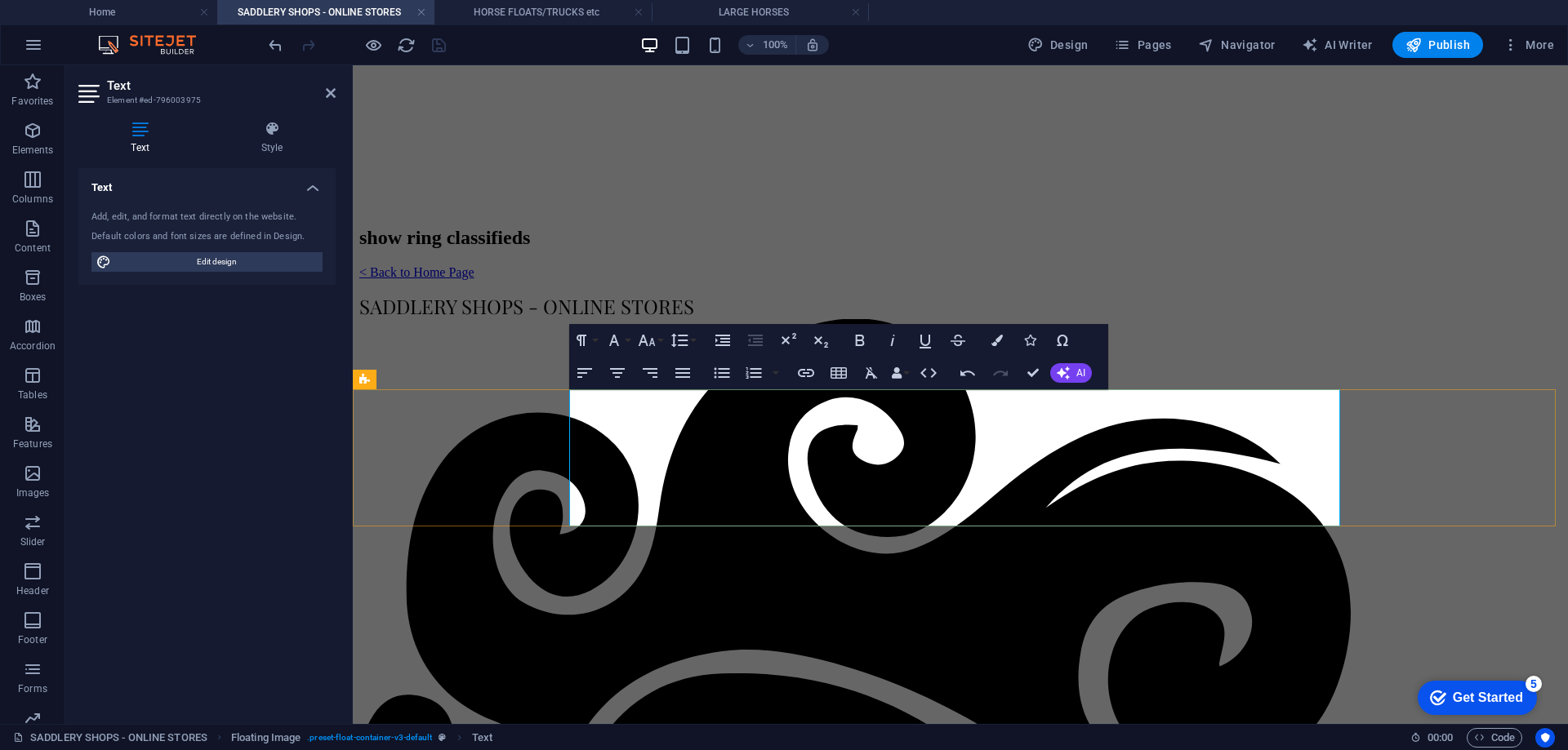
click at [1030, 337] on icon "button" at bounding box center [1030, 341] width 12 height 12
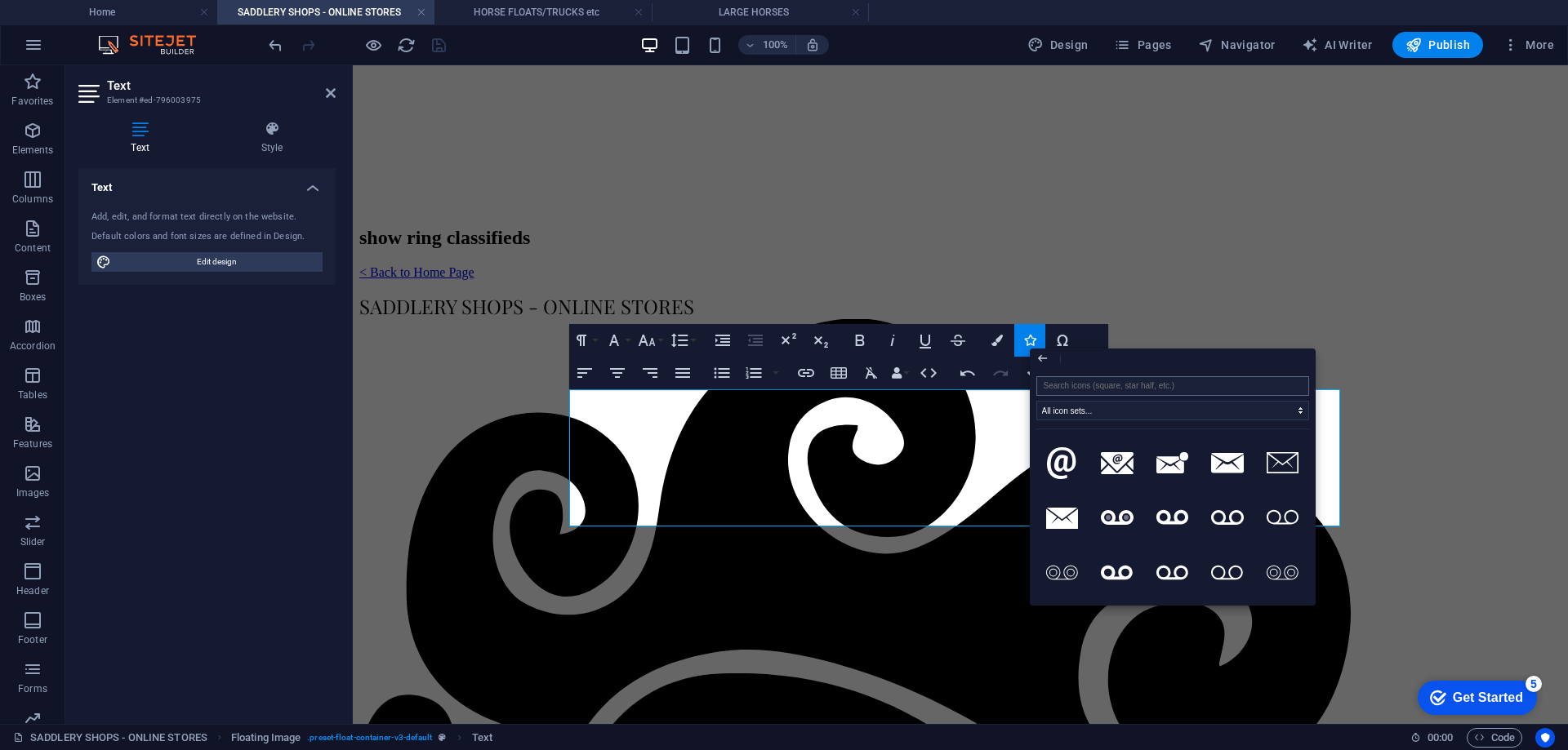
click at [1048, 376] on input "search" at bounding box center [1172, 386] width 273 height 19
click at [1050, 383] on input "search" at bounding box center [1172, 386] width 273 height 19
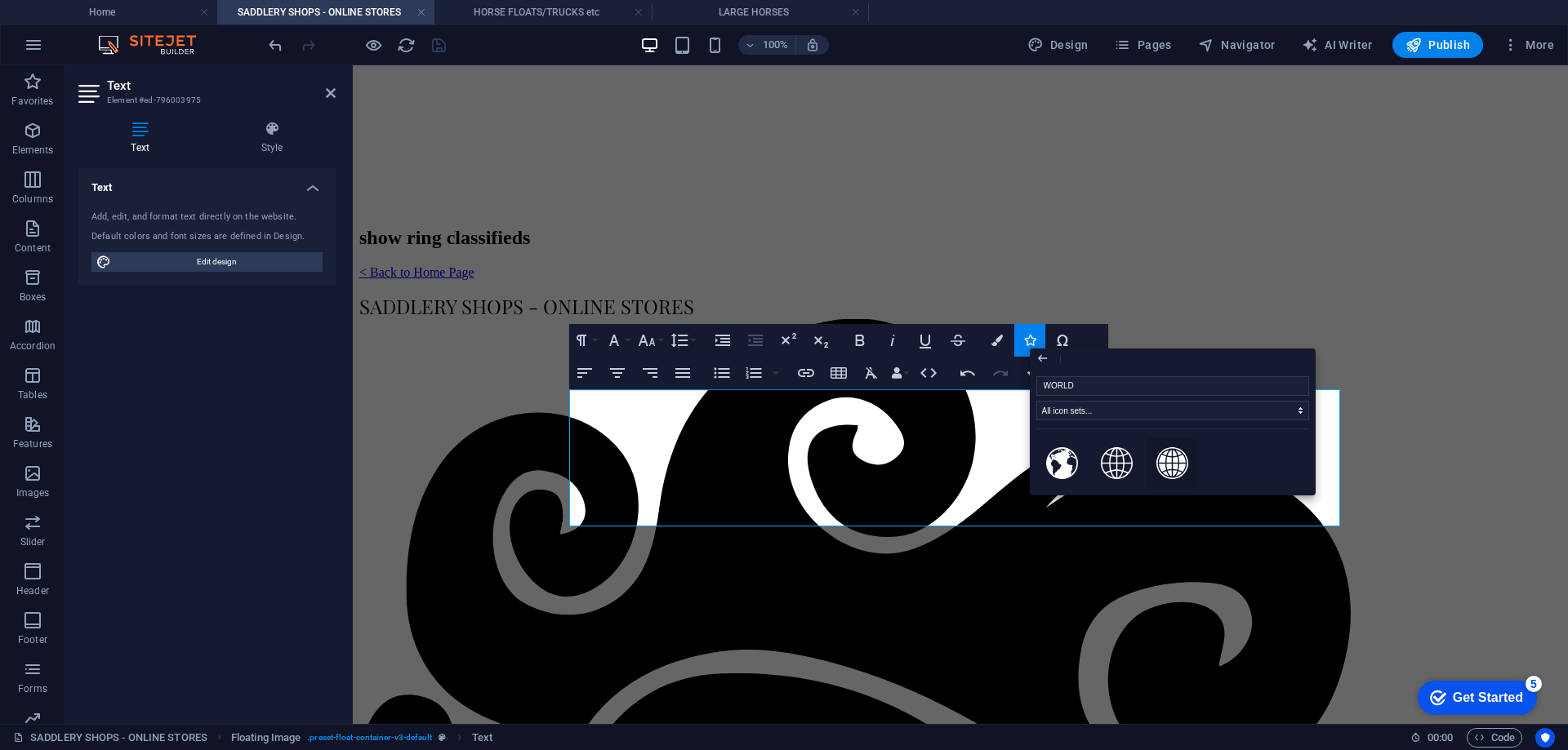
click at [1173, 451] on icon at bounding box center [1172, 463] width 33 height 33
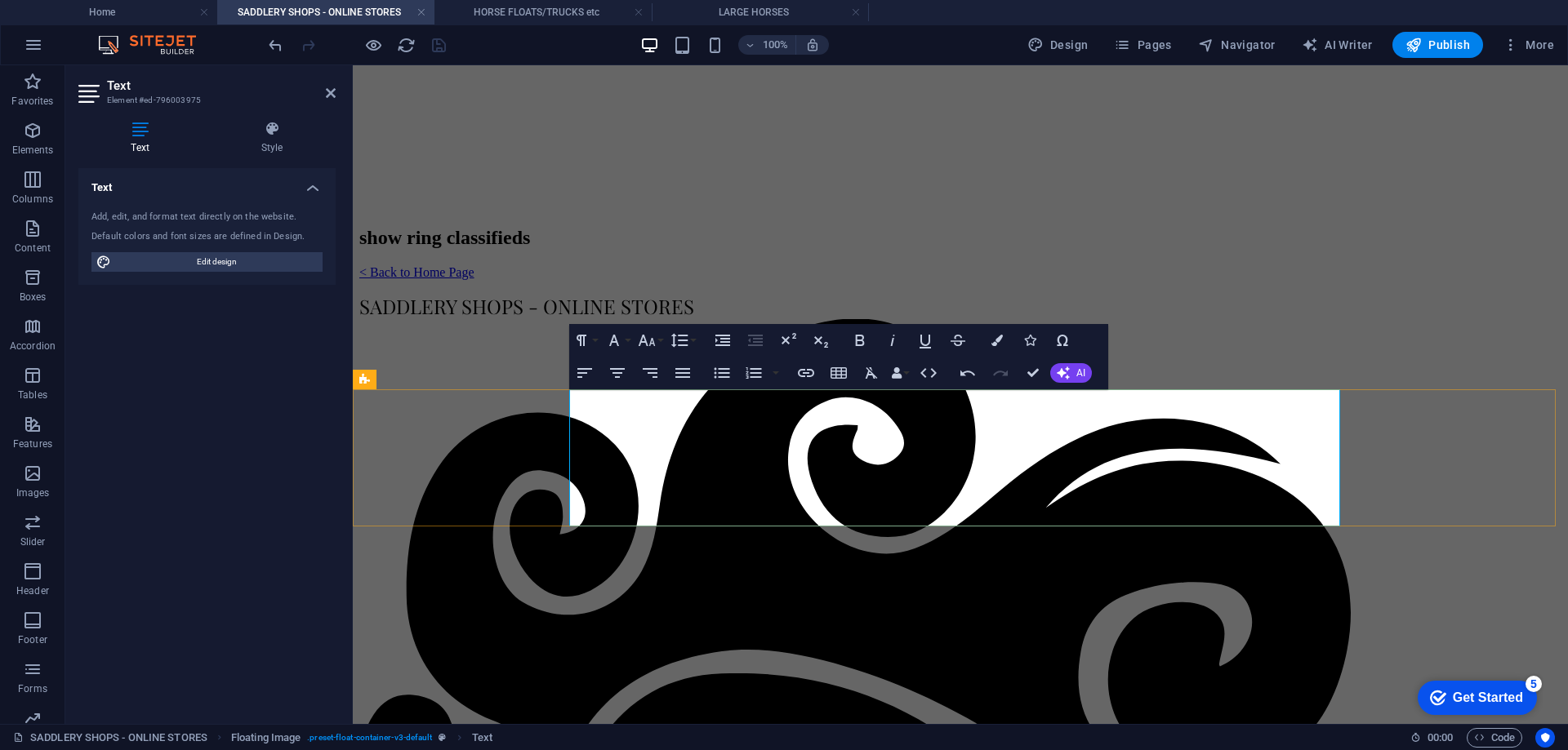
click at [1030, 342] on icon "button" at bounding box center [1030, 341] width 12 height 12
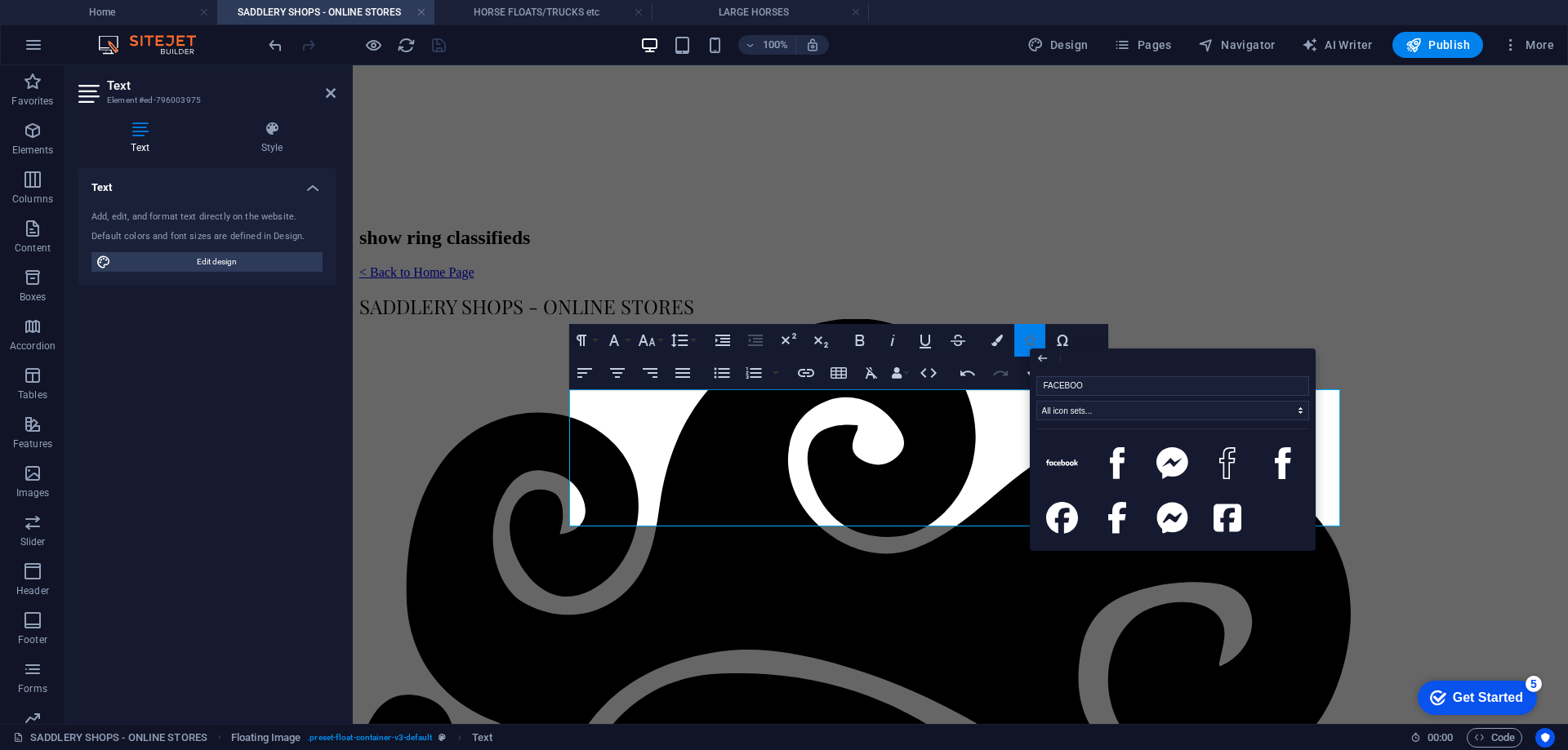
type input "FACEBOOK"
click at [1232, 512] on icon at bounding box center [1228, 518] width 29 height 33
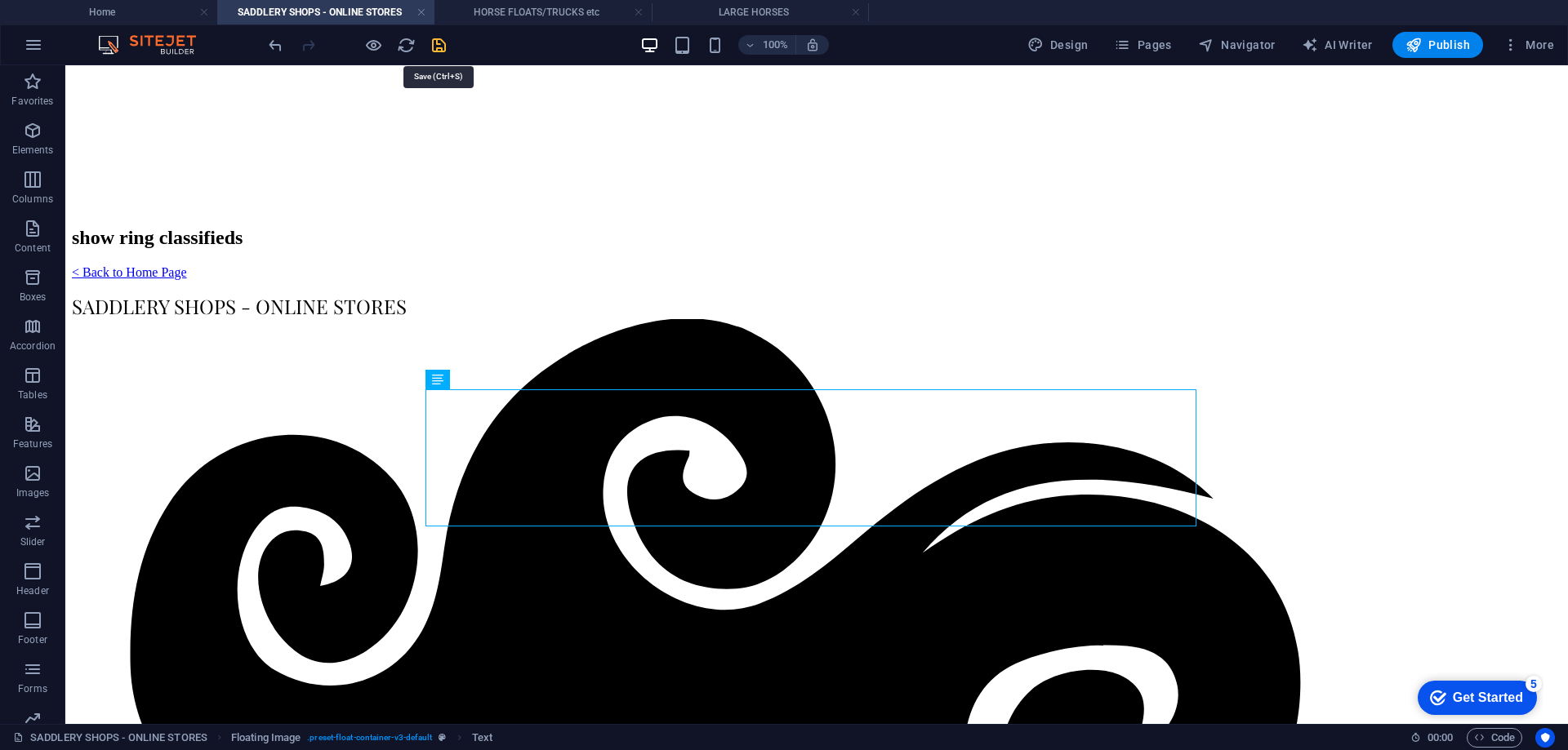
click at [441, 36] on icon "save" at bounding box center [439, 46] width 19 height 19
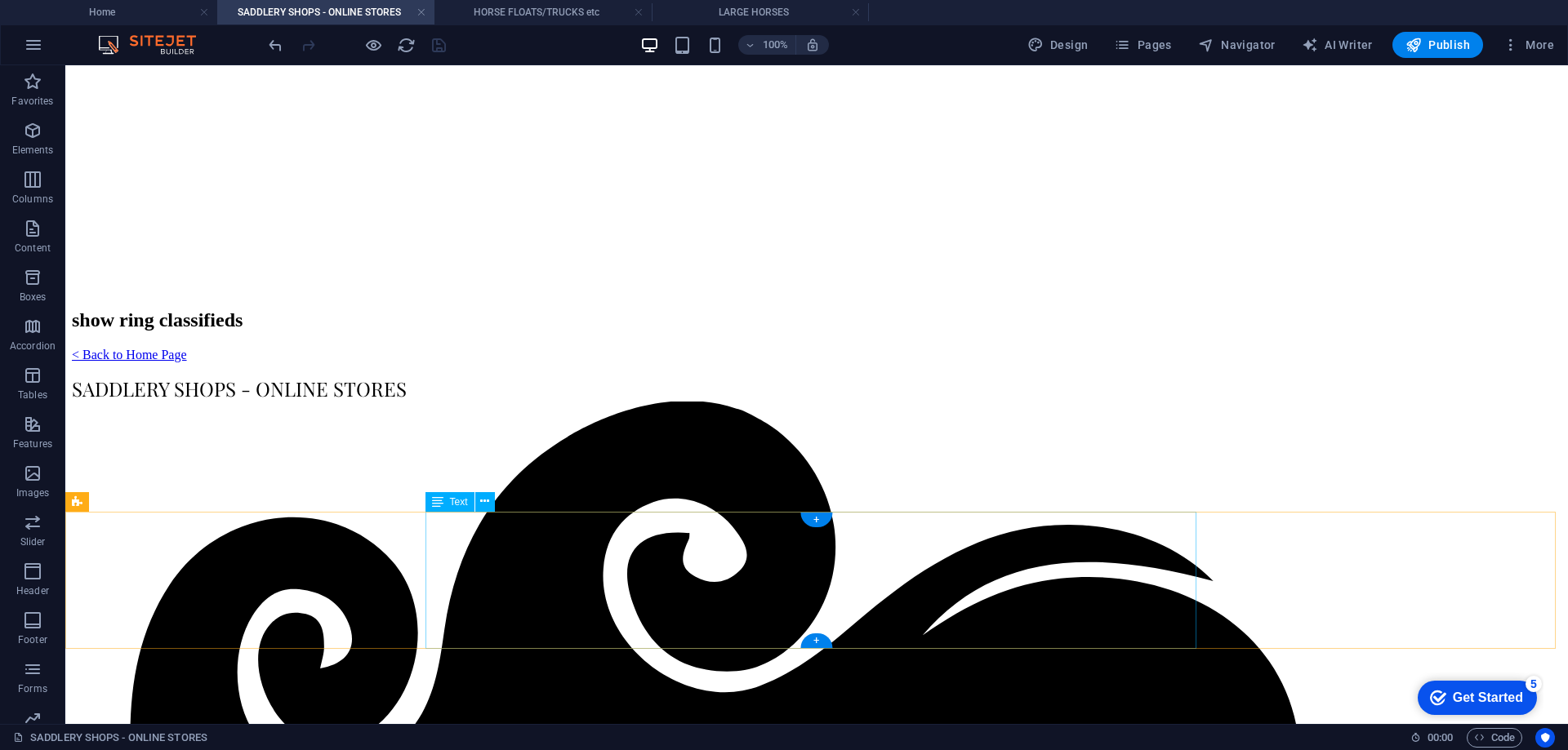
scroll to position [164, 0]
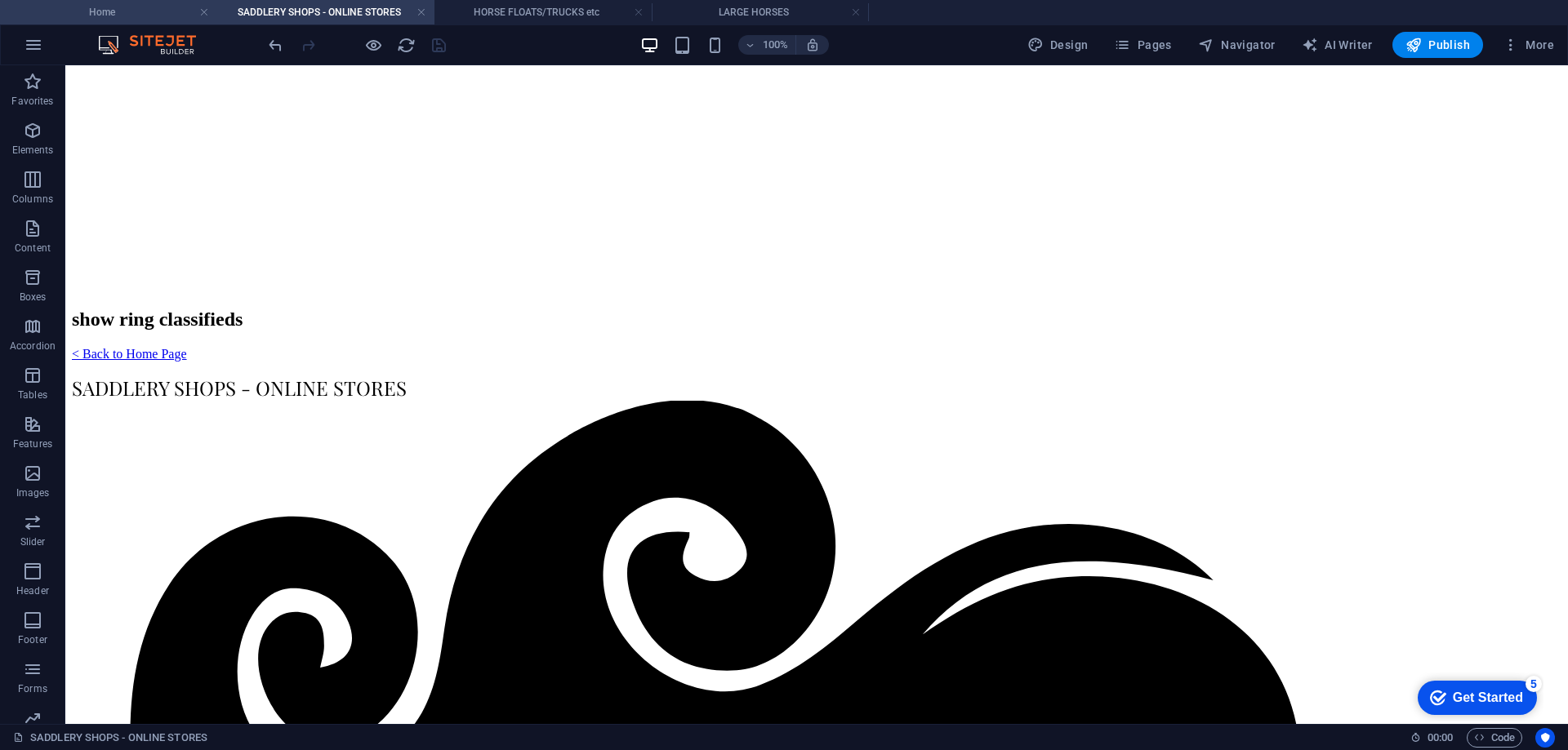
click at [165, 11] on h4 "Home" at bounding box center [108, 12] width 217 height 18
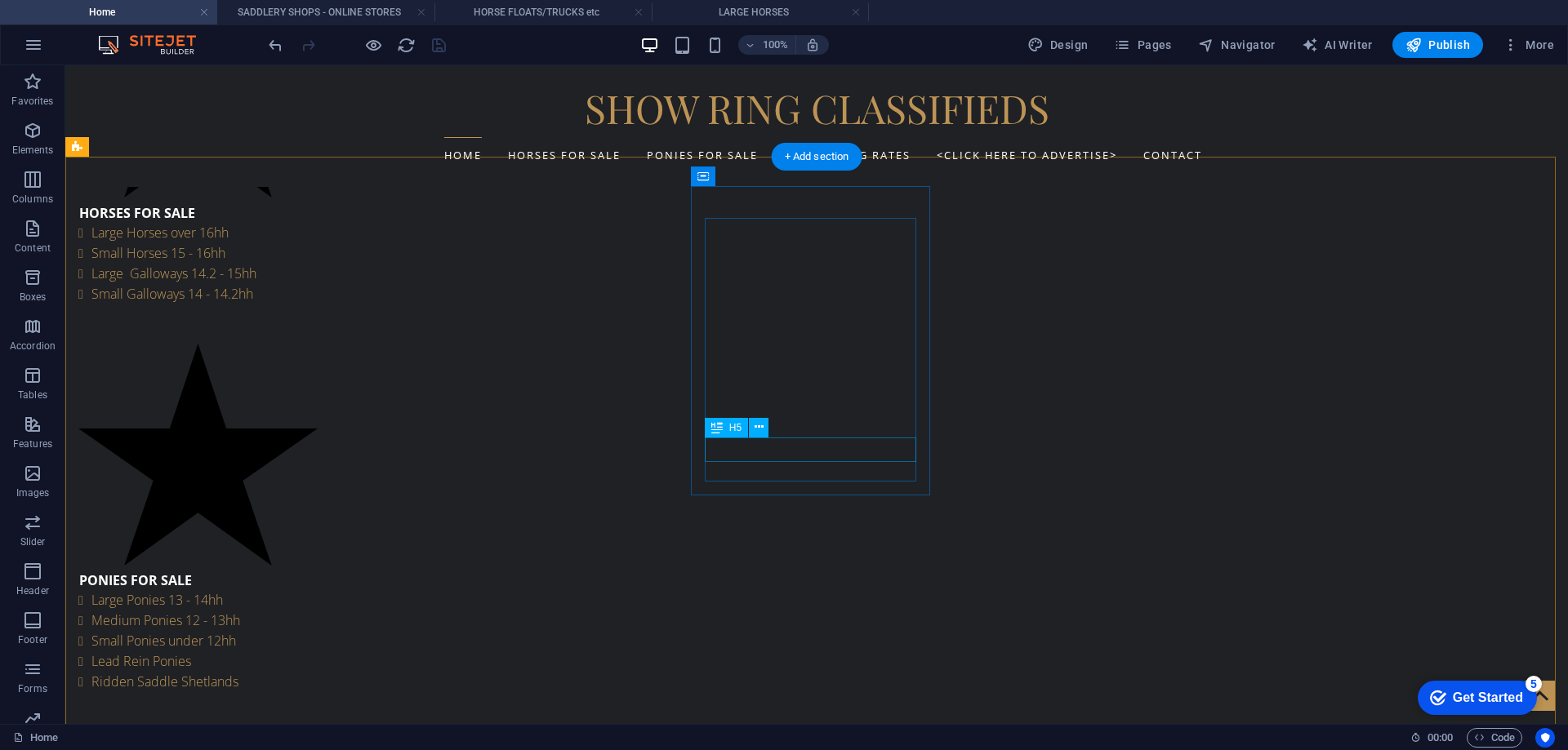
scroll to position [735, 0]
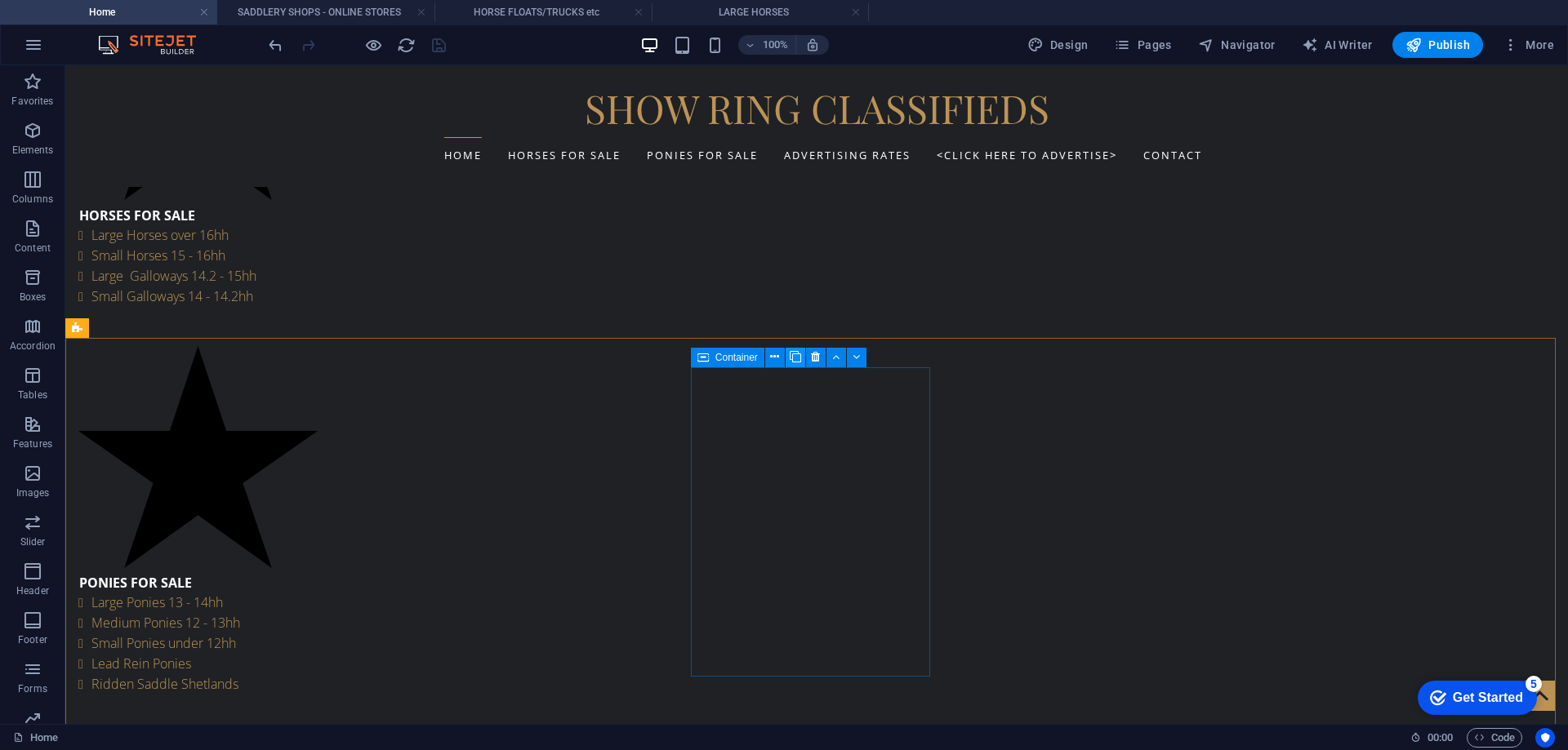
click at [793, 360] on icon at bounding box center [796, 357] width 12 height 17
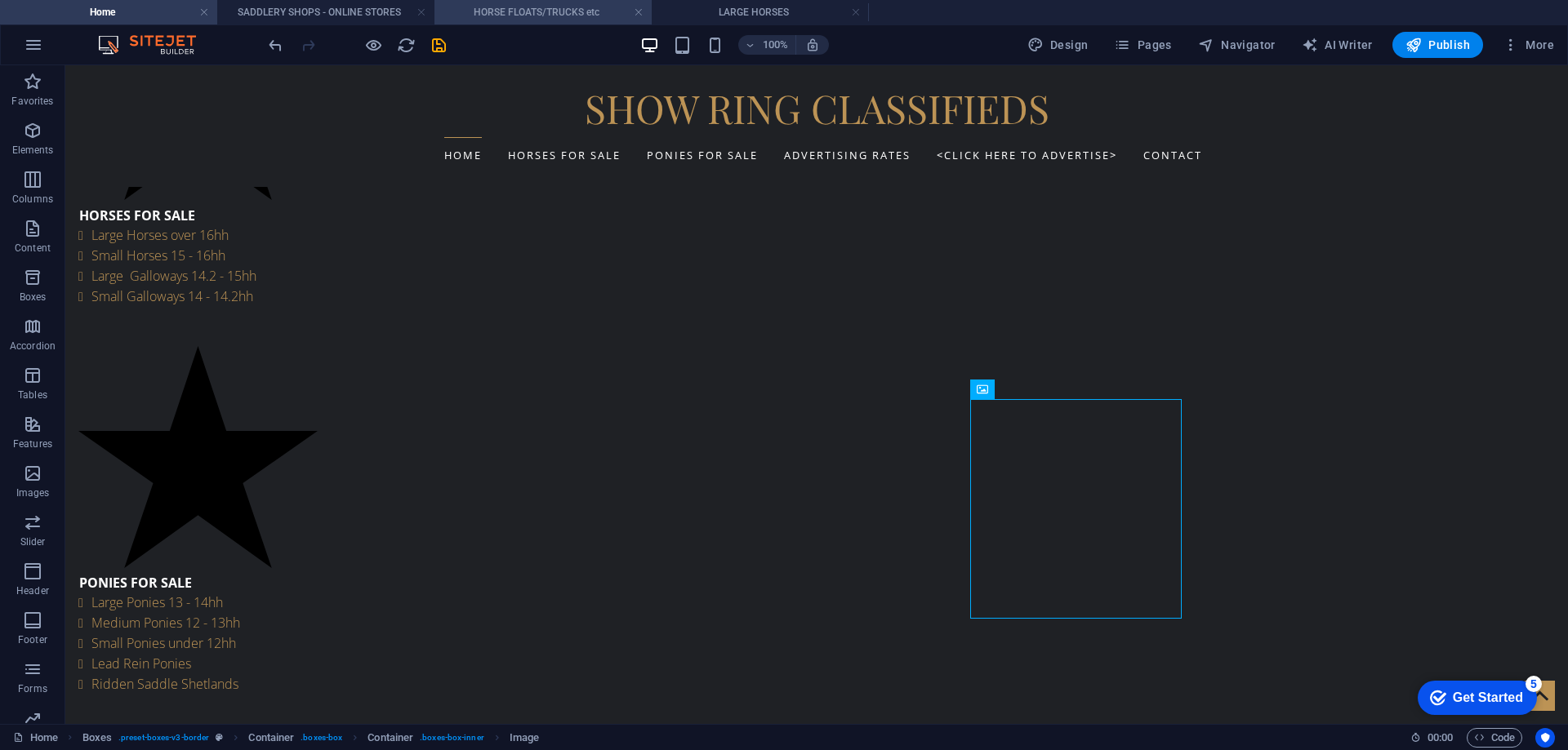
click at [539, 10] on h4 "HORSE FLOATS/TRUCKS etc" at bounding box center [543, 12] width 217 height 18
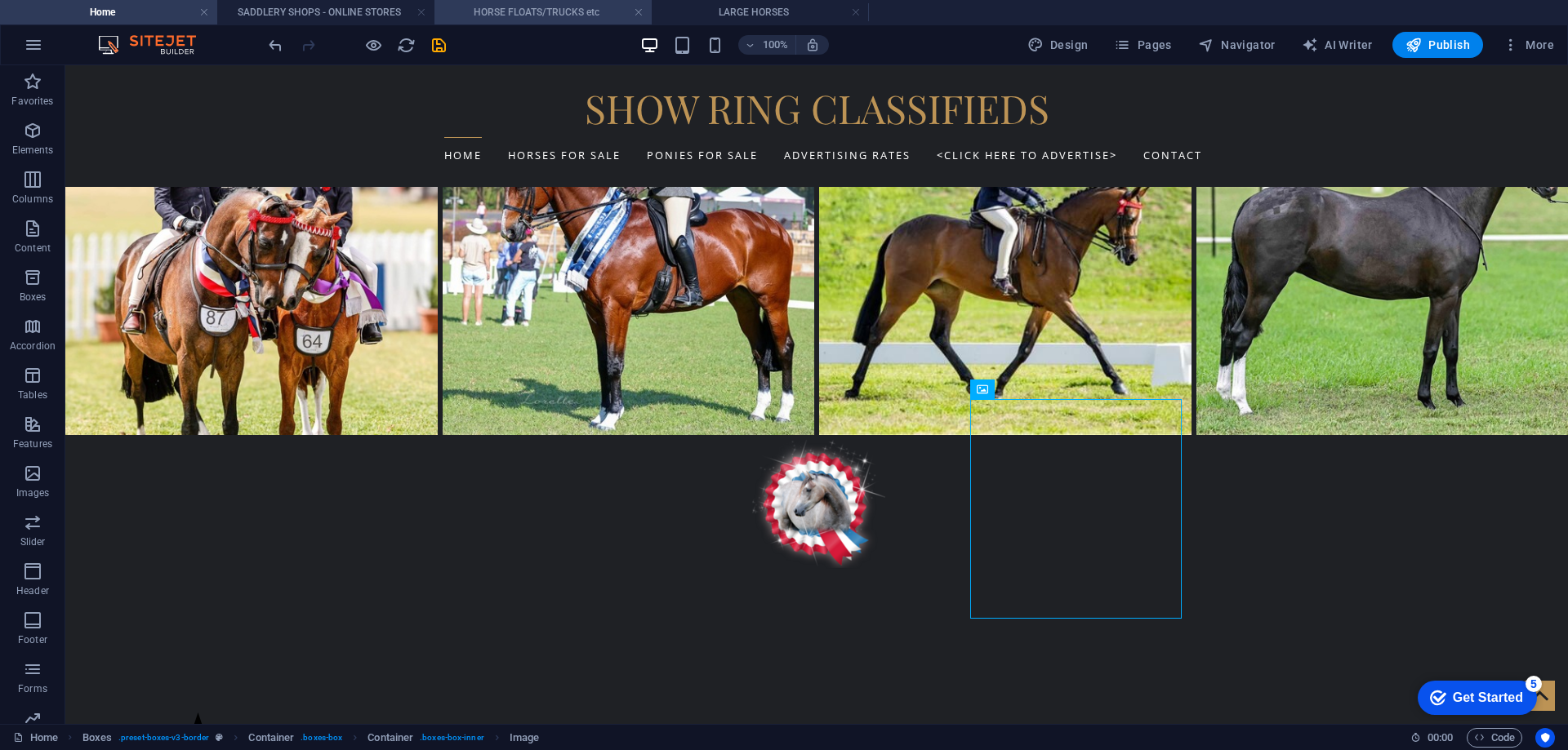
scroll to position [408, 0]
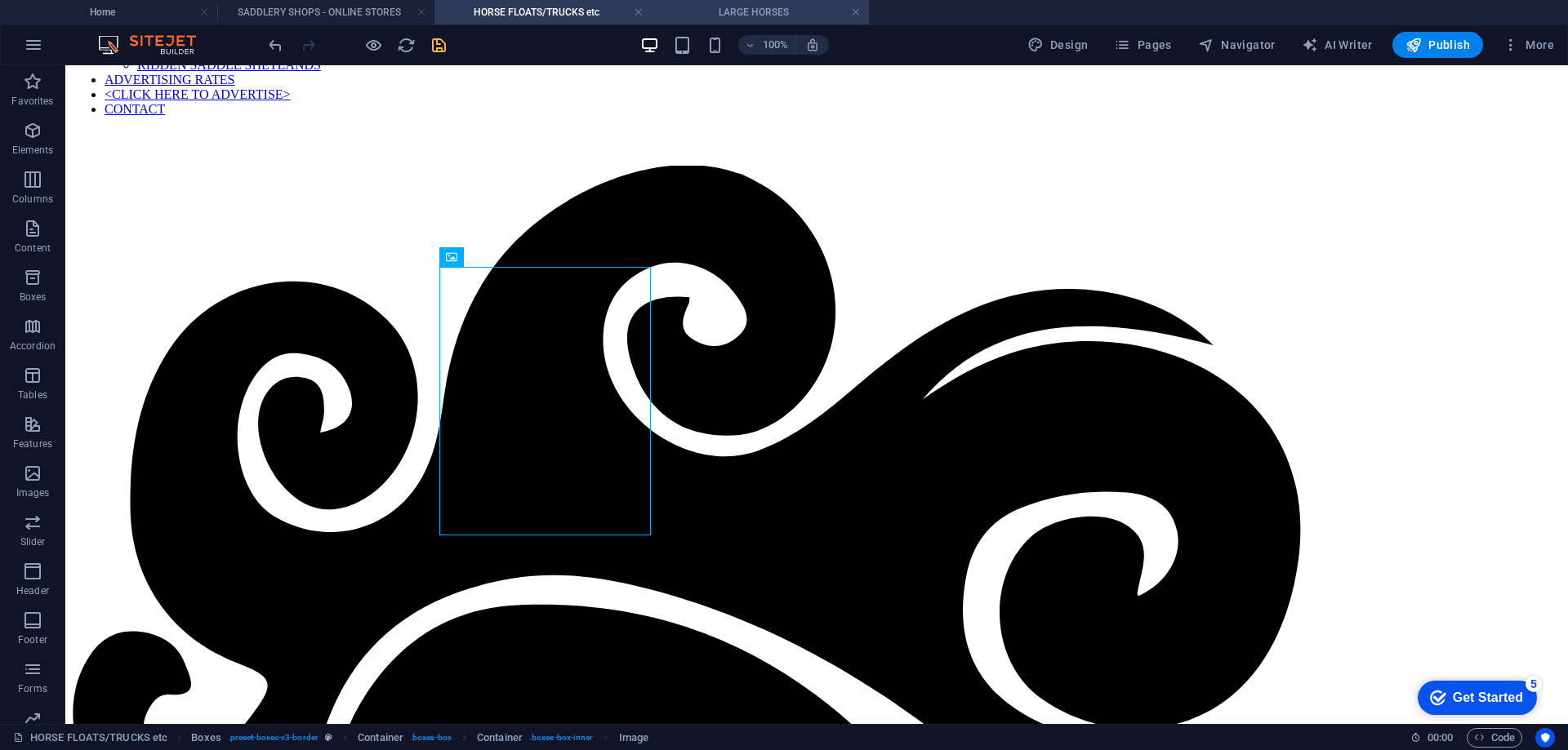
click at [731, 12] on h4 "LARGE HORSES" at bounding box center [760, 12] width 217 height 18
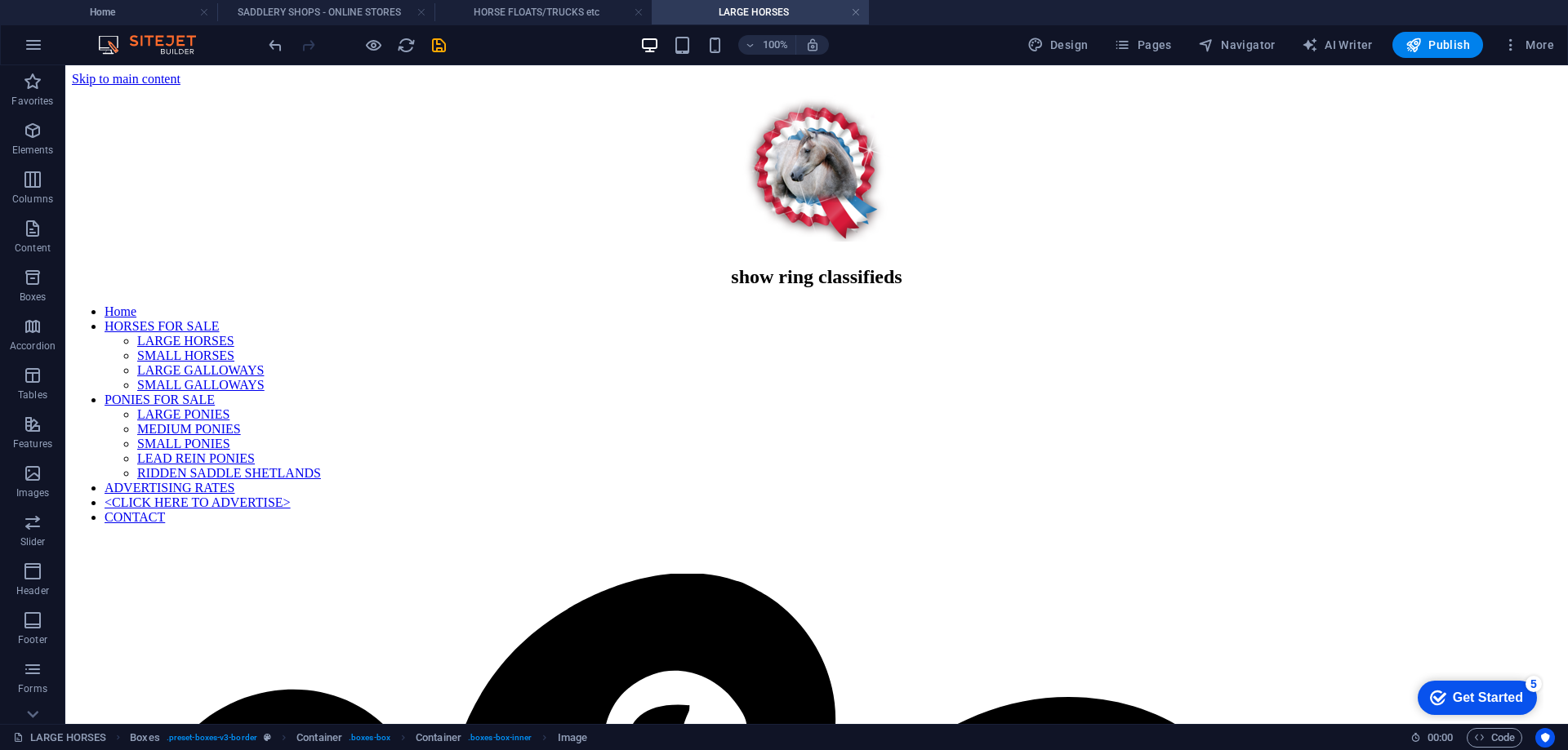
scroll to position [0, 0]
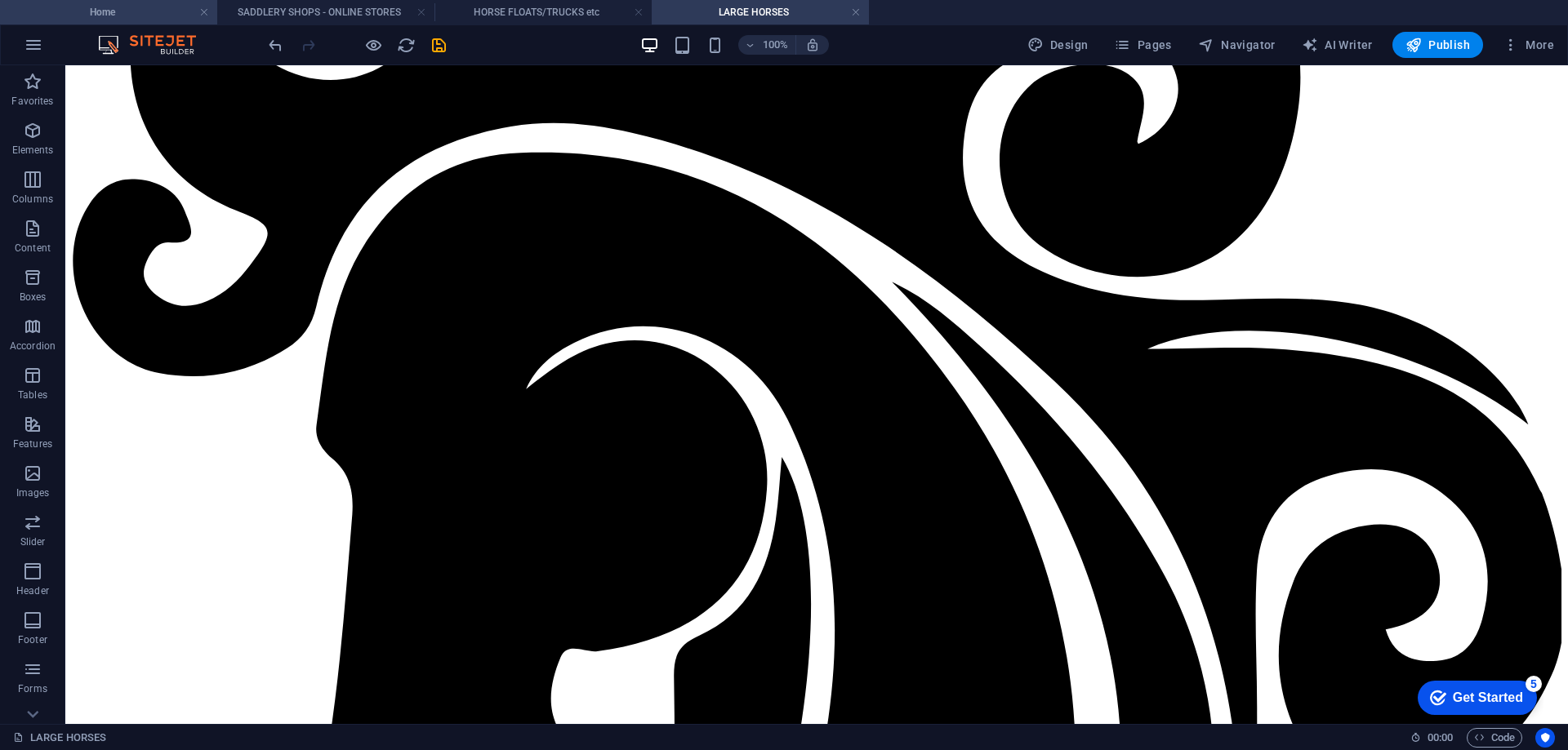
click at [122, 15] on h4 "Home" at bounding box center [108, 12] width 217 height 18
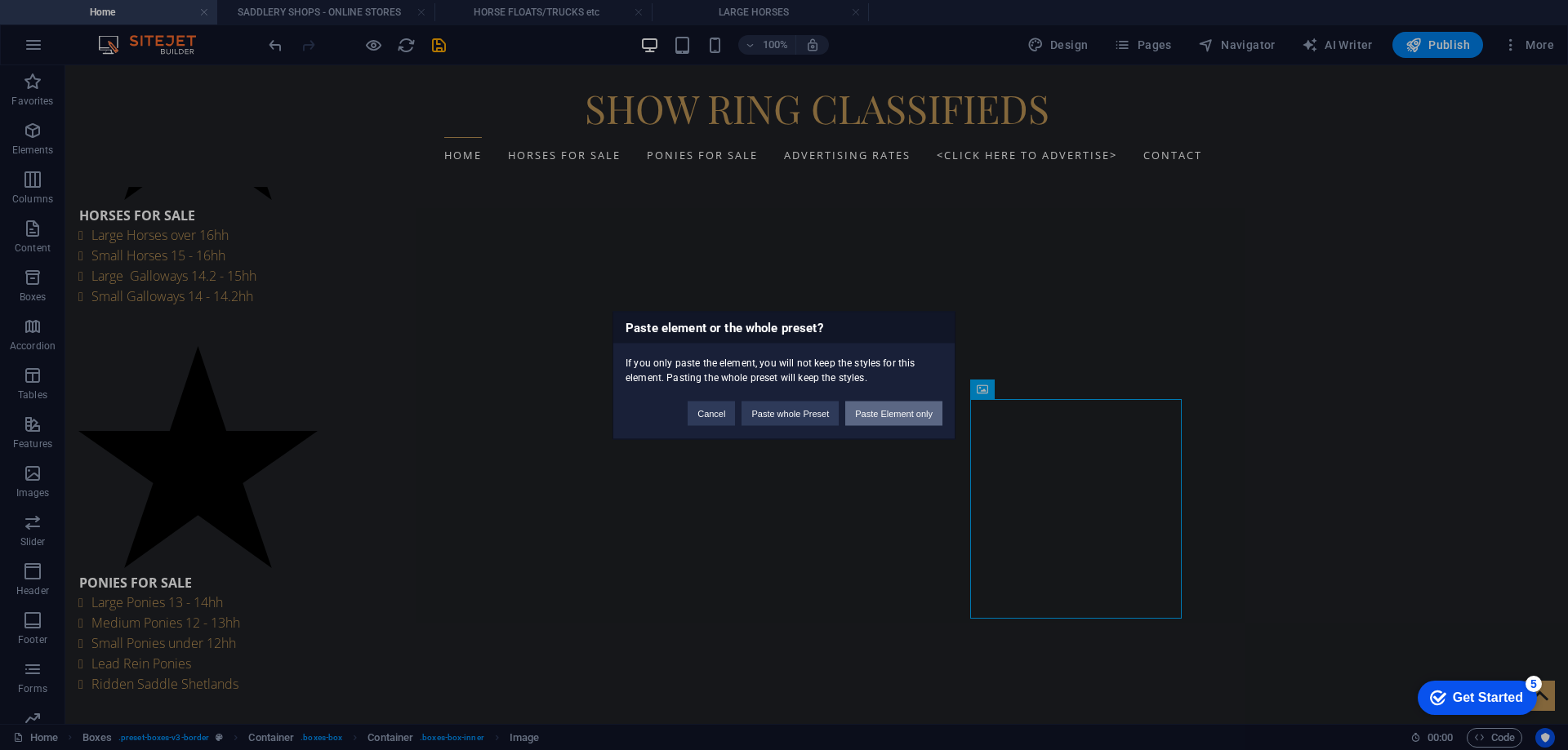
drag, startPoint x: 890, startPoint y: 408, endPoint x: 825, endPoint y: 342, distance: 92.6
click at [890, 407] on button "Paste Element only" at bounding box center [894, 413] width 97 height 24
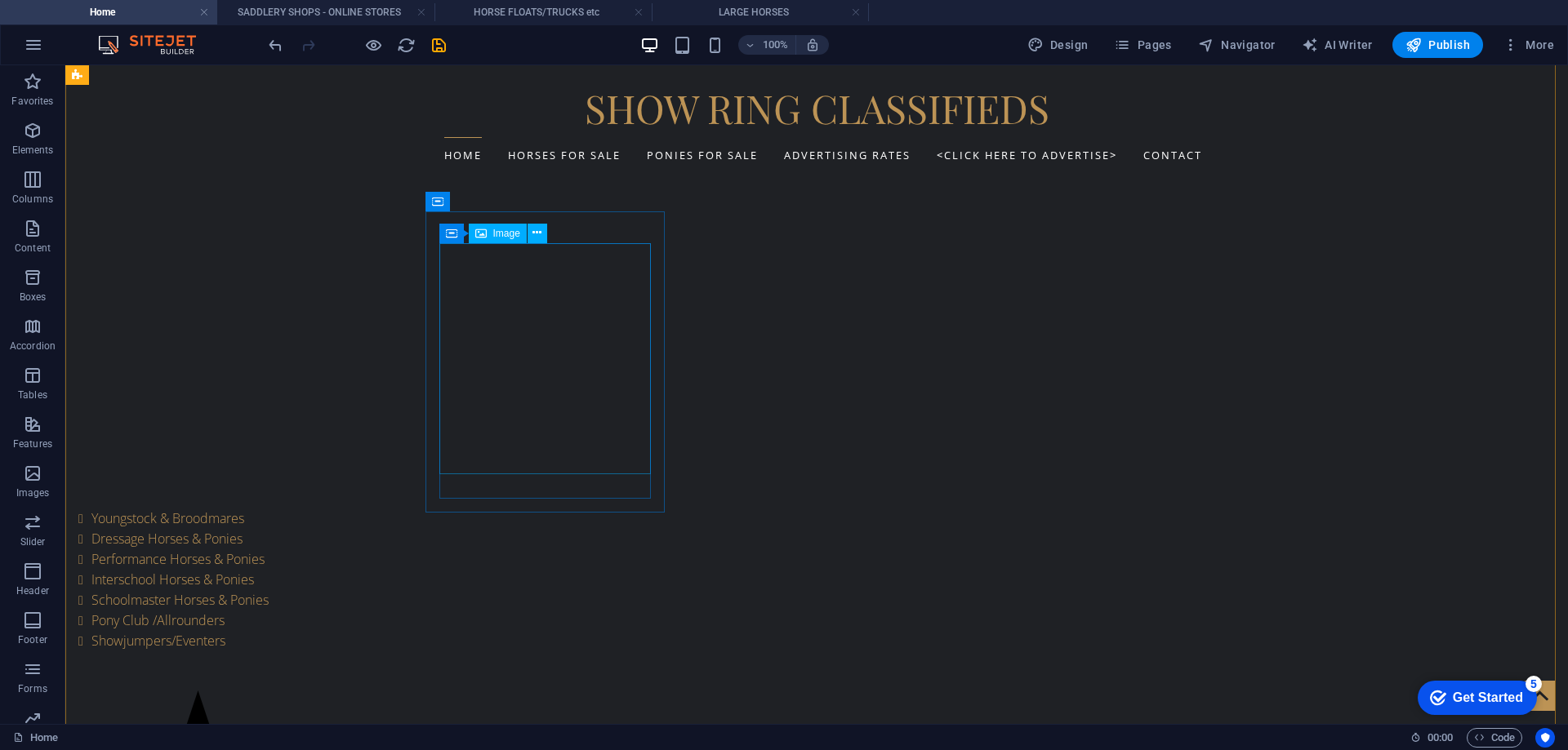
scroll to position [1714, 0]
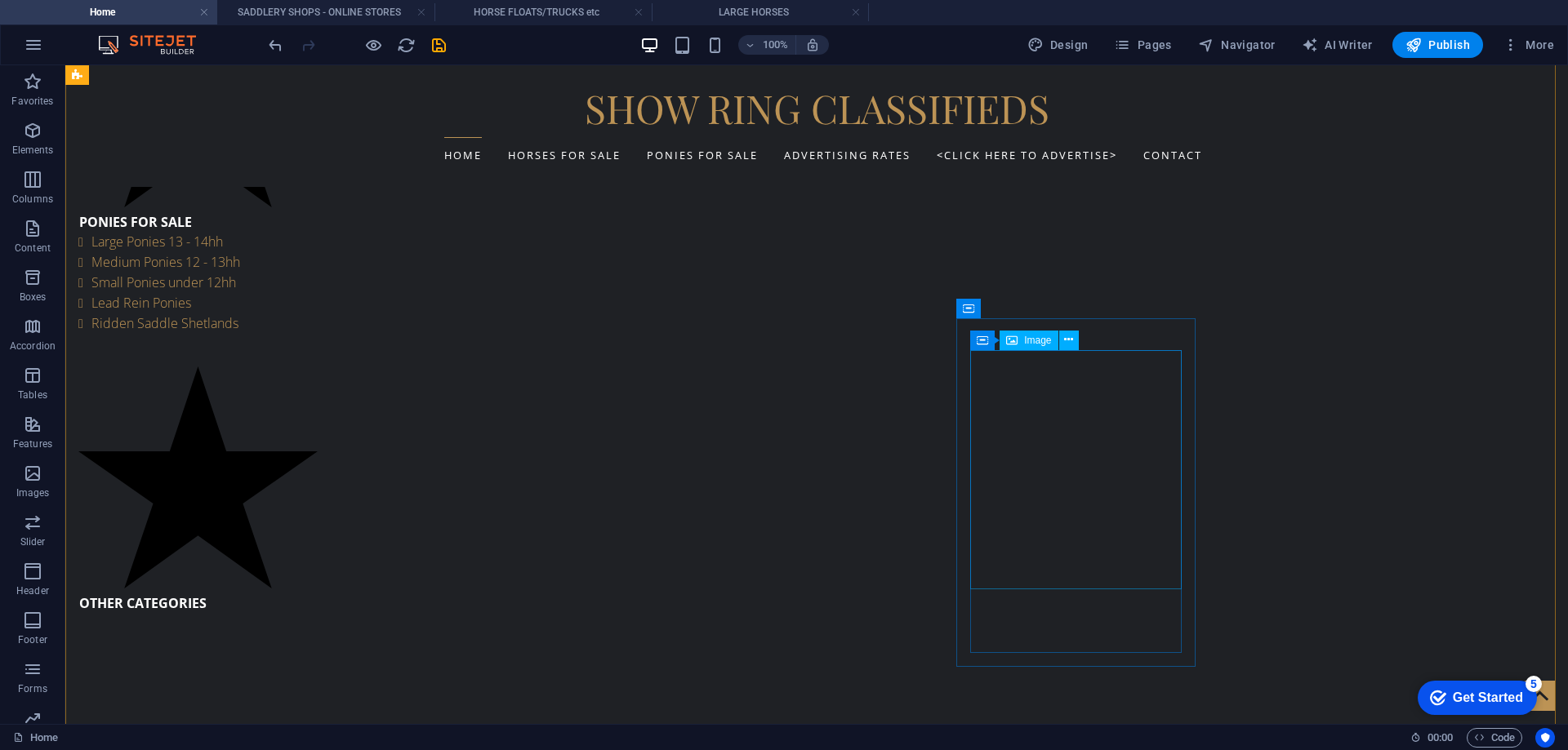
scroll to position [979, 0]
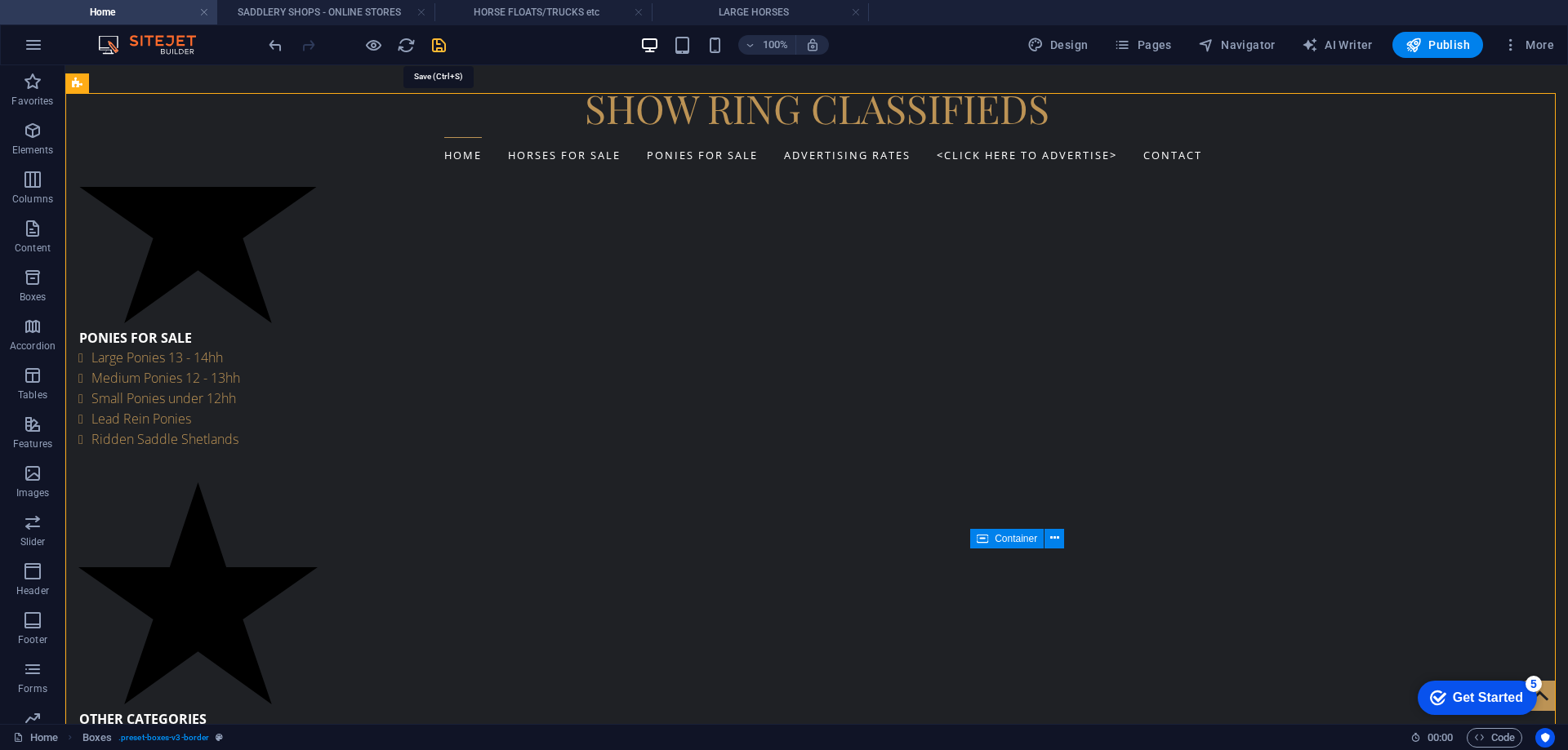
click at [442, 40] on icon "save" at bounding box center [439, 46] width 19 height 19
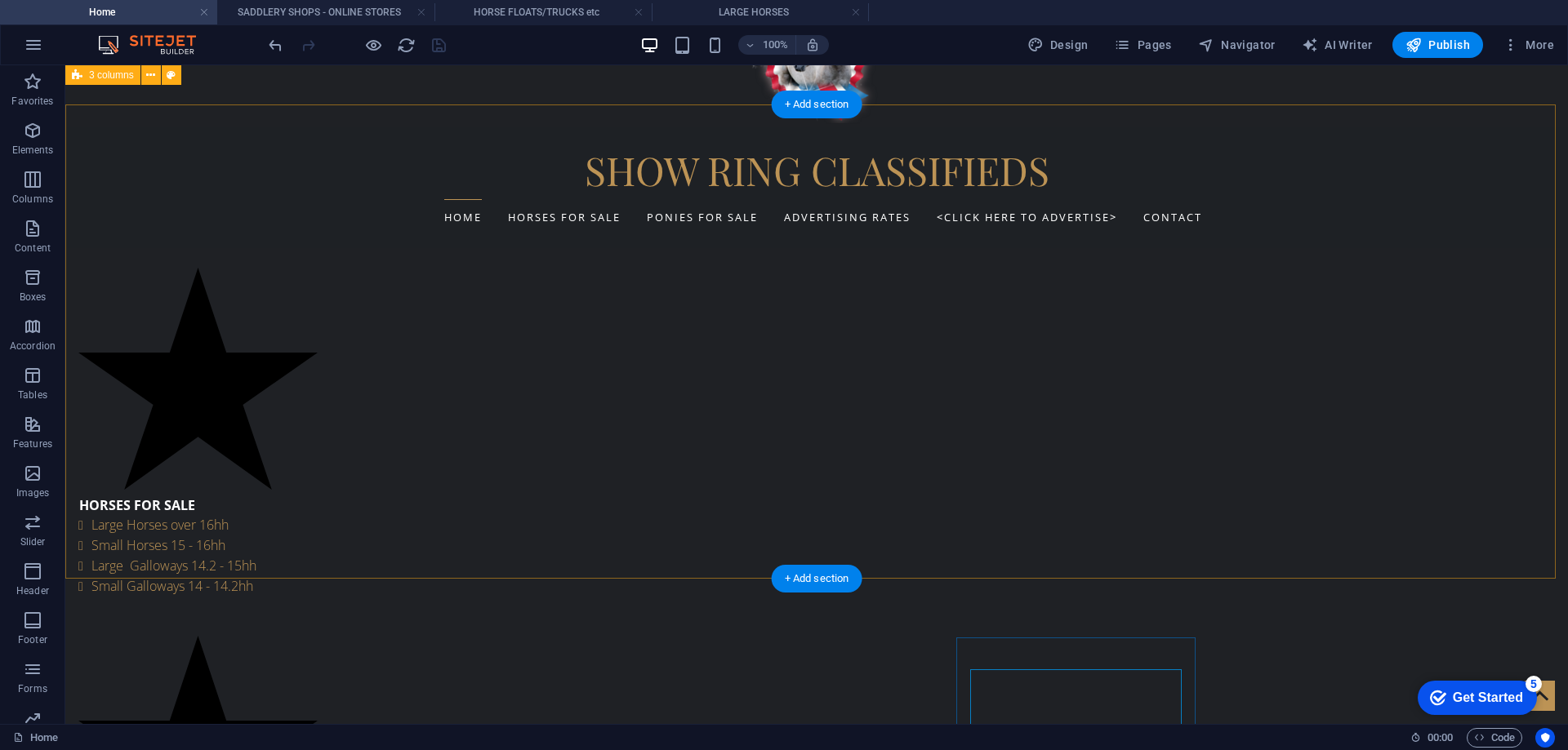
scroll to position [408, 0]
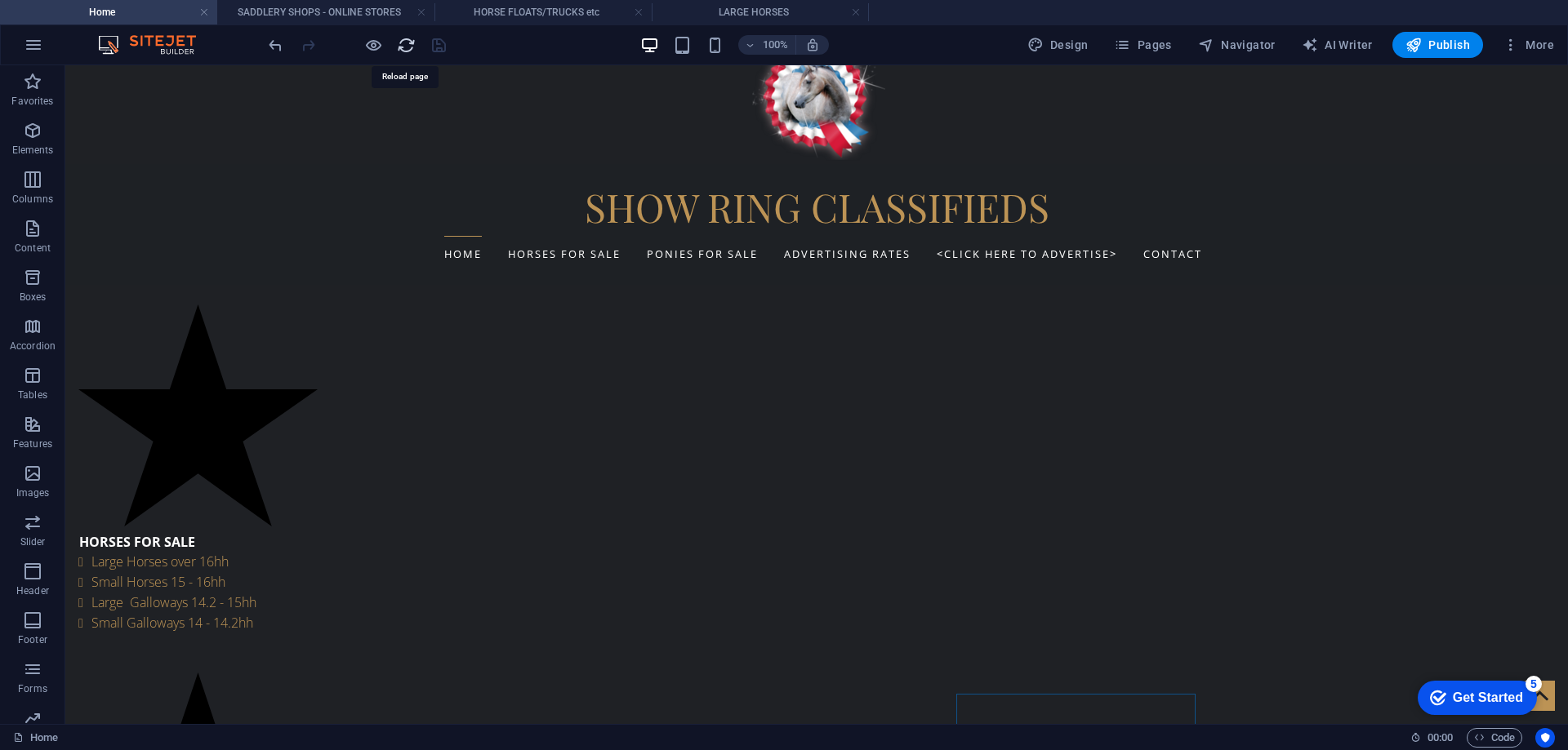
click at [1461, 45] on span "Publish" at bounding box center [1438, 45] width 64 height 16
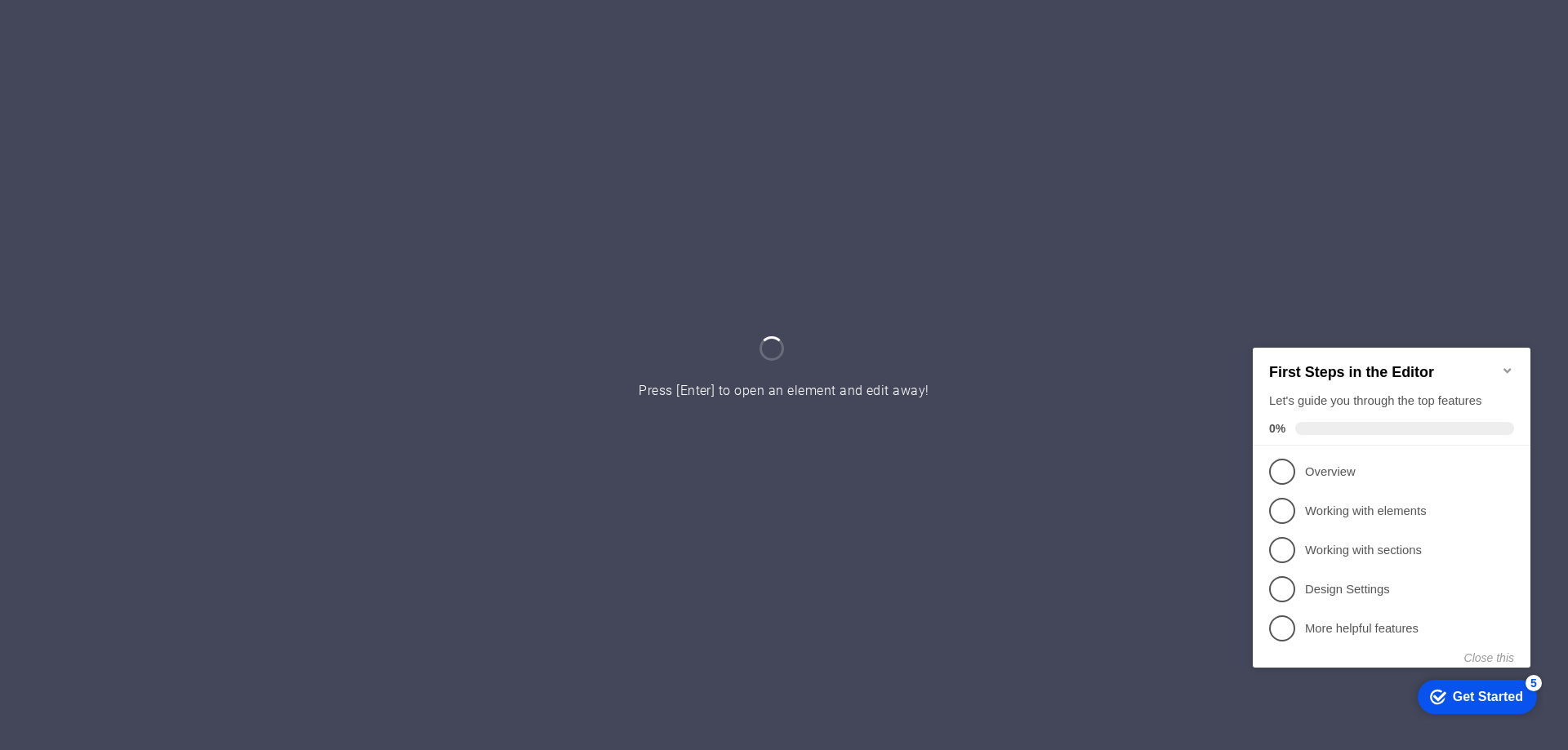
click at [1509, 366] on icon "Minimize checklist" at bounding box center [1507, 370] width 13 height 13
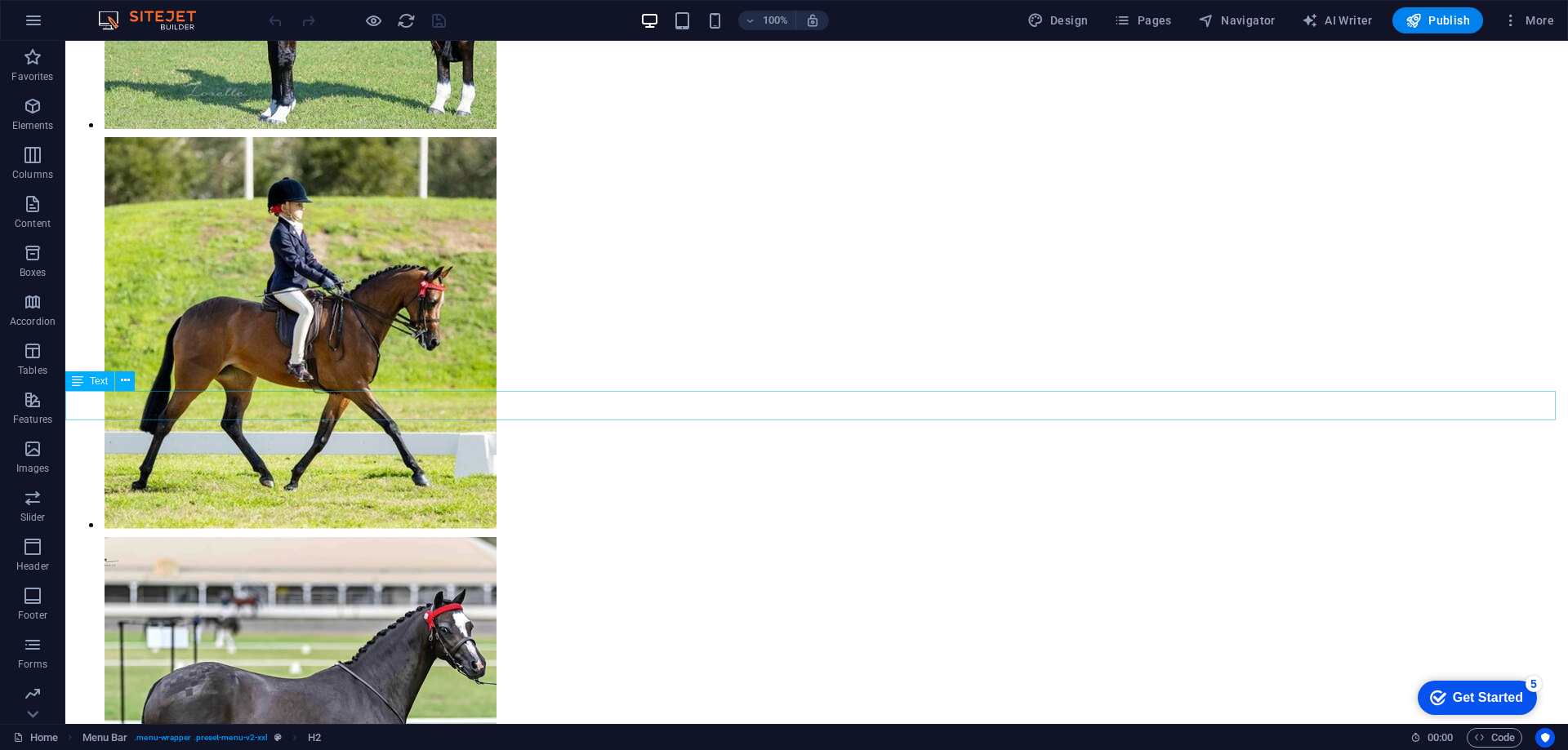
scroll to position [735, 0]
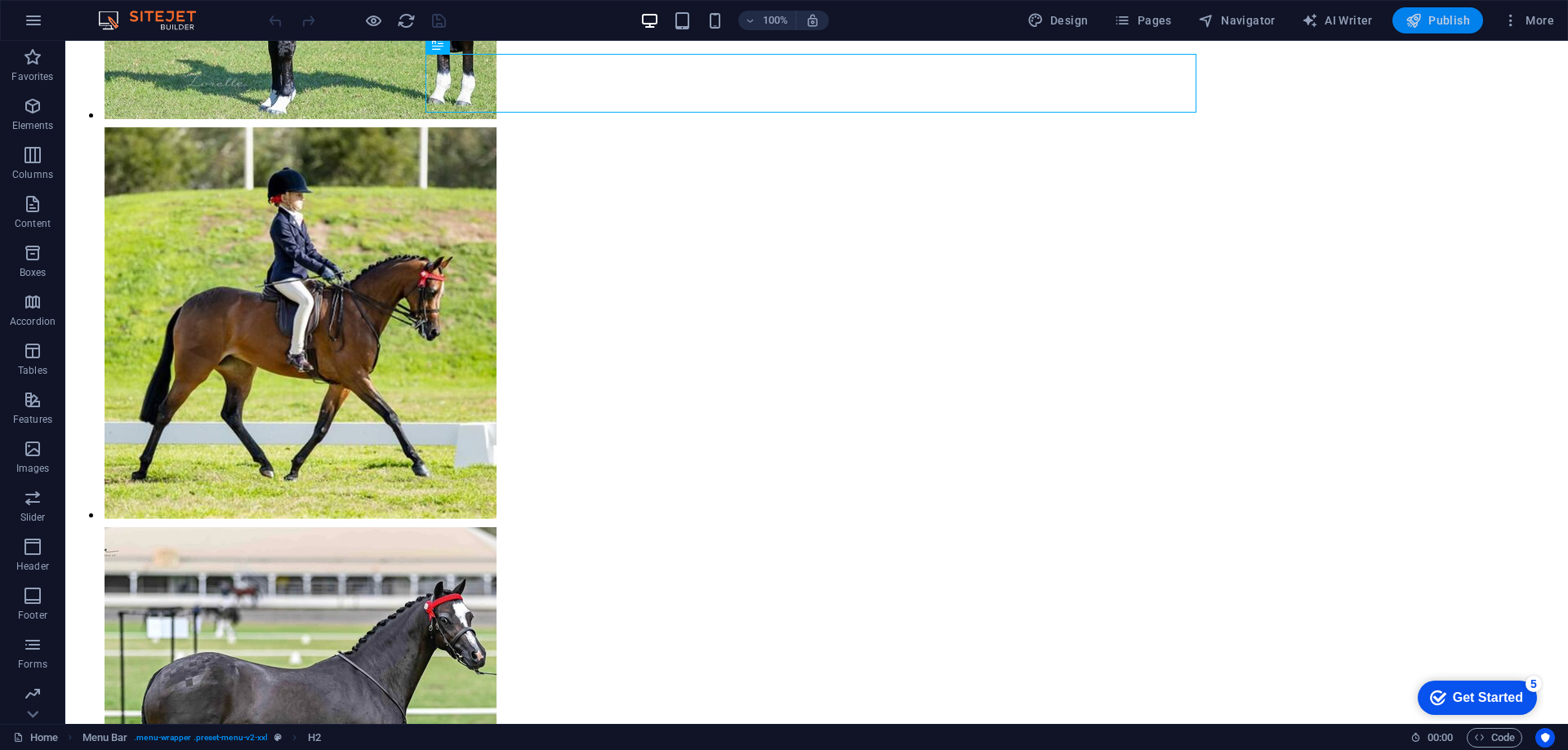
click at [1432, 11] on button "Publish" at bounding box center [1437, 20] width 90 height 26
